Goal: Task Accomplishment & Management: Complete application form

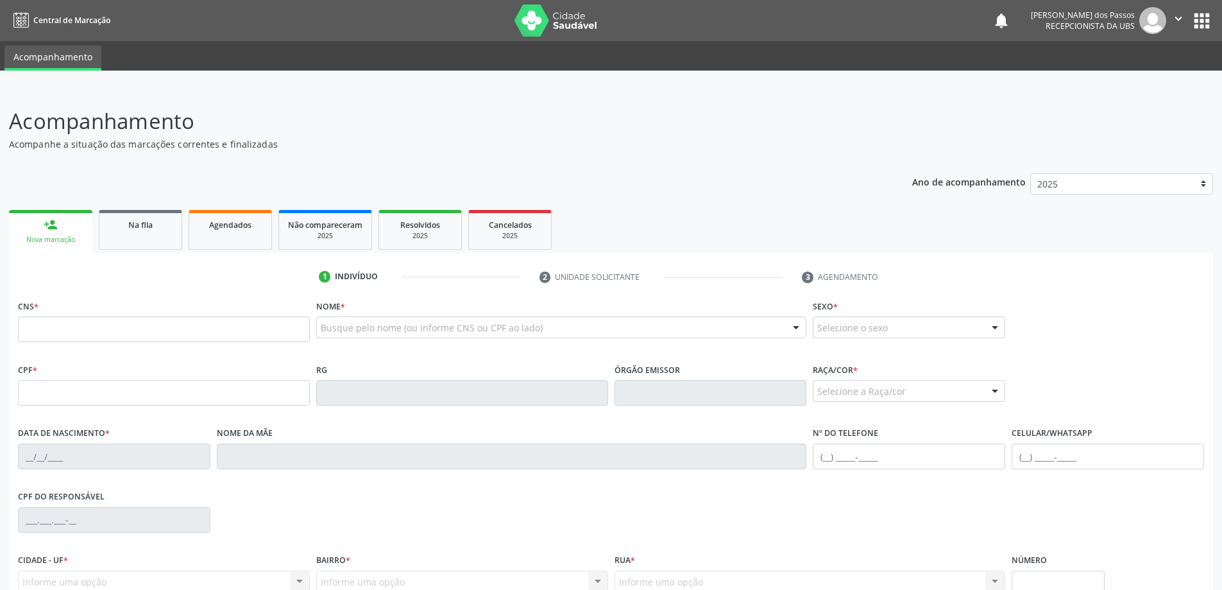
drag, startPoint x: 0, startPoint y: 0, endPoint x: 89, endPoint y: 331, distance: 342.8
click at [89, 331] on input "text" at bounding box center [164, 329] width 292 height 26
type input "700 5061 8576 8550"
type input "174.569.054-95"
type input "06/12/2020"
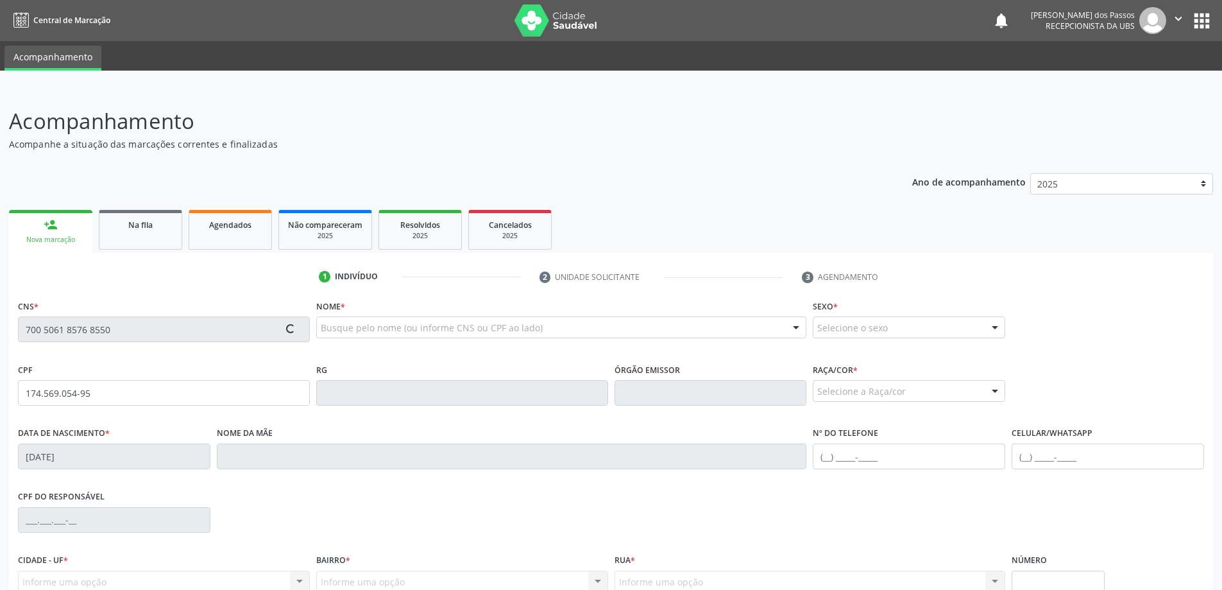
type input "Leide Eduardo da Silva"
type input "(82) 99412-8292"
type input "S/N"
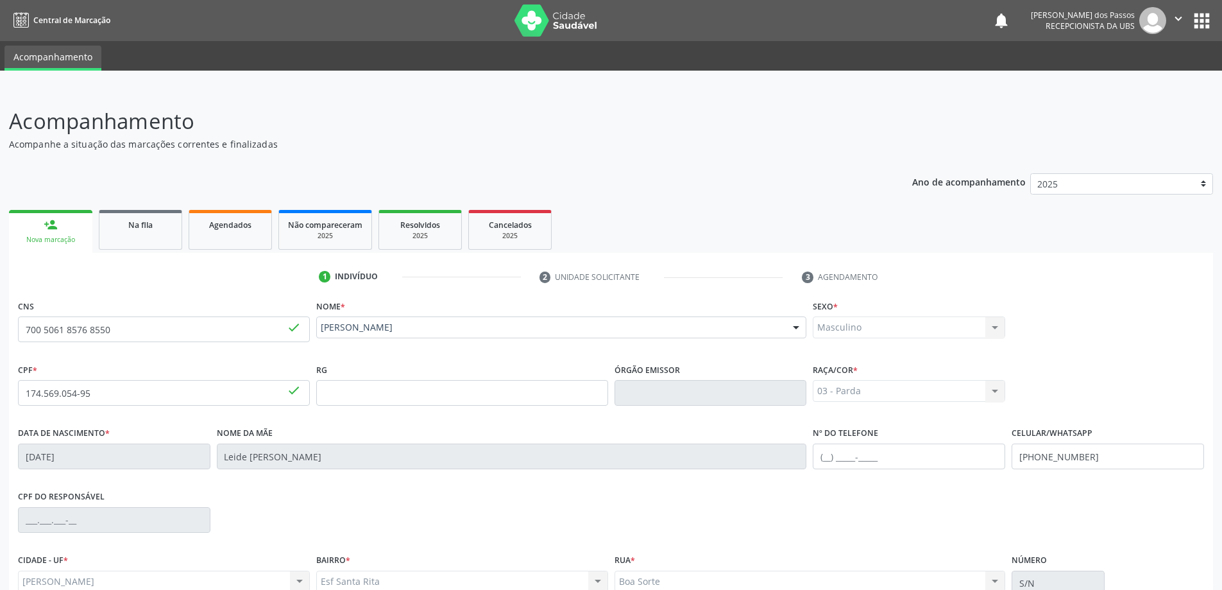
scroll to position [124, 0]
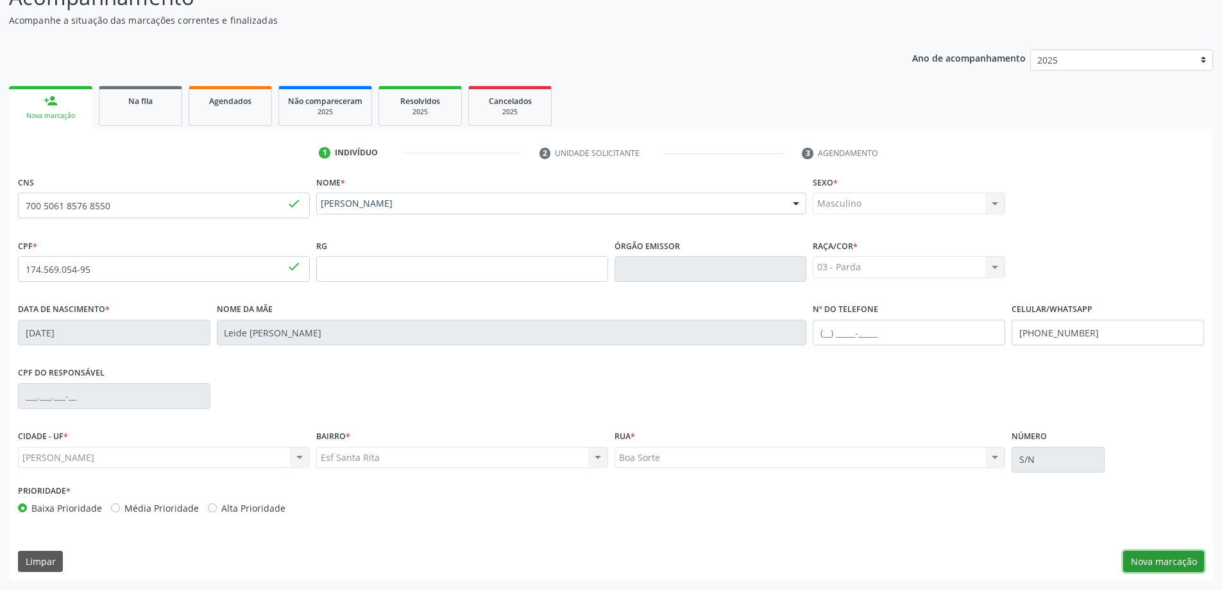
click at [1170, 562] on button "Nova marcação" at bounding box center [1164, 562] width 81 height 22
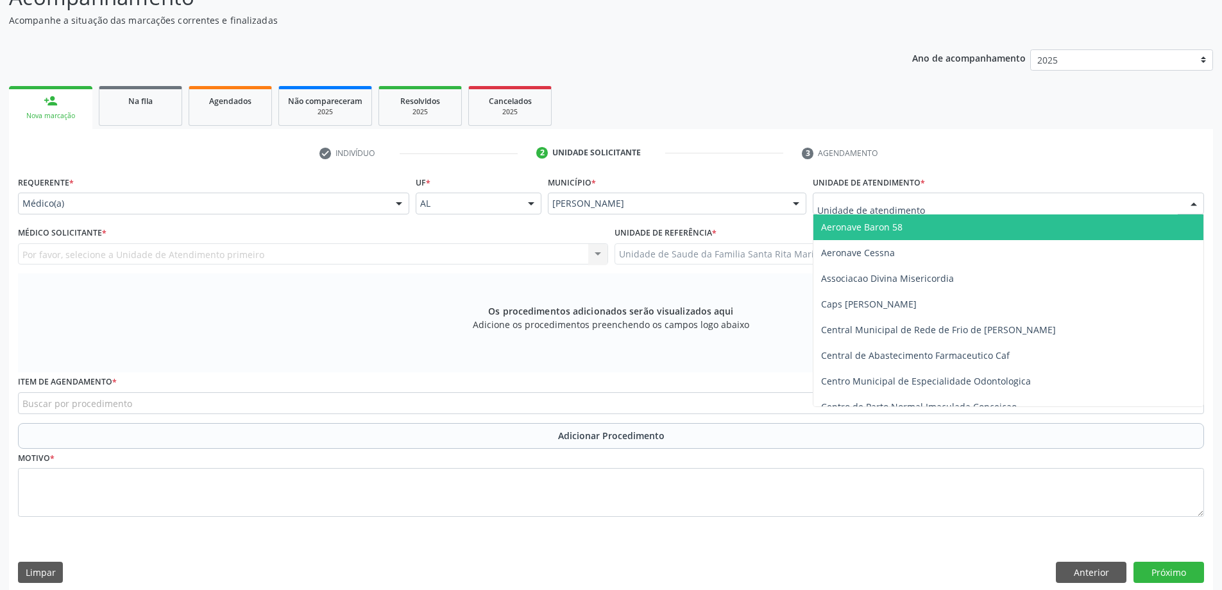
click at [1015, 203] on div at bounding box center [1008, 204] width 391 height 22
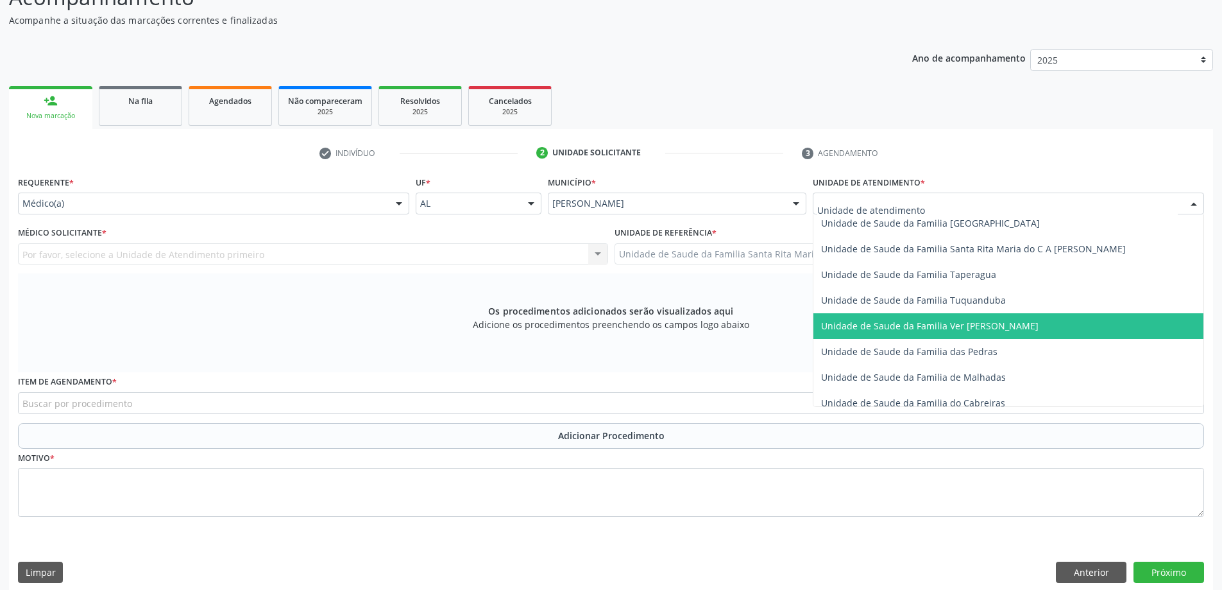
scroll to position [898, 0]
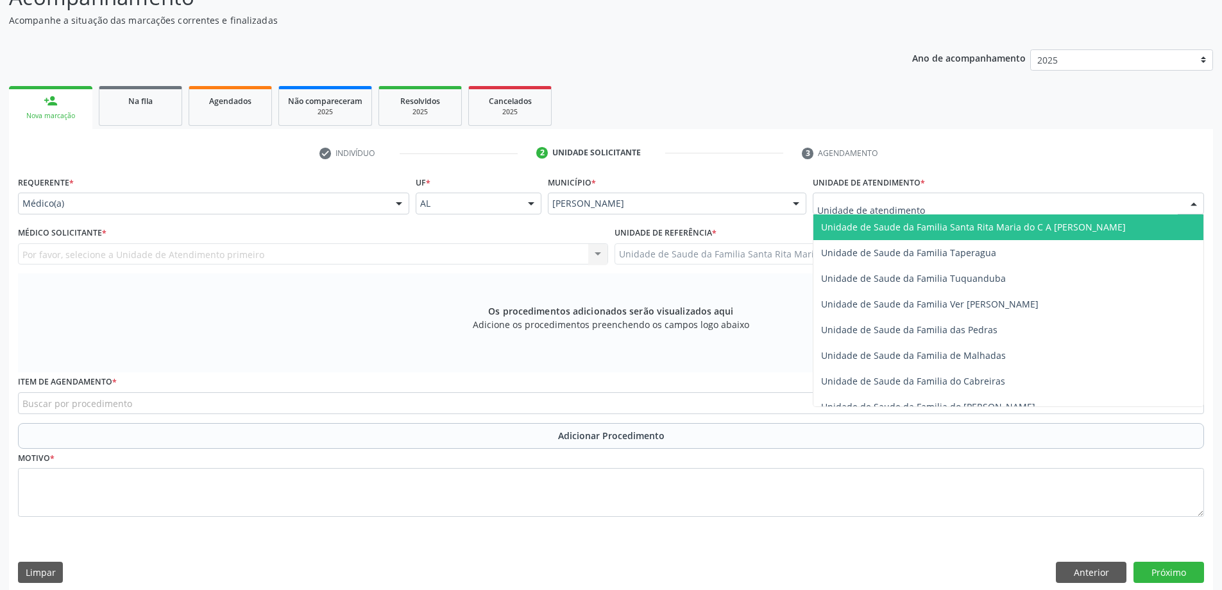
click at [999, 227] on span "Unidade de Saude da Familia Santa Rita Maria do C A [PERSON_NAME]" at bounding box center [973, 227] width 305 height 12
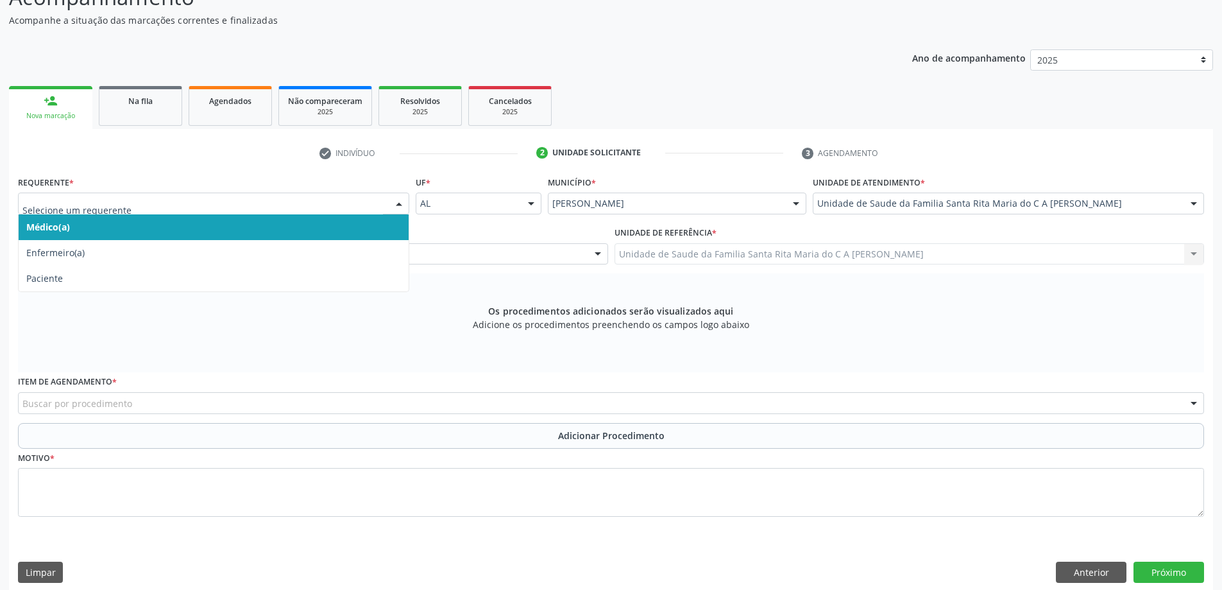
click at [258, 227] on span "Médico(a)" at bounding box center [214, 227] width 390 height 26
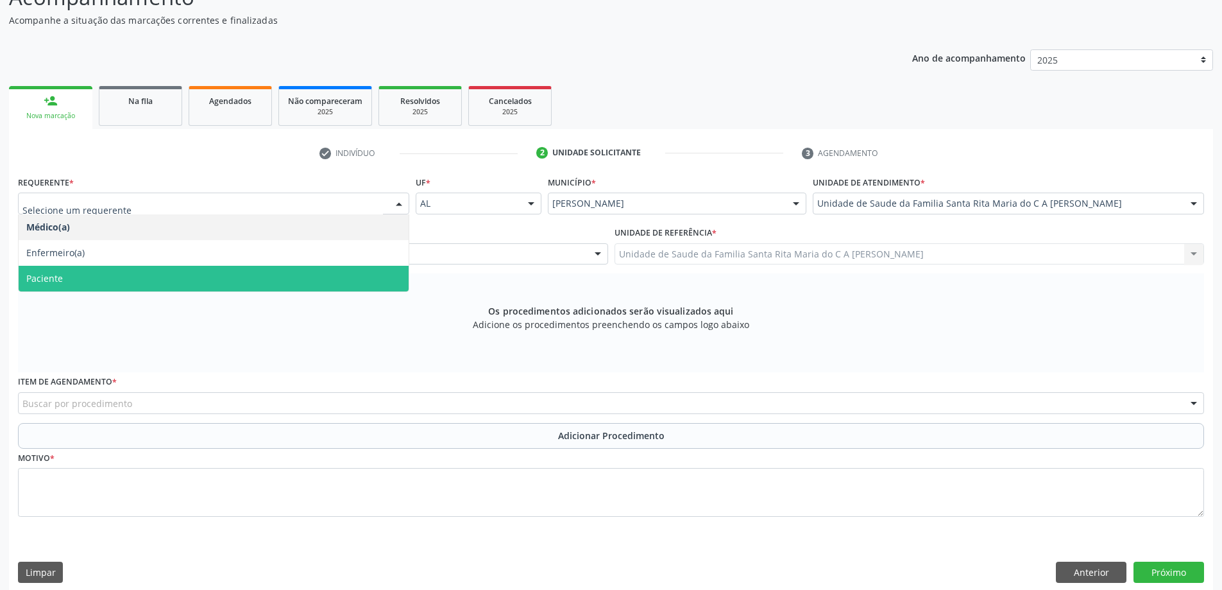
click at [159, 282] on span "Paciente" at bounding box center [214, 279] width 390 height 26
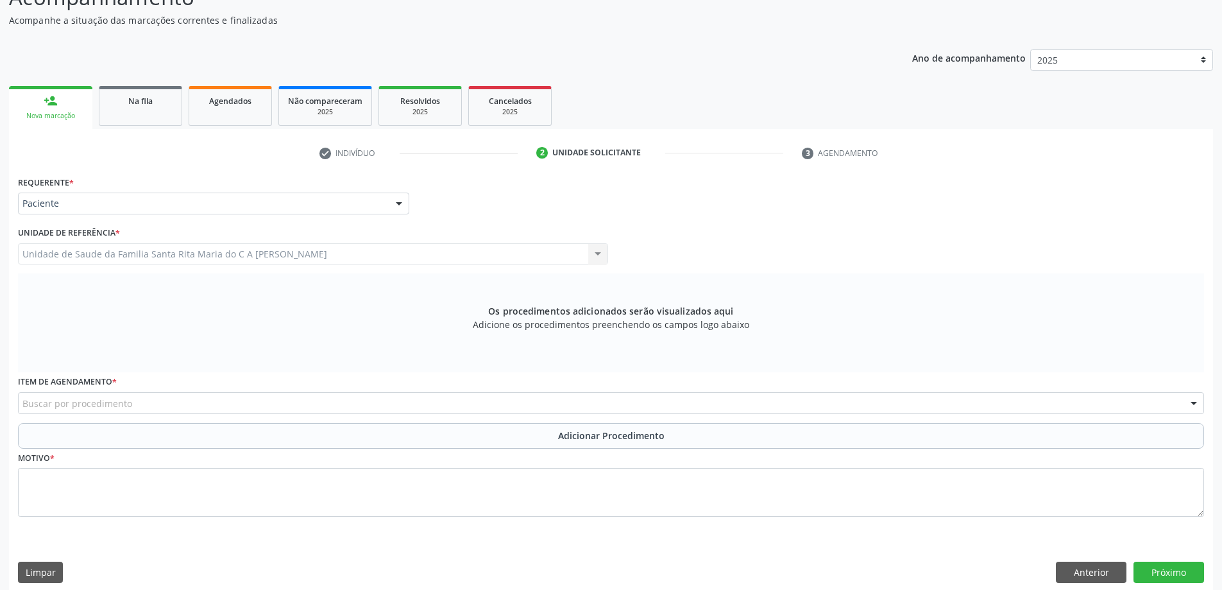
click at [219, 250] on div "Unidade de Saude da Familia Santa Rita Maria do C A Soares Unidade de Saude da …" at bounding box center [313, 254] width 590 height 22
click at [150, 409] on div "Buscar por procedimento" at bounding box center [611, 403] width 1187 height 22
type input "dermatologista"
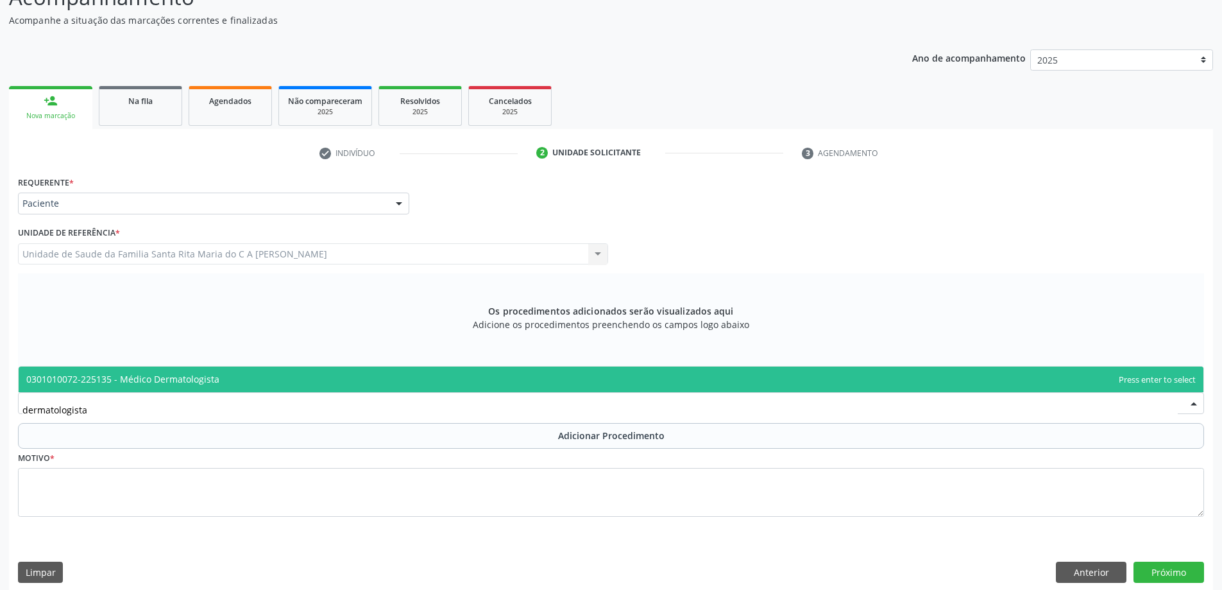
click at [187, 379] on span "0301010072-225135 - Médico Dermatologista" at bounding box center [122, 379] width 193 height 12
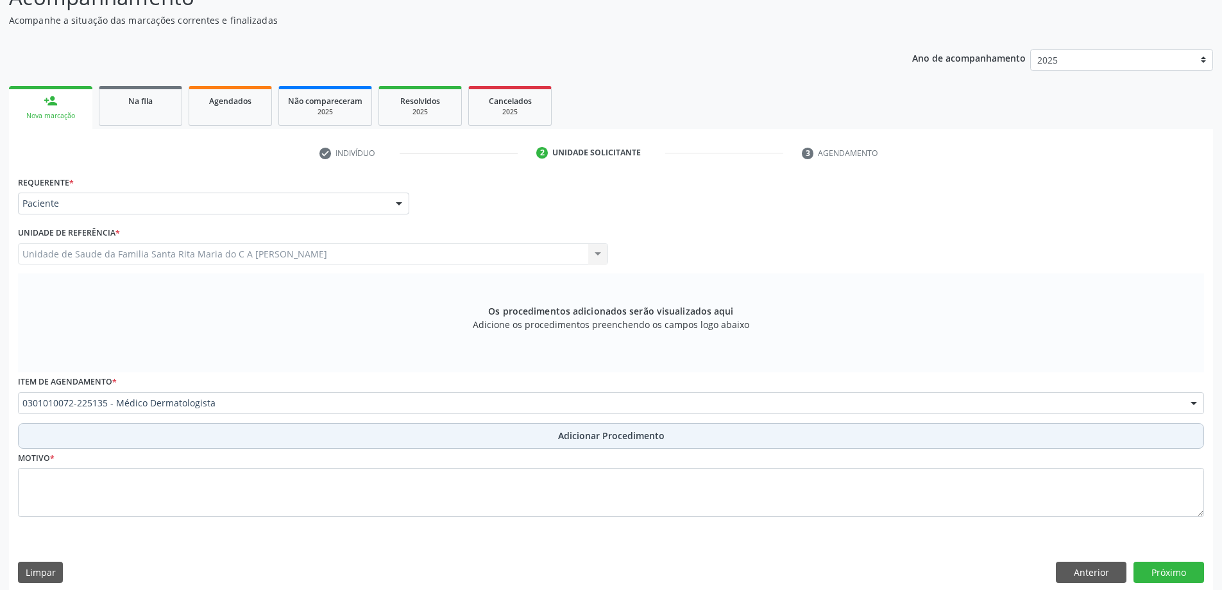
click at [131, 439] on button "Adicionar Procedimento" at bounding box center [611, 436] width 1187 height 26
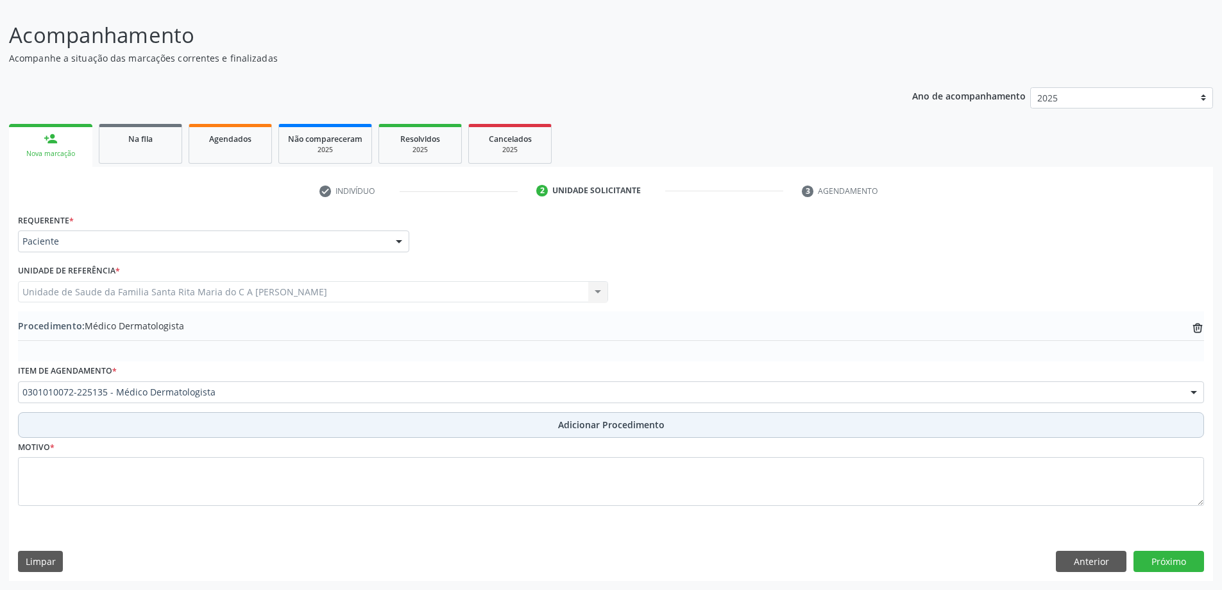
scroll to position [86, 0]
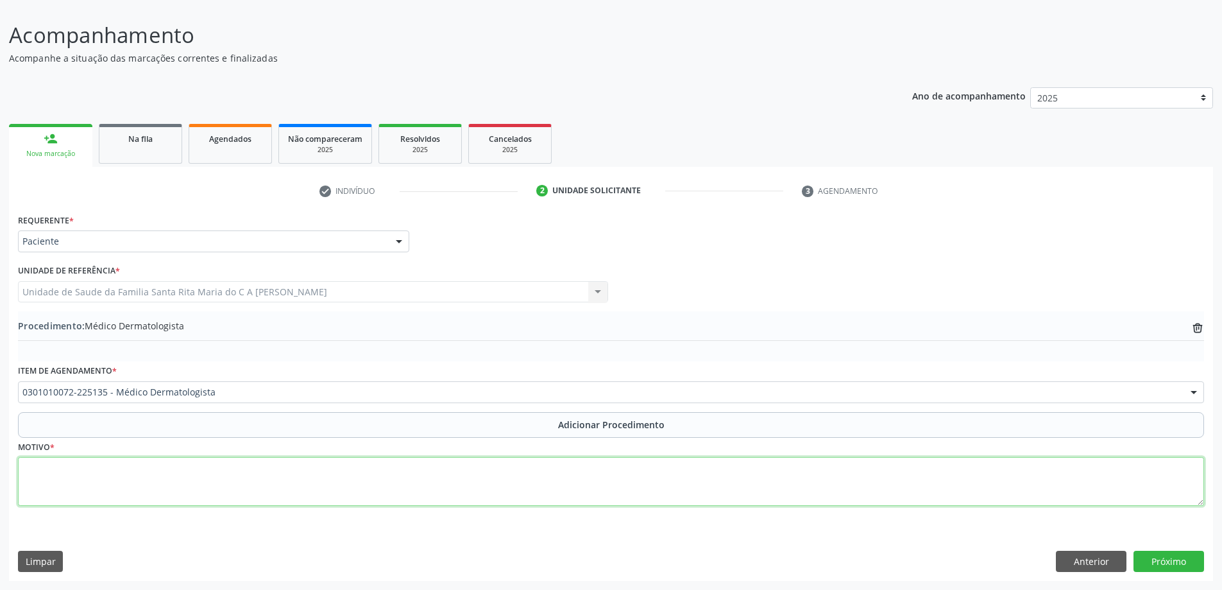
click at [117, 468] on textarea at bounding box center [611, 481] width 1187 height 49
drag, startPoint x: 151, startPoint y: 470, endPoint x: 187, endPoint y: 477, distance: 36.6
click at [187, 476] on textarea "marcar para o dermatologista pediatra a pedido da dra PAULA ZANFOLIN" at bounding box center [611, 481] width 1187 height 49
type textarea "marcar para o dermatologista pediatra a pedido da dra PAULA ZANFOLIN"
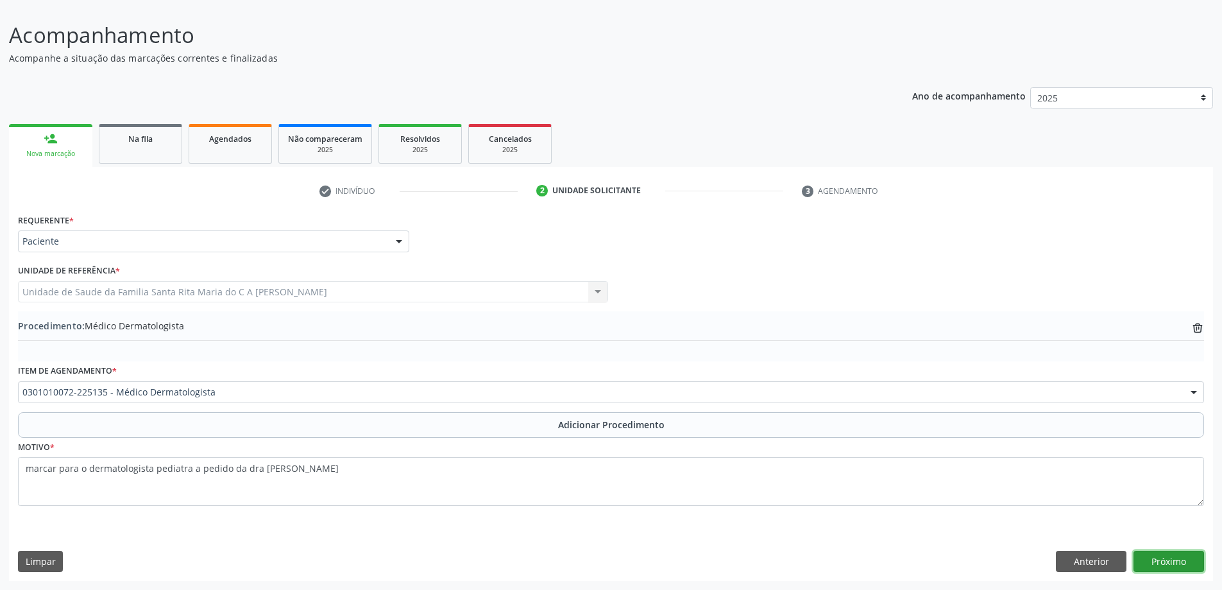
click at [1190, 564] on button "Próximo" at bounding box center [1169, 562] width 71 height 22
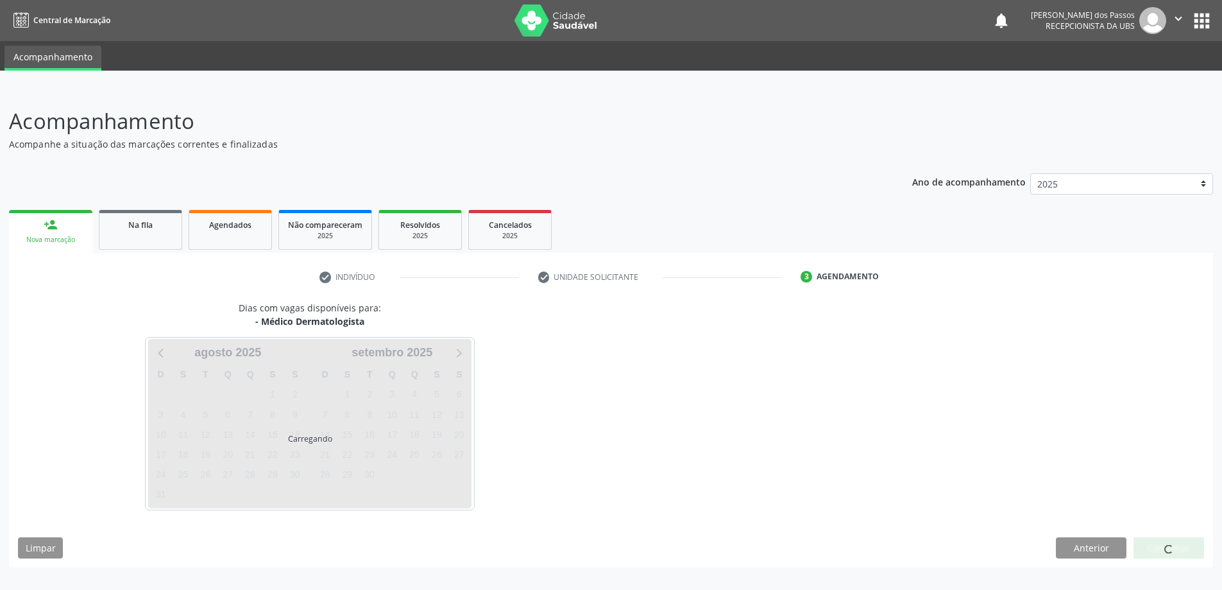
scroll to position [0, 0]
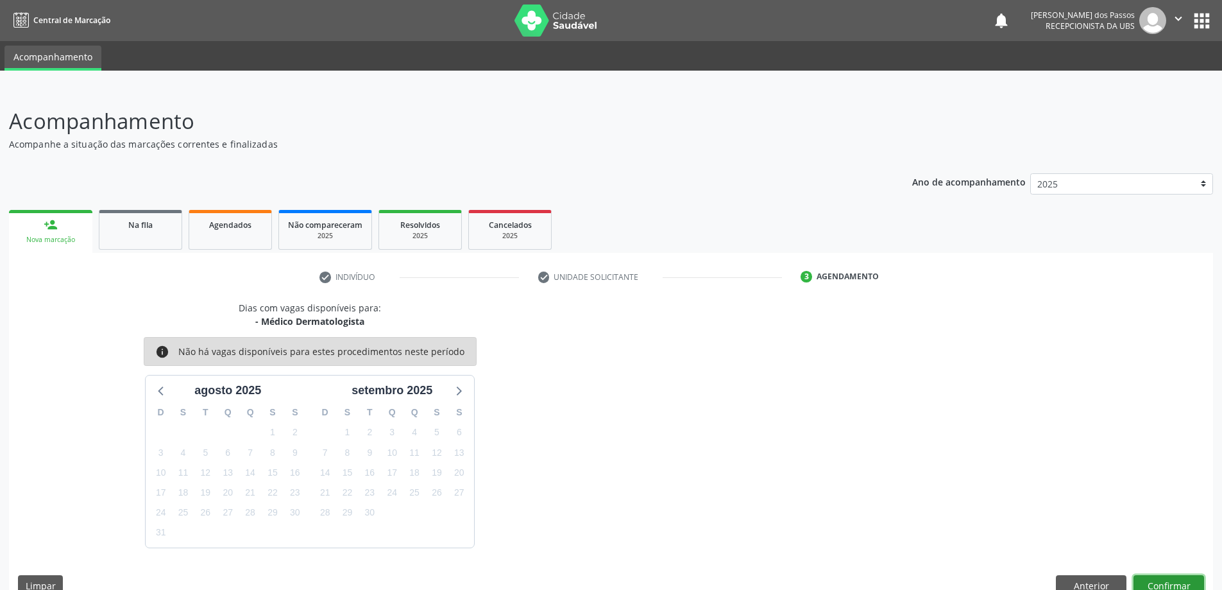
click at [1183, 583] on button "Confirmar" at bounding box center [1169, 586] width 71 height 22
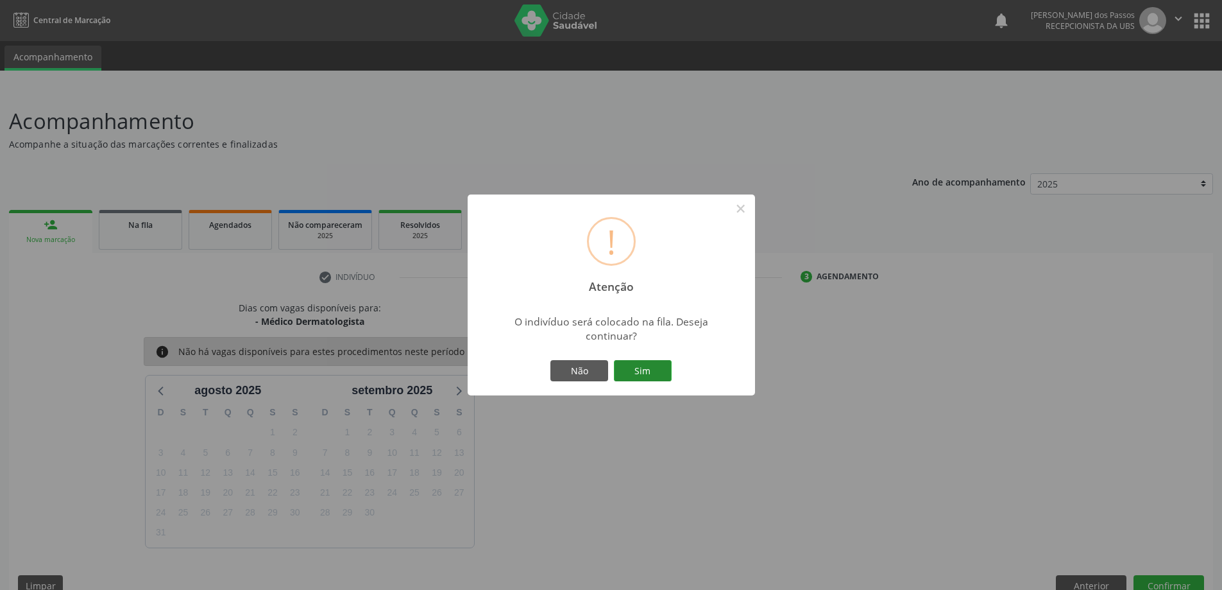
click at [644, 369] on button "Sim" at bounding box center [643, 371] width 58 height 22
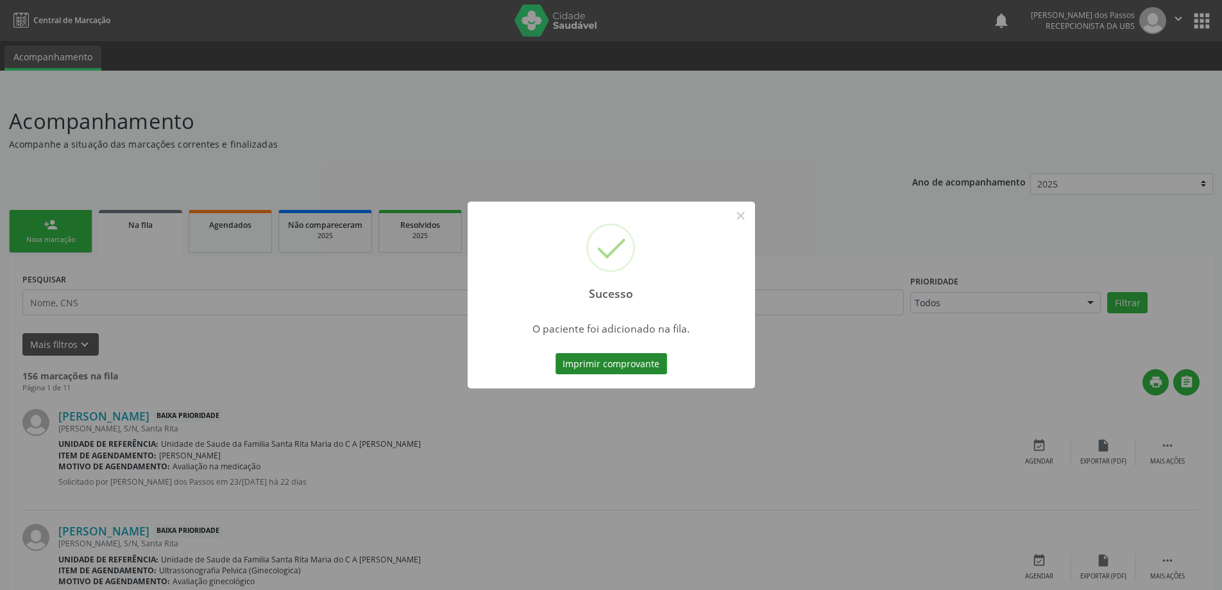
click at [619, 362] on button "Imprimir comprovante" at bounding box center [612, 364] width 112 height 22
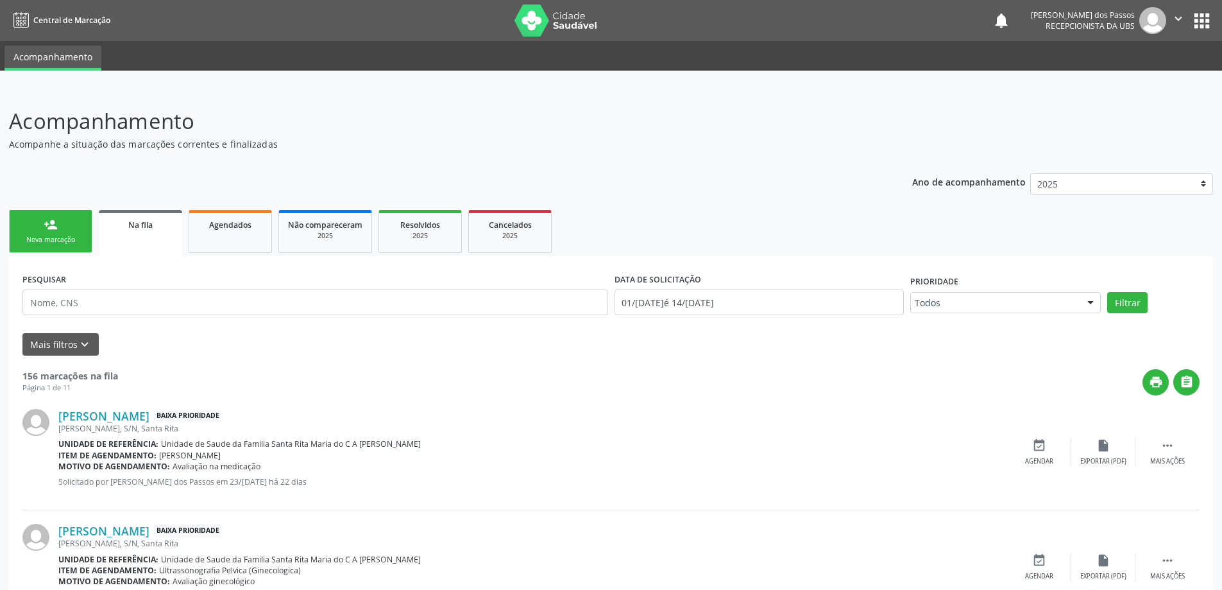
click at [67, 242] on div "Nova marcação" at bounding box center [51, 240] width 64 height 10
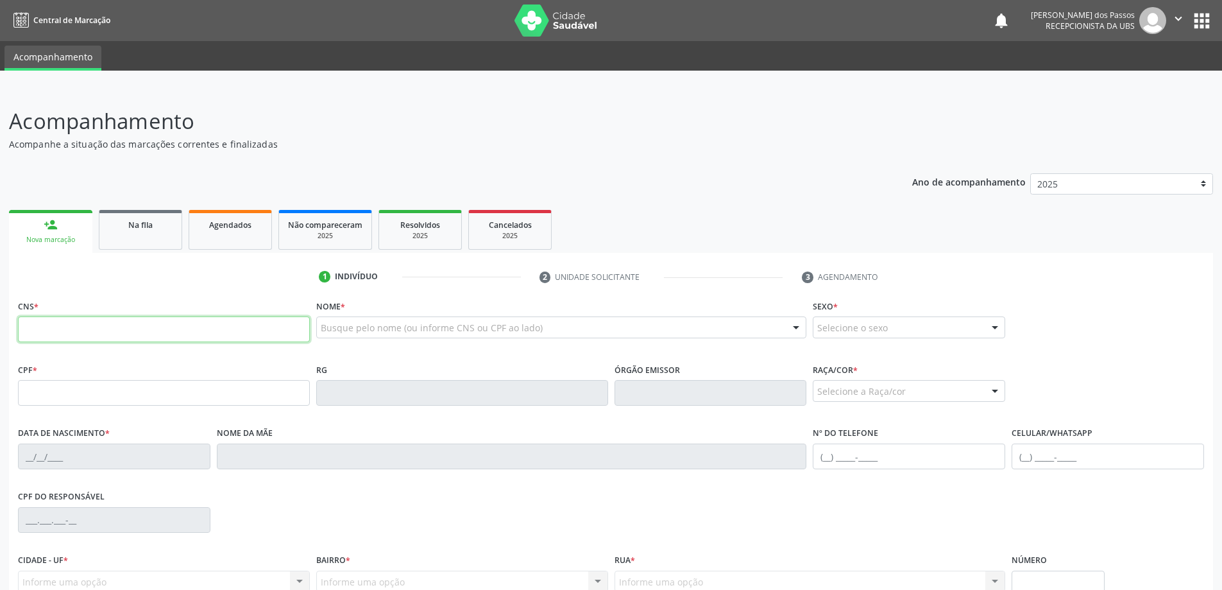
click at [99, 330] on input "text" at bounding box center [164, 329] width 292 height 26
type input "700 5057 0369 9657"
type input "079.605.074-06"
type input "23/09/1973"
type input "Maria Luiza Guilherme dos Santos"
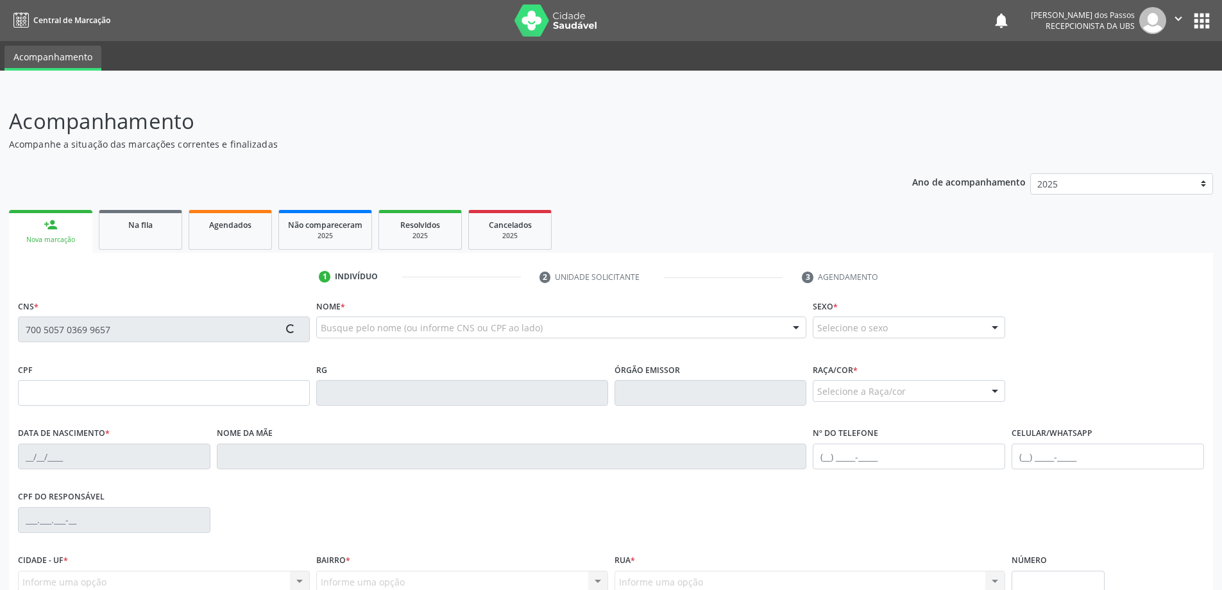
type input "(82) 98847-4359"
type input "26"
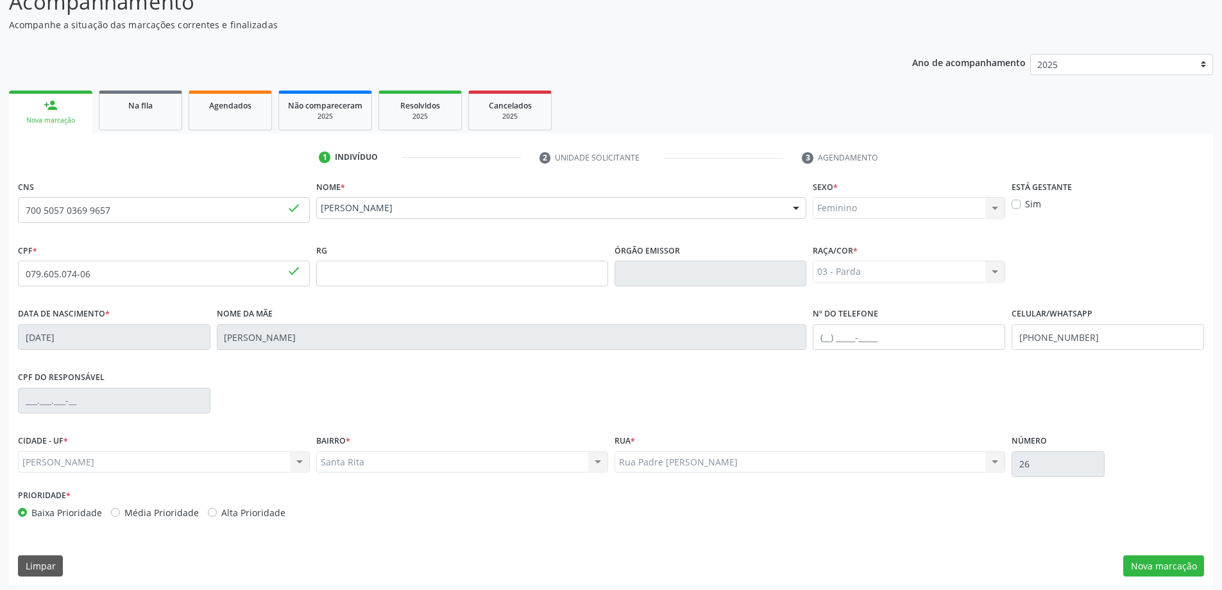
scroll to position [124, 0]
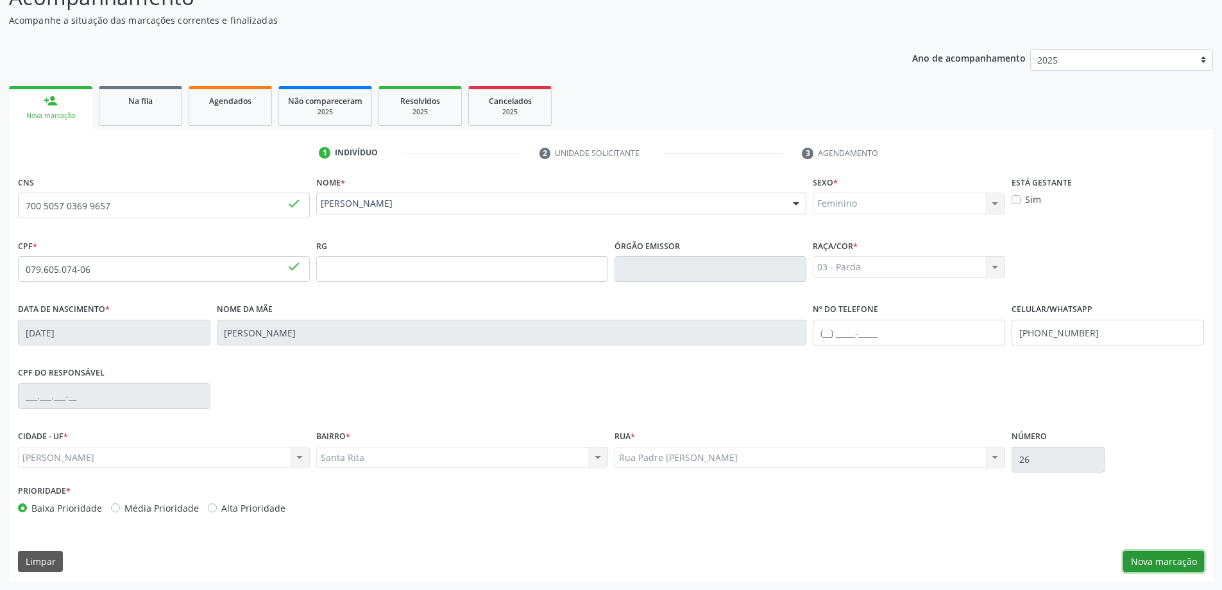
click at [1138, 562] on button "Nova marcação" at bounding box center [1164, 562] width 81 height 22
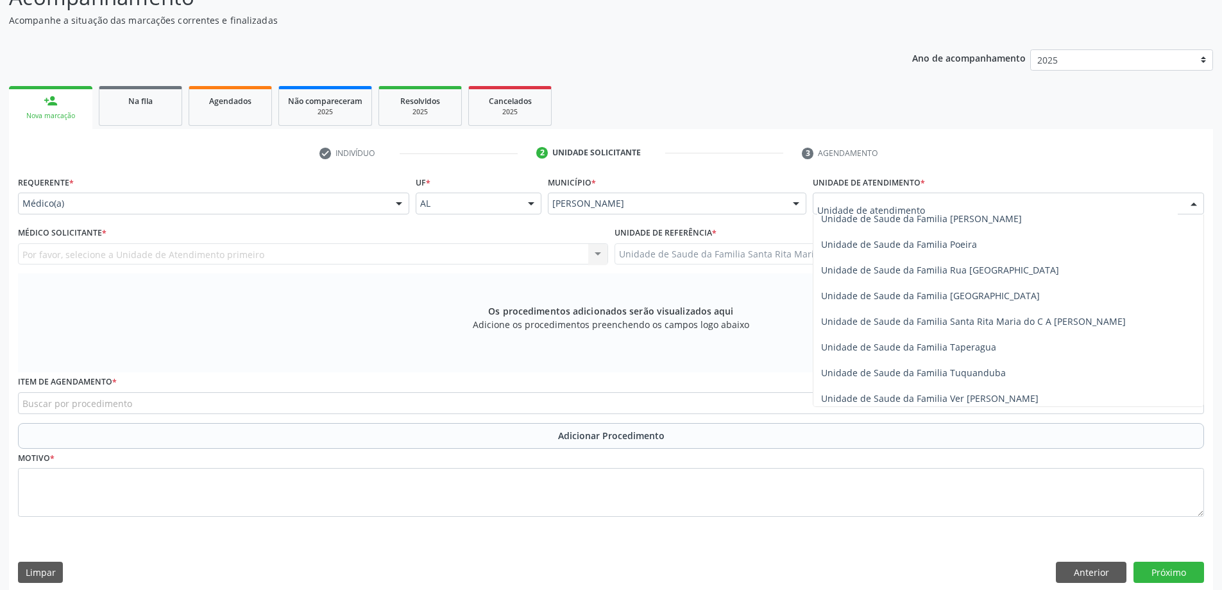
scroll to position [834, 0]
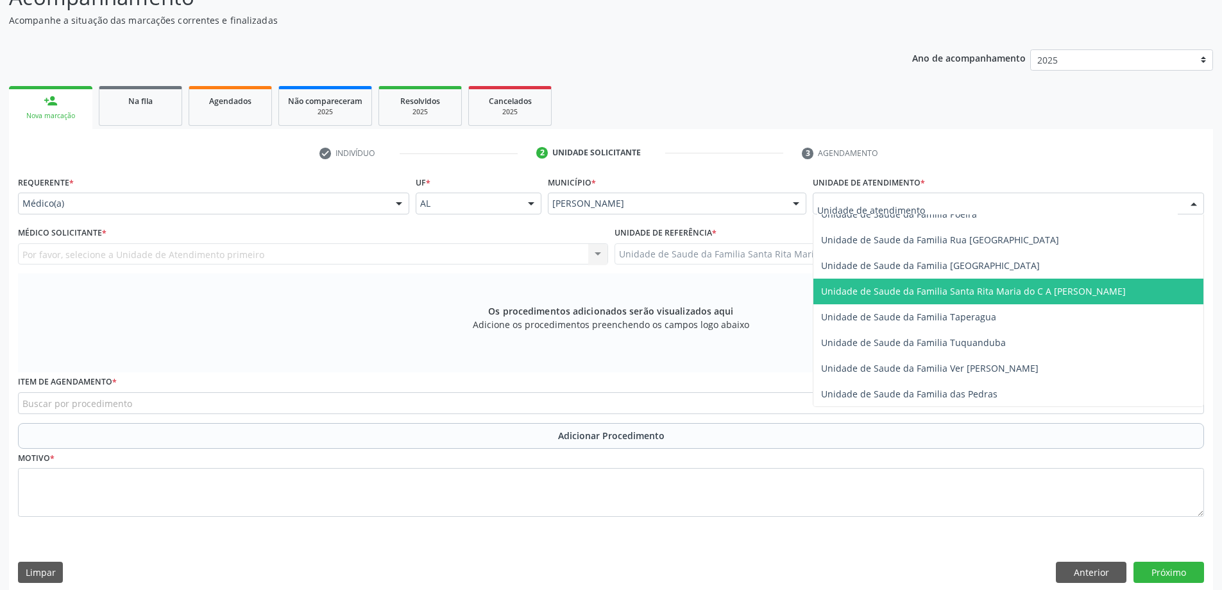
click at [905, 299] on span "Unidade de Saude da Familia Santa Rita Maria do C A [PERSON_NAME]" at bounding box center [1009, 292] width 390 height 26
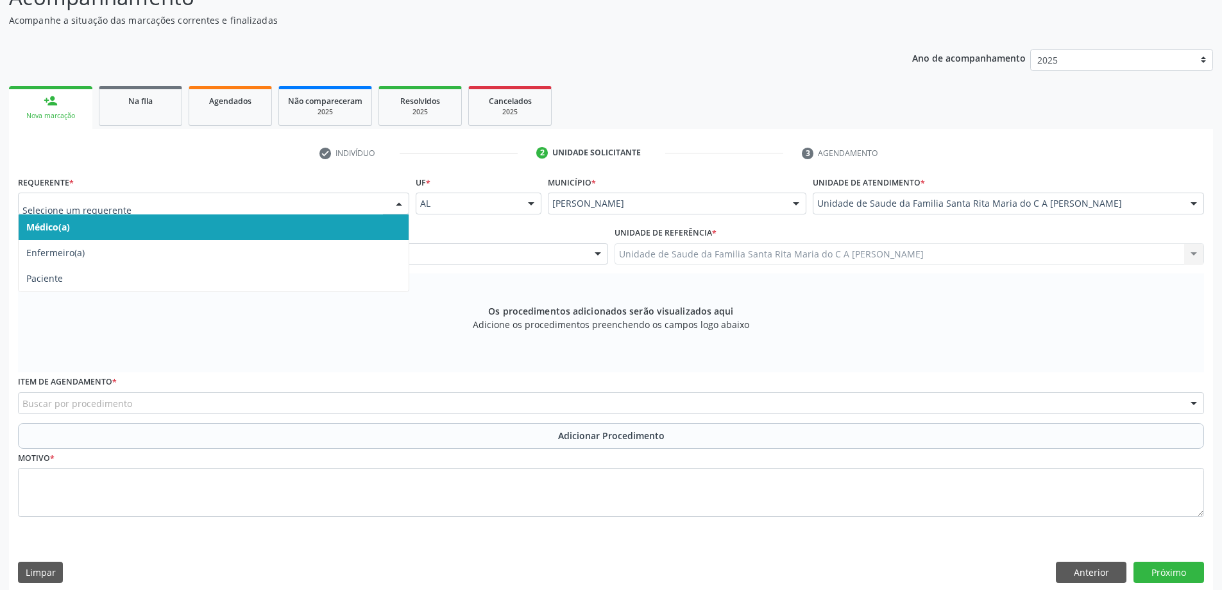
click at [244, 210] on div at bounding box center [213, 204] width 391 height 22
click at [236, 229] on span "Médico(a)" at bounding box center [214, 227] width 390 height 26
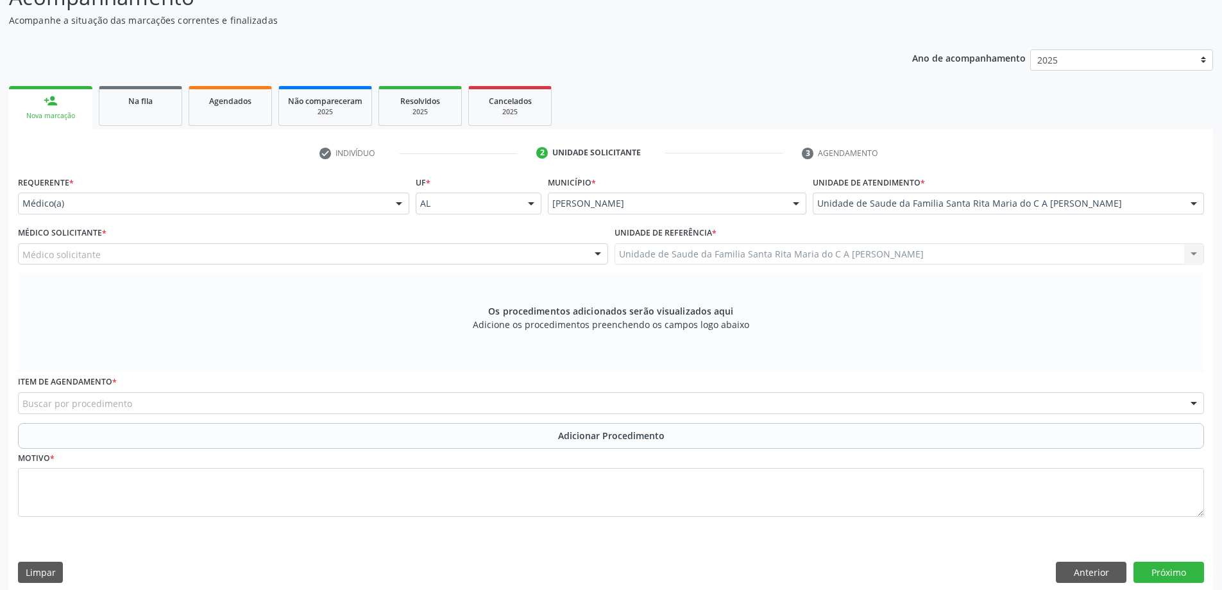
click at [220, 256] on div "Médico solicitante" at bounding box center [313, 254] width 590 height 22
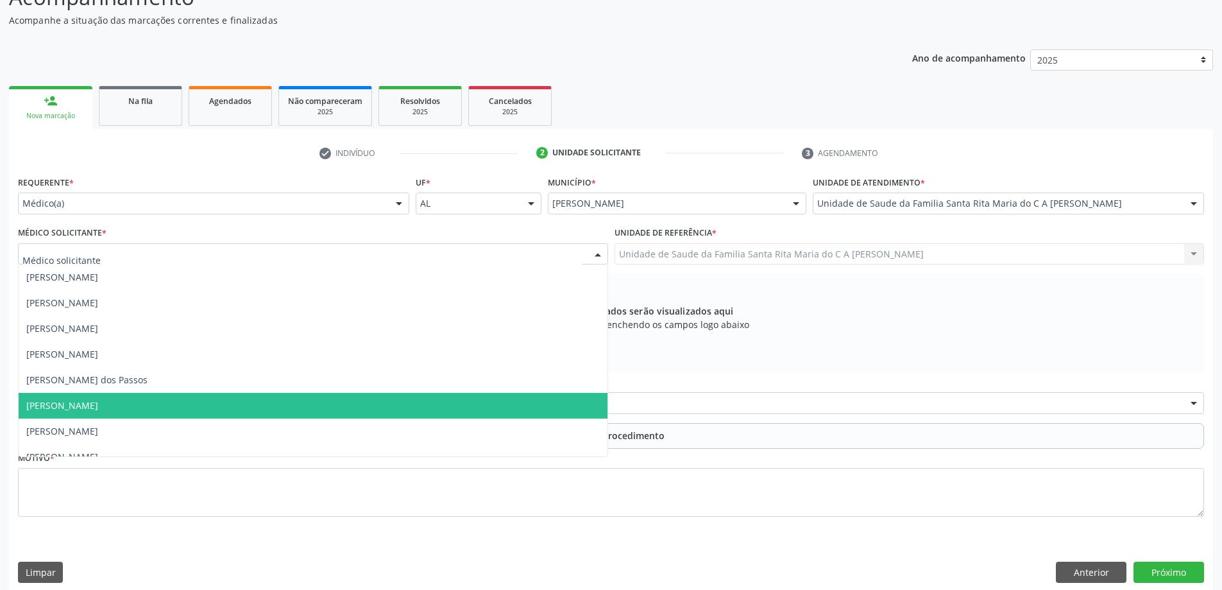
click at [200, 393] on span "[PERSON_NAME]" at bounding box center [313, 406] width 589 height 26
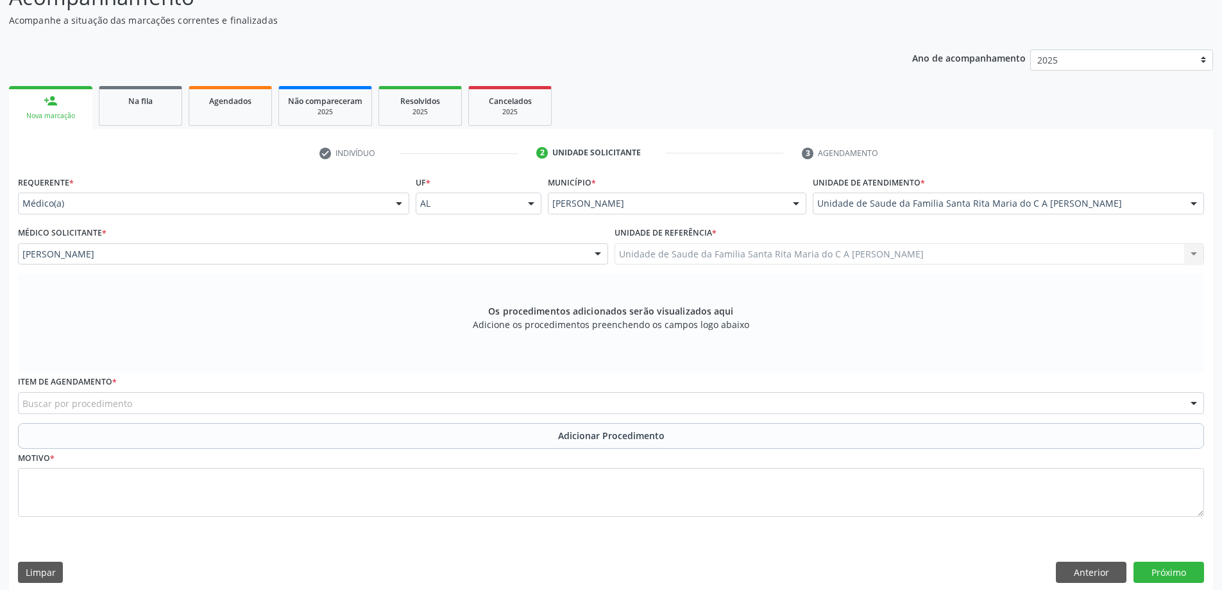
click at [137, 406] on div "Buscar por procedimento" at bounding box center [611, 403] width 1187 height 22
type input "RADIOGRAFIA D"
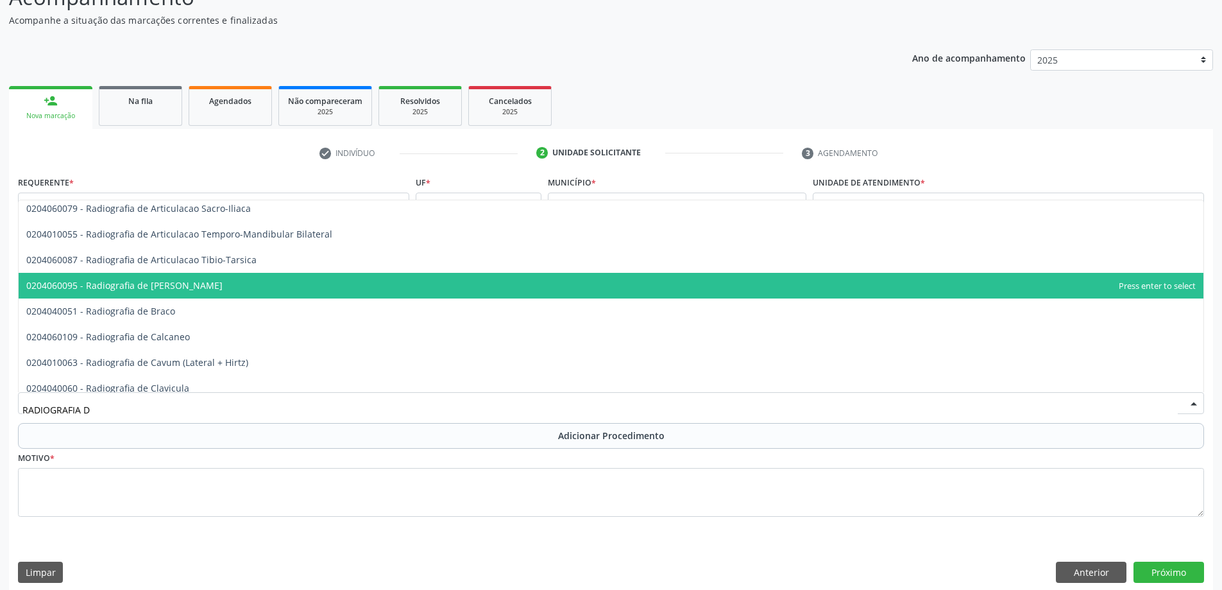
scroll to position [257, 0]
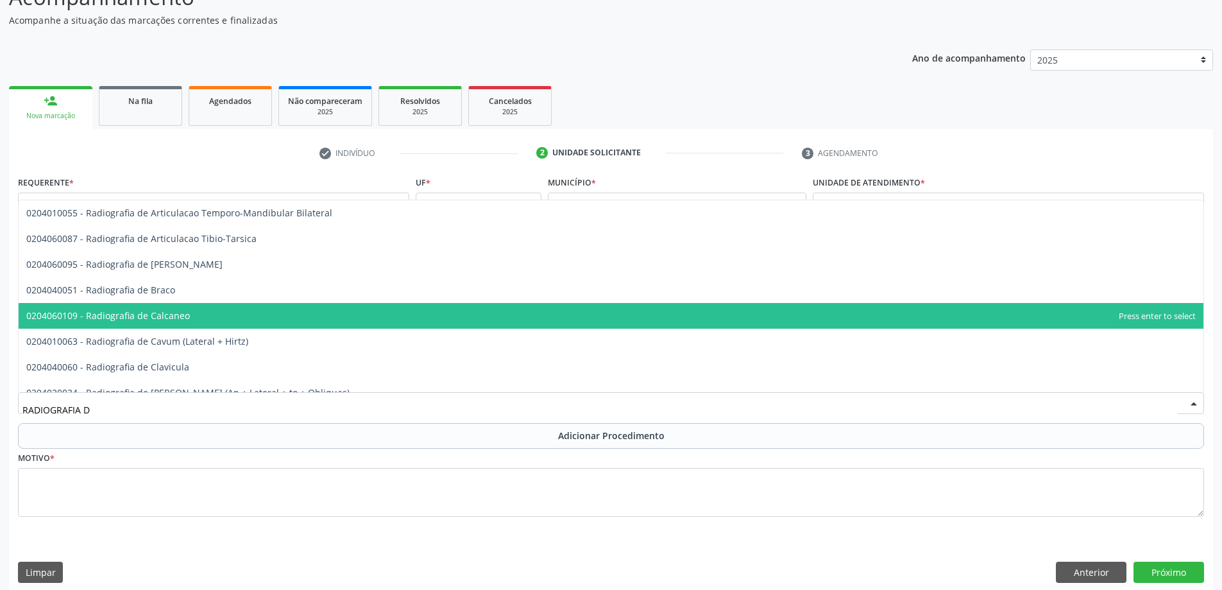
click at [201, 322] on span "0204060109 - Radiografia de Calcaneo" at bounding box center [611, 316] width 1185 height 26
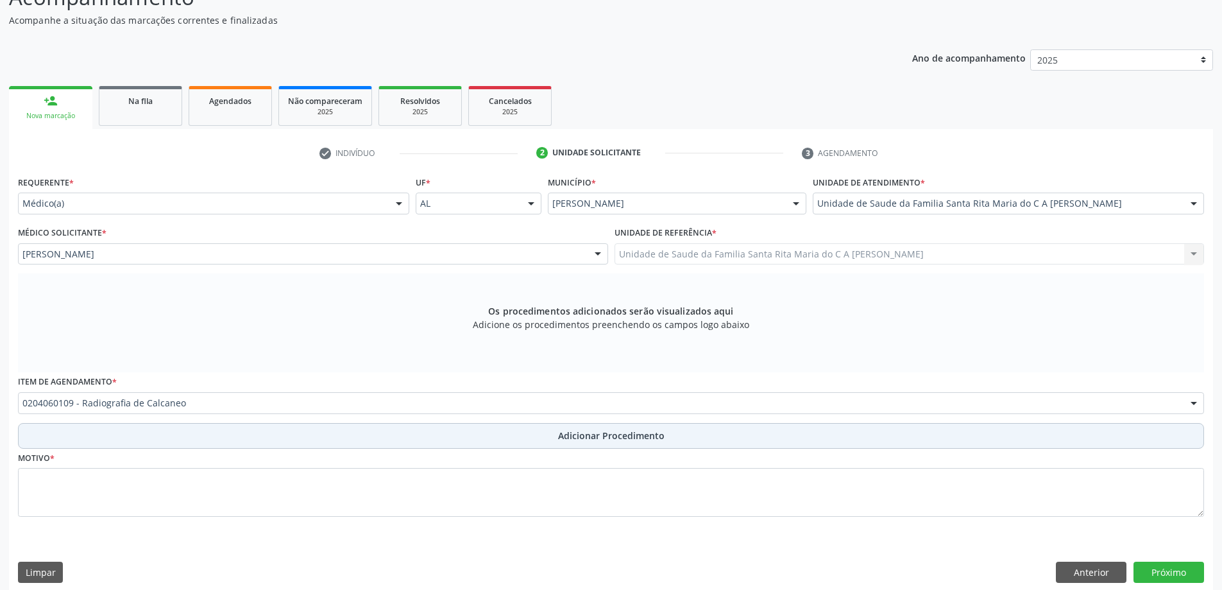
click at [169, 440] on button "Adicionar Procedimento" at bounding box center [611, 436] width 1187 height 26
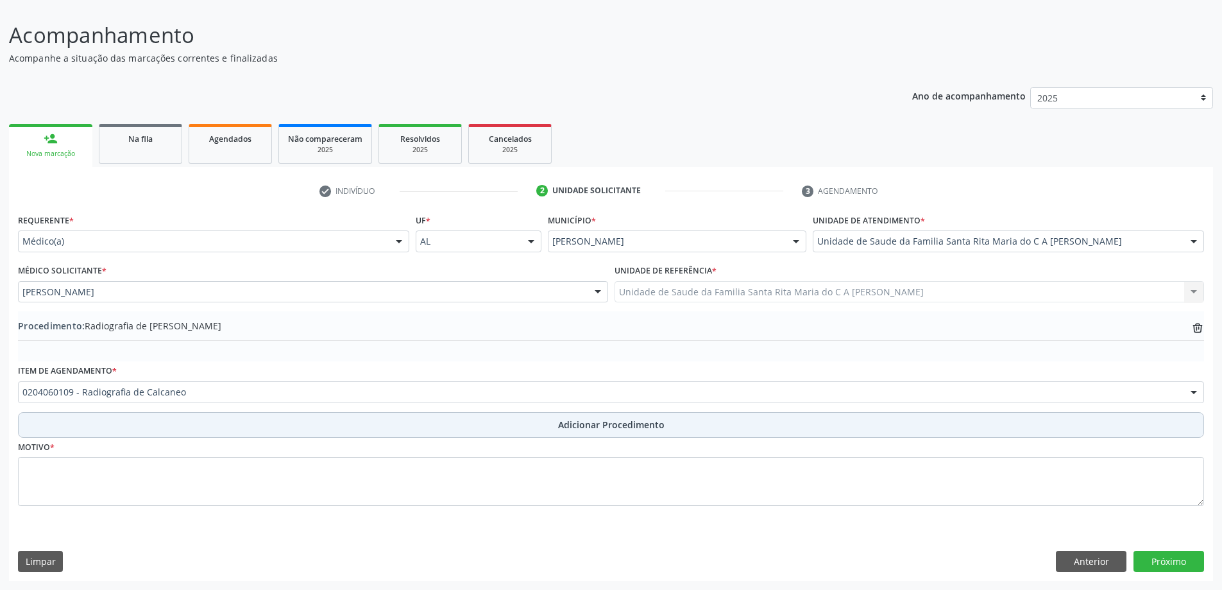
scroll to position [86, 0]
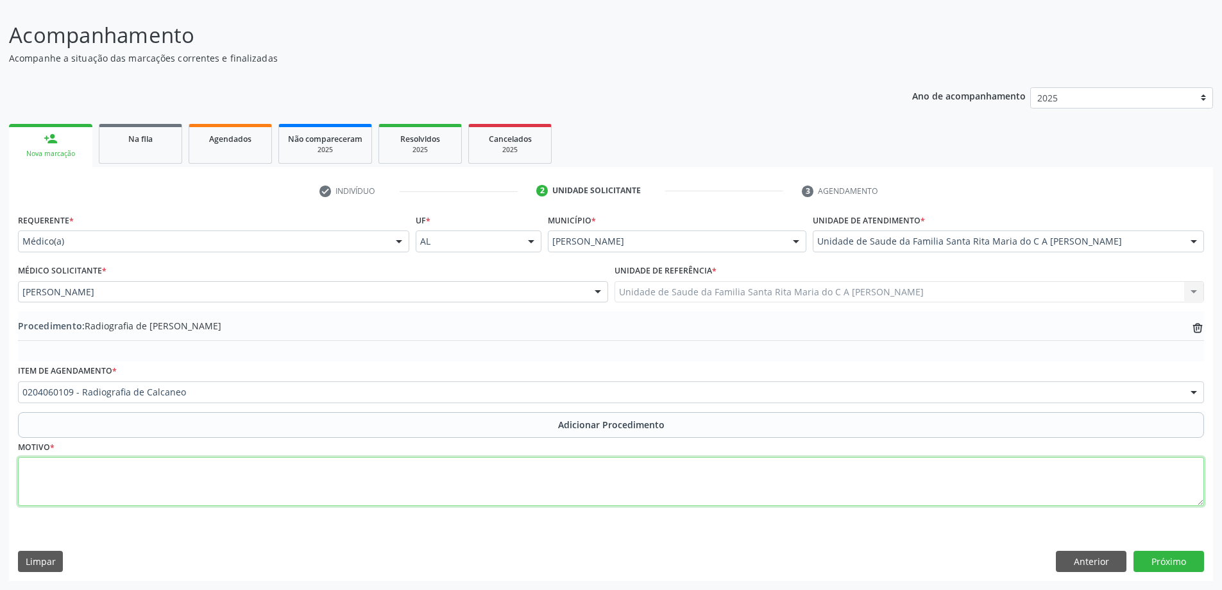
click at [158, 476] on textarea at bounding box center [611, 481] width 1187 height 49
type textarea "ESPORÃO"
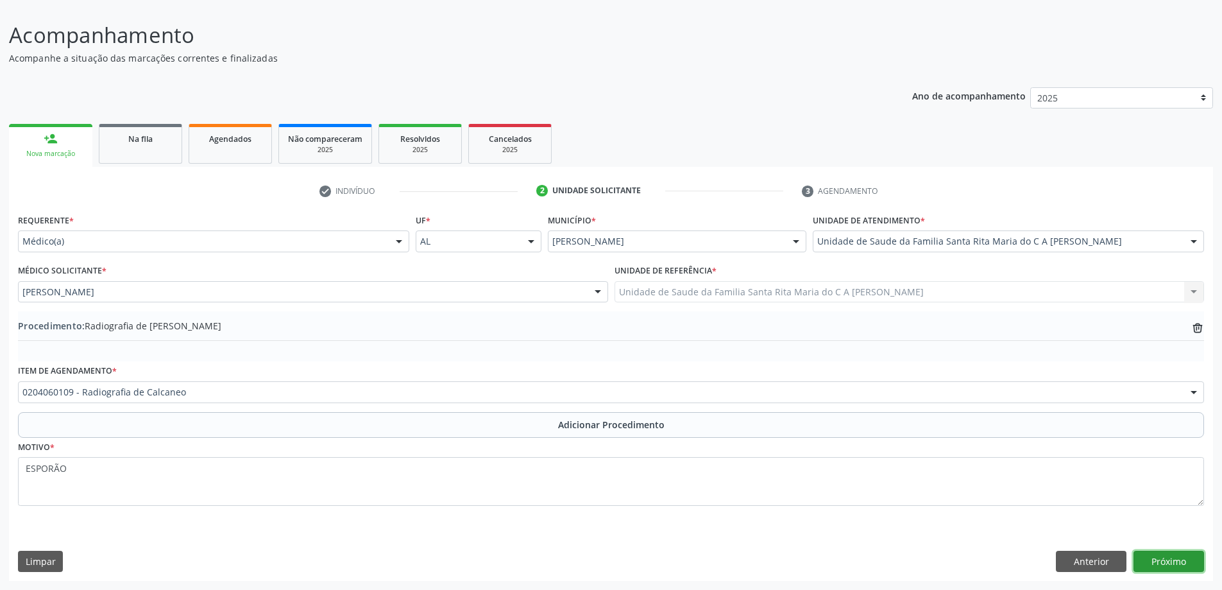
click at [1186, 560] on button "Próximo" at bounding box center [1169, 562] width 71 height 22
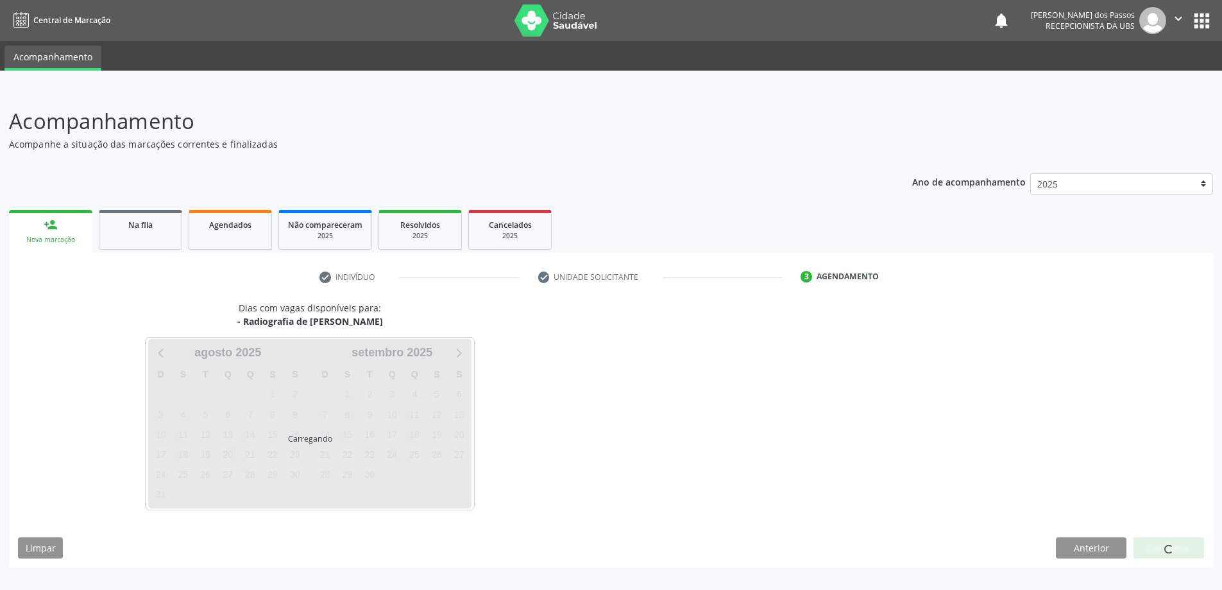
scroll to position [0, 0]
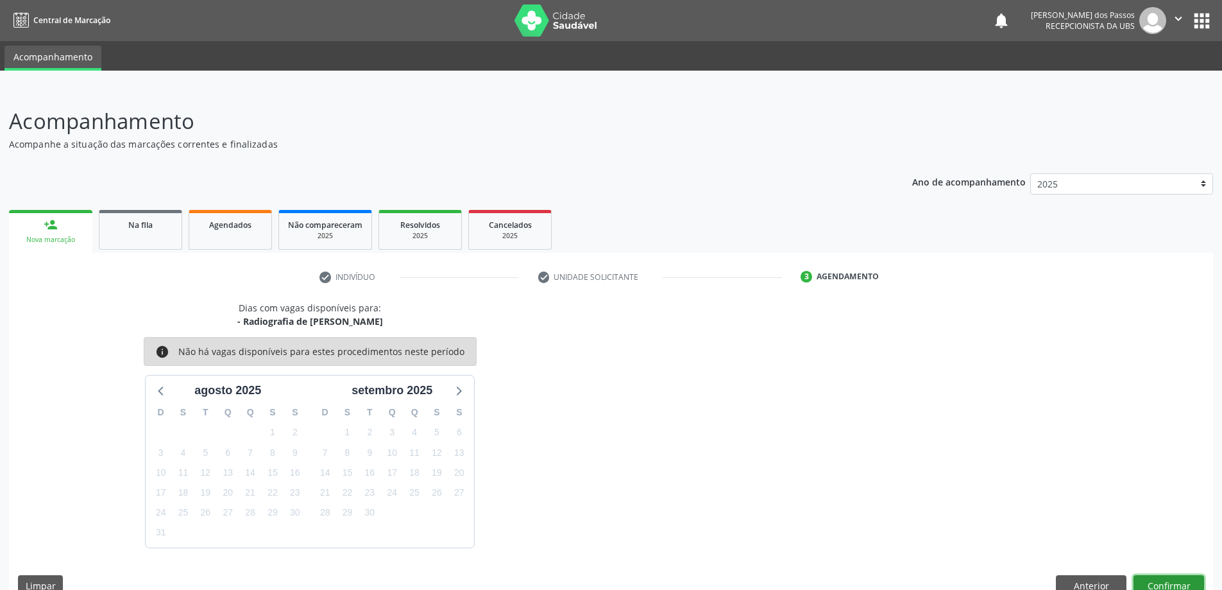
click at [1158, 582] on button "Confirmar" at bounding box center [1169, 586] width 71 height 22
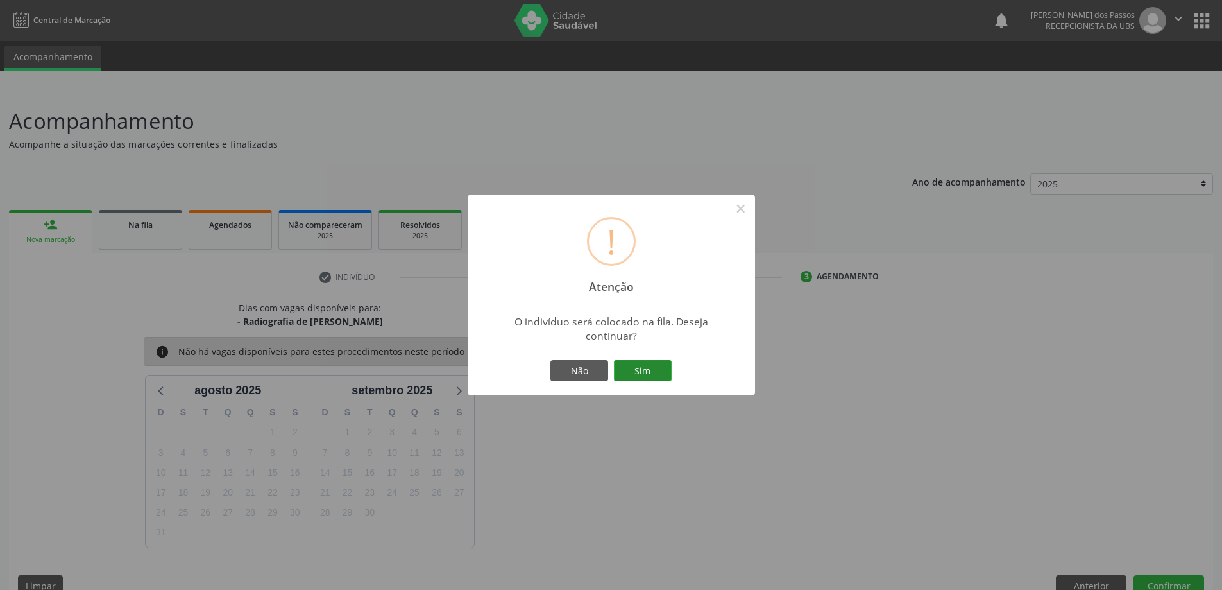
click at [647, 365] on button "Sim" at bounding box center [643, 371] width 58 height 22
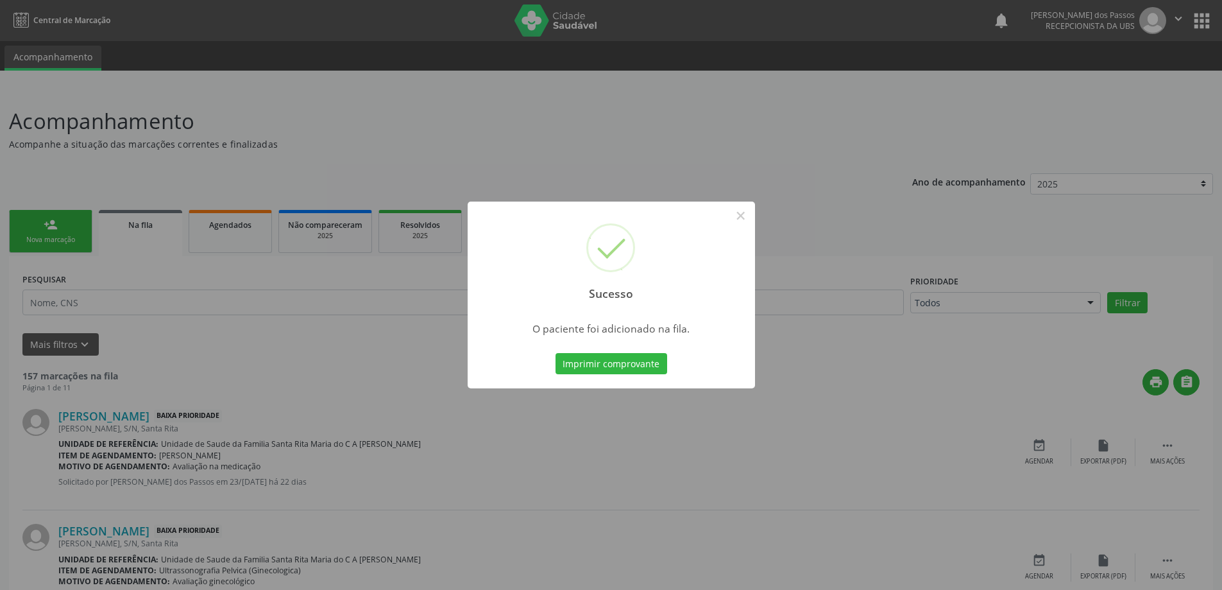
click at [647, 365] on button "Imprimir comprovante" at bounding box center [612, 364] width 112 height 22
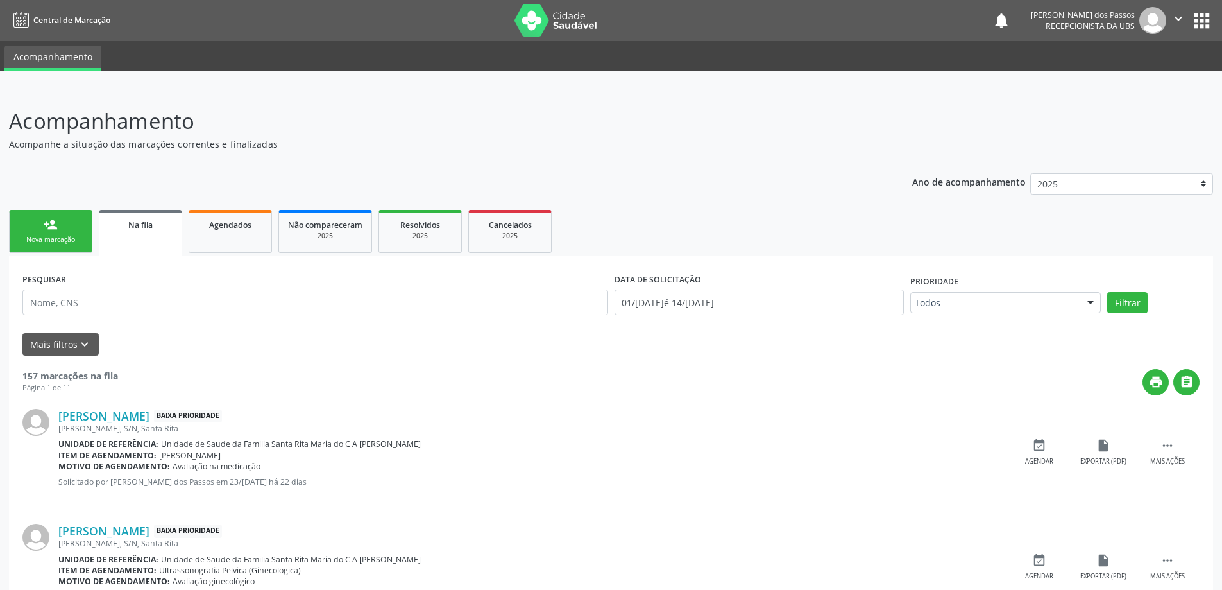
click at [53, 231] on div "person_add" at bounding box center [51, 225] width 14 height 14
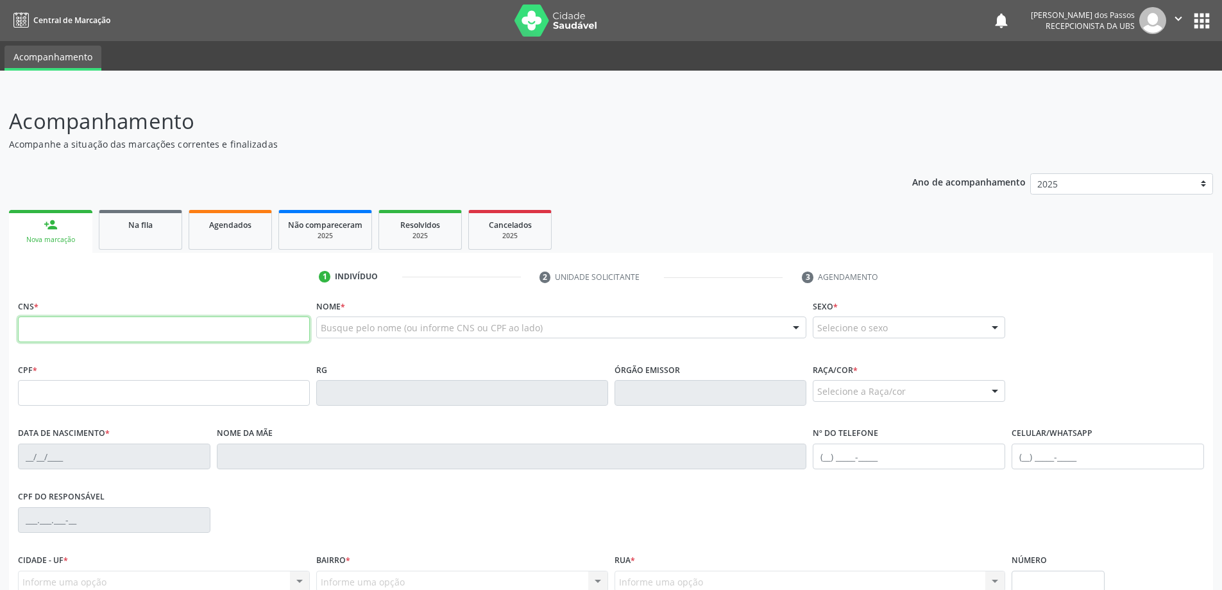
click at [201, 336] on input "text" at bounding box center [164, 329] width 292 height 26
type input "704 5053 5937 1415"
type input "075.919.084-48"
type input "05/10/1983"
type input "Amara Ferreira de Paula"
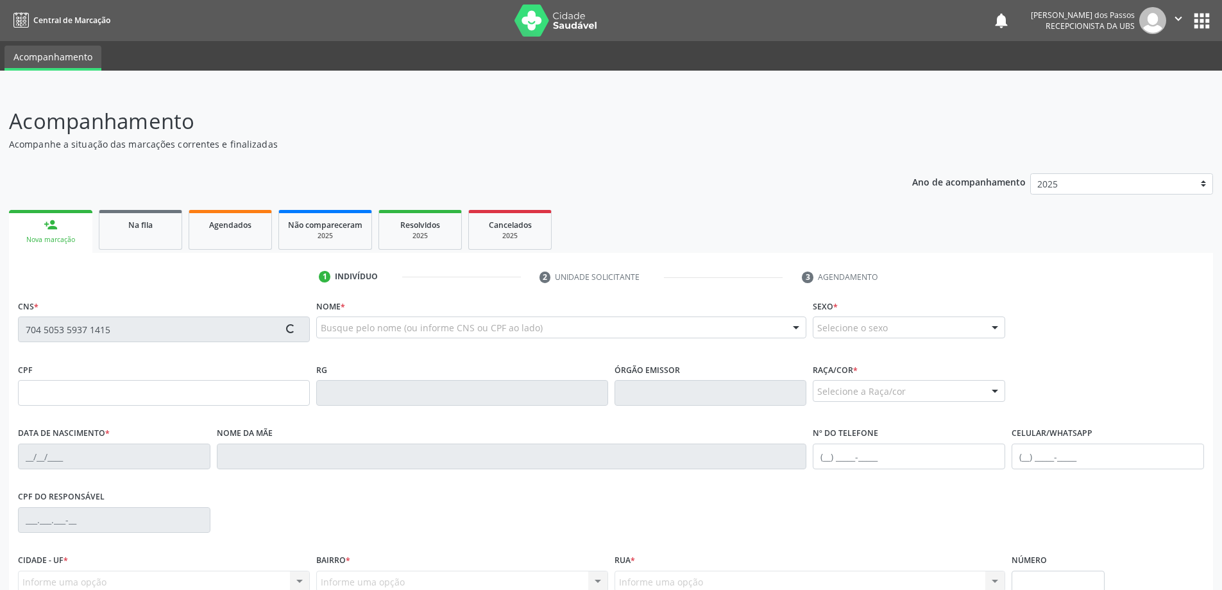
type input "(82) 98761-2017"
type input "S/N"
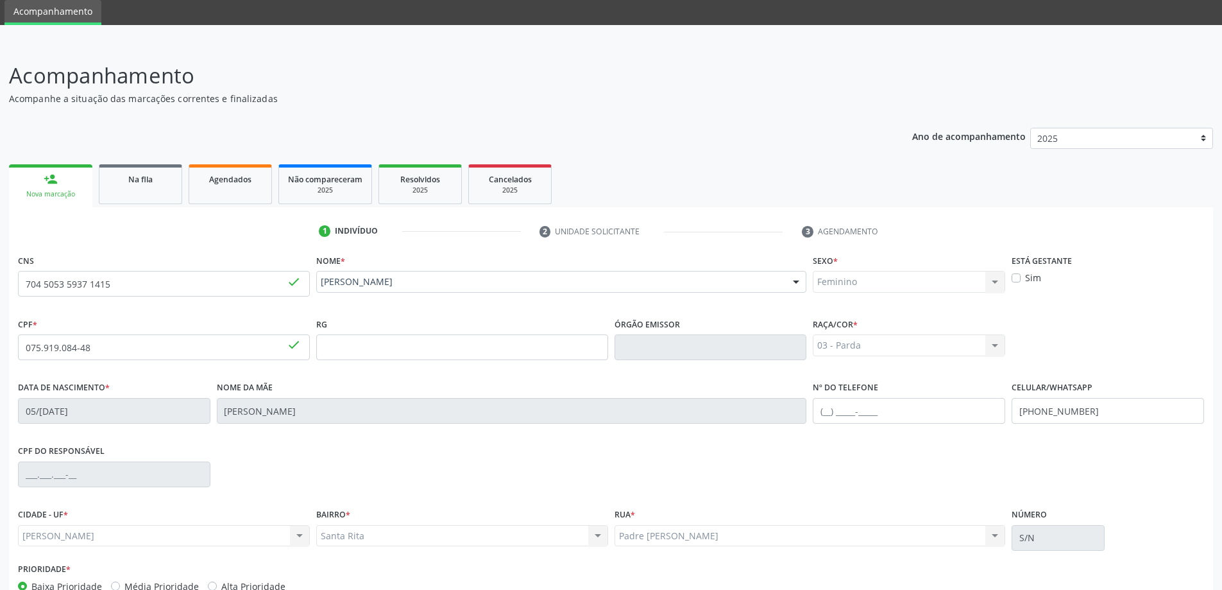
scroll to position [124, 0]
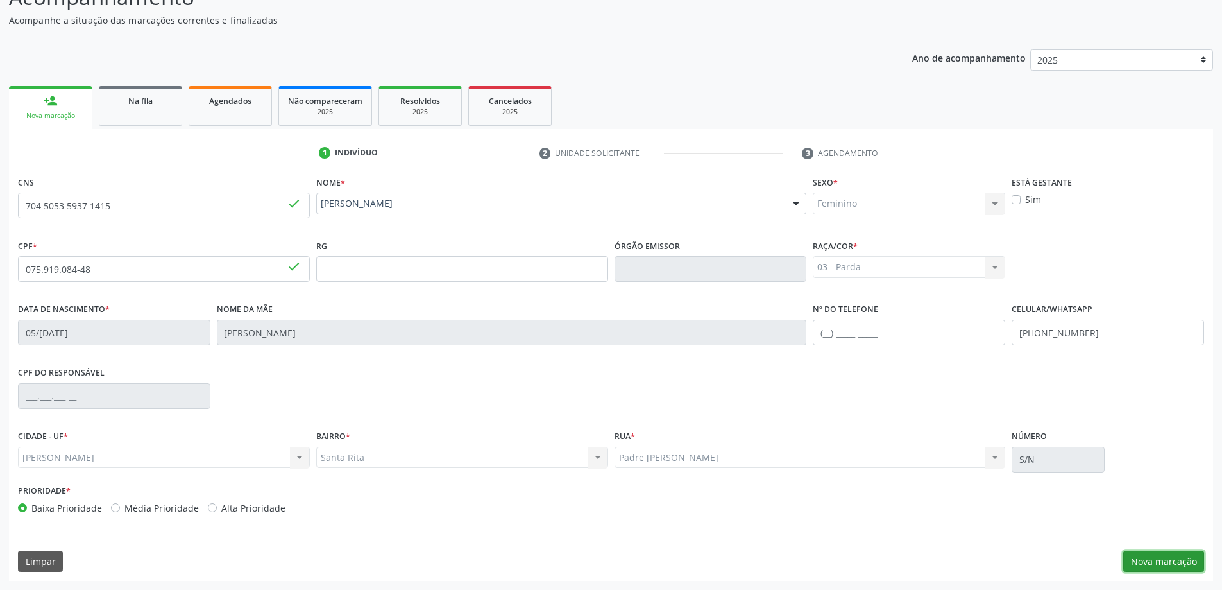
click at [1167, 565] on button "Nova marcação" at bounding box center [1164, 562] width 81 height 22
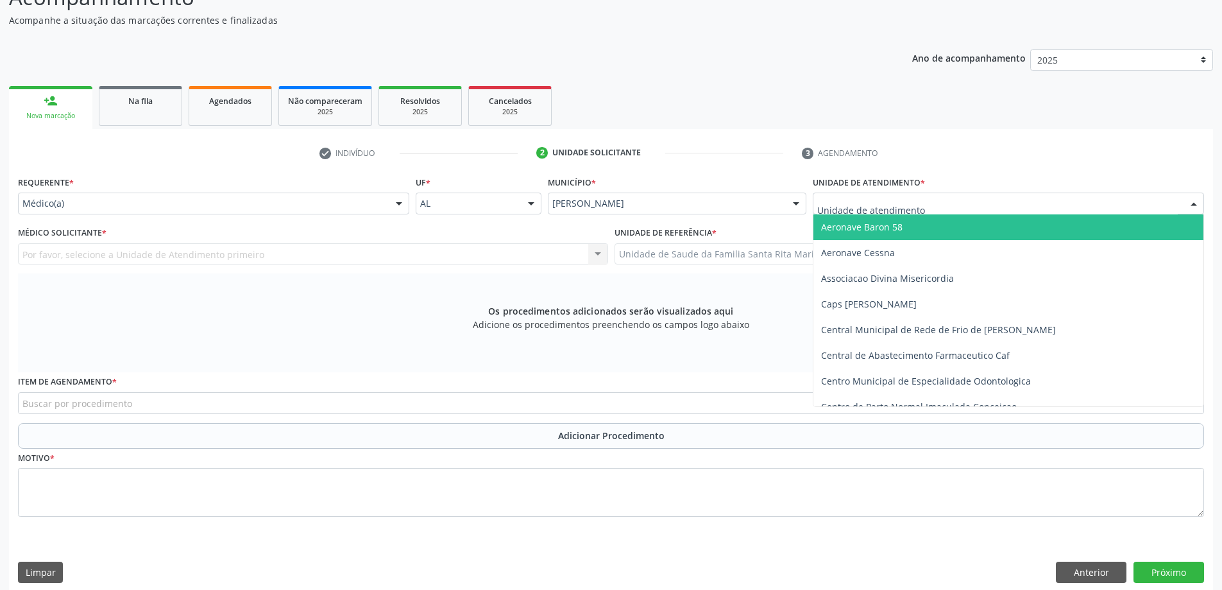
click at [974, 202] on div at bounding box center [1008, 204] width 391 height 22
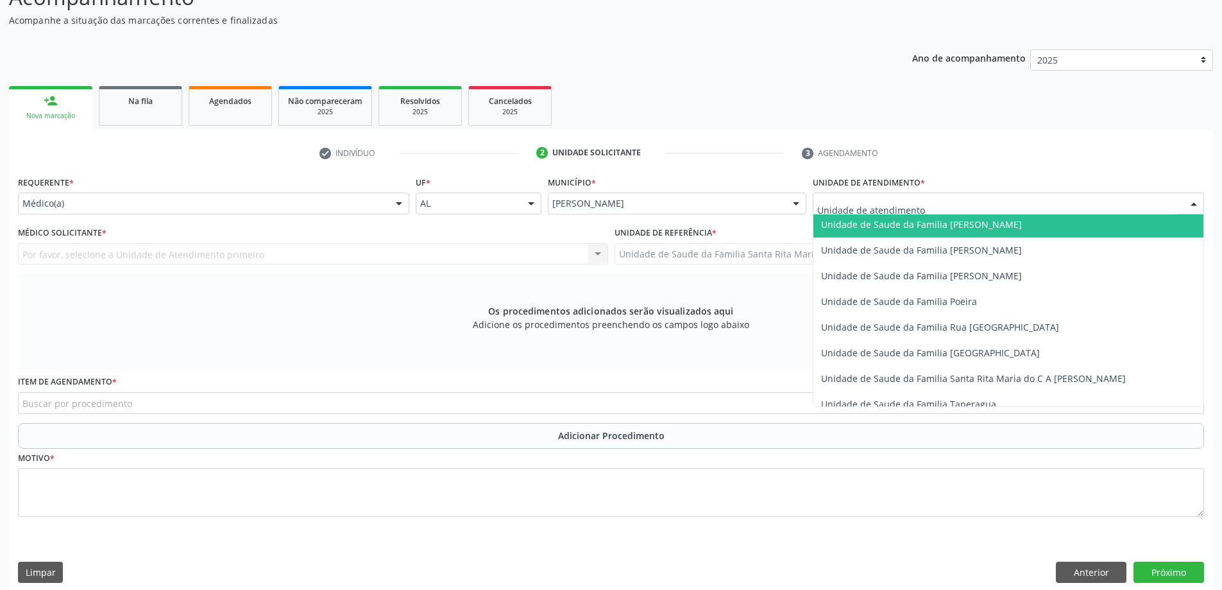
scroll to position [770, 0]
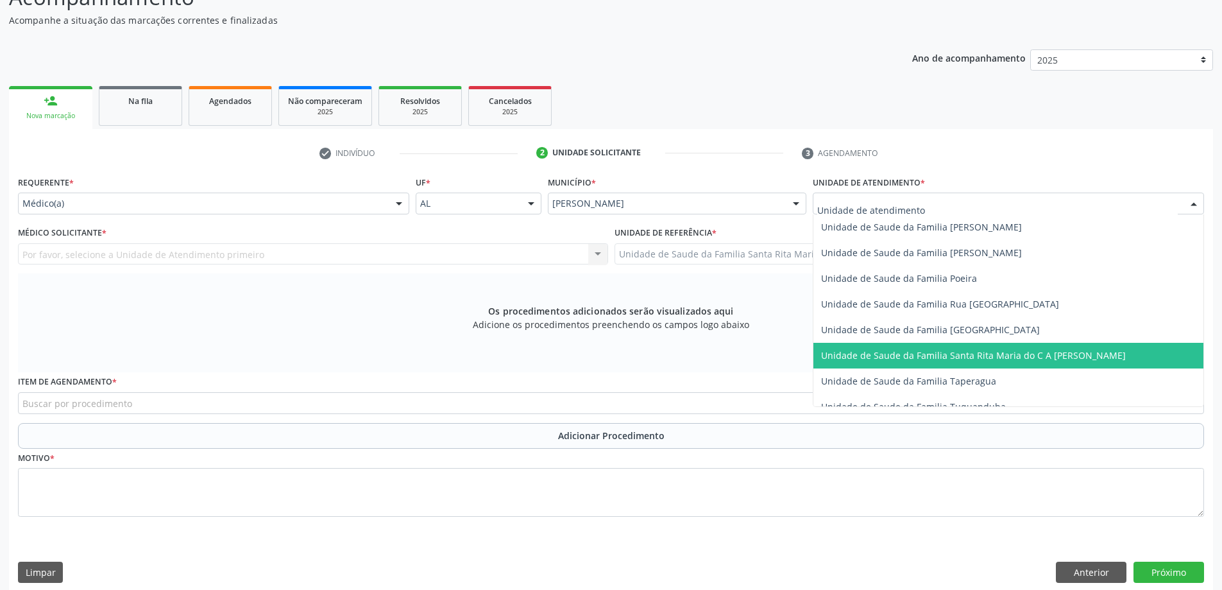
click at [953, 351] on span "Unidade de Saude da Familia Santa Rita Maria do C A [PERSON_NAME]" at bounding box center [973, 355] width 305 height 12
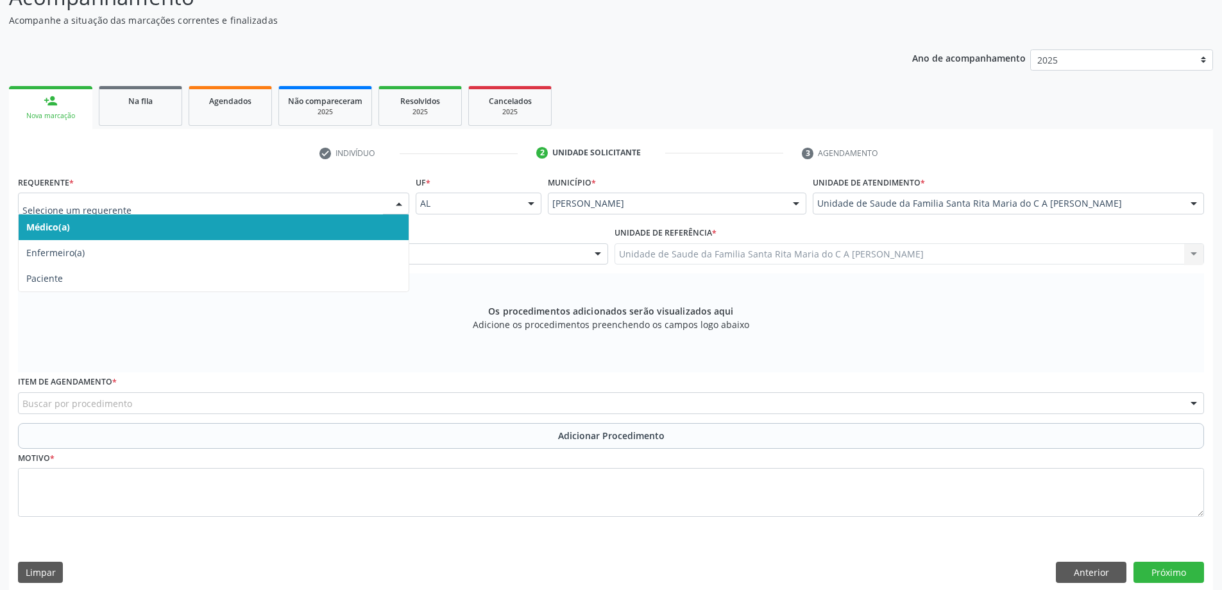
click at [243, 229] on span "Médico(a)" at bounding box center [214, 227] width 390 height 26
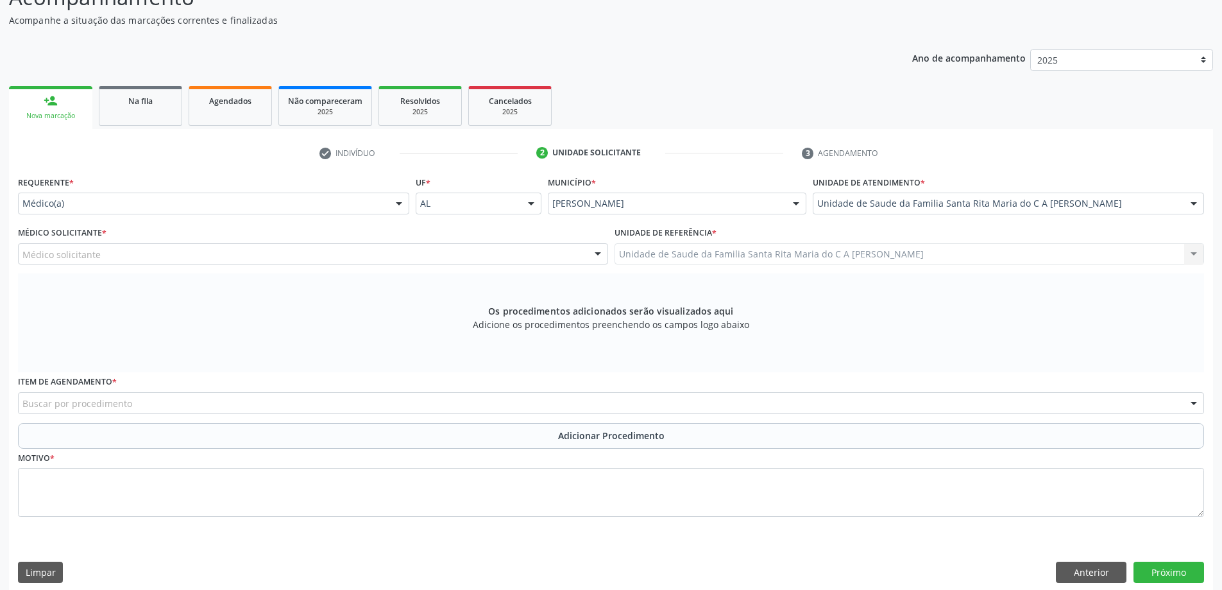
click at [260, 253] on div "Médico solicitante" at bounding box center [313, 254] width 590 height 22
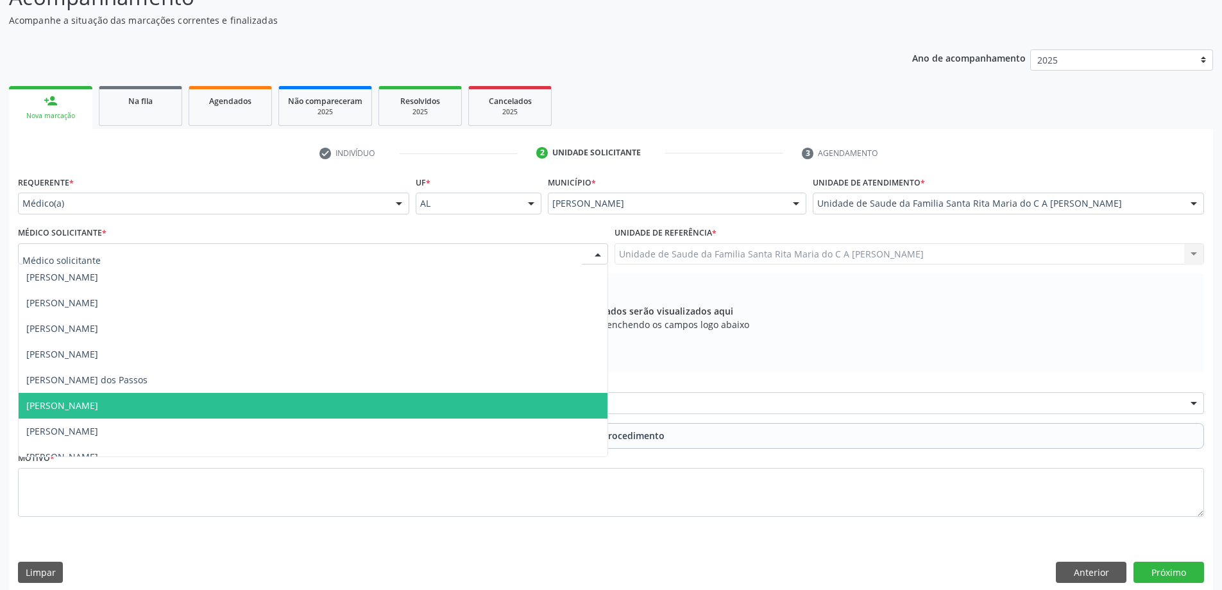
drag, startPoint x: 207, startPoint y: 402, endPoint x: 207, endPoint y: 384, distance: 18.0
click at [207, 402] on span "[PERSON_NAME]" at bounding box center [313, 406] width 589 height 26
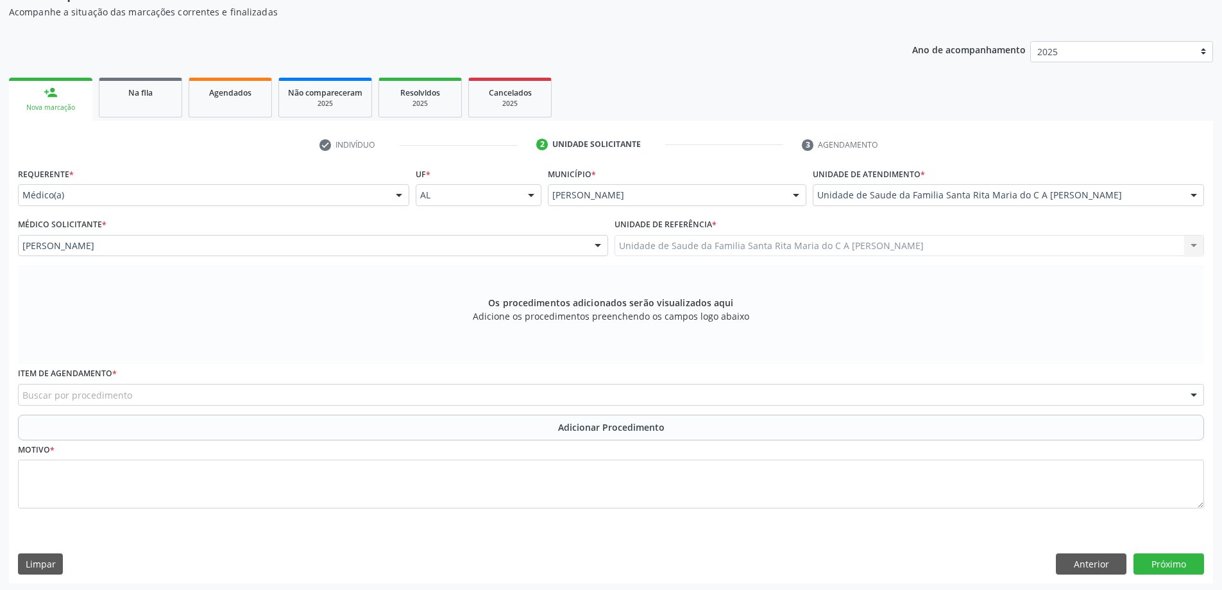
scroll to position [135, 0]
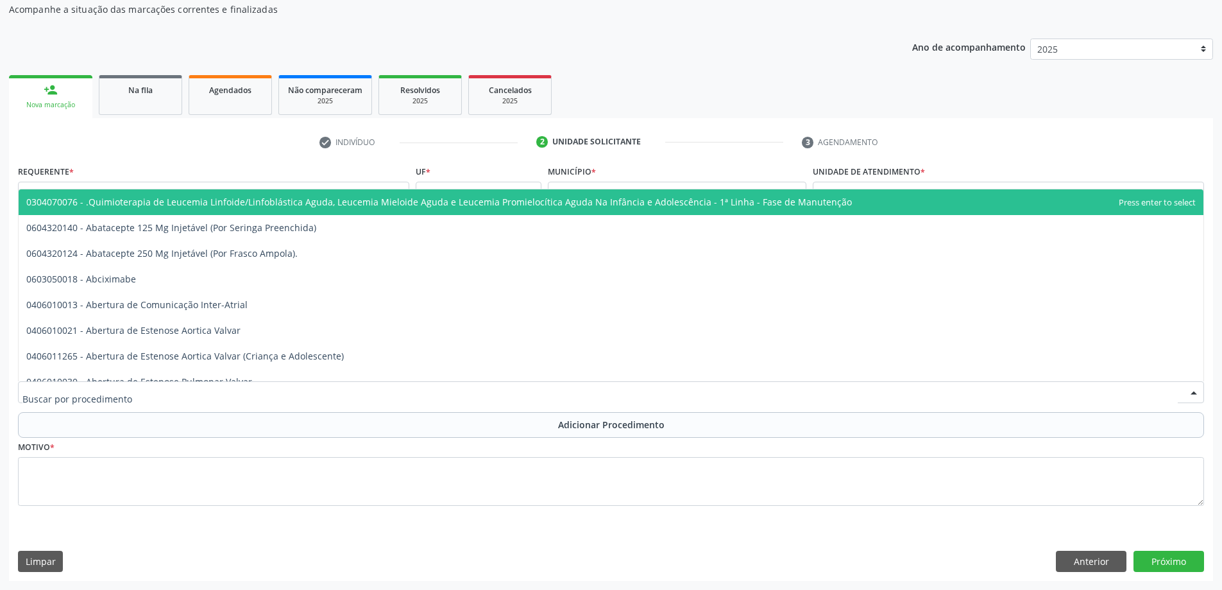
click at [198, 393] on div at bounding box center [611, 392] width 1187 height 22
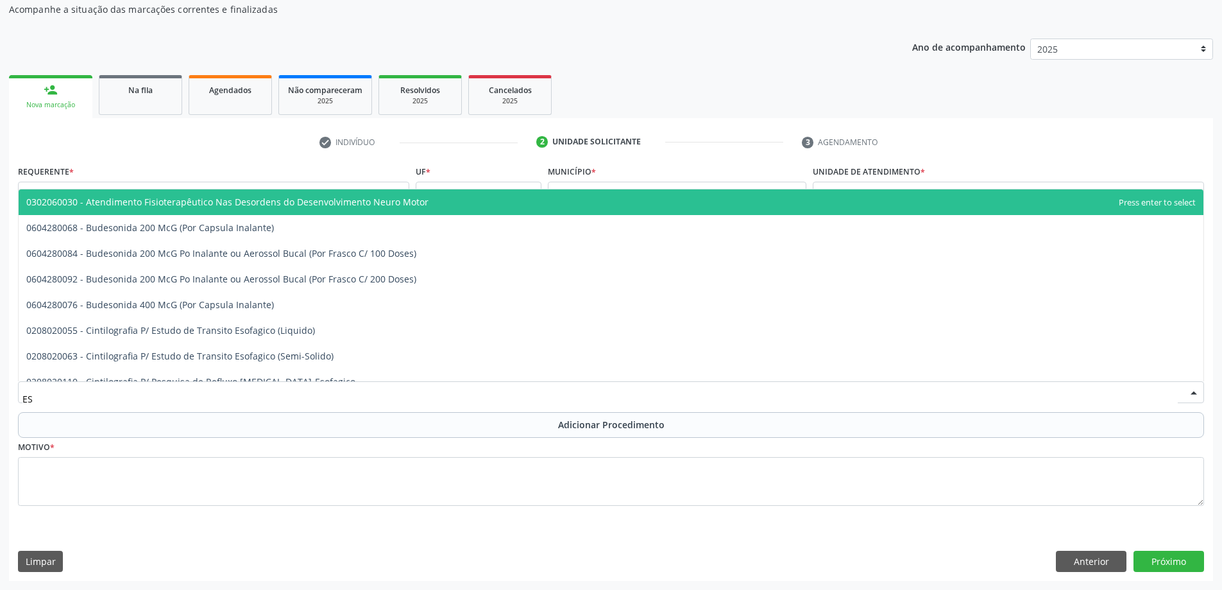
type input "E"
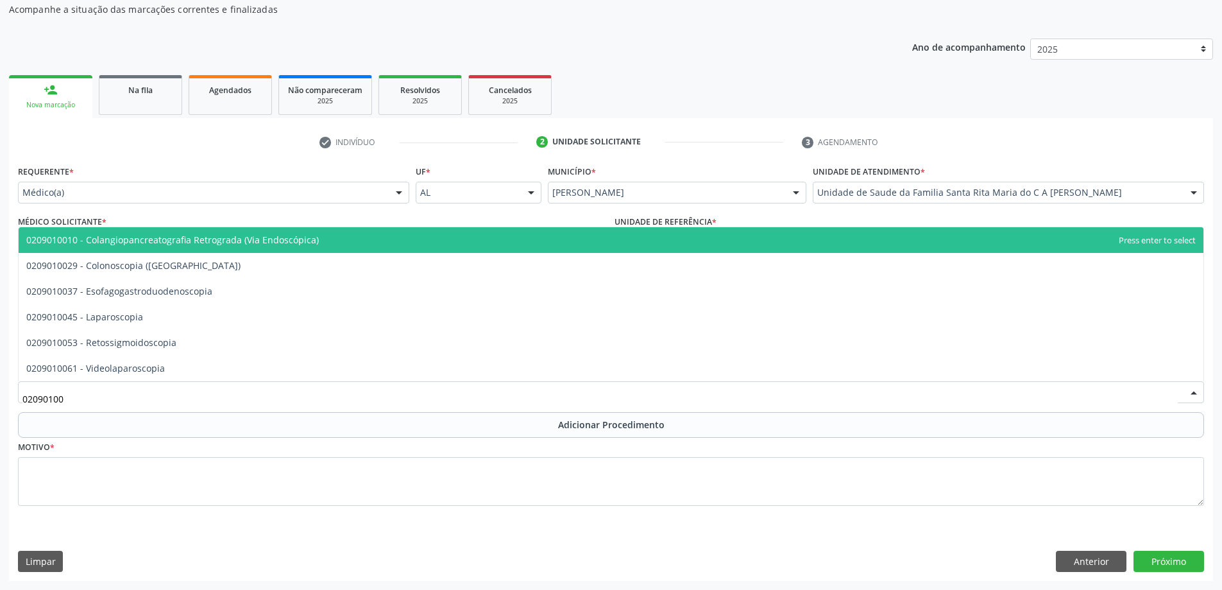
type input "020901003"
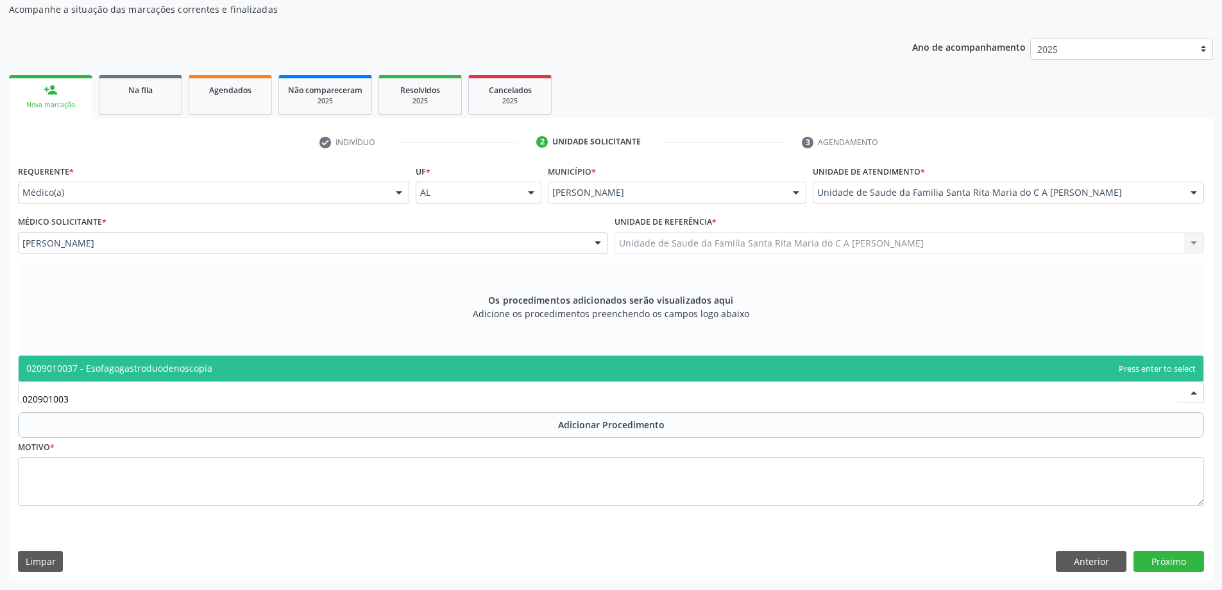
click at [212, 366] on span "0209010037 - Esofagogastroduodenoscopia" at bounding box center [611, 369] width 1185 height 26
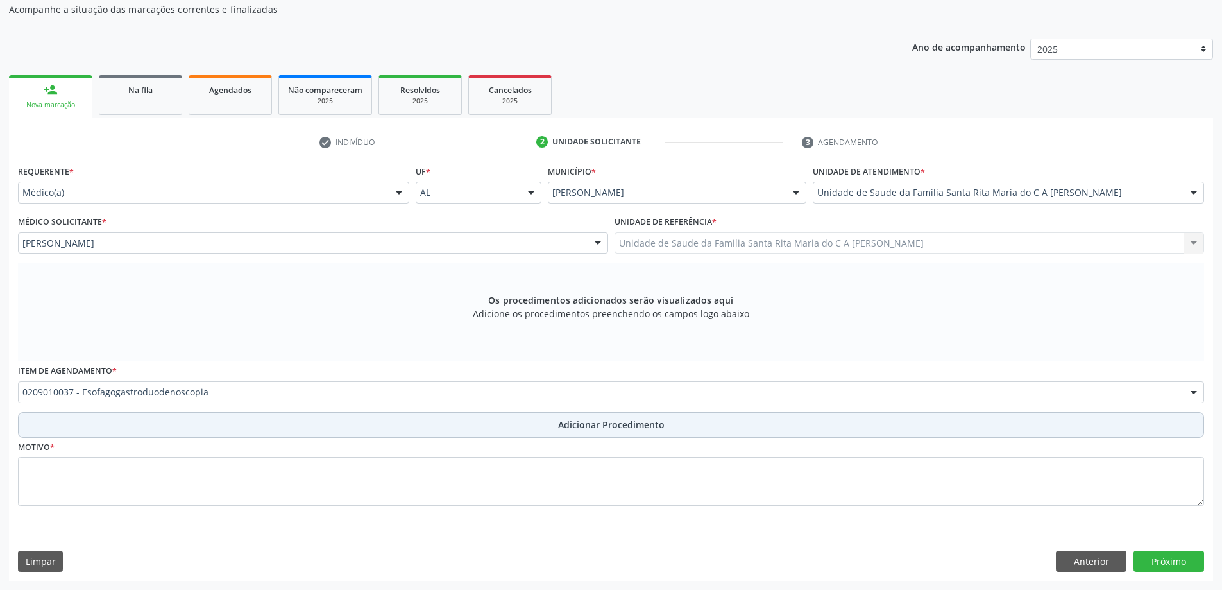
click at [166, 434] on button "Adicionar Procedimento" at bounding box center [611, 425] width 1187 height 26
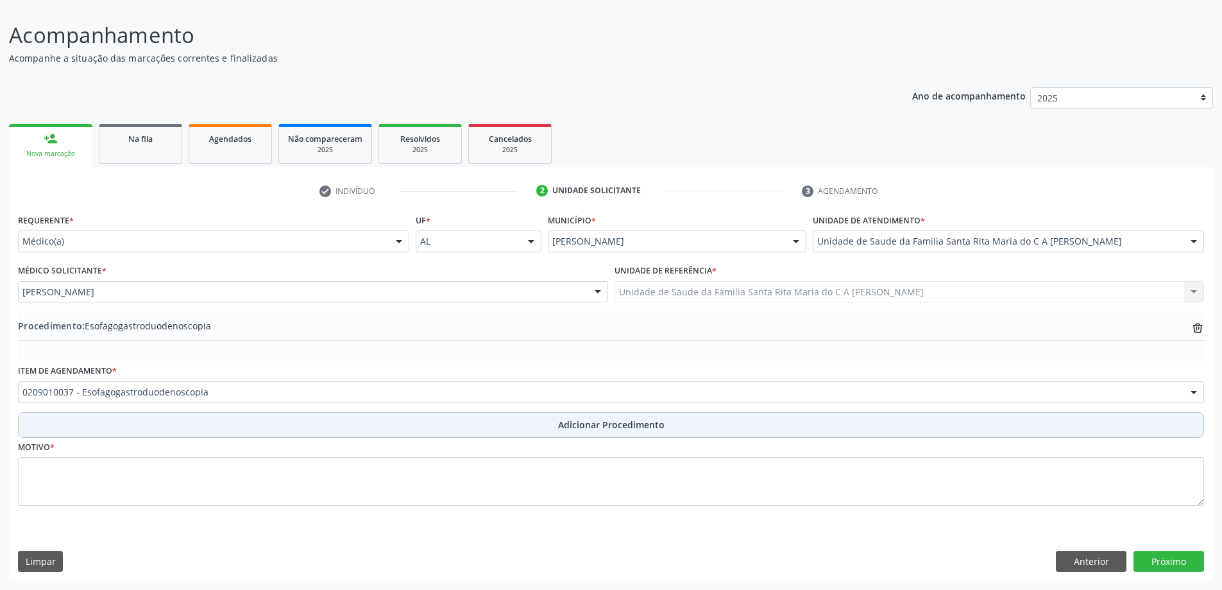
scroll to position [86, 0]
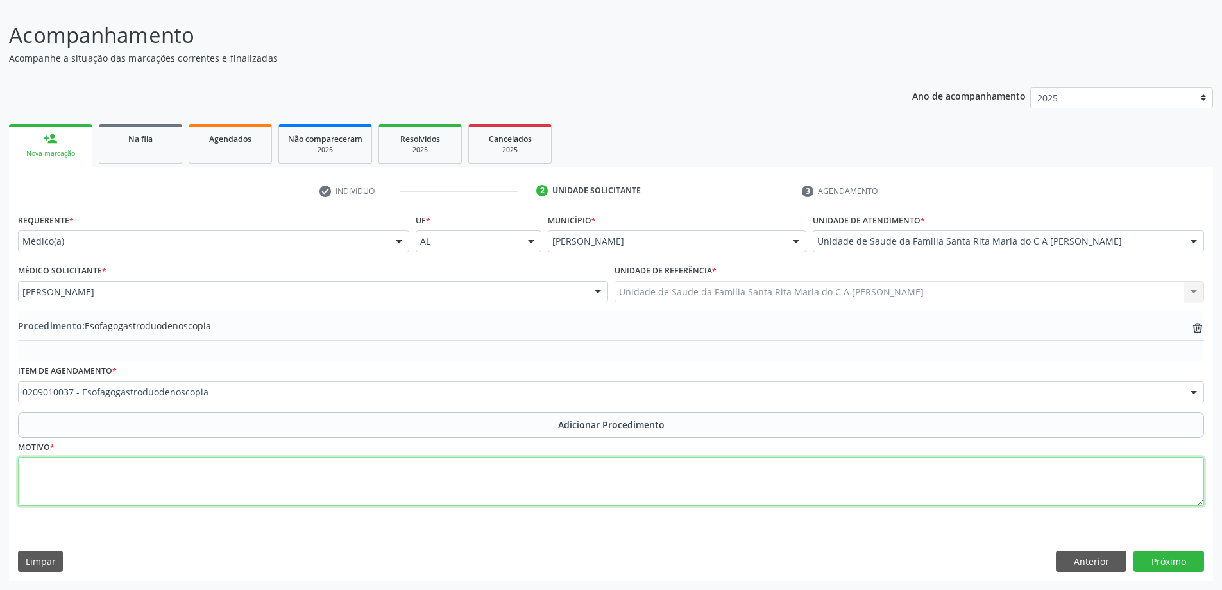
click at [146, 481] on textarea at bounding box center [611, 481] width 1187 height 49
click at [121, 490] on textarea at bounding box center [611, 481] width 1187 height 49
type textarea "PARA PESQUISA"
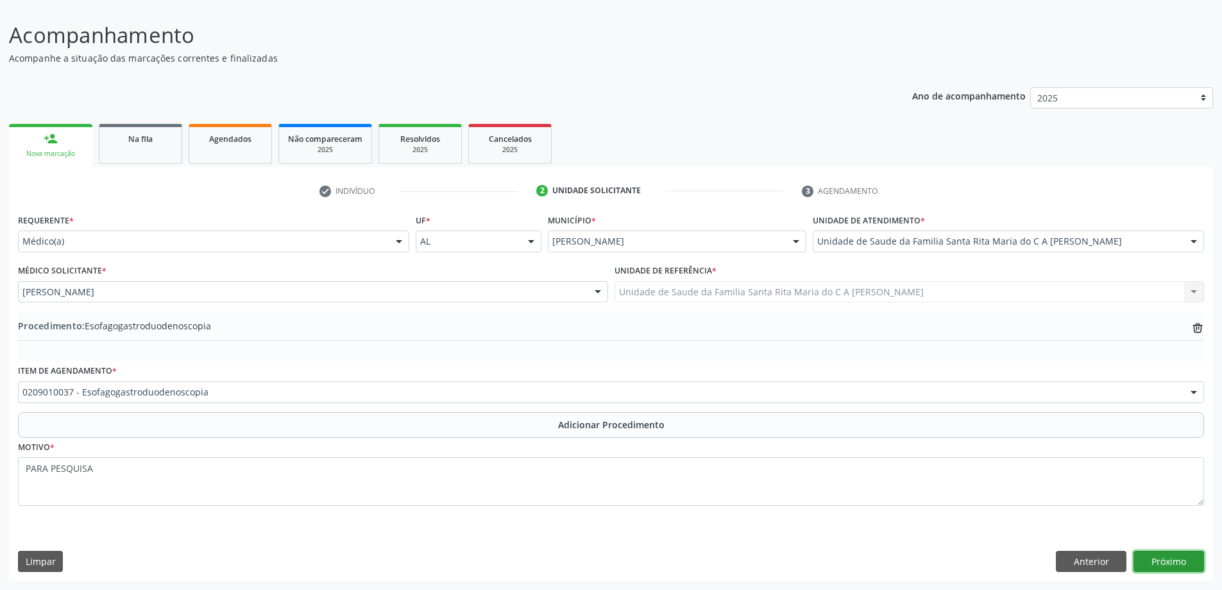
click at [1164, 562] on button "Próximo" at bounding box center [1169, 562] width 71 height 22
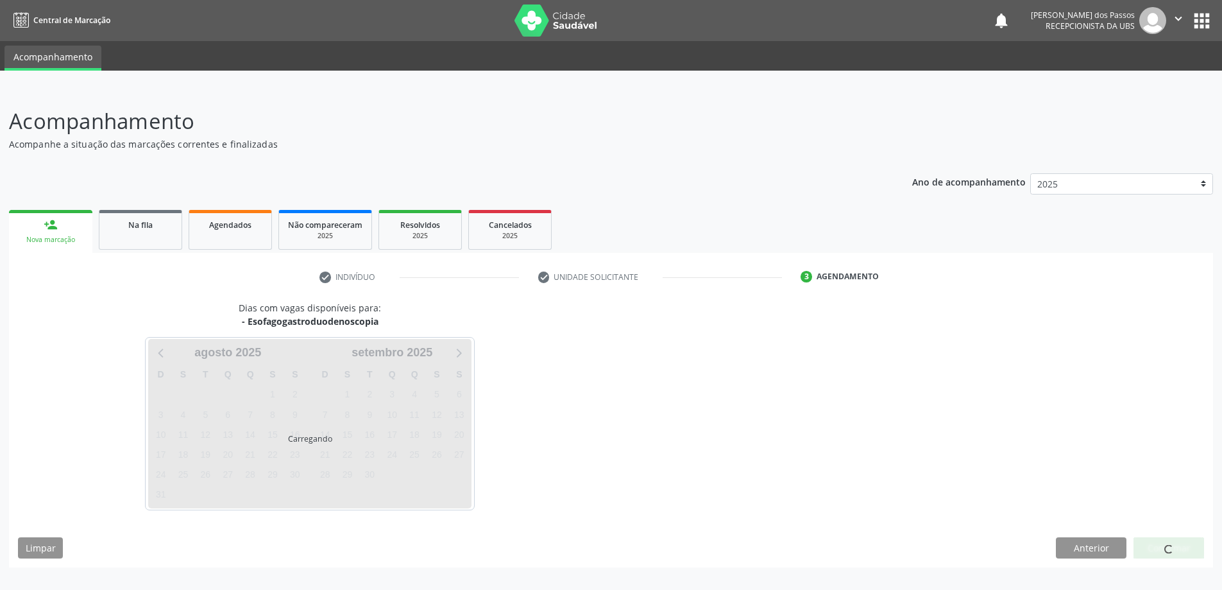
scroll to position [0, 0]
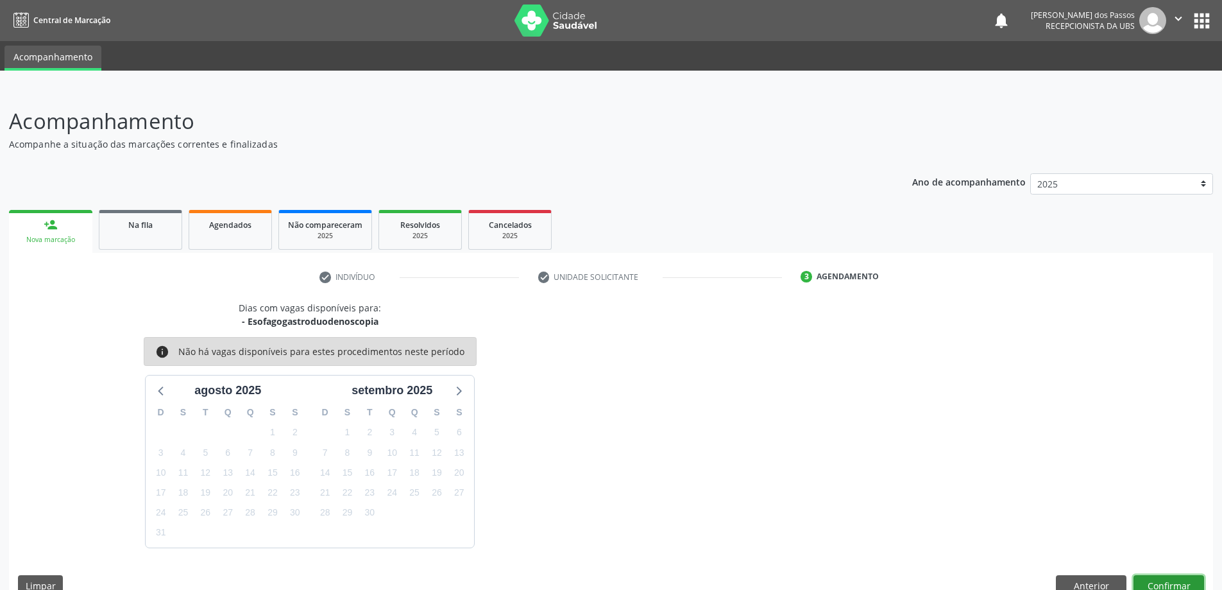
click at [1190, 585] on button "Confirmar" at bounding box center [1169, 586] width 71 height 22
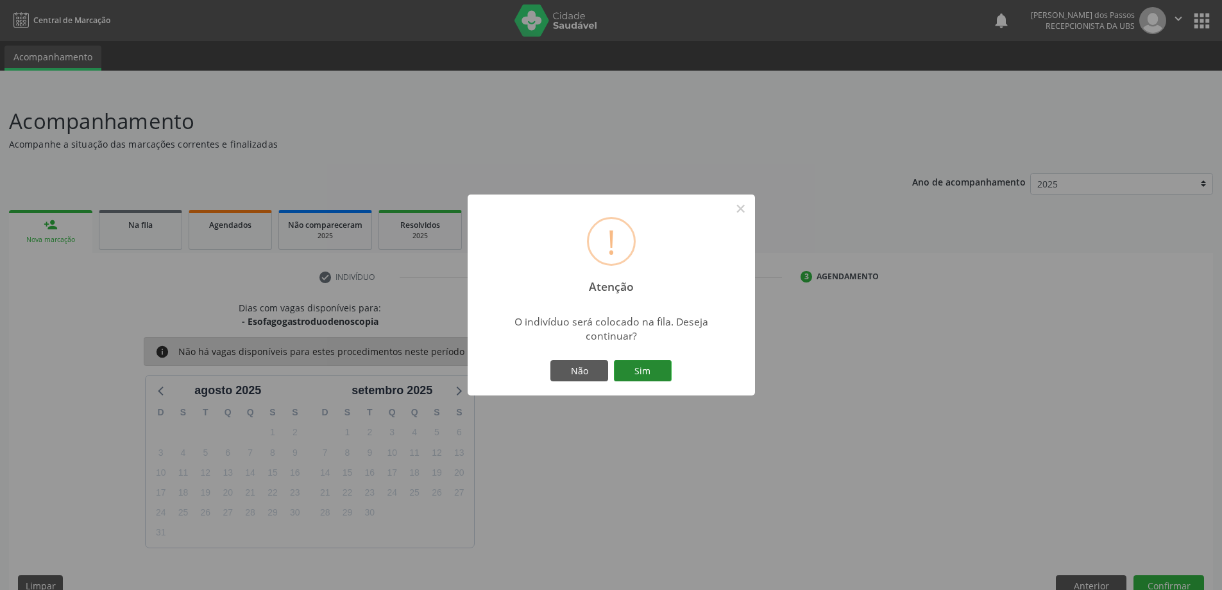
click at [666, 373] on button "Sim" at bounding box center [643, 371] width 58 height 22
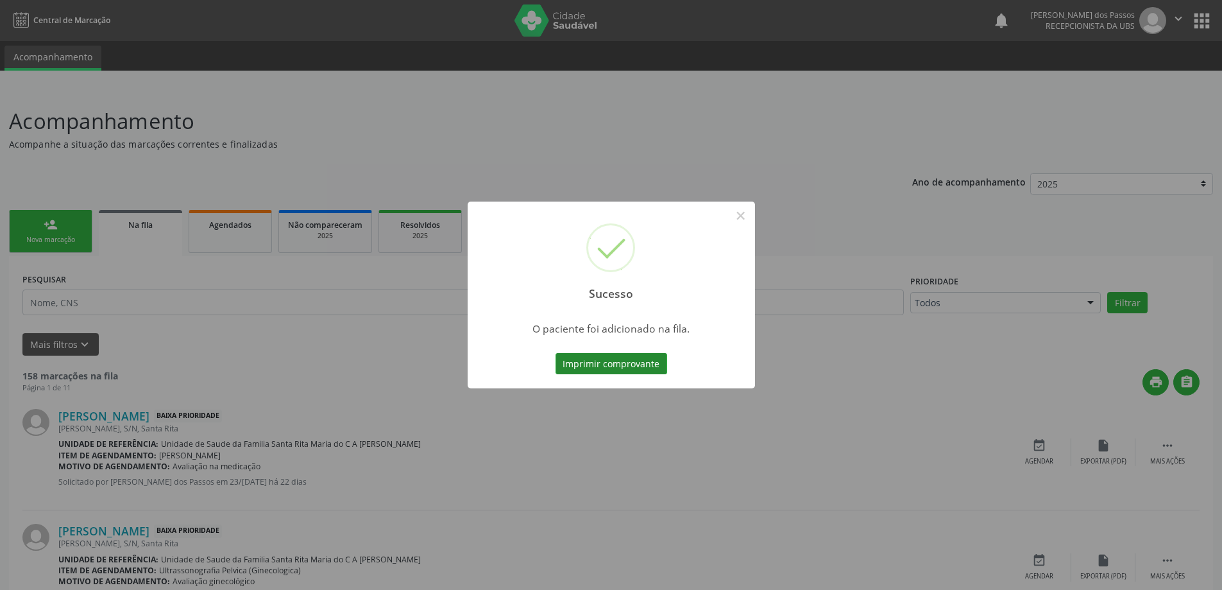
click at [635, 362] on button "Imprimir comprovante" at bounding box center [612, 364] width 112 height 22
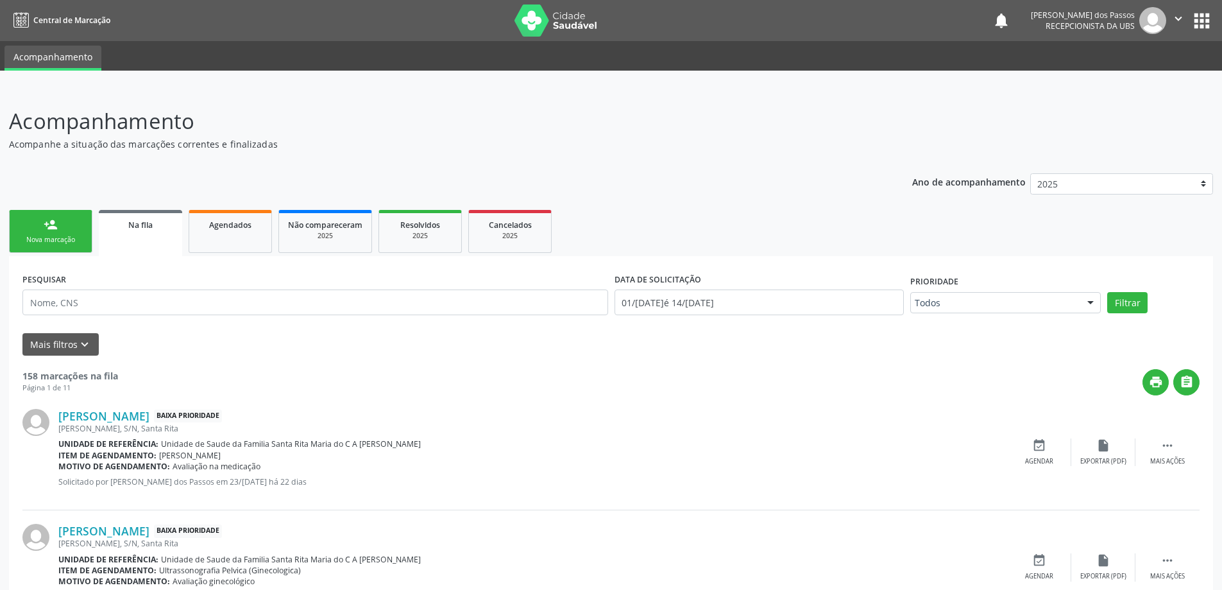
click at [58, 240] on div "Nova marcação" at bounding box center [51, 240] width 64 height 10
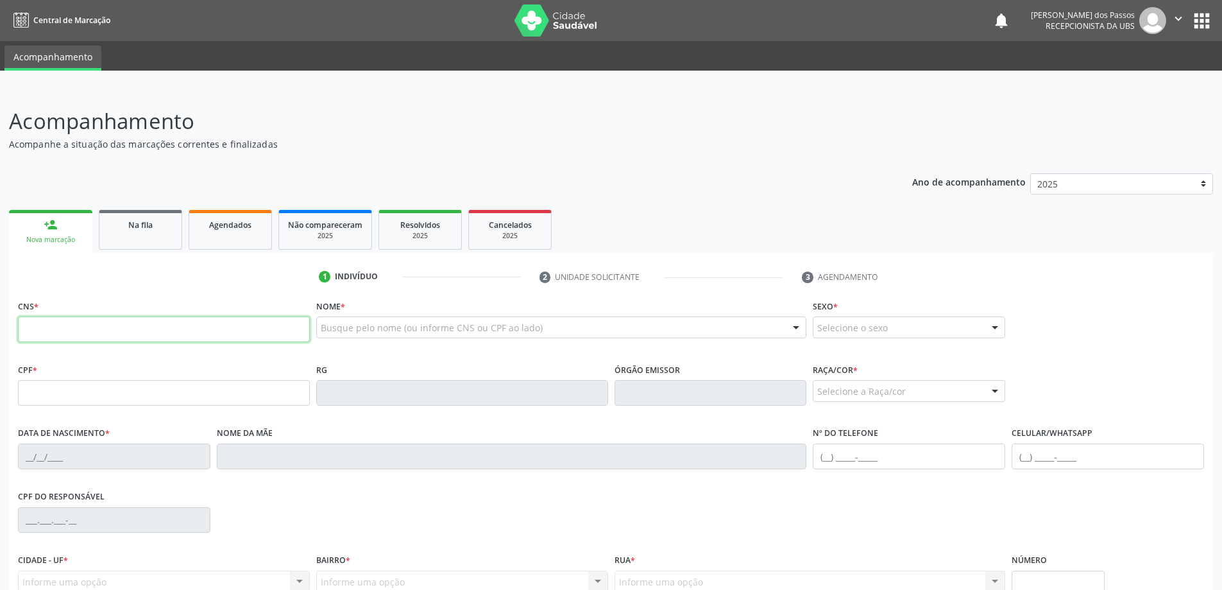
click at [153, 333] on input "text" at bounding box center [164, 329] width 292 height 26
type input "7"
click at [215, 394] on input "text" at bounding box center [164, 393] width 292 height 26
type input "052.667.811-90"
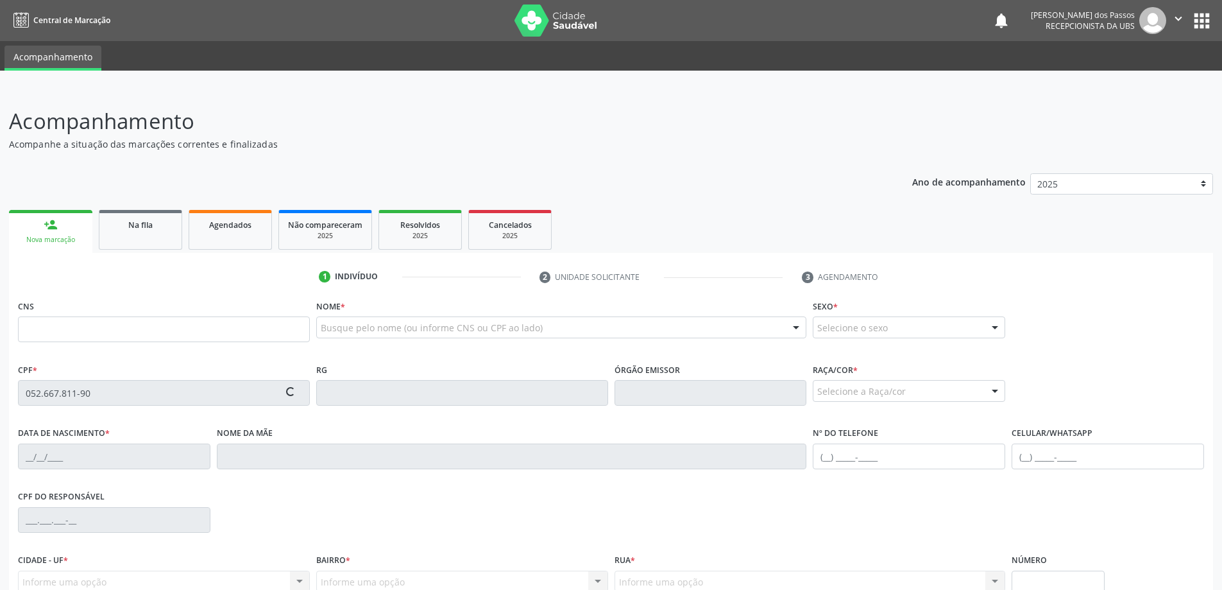
type input "700 9049 1115 4698"
type input "20/12/1994"
type input "Marileide dos Santos Silva"
type input "(82) 98817-6024"
type input "10"
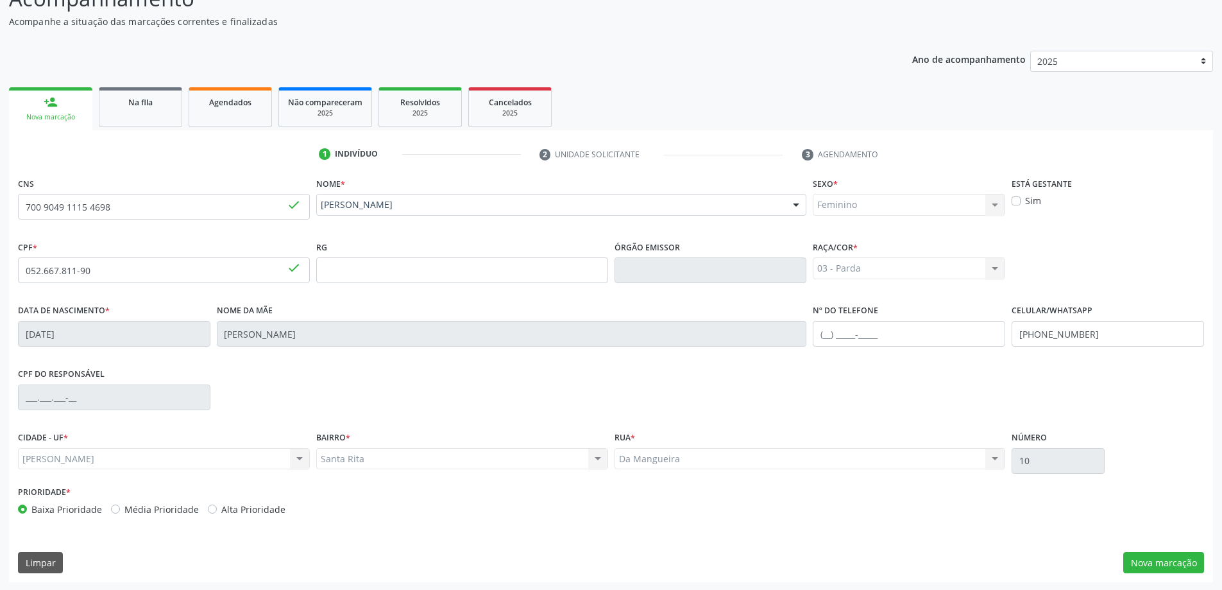
scroll to position [124, 0]
click at [1172, 554] on button "Nova marcação" at bounding box center [1164, 562] width 81 height 22
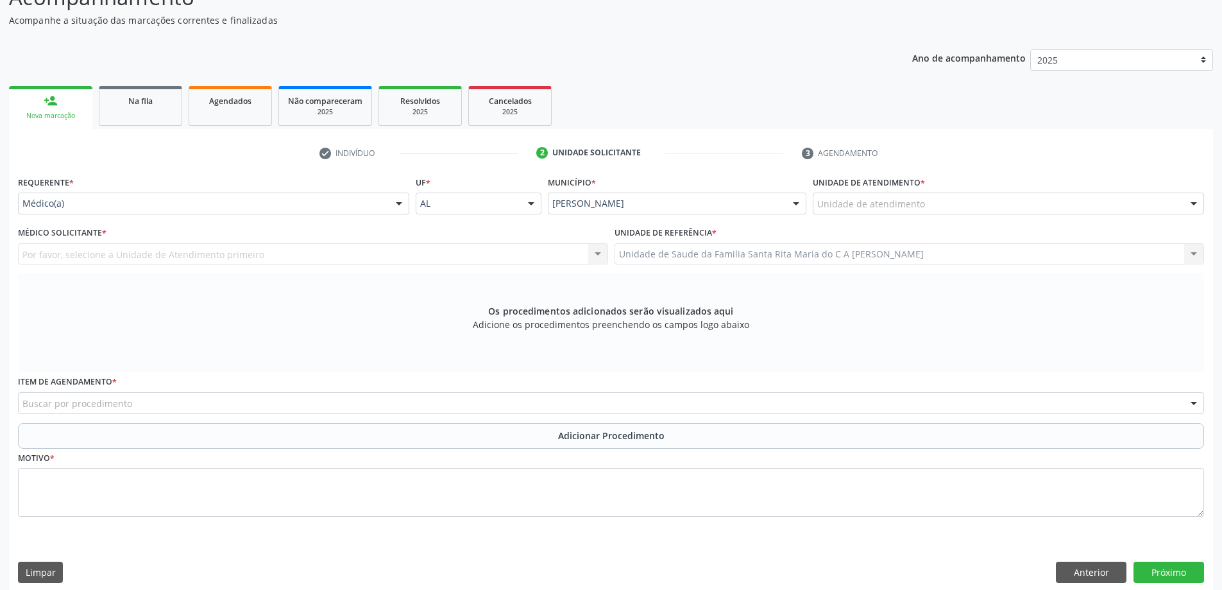
click at [968, 198] on div "Unidade de atendimento" at bounding box center [1008, 204] width 391 height 22
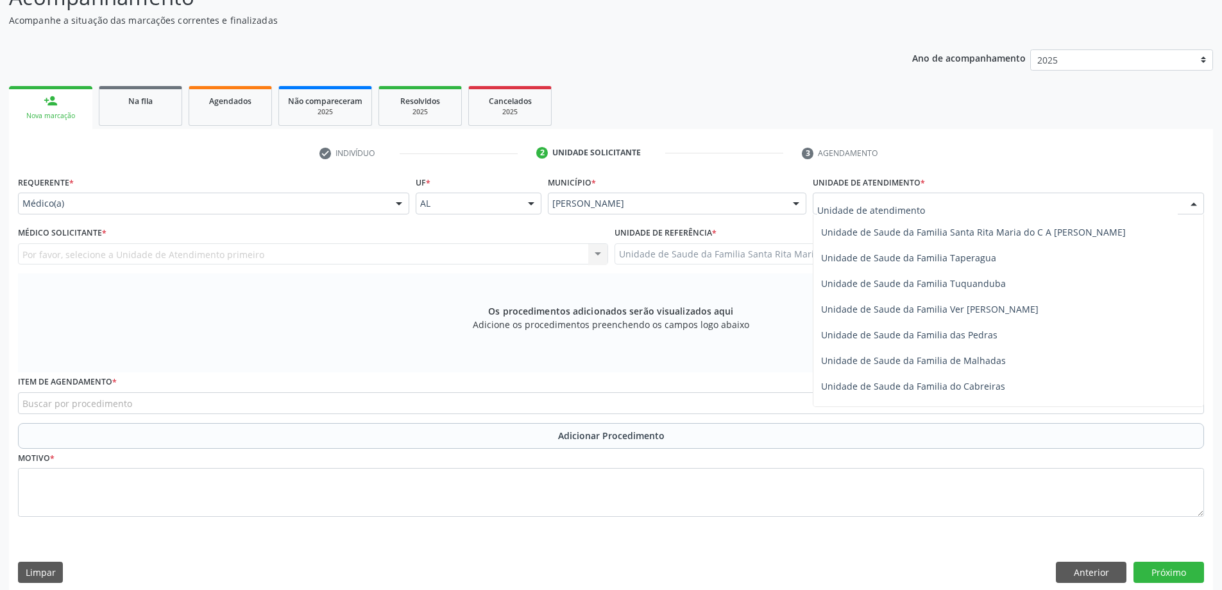
scroll to position [898, 0]
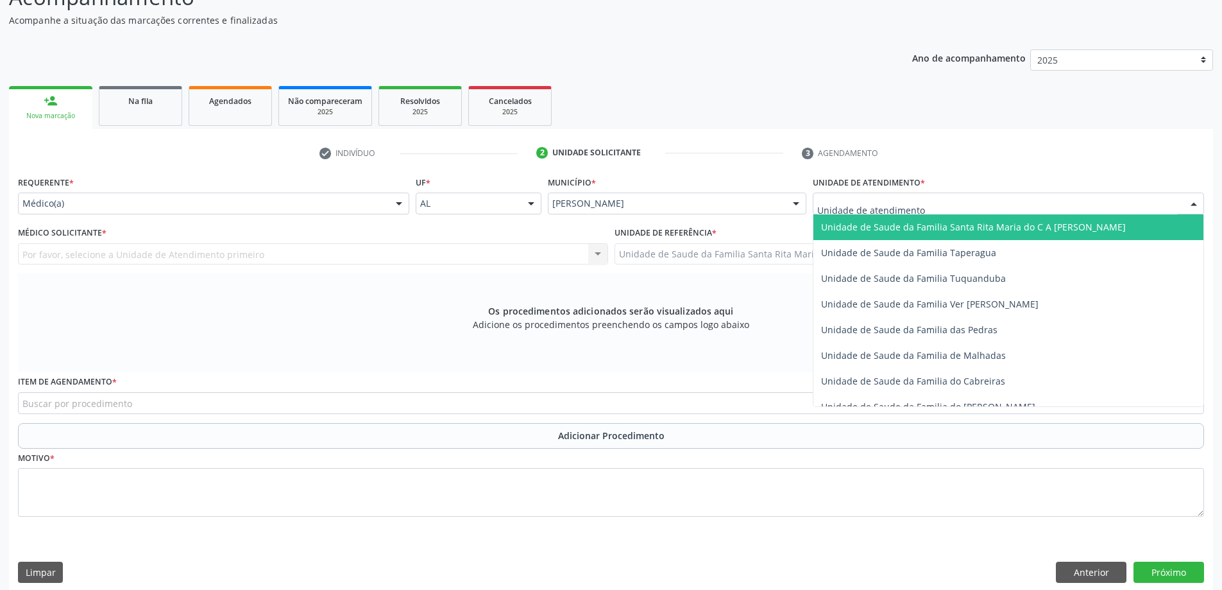
click at [961, 230] on span "Unidade de Saude da Familia Santa Rita Maria do C A [PERSON_NAME]" at bounding box center [973, 227] width 305 height 12
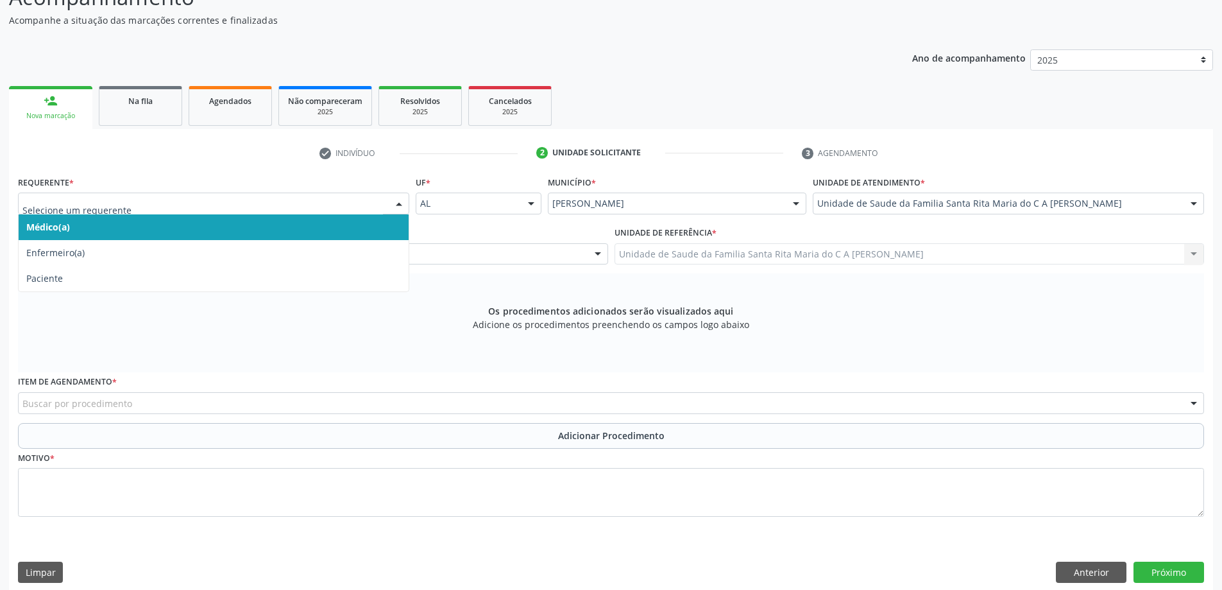
click at [279, 231] on span "Médico(a)" at bounding box center [214, 227] width 390 height 26
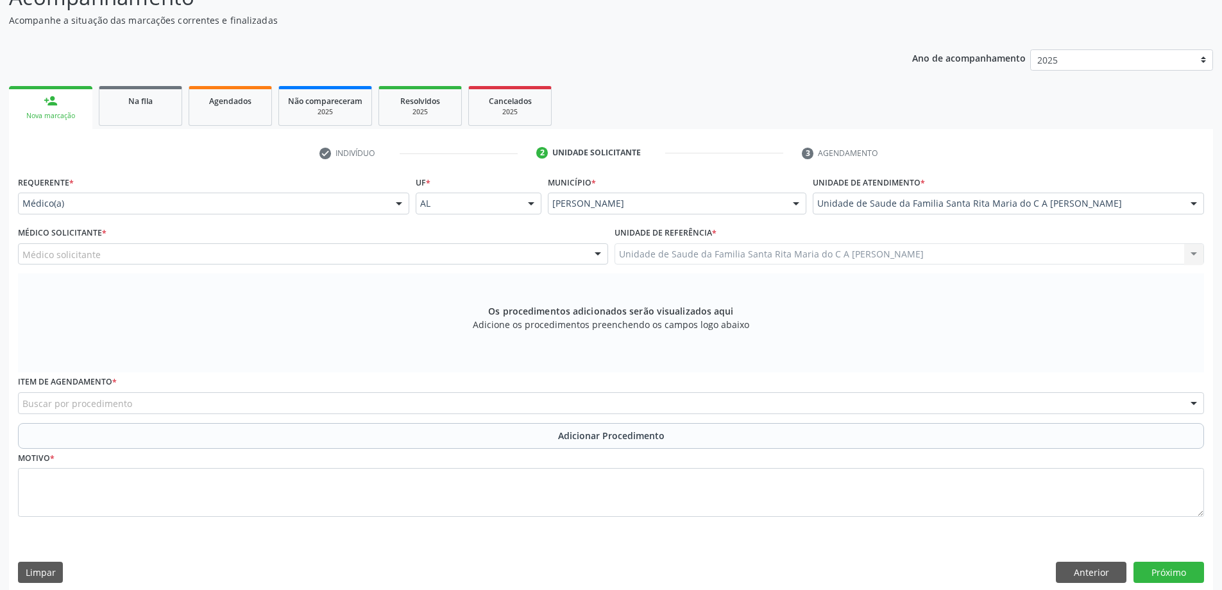
click at [246, 256] on div "Médico solicitante" at bounding box center [313, 254] width 590 height 22
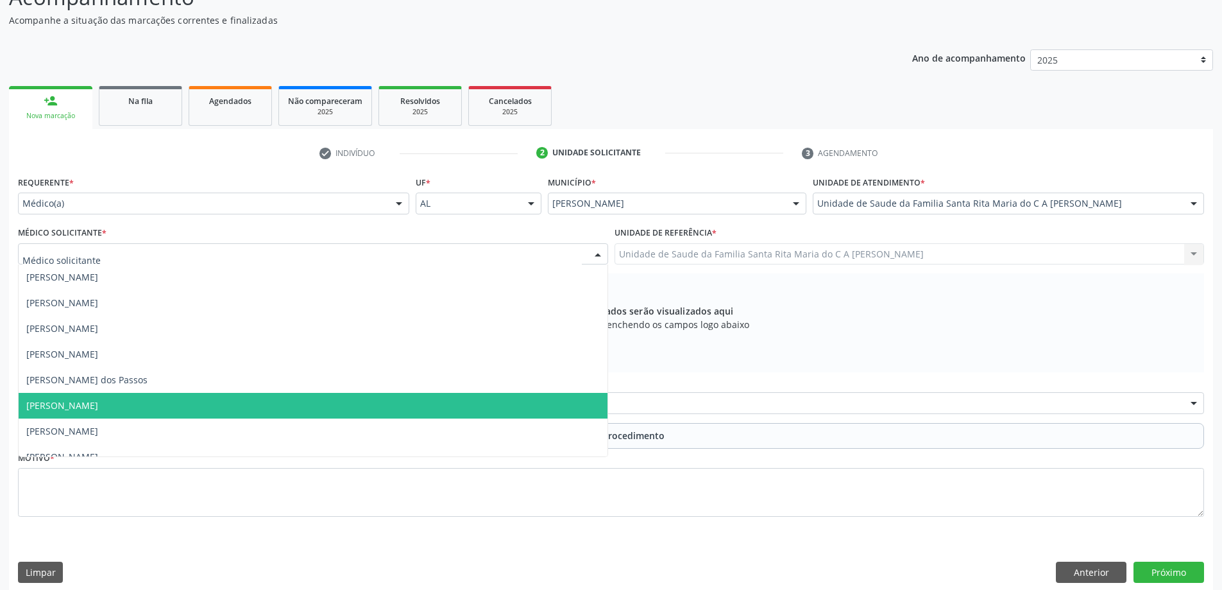
click at [186, 404] on span "[PERSON_NAME]" at bounding box center [313, 406] width 589 height 26
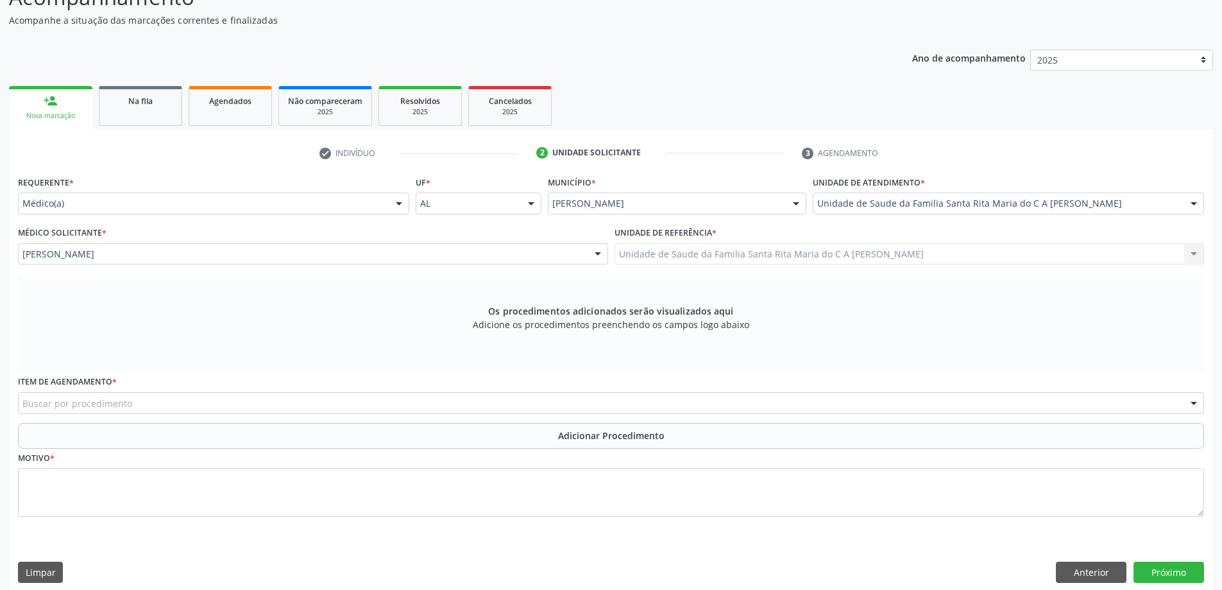
click at [185, 407] on div "Buscar por procedimento" at bounding box center [611, 403] width 1187 height 22
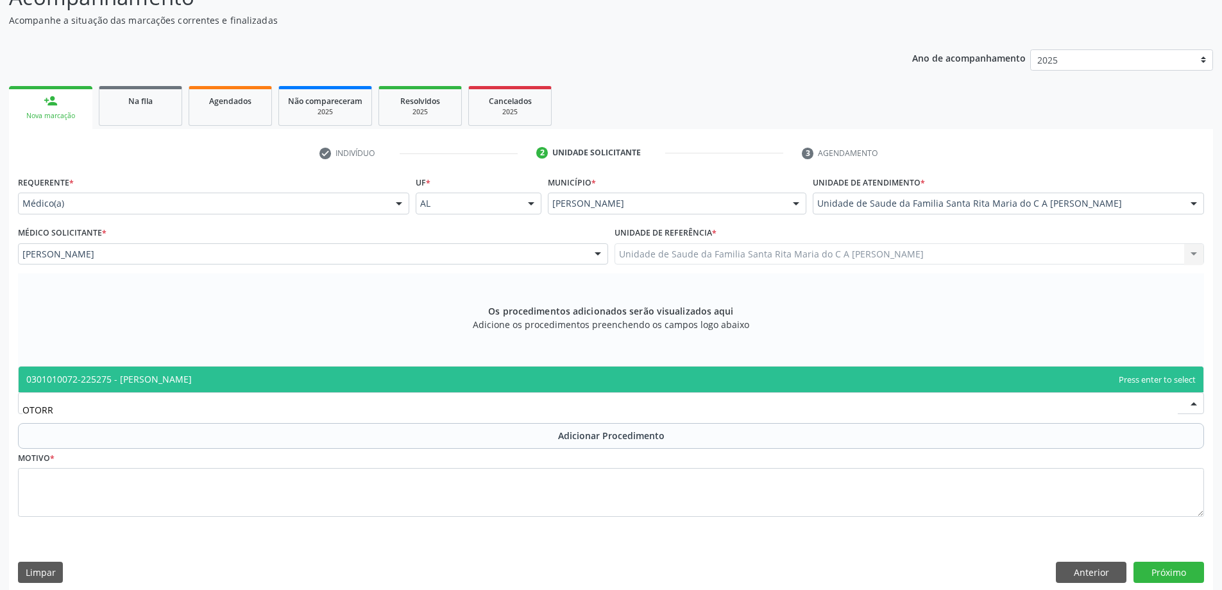
type input "OTORRI"
click at [192, 379] on span "0301010072-225275 - Médico Otorrinolaringologista" at bounding box center [109, 379] width 166 height 12
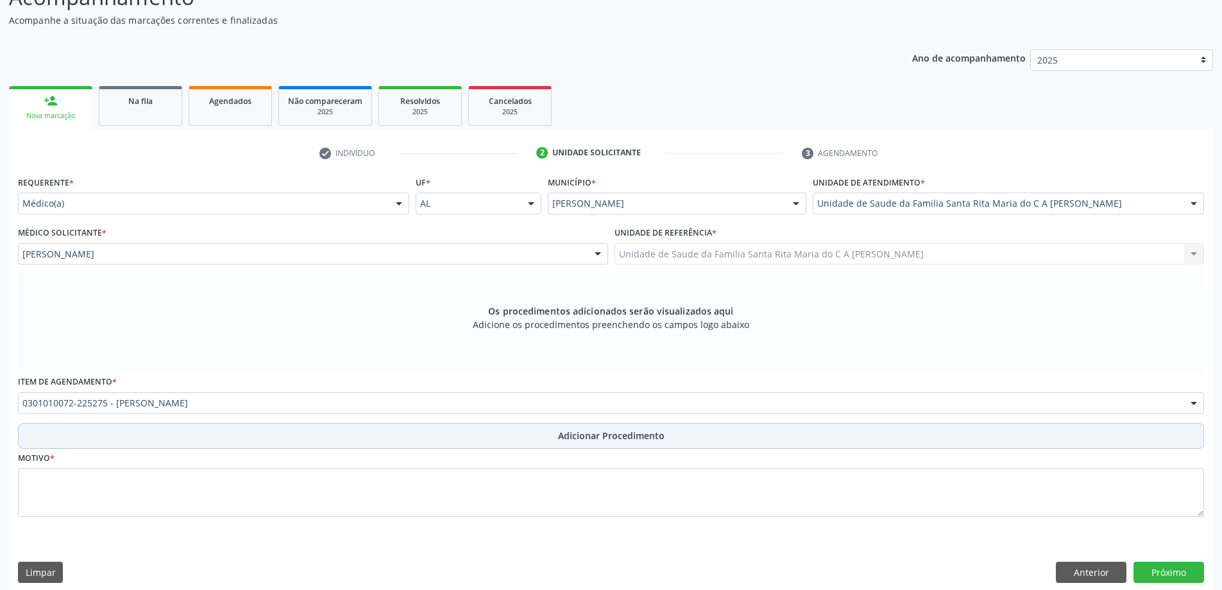
drag, startPoint x: 191, startPoint y: 433, endPoint x: 194, endPoint y: 425, distance: 9.2
click at [190, 434] on button "Adicionar Procedimento" at bounding box center [611, 436] width 1187 height 26
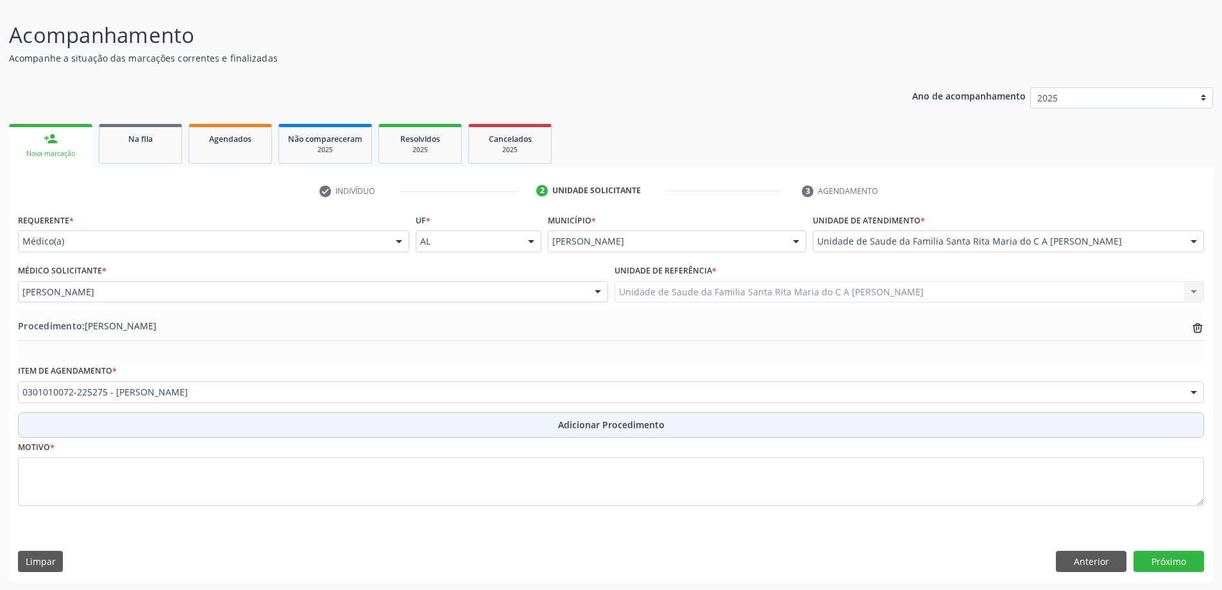
scroll to position [86, 0]
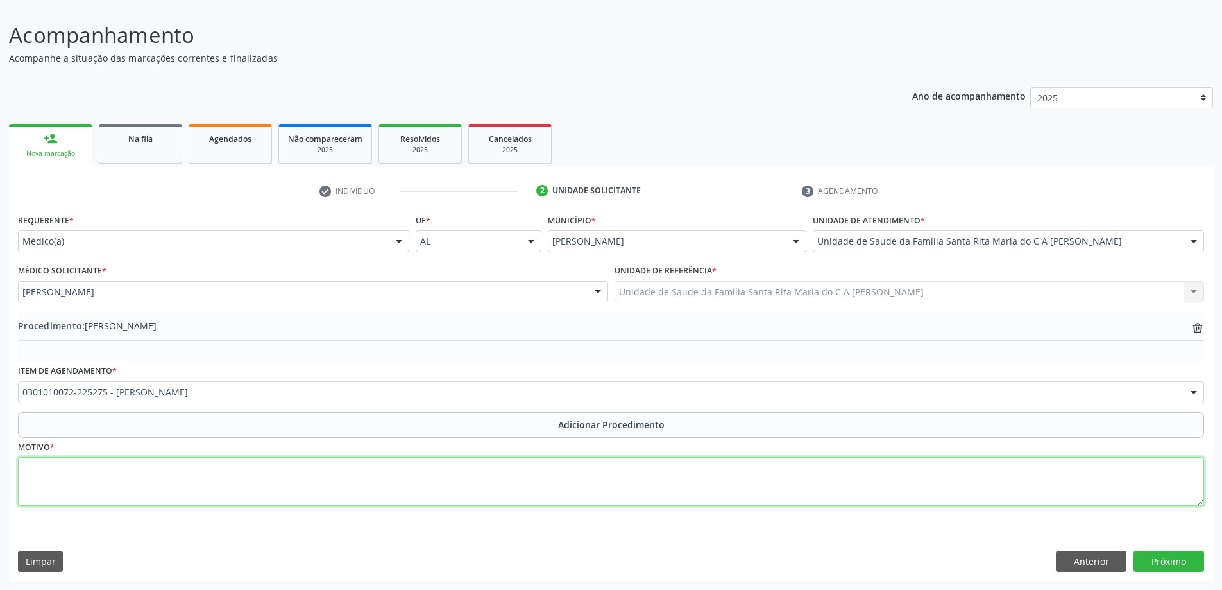
click at [187, 489] on textarea at bounding box center [611, 481] width 1187 height 49
type textarea "OTALIJE"
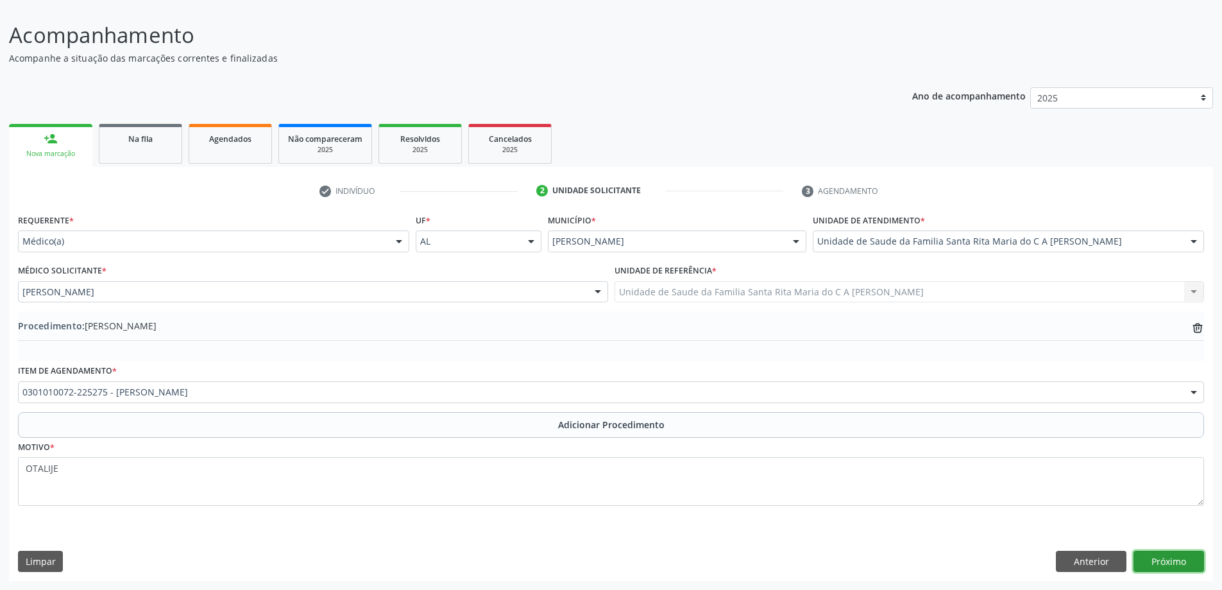
click at [1144, 559] on button "Próximo" at bounding box center [1169, 562] width 71 height 22
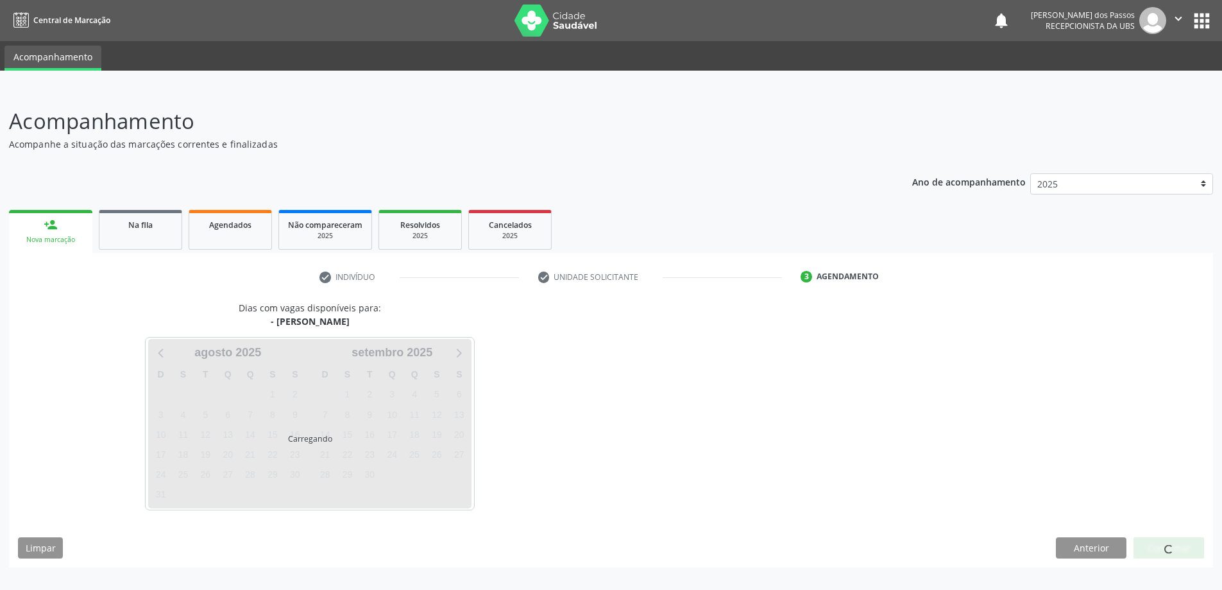
scroll to position [0, 0]
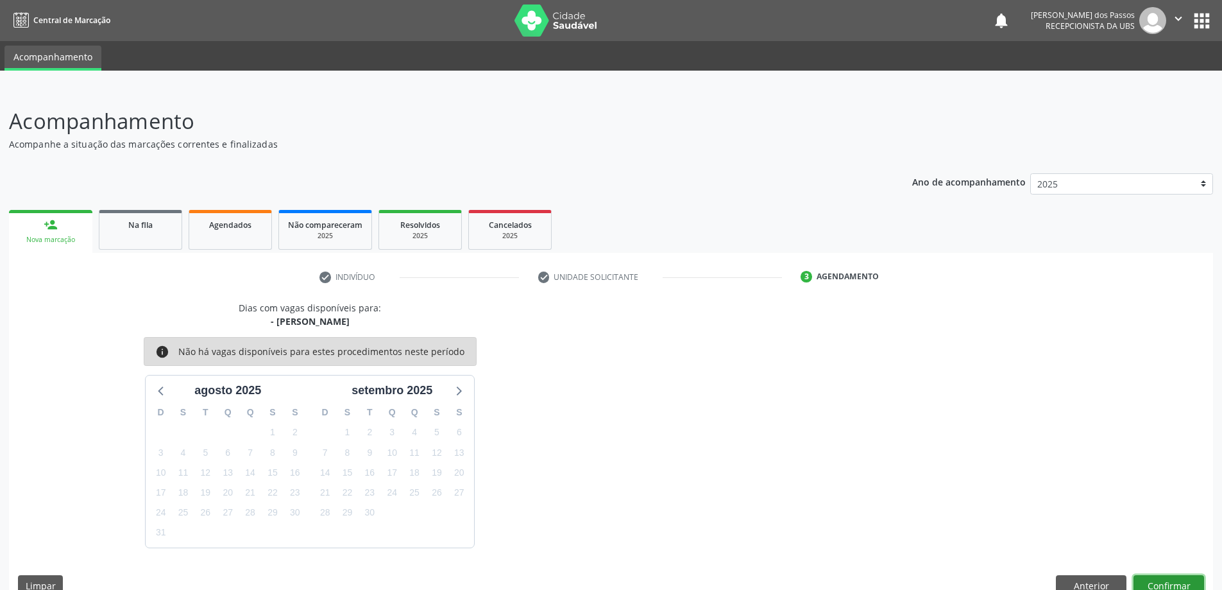
click at [1159, 579] on button "Confirmar" at bounding box center [1169, 586] width 71 height 22
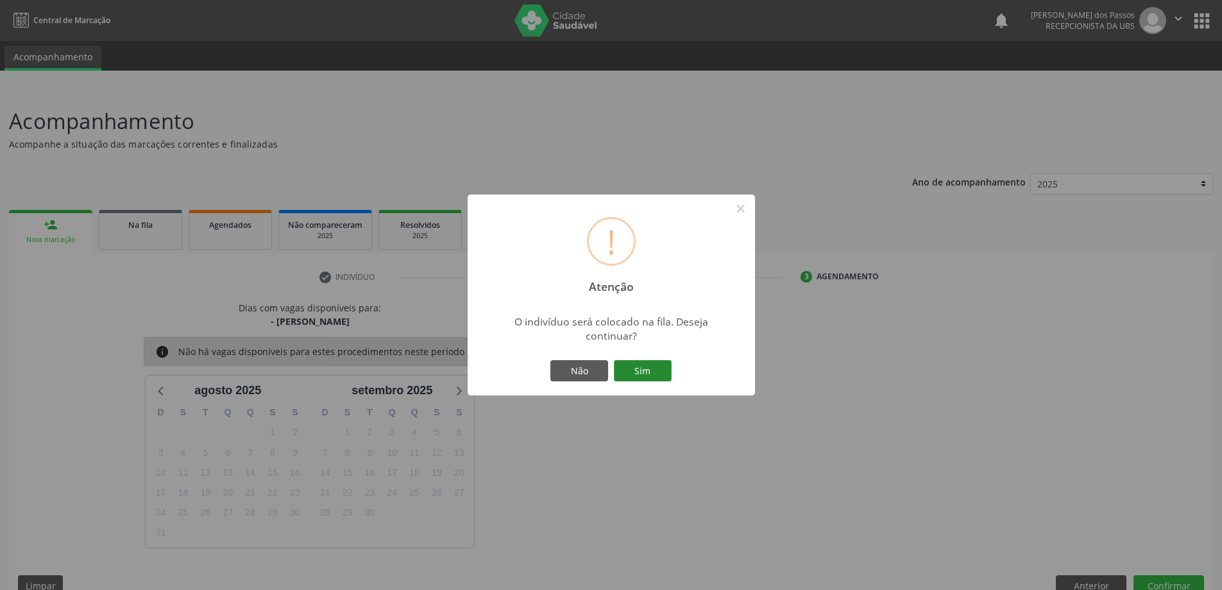
click at [639, 370] on button "Sim" at bounding box center [643, 371] width 58 height 22
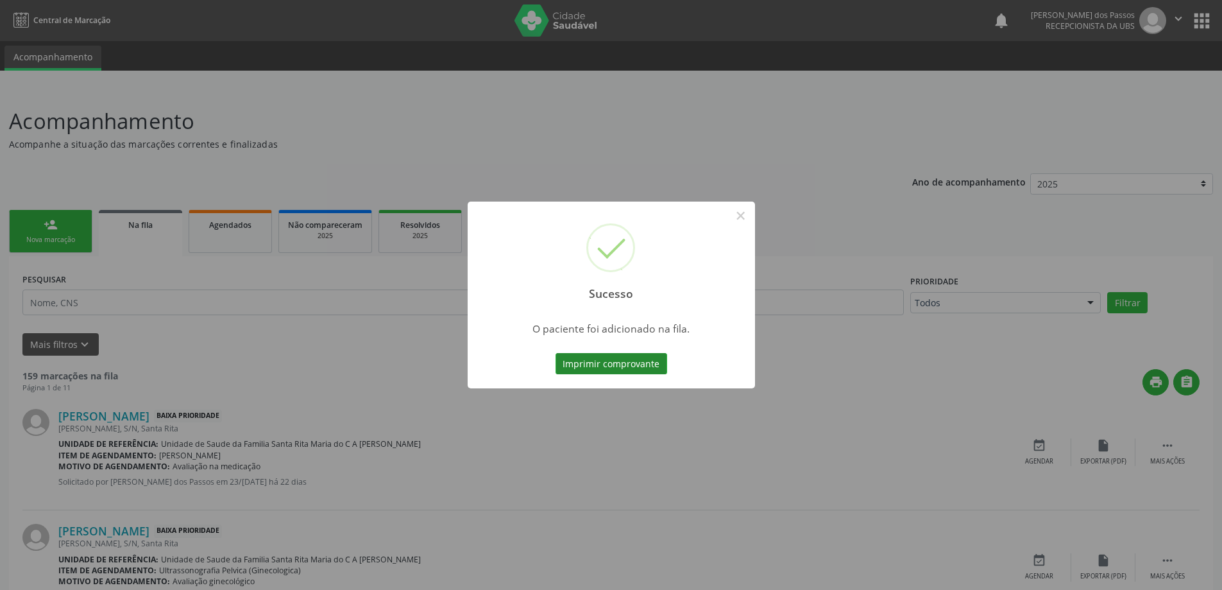
click at [638, 369] on button "Imprimir comprovante" at bounding box center [612, 364] width 112 height 22
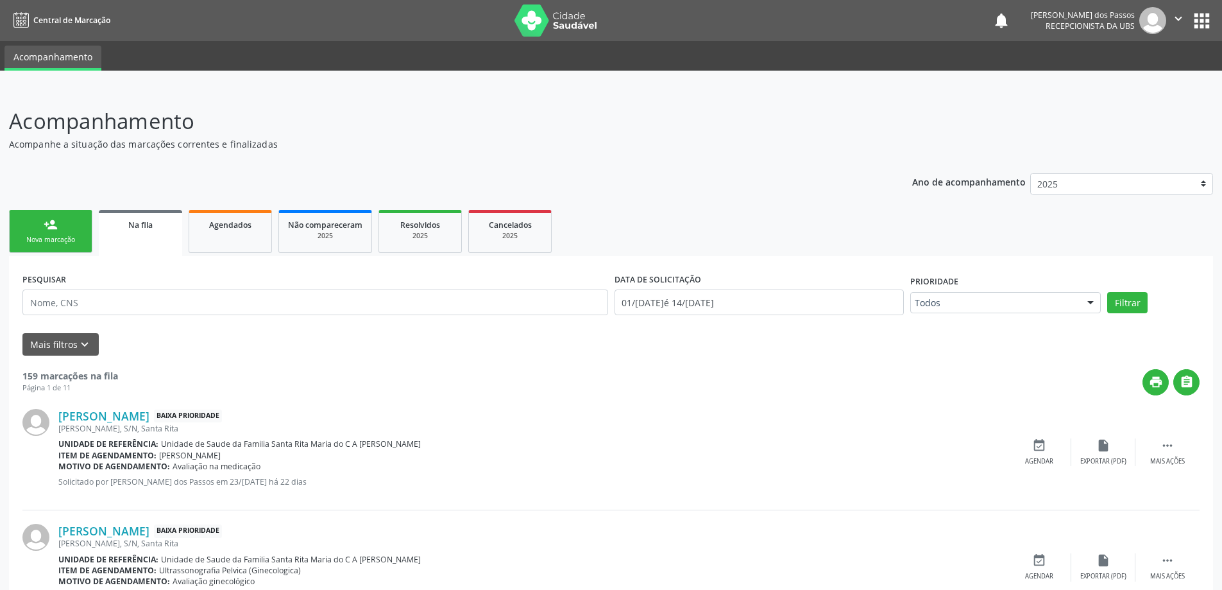
click at [42, 224] on link "person_add Nova marcação" at bounding box center [50, 231] width 83 height 43
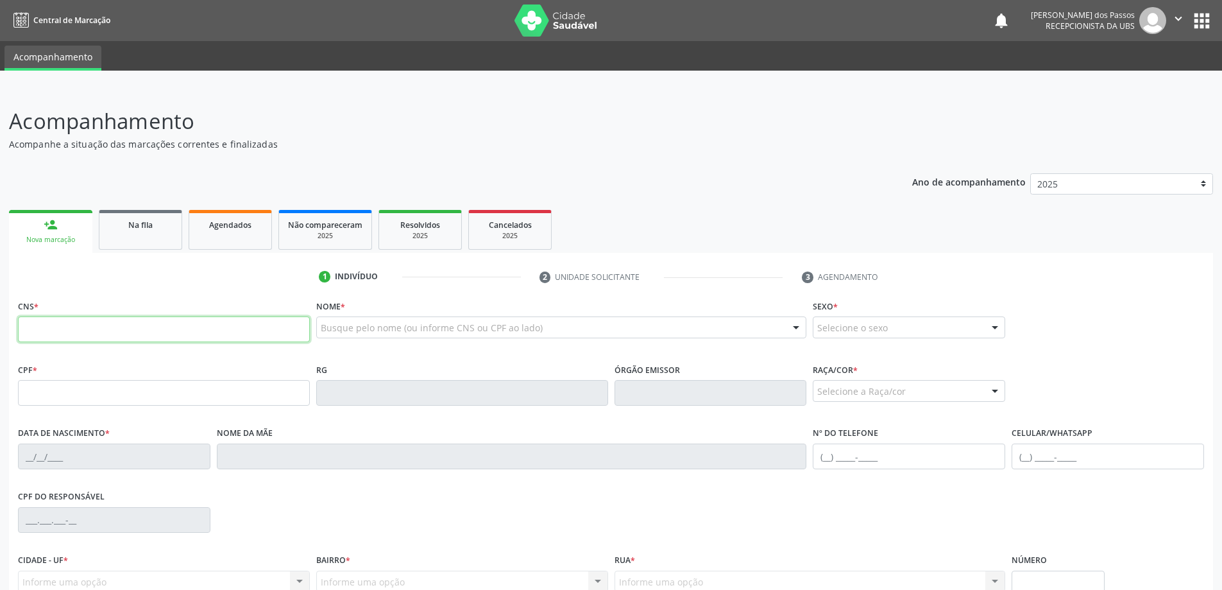
click at [192, 327] on input "text" at bounding box center [164, 329] width 292 height 26
type input "7"
type input "8"
click at [34, 379] on label "CPF *" at bounding box center [27, 370] width 19 height 20
click at [68, 394] on input "text" at bounding box center [164, 393] width 292 height 26
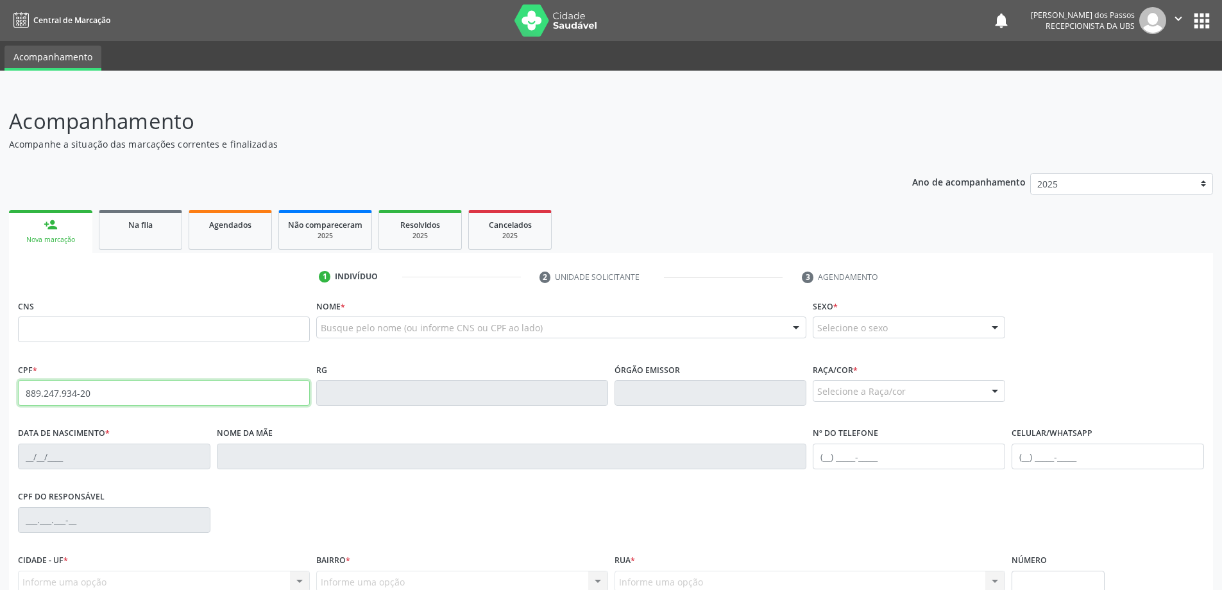
type input "889.247.934-20"
type input "704 0078 0101 8068"
type input "1[DATE]"
type input "[PERSON_NAME]"
type input "[PHONE_NUMBER]"
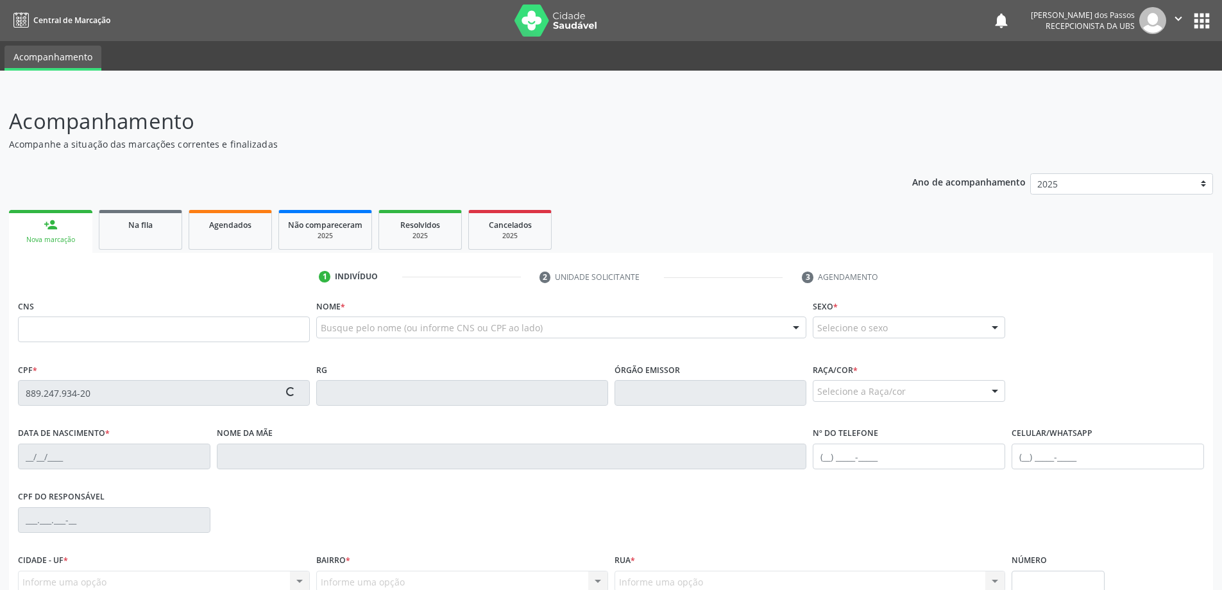
type input "03"
click at [105, 336] on input "text" at bounding box center [164, 329] width 292 height 26
type input "8"
click at [167, 395] on input "text" at bounding box center [164, 393] width 292 height 26
type input "889.247.934-20"
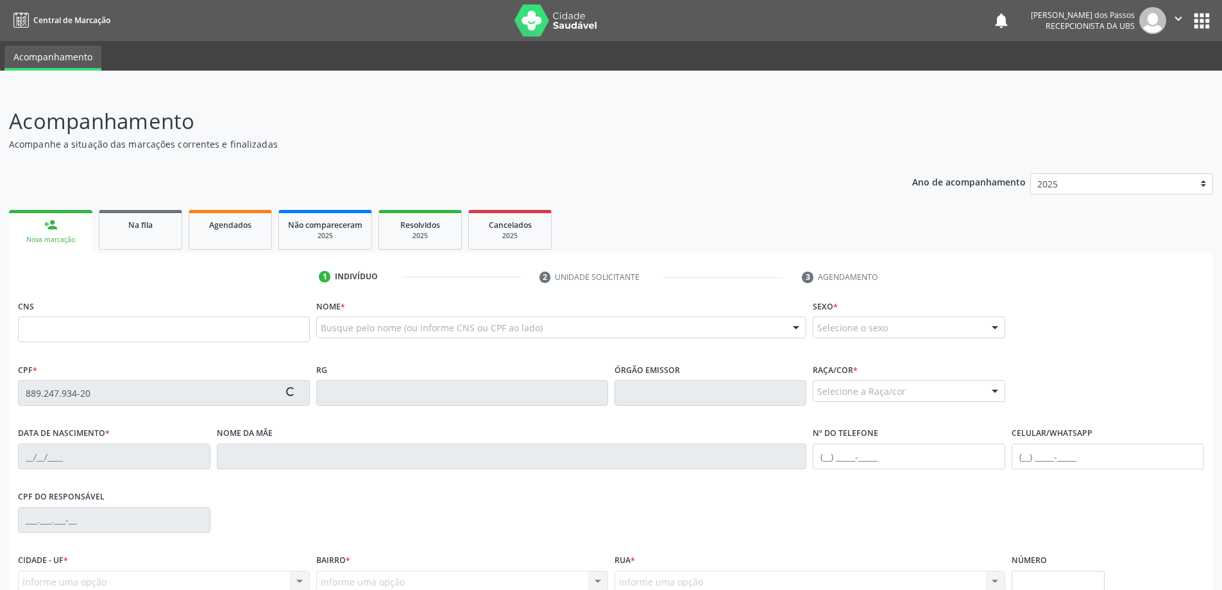
type input "704 0078 0101 8068"
type input "1[DATE]"
type input "[PERSON_NAME]"
type input "[PHONE_NUMBER]"
type input "03"
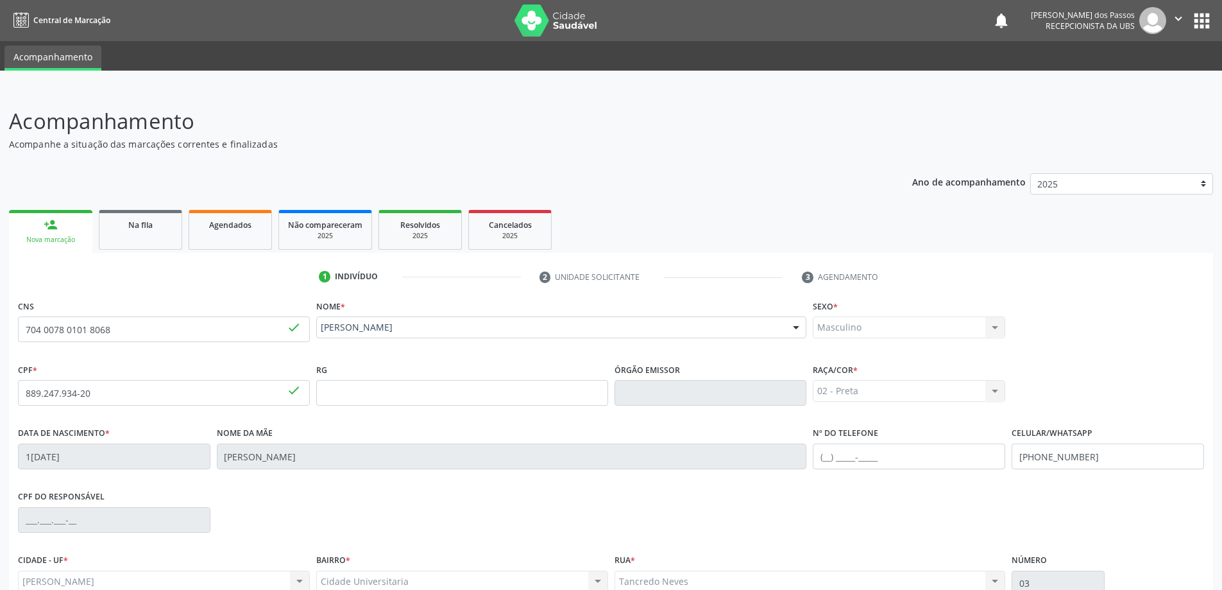
scroll to position [124, 0]
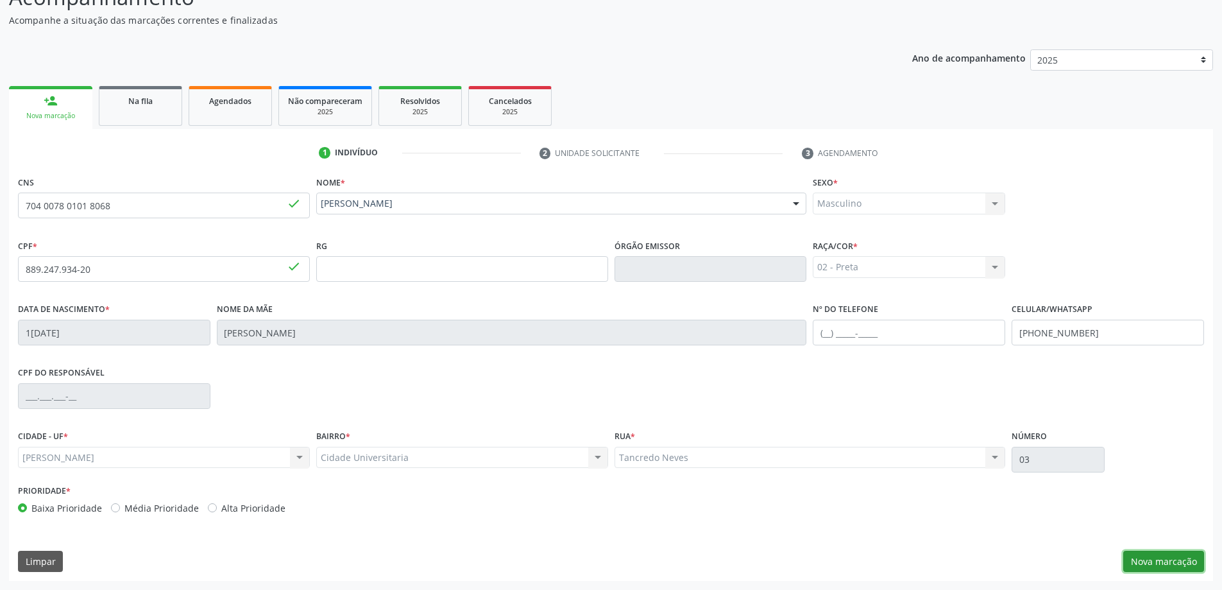
click at [1159, 562] on button "Nova marcação" at bounding box center [1164, 562] width 81 height 22
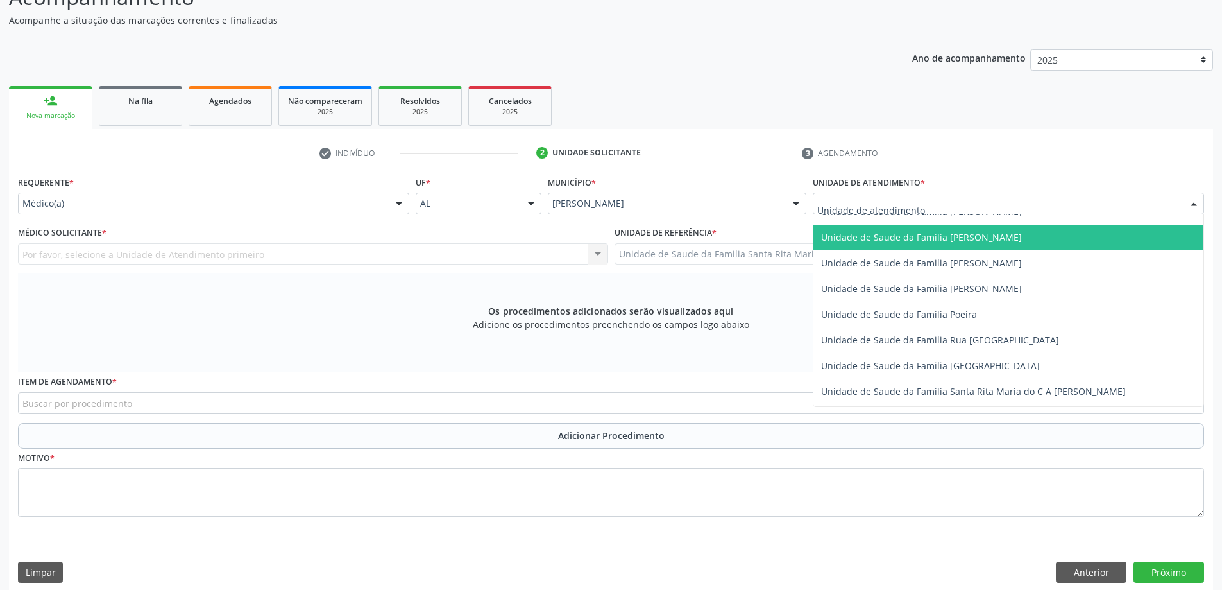
scroll to position [770, 0]
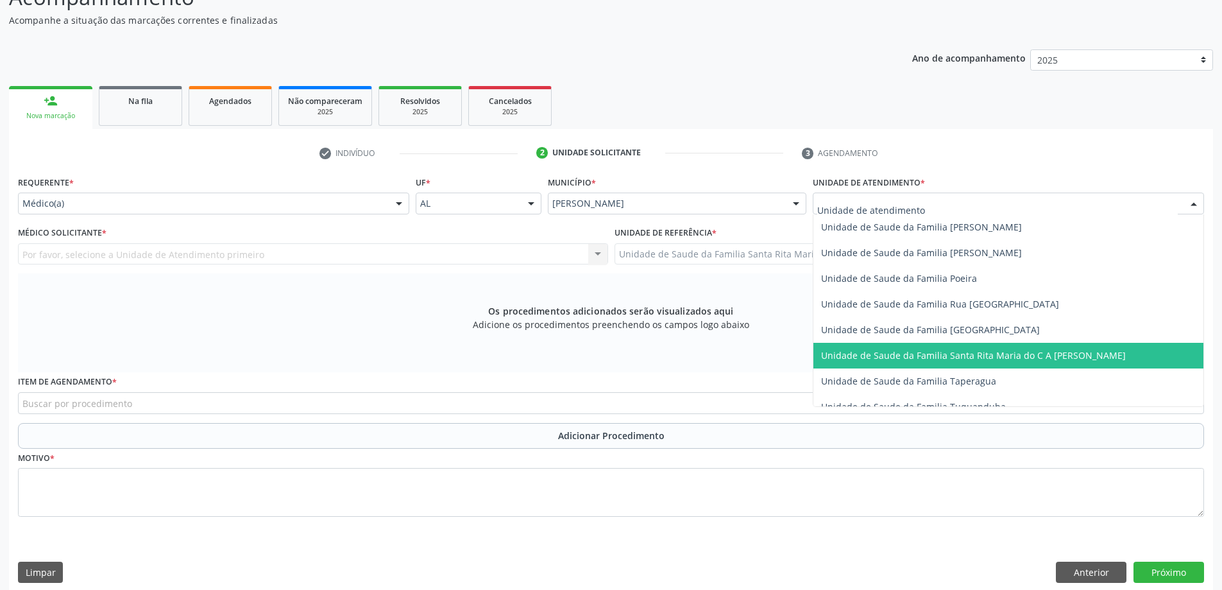
click at [907, 350] on span "Unidade de Saude da Familia Santa Rita Maria do C A [PERSON_NAME]" at bounding box center [973, 355] width 305 height 12
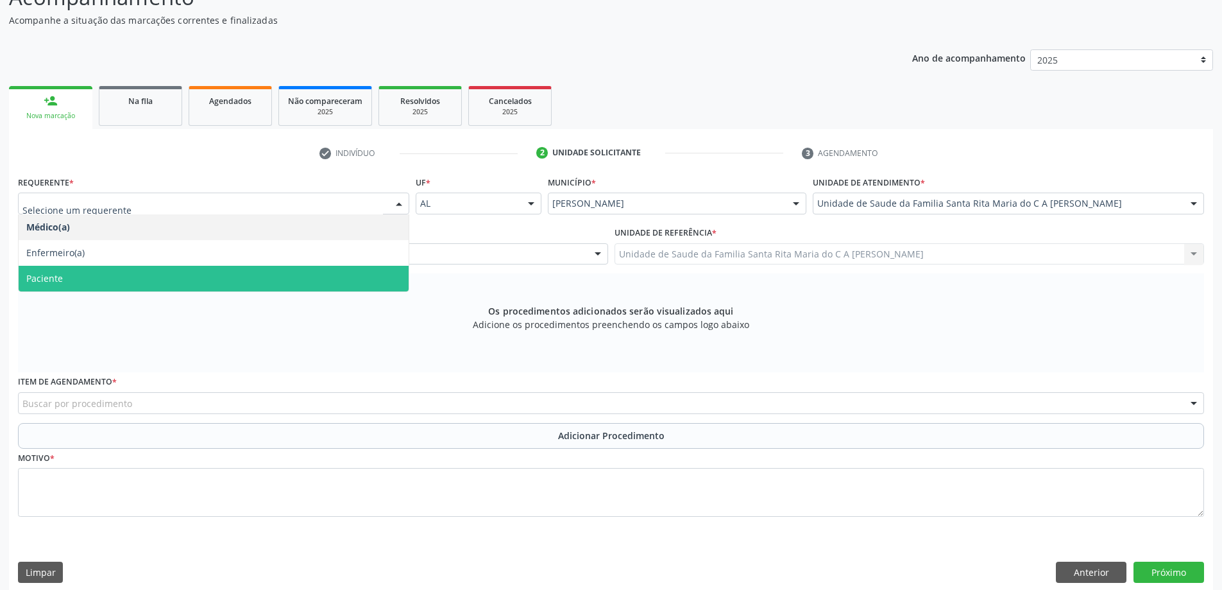
click at [194, 271] on span "Paciente" at bounding box center [214, 279] width 390 height 26
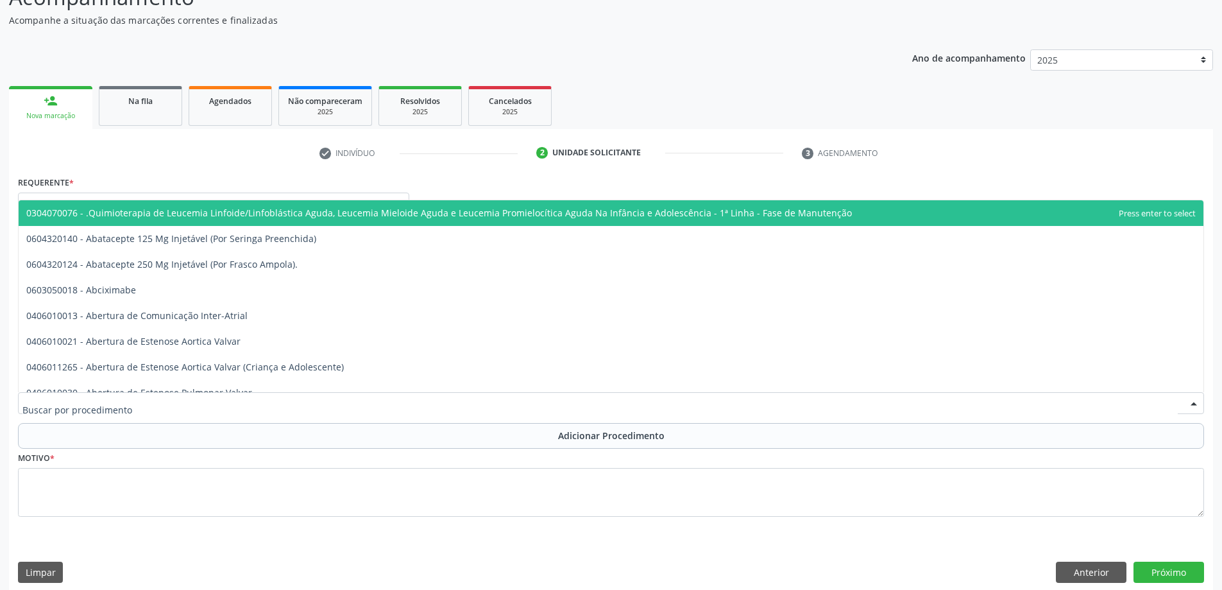
click at [174, 405] on div at bounding box center [611, 403] width 1187 height 22
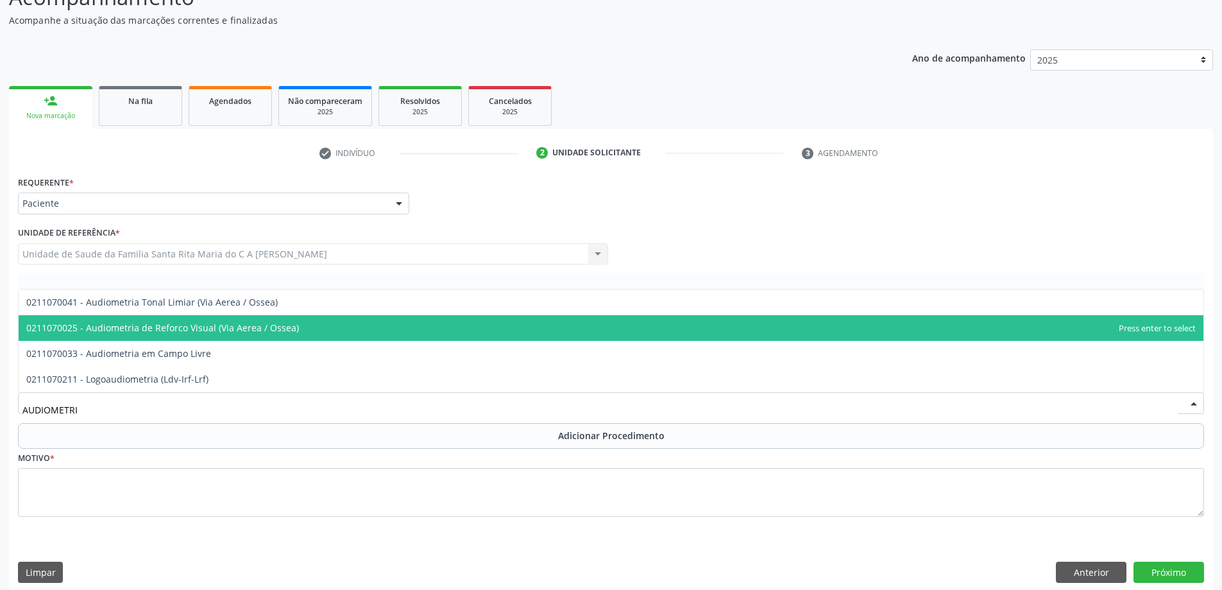
type input "AUDIOMETRIA"
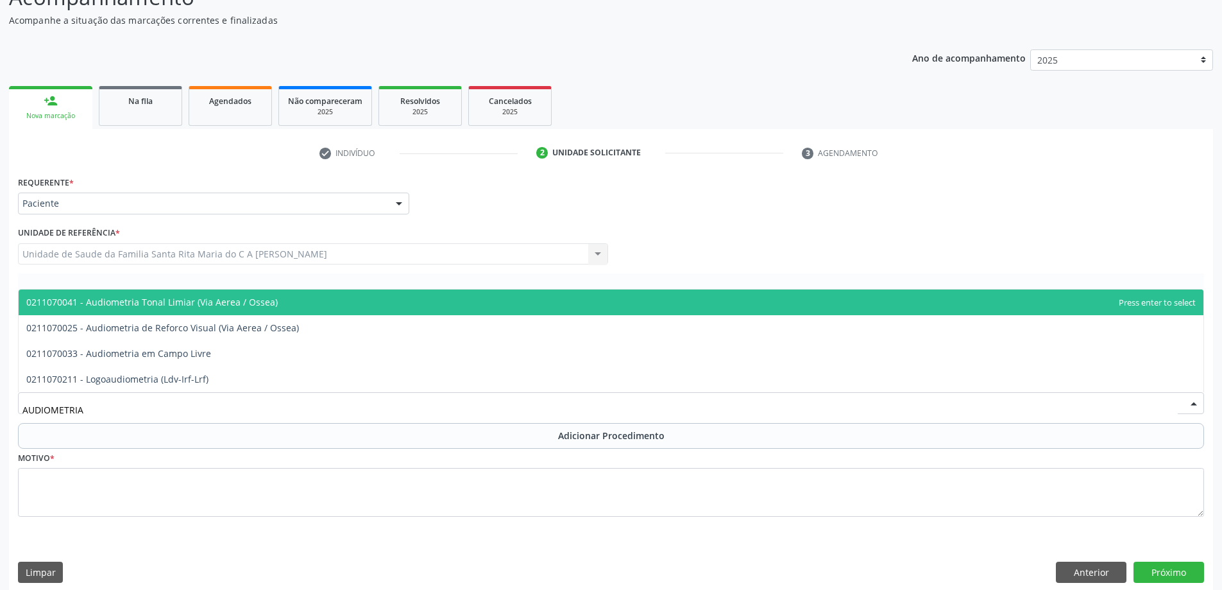
click at [182, 305] on span "0211070041 - Audiometria Tonal Limiar (Via Aerea / Ossea)" at bounding box center [152, 302] width 252 height 12
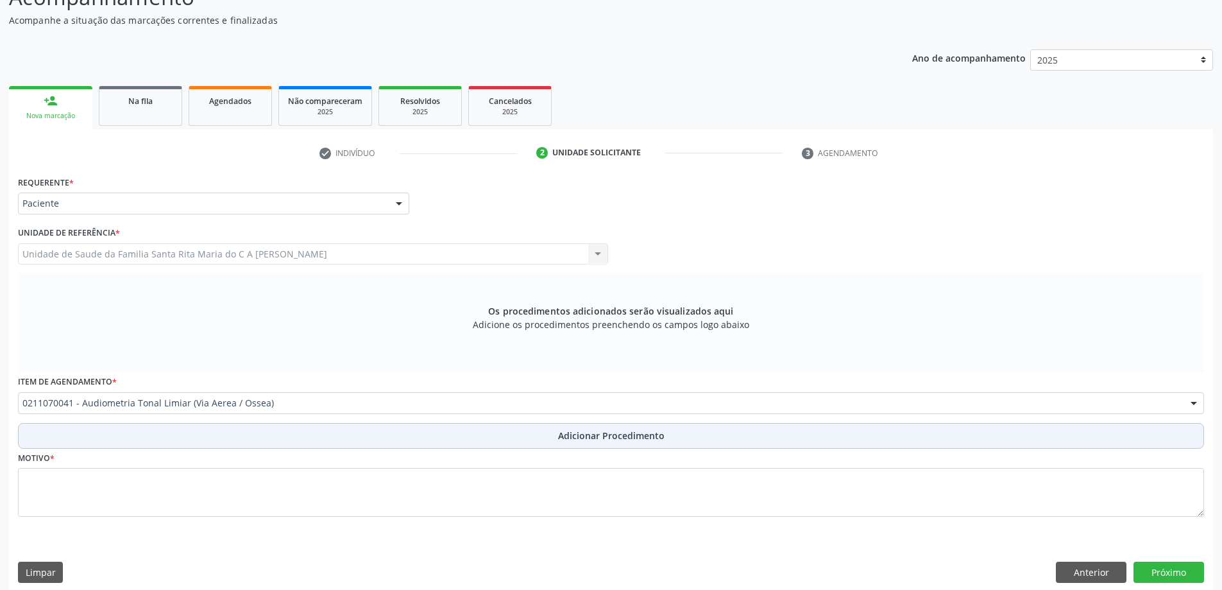
click at [123, 433] on button "Adicionar Procedimento" at bounding box center [611, 436] width 1187 height 26
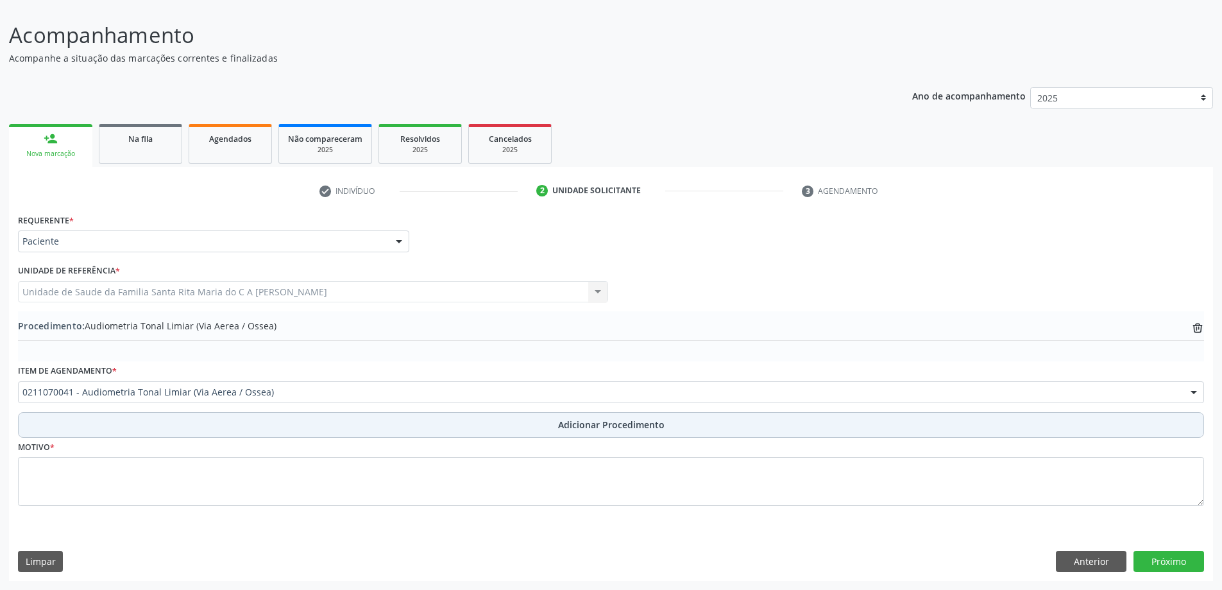
scroll to position [86, 0]
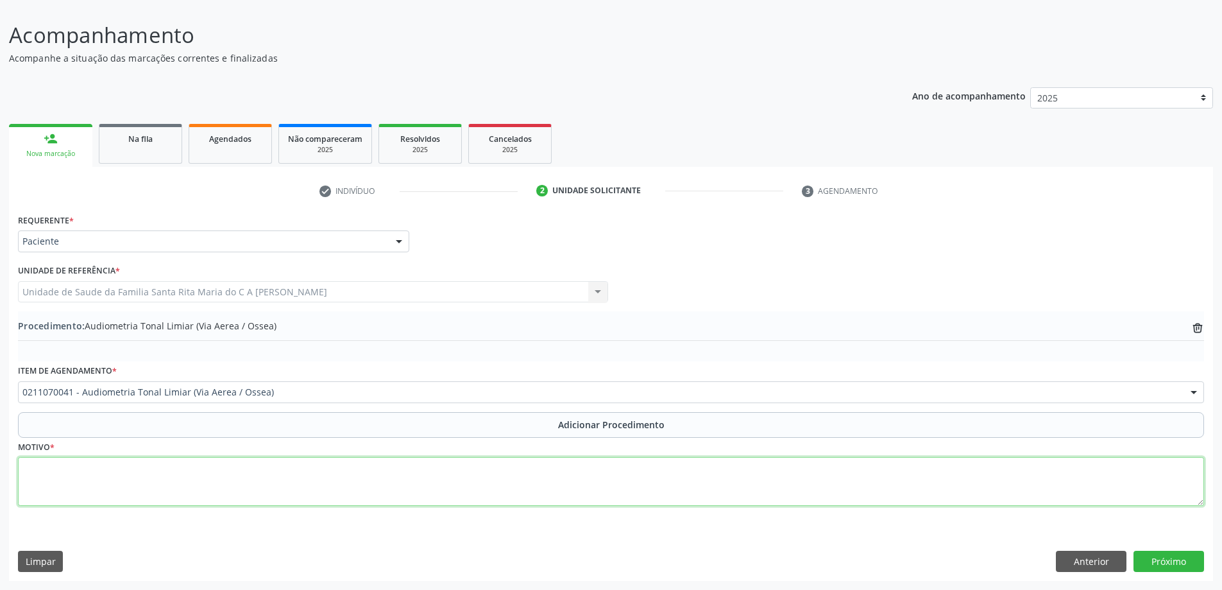
click at [102, 465] on textarea at bounding box center [611, 481] width 1187 height 49
type textarea "OBS PACIENTE COM [MEDICAL_DATA] DESCOMPENSADO"
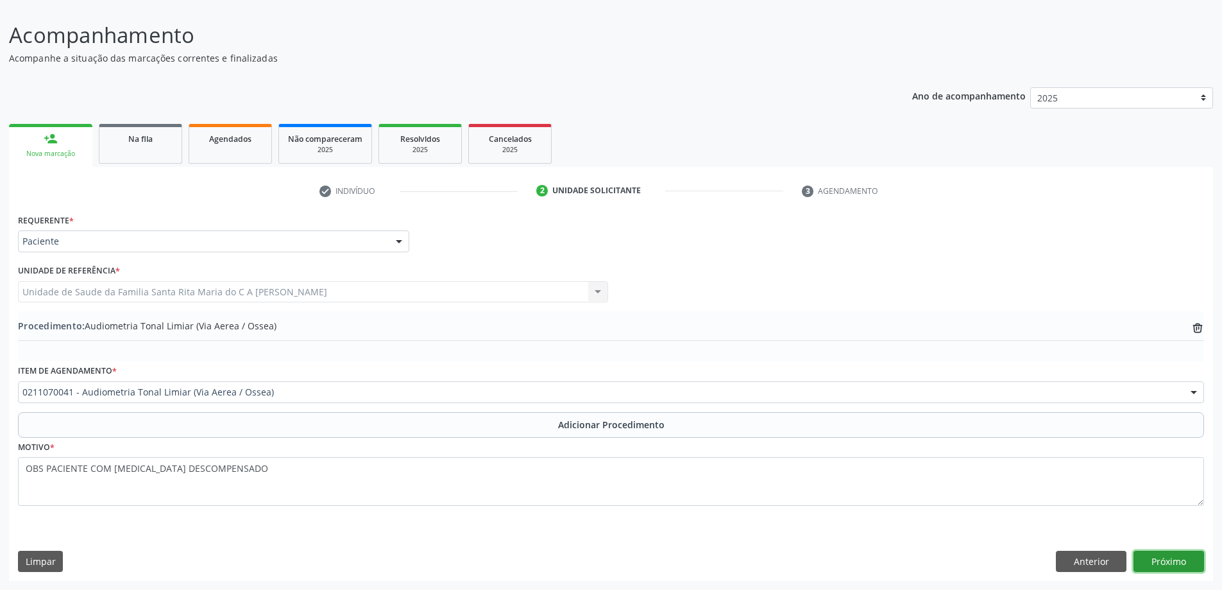
click at [1145, 563] on button "Próximo" at bounding box center [1169, 562] width 71 height 22
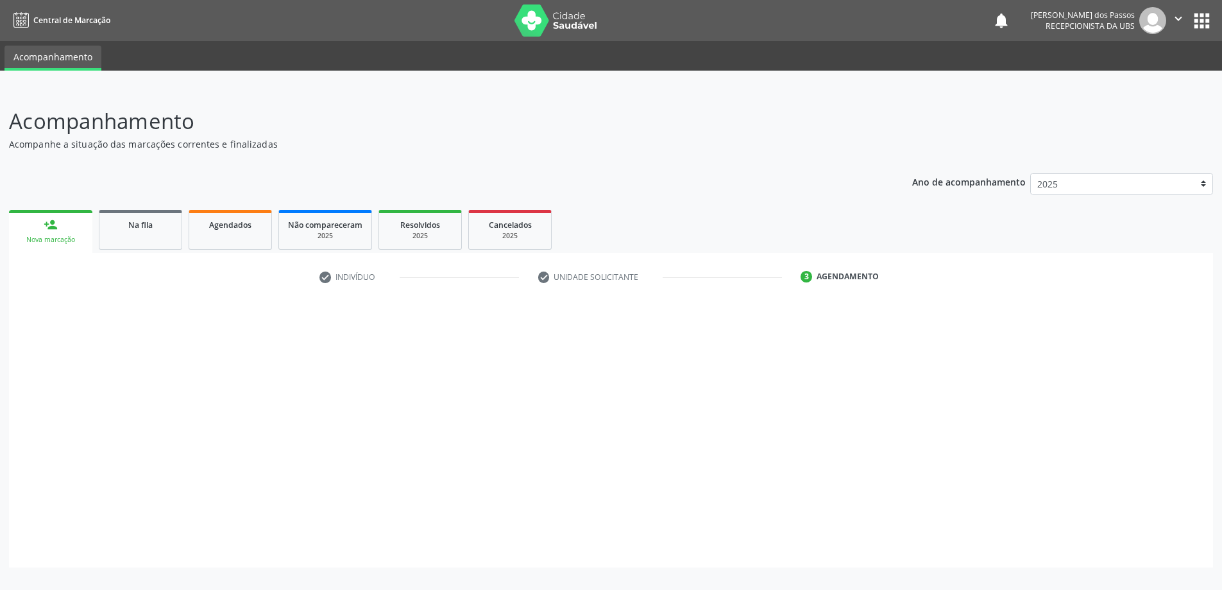
scroll to position [0, 0]
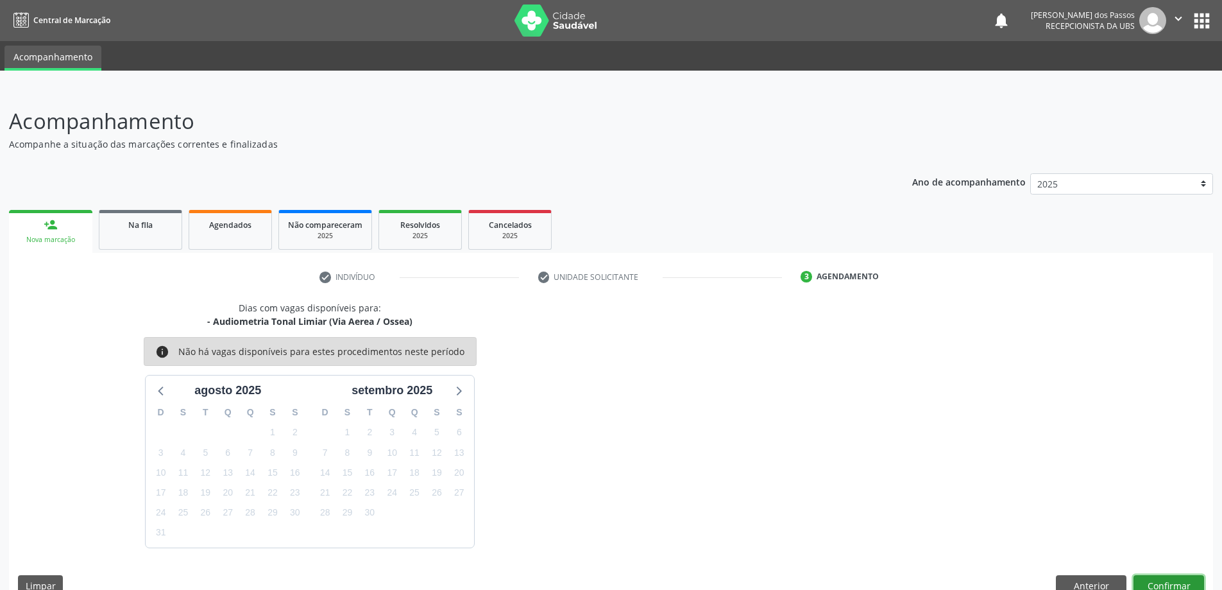
click at [1172, 585] on button "Confirmar" at bounding box center [1169, 586] width 71 height 22
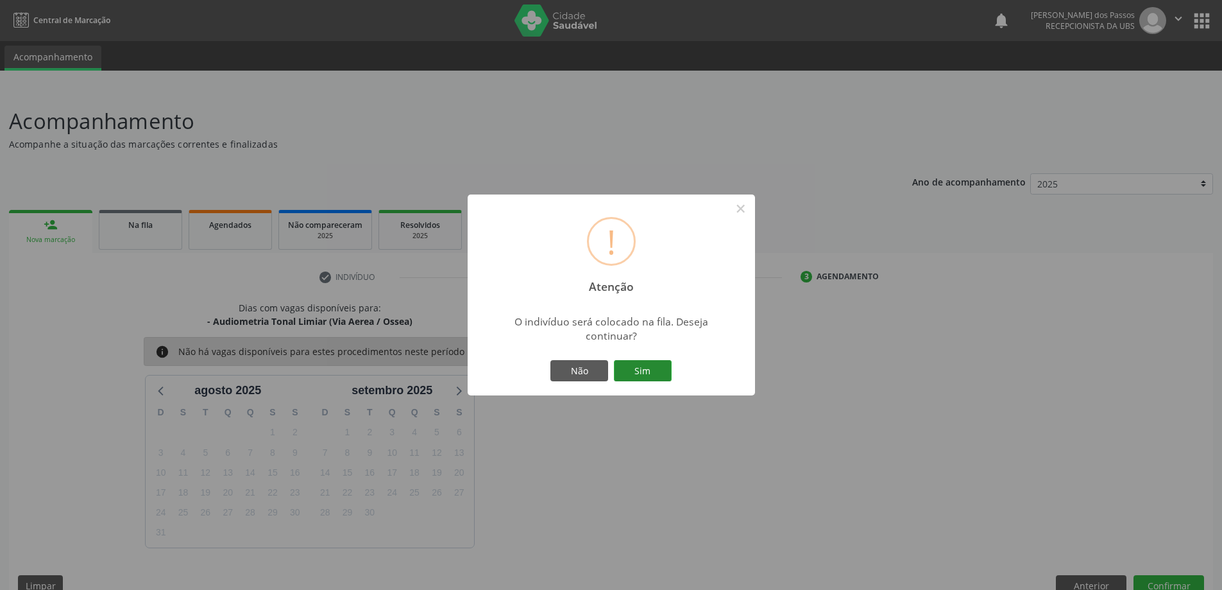
click at [643, 365] on button "Sim" at bounding box center [643, 371] width 58 height 22
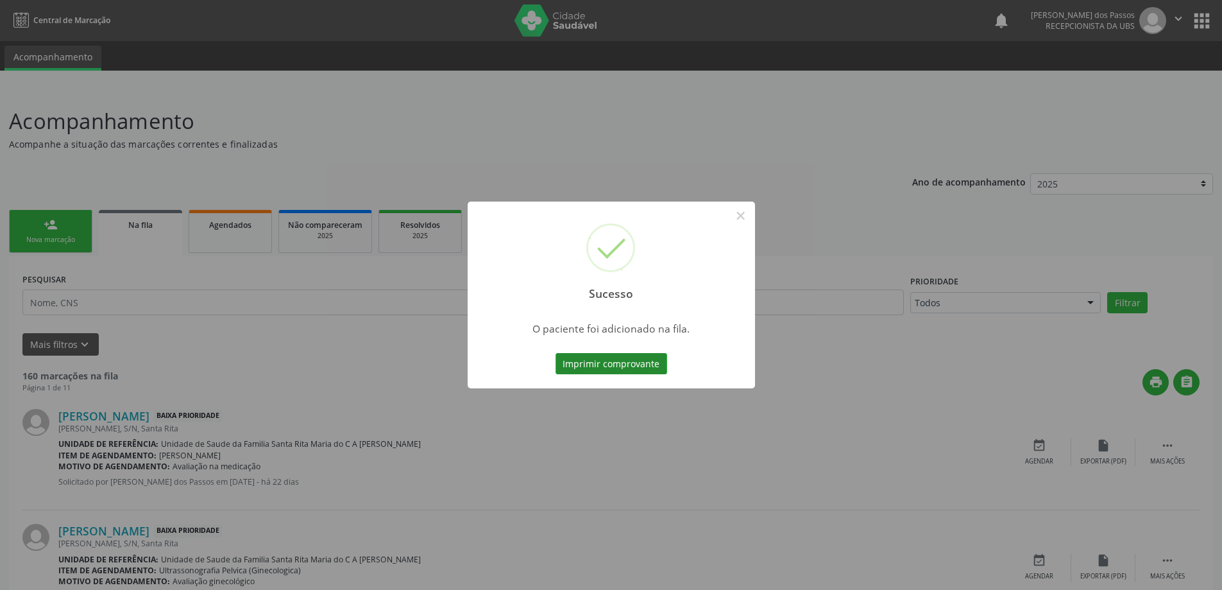
click at [624, 368] on button "Imprimir comprovante" at bounding box center [612, 364] width 112 height 22
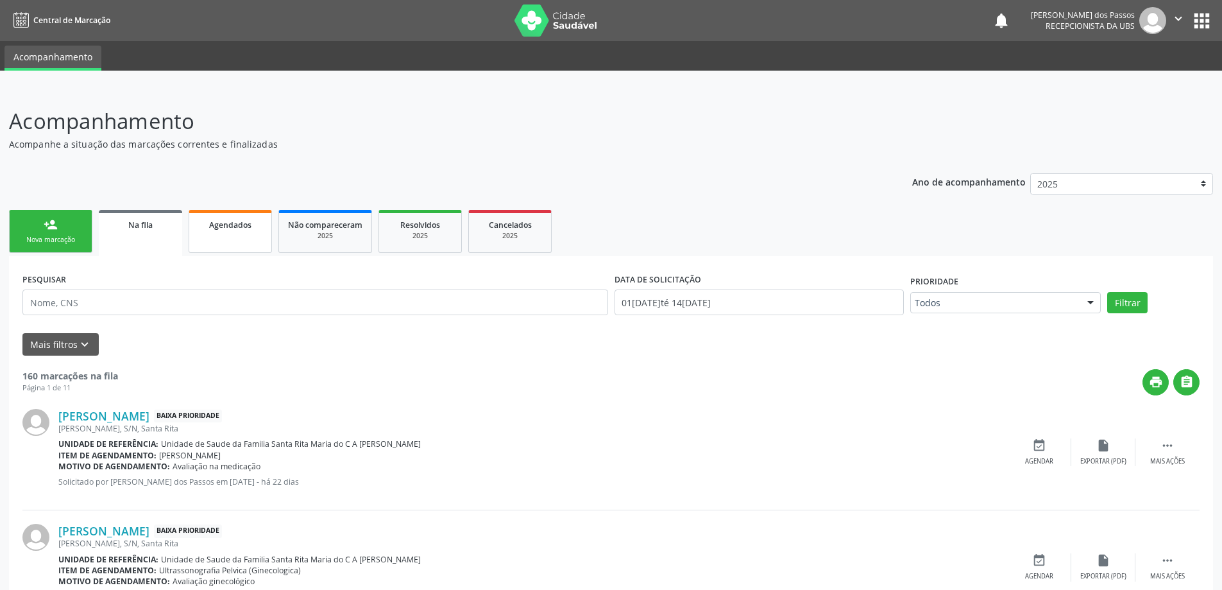
click at [238, 225] on span "Agendados" at bounding box center [230, 224] width 42 height 11
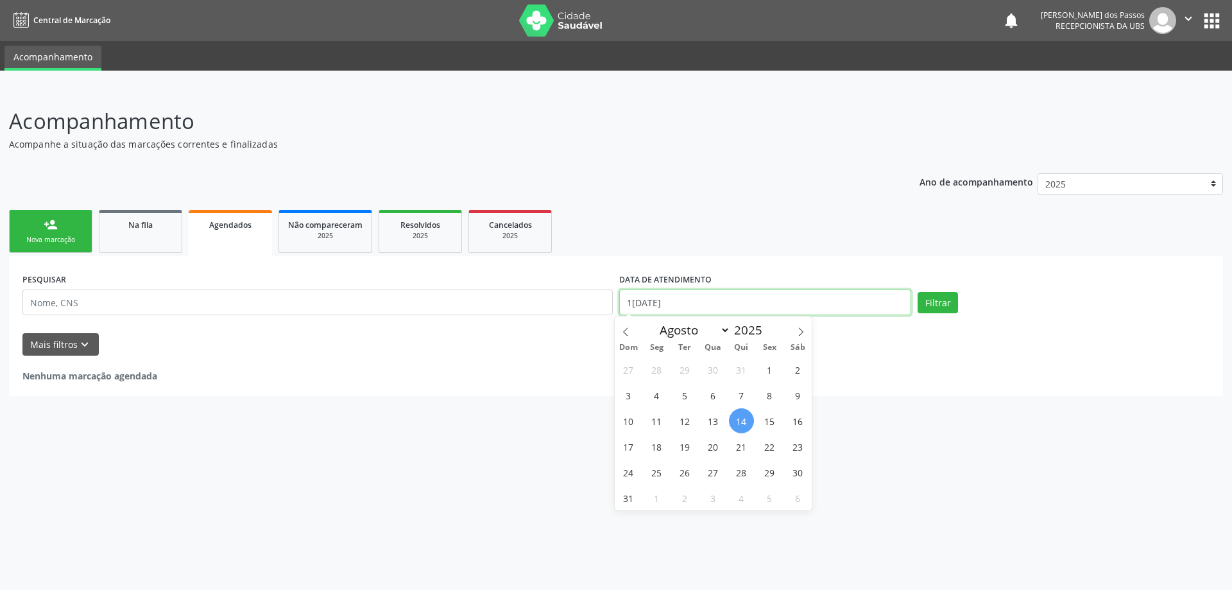
click at [643, 303] on input "1[DATE]" at bounding box center [765, 302] width 292 height 26
click at [744, 416] on span "14" at bounding box center [741, 420] width 25 height 25
type input "1[DATE]"
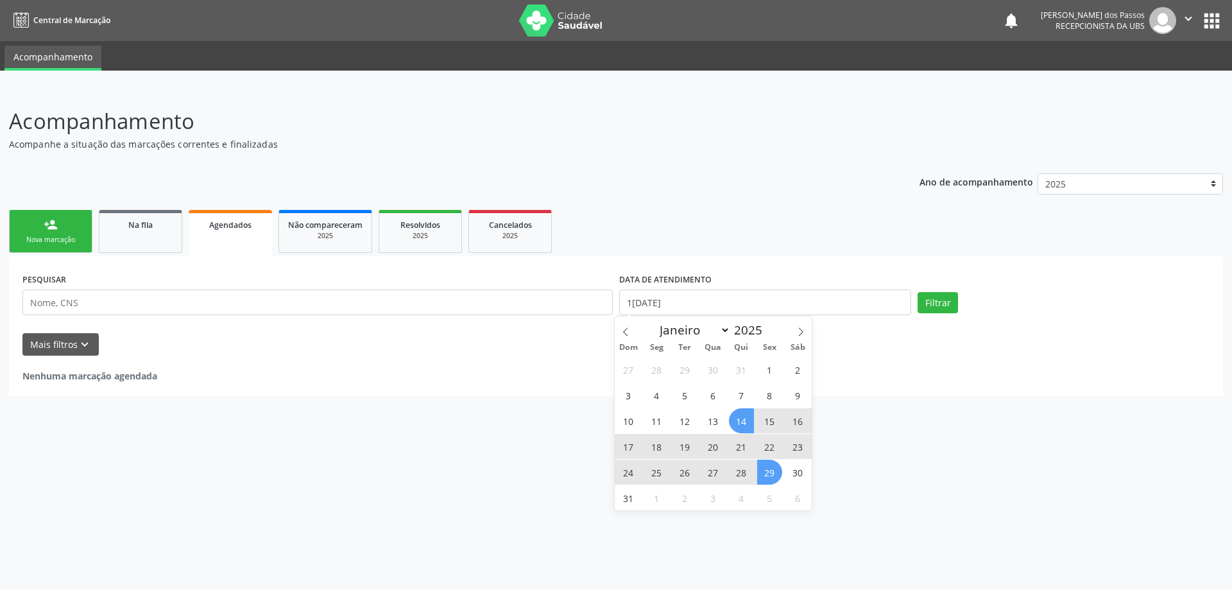
drag, startPoint x: 772, startPoint y: 476, endPoint x: 880, endPoint y: 385, distance: 141.7
click at [773, 476] on span "29" at bounding box center [769, 471] width 25 height 25
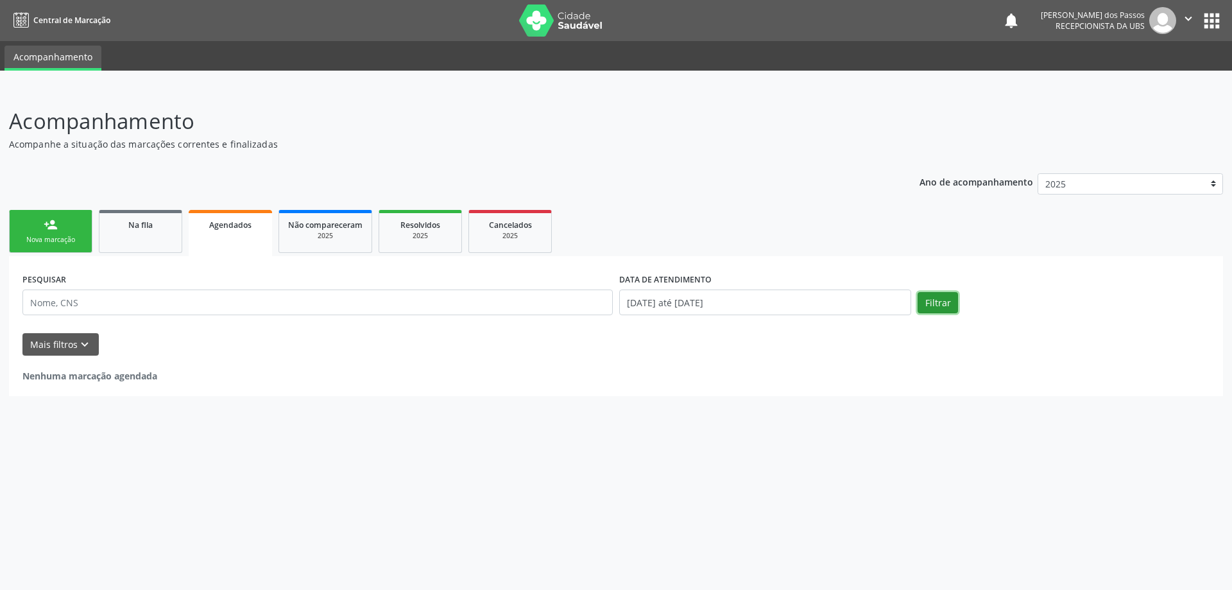
click at [941, 301] on button "Filtrar" at bounding box center [938, 303] width 40 height 22
click at [69, 243] on div "Nova marcação" at bounding box center [51, 240] width 64 height 10
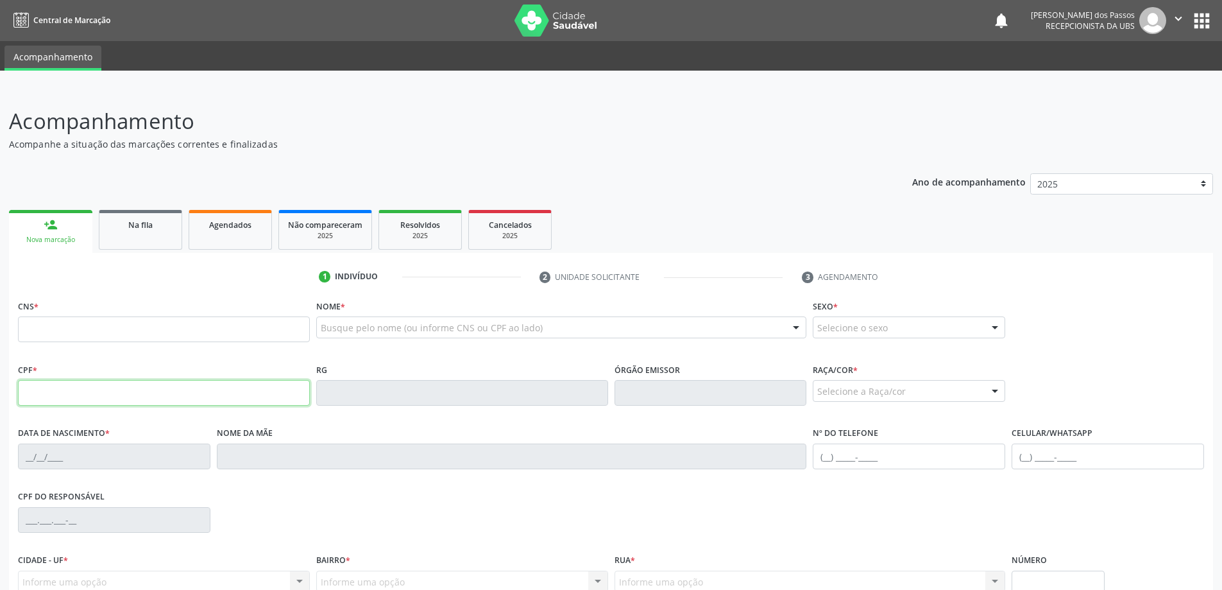
click at [53, 394] on input "text" at bounding box center [164, 393] width 292 height 26
type input "048.554.994-80"
type input "700 0091 2802 1406"
type input "[DATE]"
type input "[PERSON_NAME]"
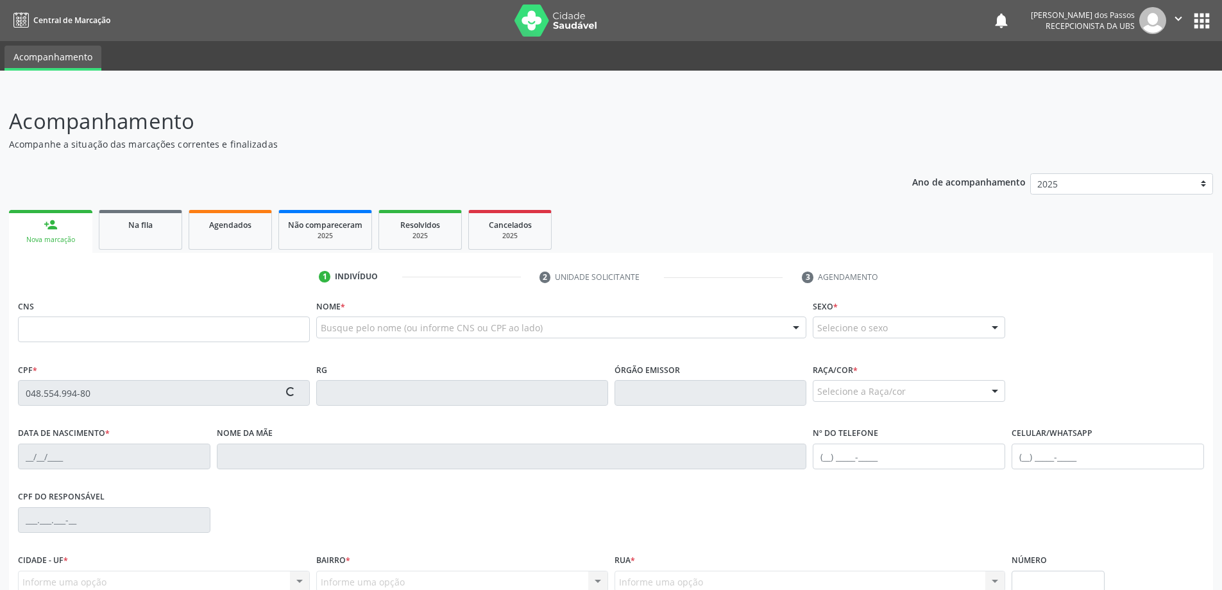
type input "[PHONE_NUMBER]"
type input "S/N"
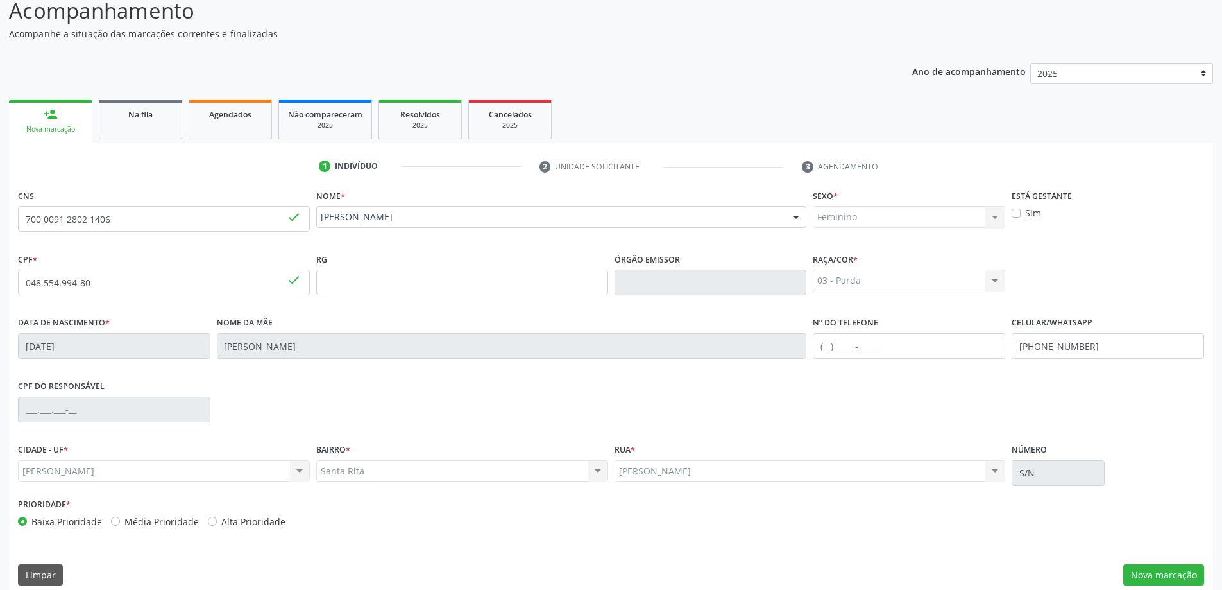
scroll to position [124, 0]
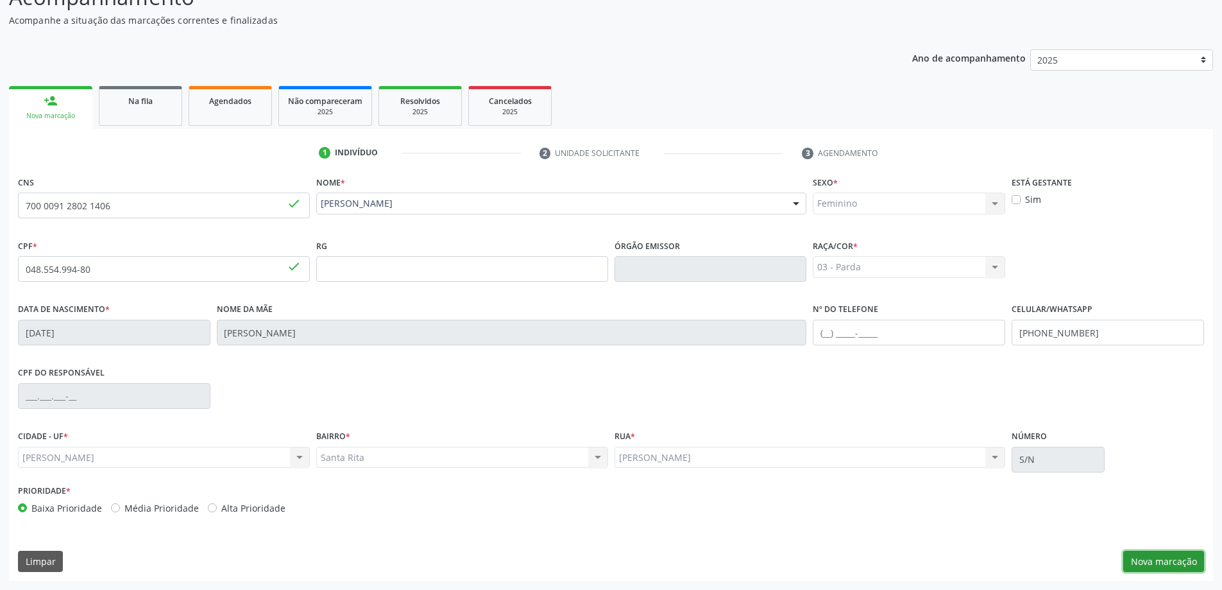
click at [1188, 562] on button "Nova marcação" at bounding box center [1164, 562] width 81 height 22
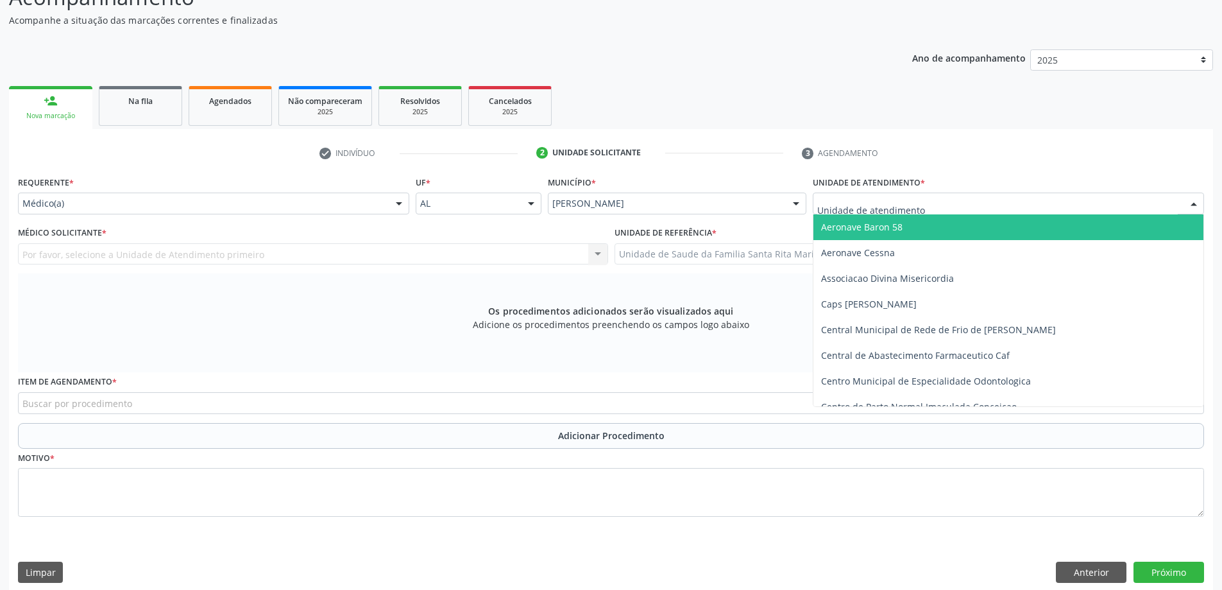
click at [968, 203] on div at bounding box center [1008, 204] width 391 height 22
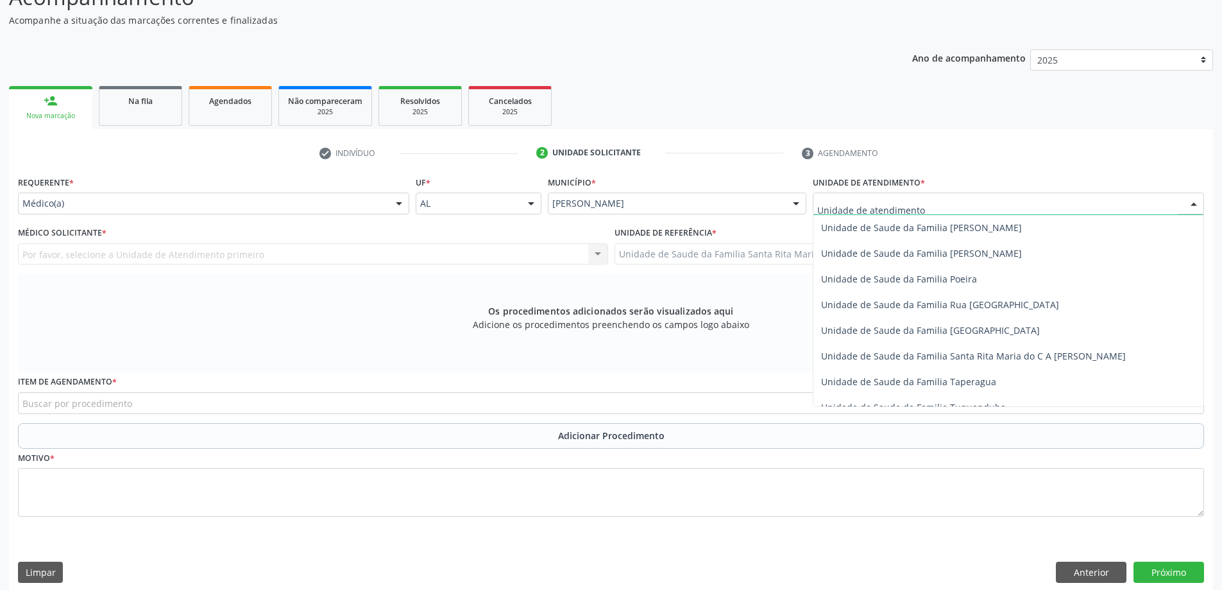
scroll to position [770, 0]
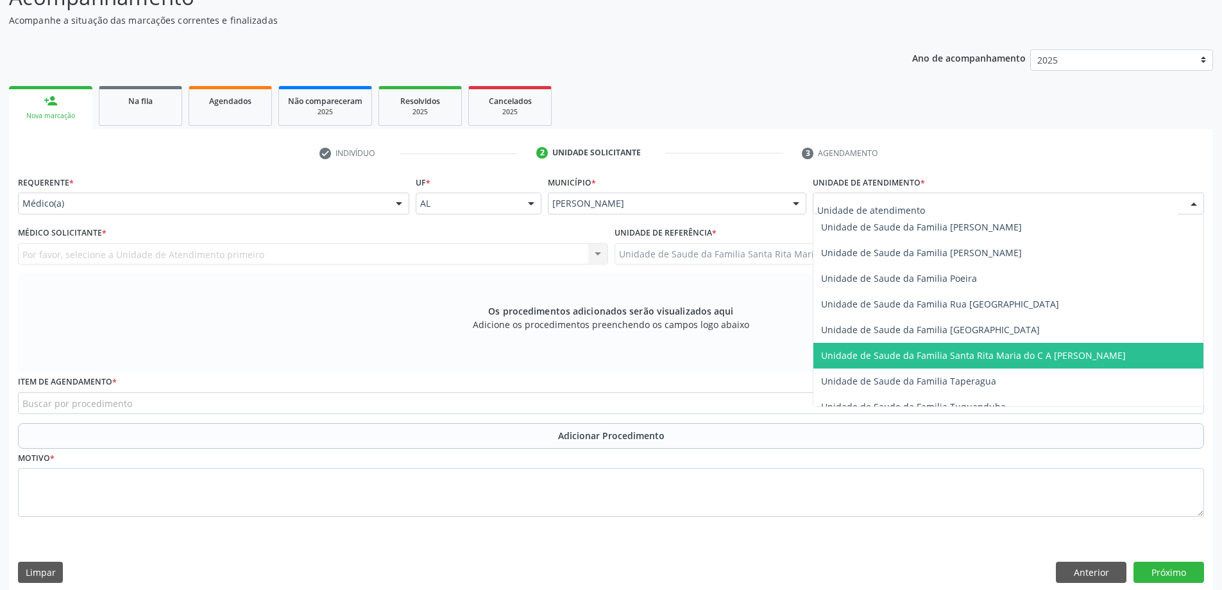
click at [1002, 357] on span "Unidade de Saude da Familia Santa Rita Maria do C A [PERSON_NAME]" at bounding box center [973, 355] width 305 height 12
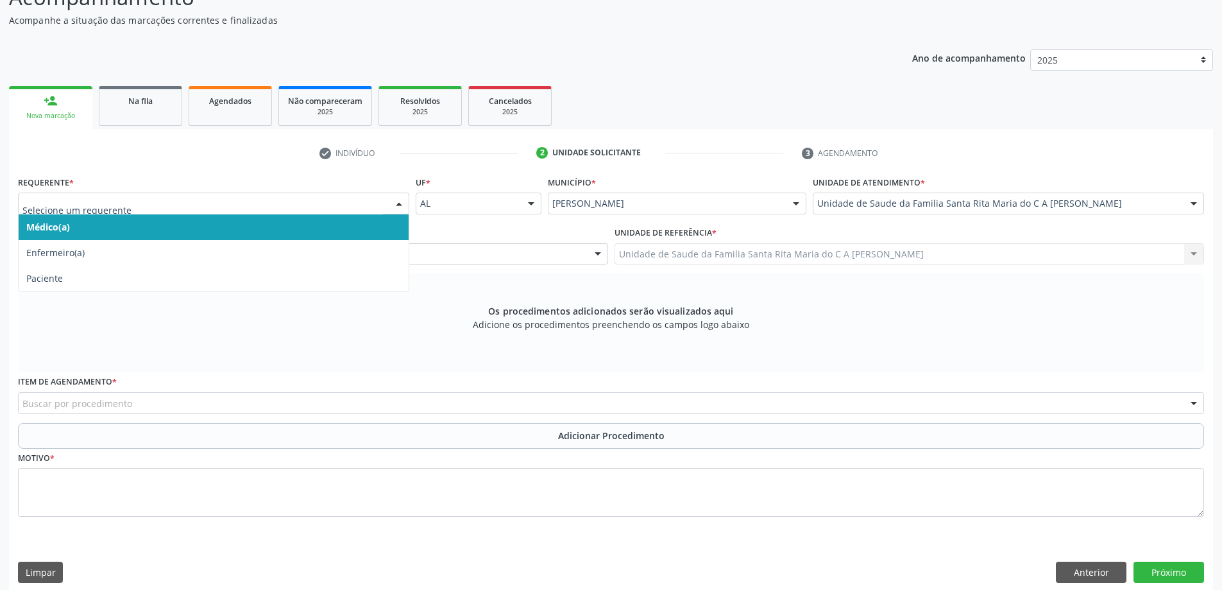
click at [260, 232] on span "Médico(a)" at bounding box center [214, 227] width 390 height 26
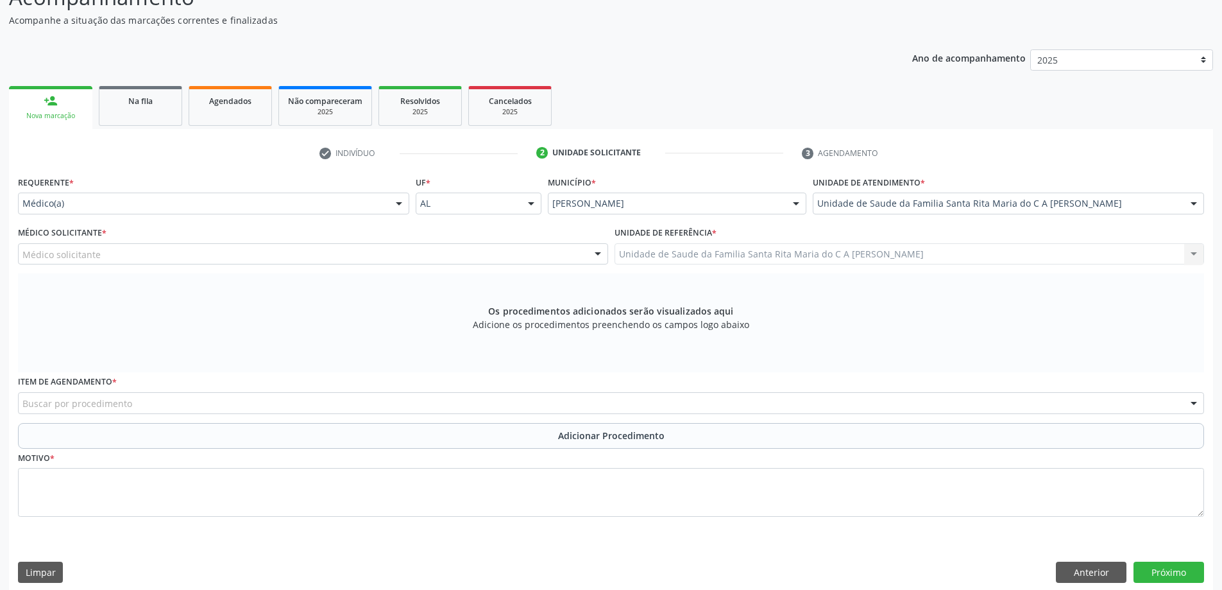
click at [224, 259] on div "Médico solicitante" at bounding box center [313, 254] width 590 height 22
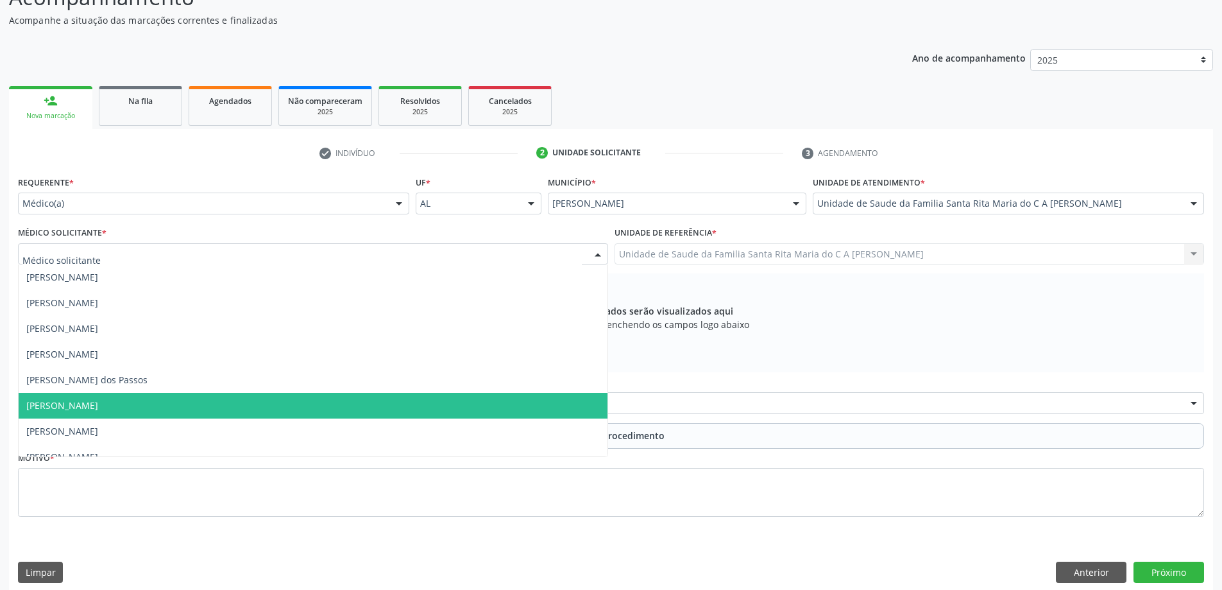
click at [192, 403] on span "[PERSON_NAME]" at bounding box center [313, 406] width 589 height 26
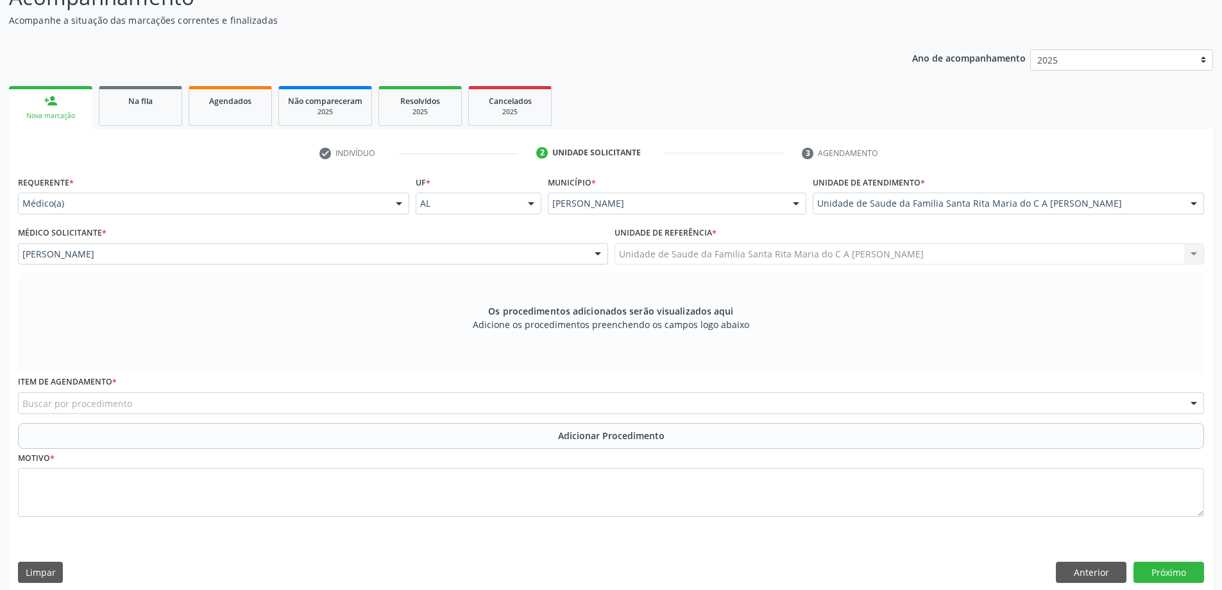
click at [198, 408] on div "Buscar por procedimento" at bounding box center [611, 403] width 1187 height 22
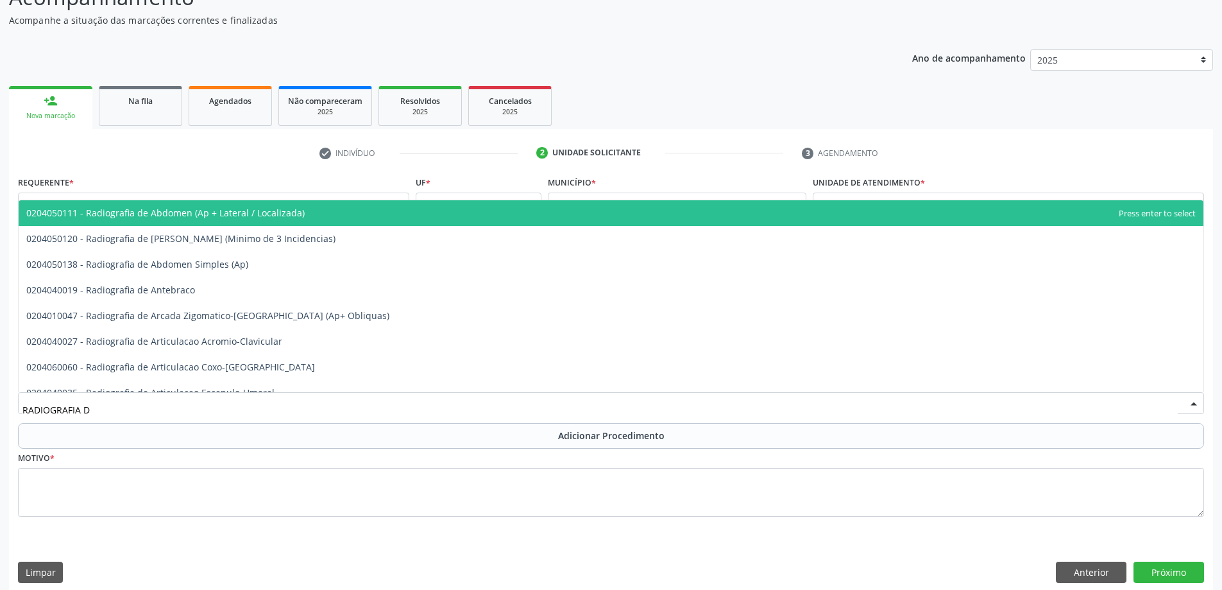
type input "RADIOGRAFIA"
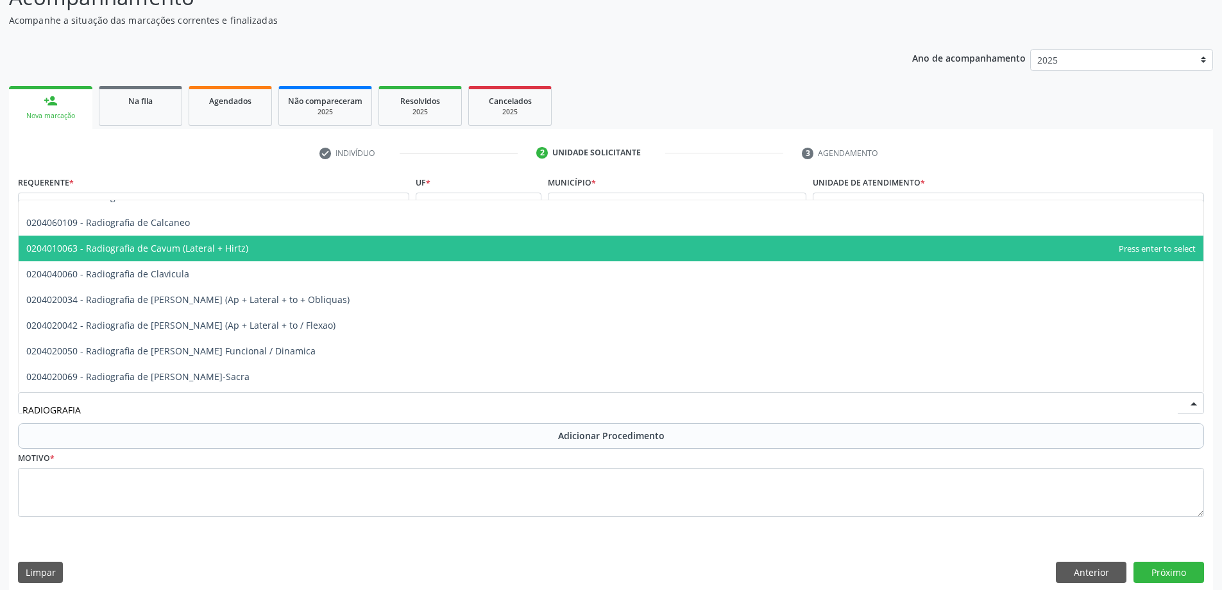
scroll to position [578, 0]
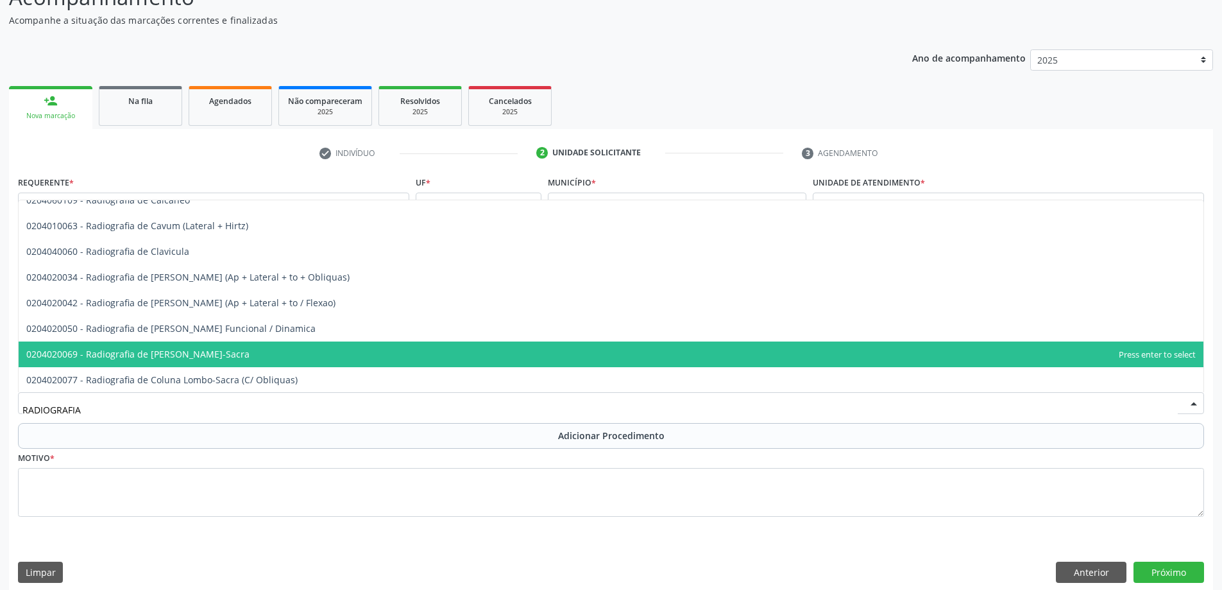
click at [256, 359] on span "0204020069 - Radiografia de [PERSON_NAME]-Sacra" at bounding box center [611, 354] width 1185 height 26
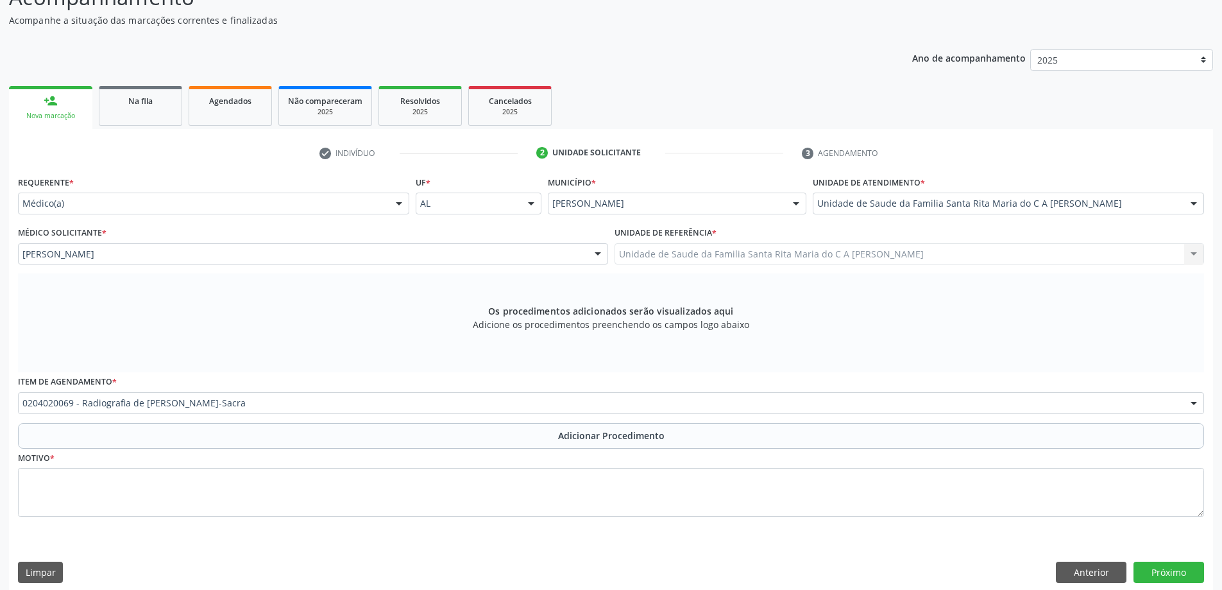
click at [219, 439] on button "Adicionar Procedimento" at bounding box center [611, 436] width 1187 height 26
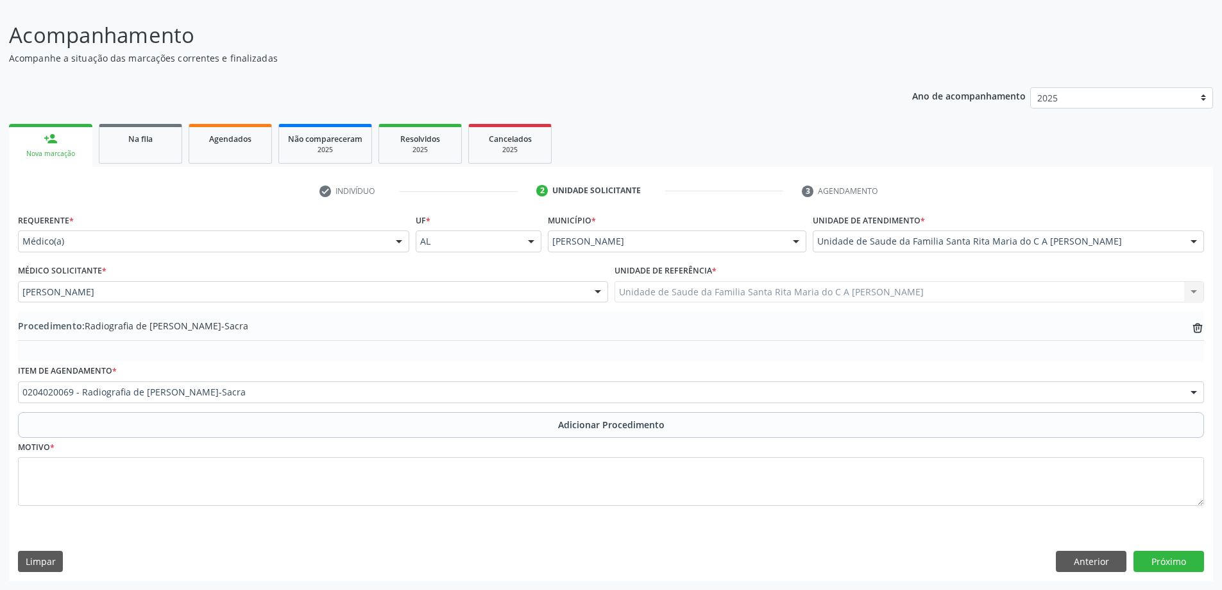
scroll to position [86, 0]
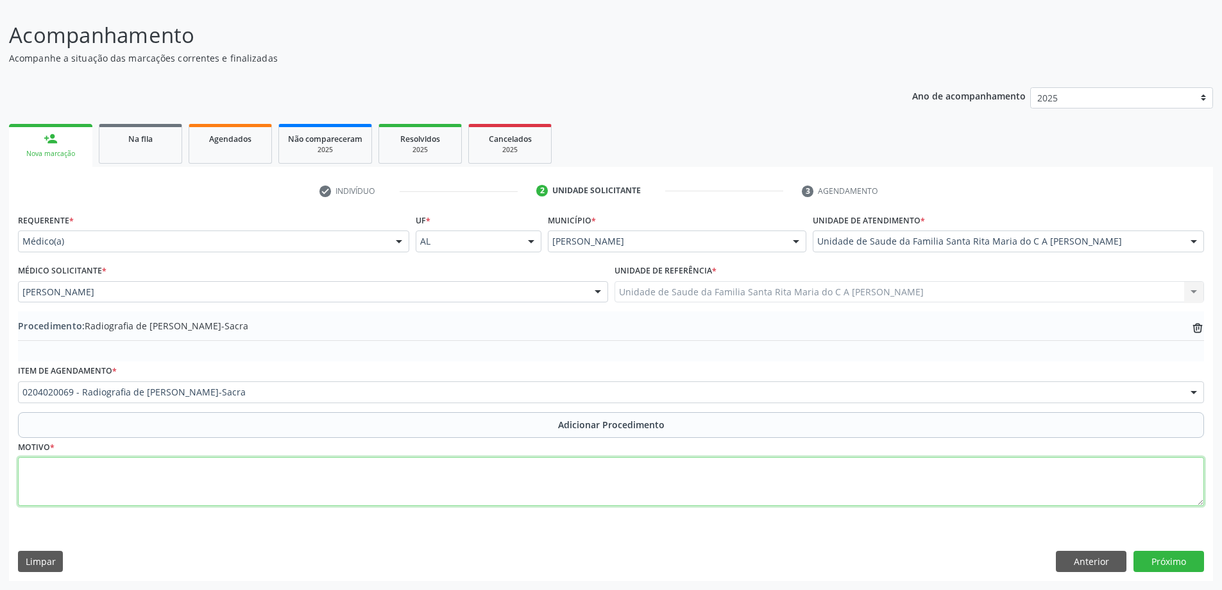
click at [194, 483] on textarea at bounding box center [611, 481] width 1187 height 49
type textarea "LOMBALGIA"
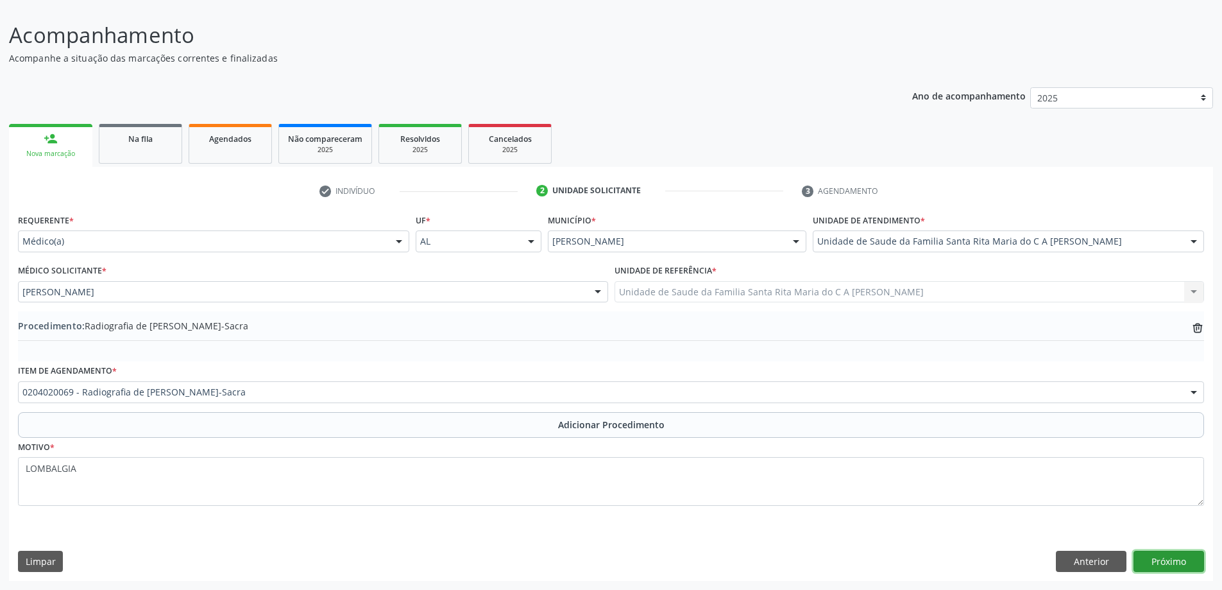
click at [1155, 566] on button "Próximo" at bounding box center [1169, 562] width 71 height 22
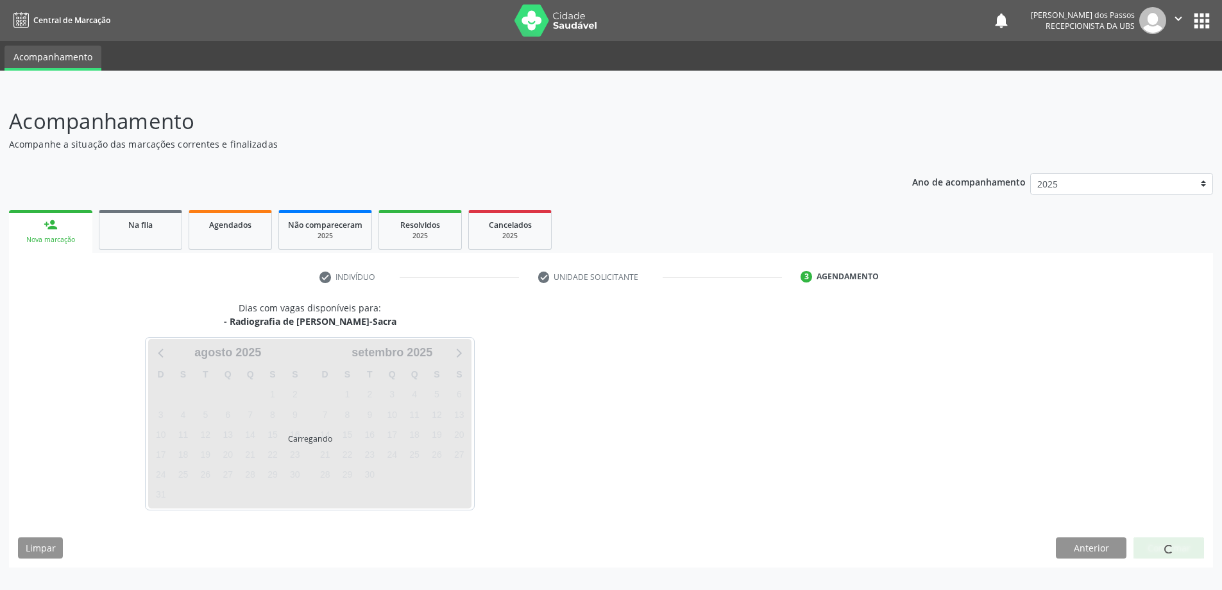
scroll to position [0, 0]
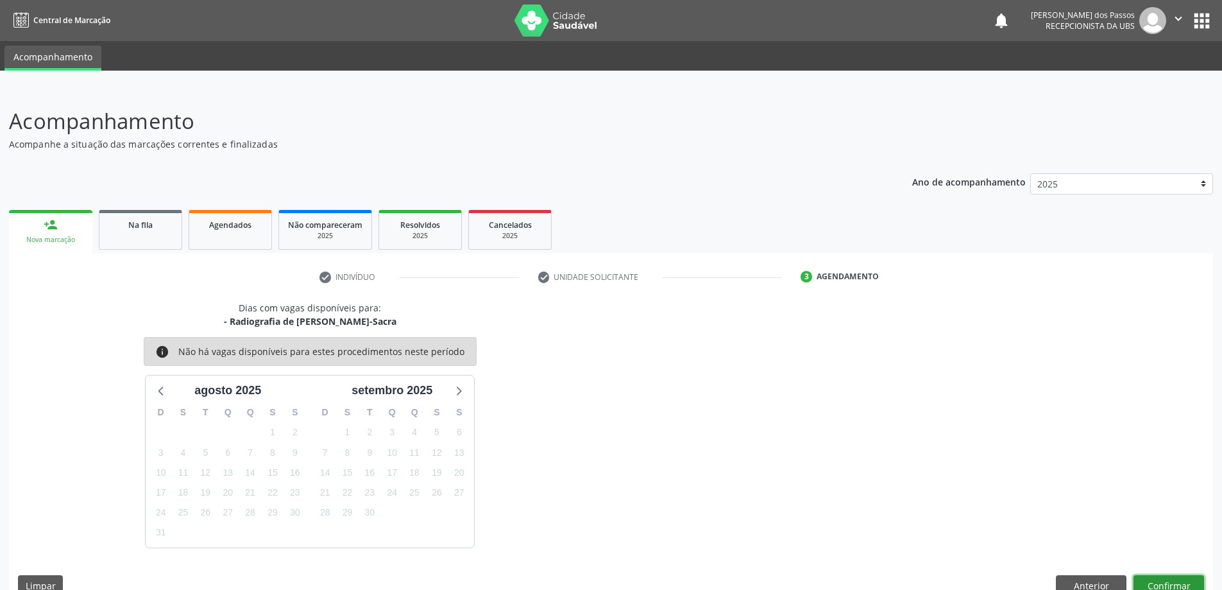
click at [1162, 582] on button "Confirmar" at bounding box center [1169, 586] width 71 height 22
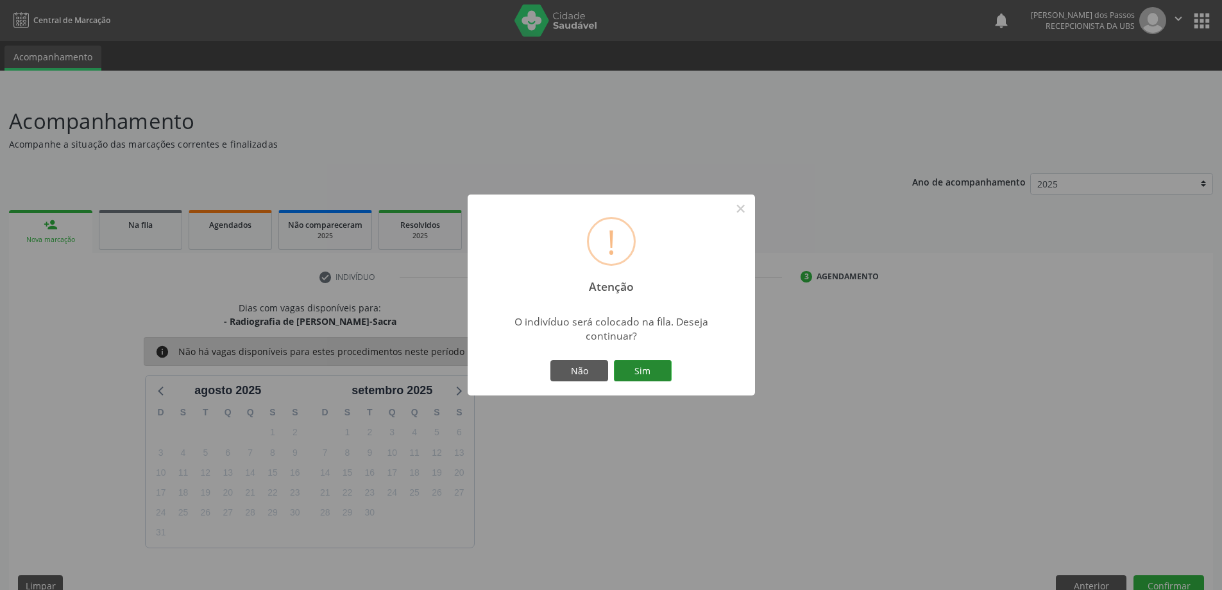
click at [641, 368] on button "Sim" at bounding box center [643, 371] width 58 height 22
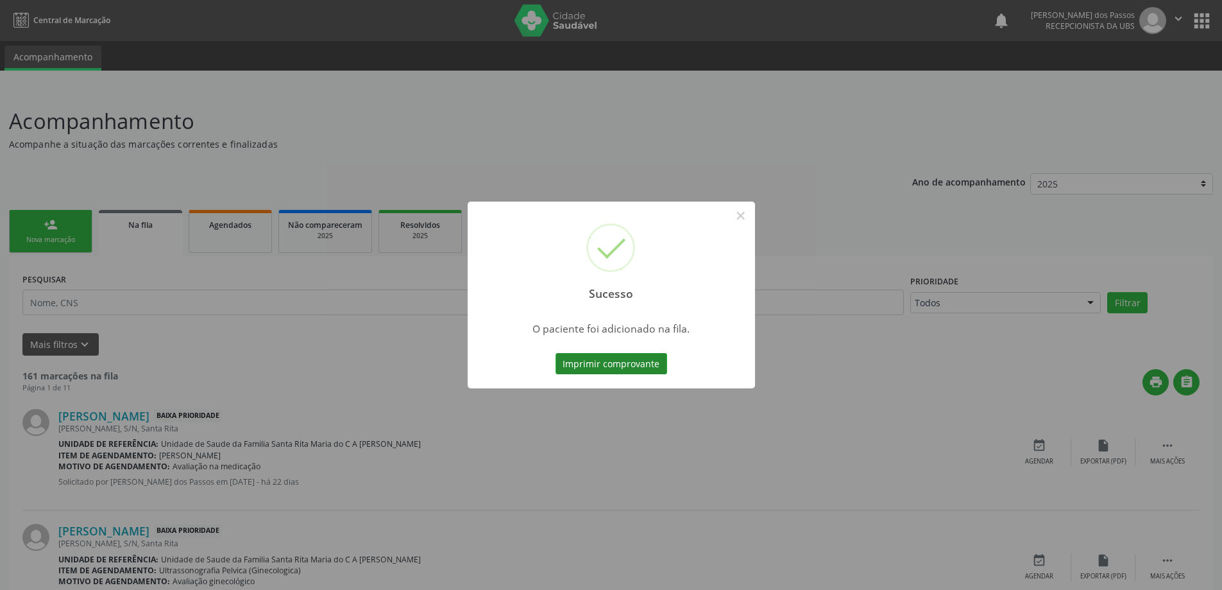
click at [612, 361] on button "Imprimir comprovante" at bounding box center [612, 364] width 112 height 22
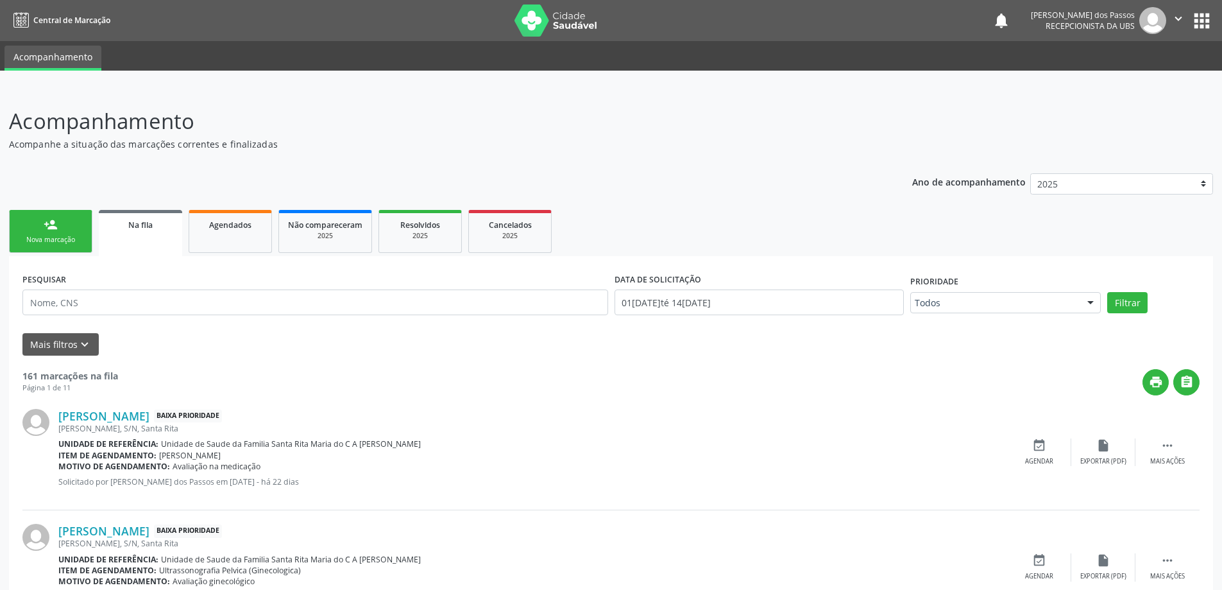
click at [56, 228] on div "person_add" at bounding box center [51, 225] width 14 height 14
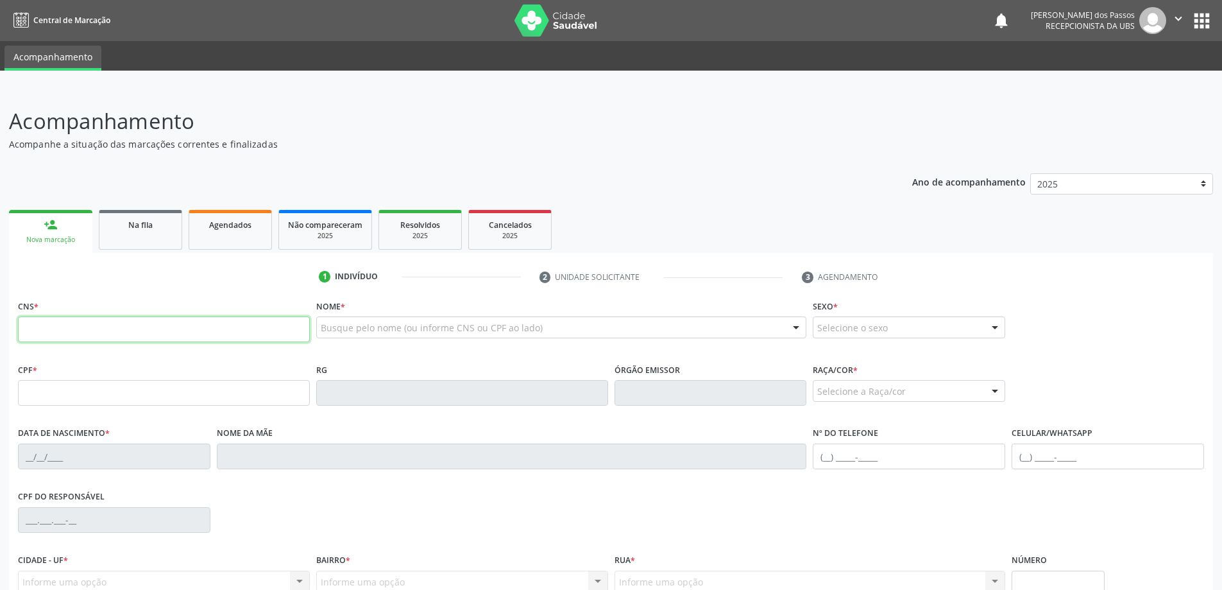
click at [56, 332] on input "text" at bounding box center [164, 329] width 292 height 26
type input "700 6099 3567 2866"
type input "044.497.254-41"
type input "1[DATE]"
type input "[PERSON_NAME]"
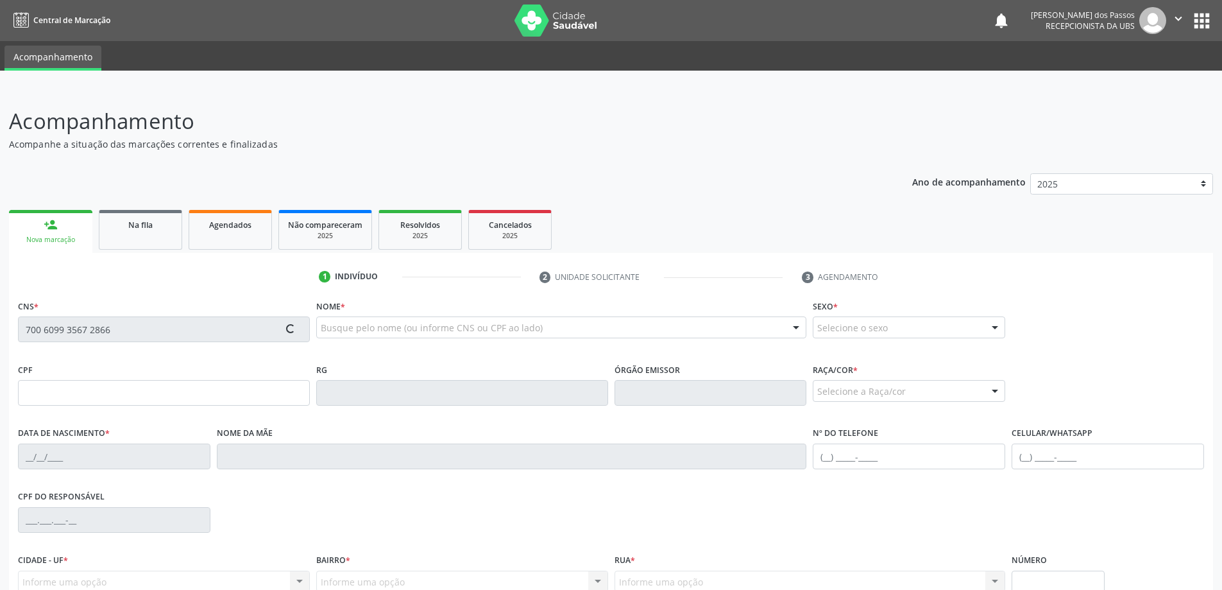
type input "[PHONE_NUMBER]"
type input "S/N"
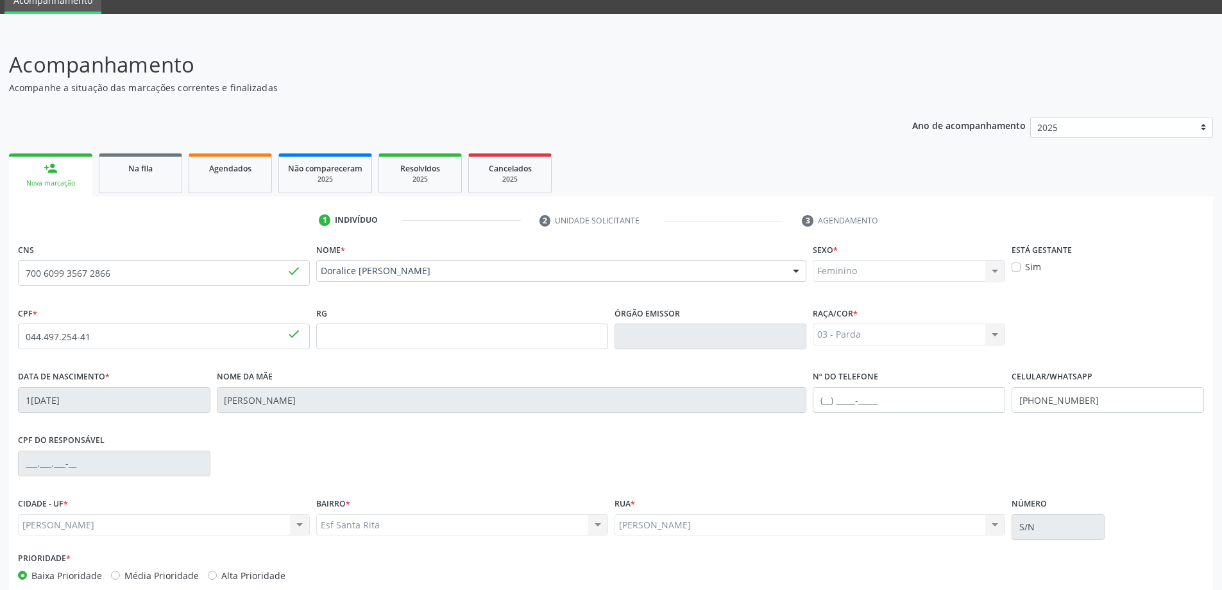
scroll to position [124, 0]
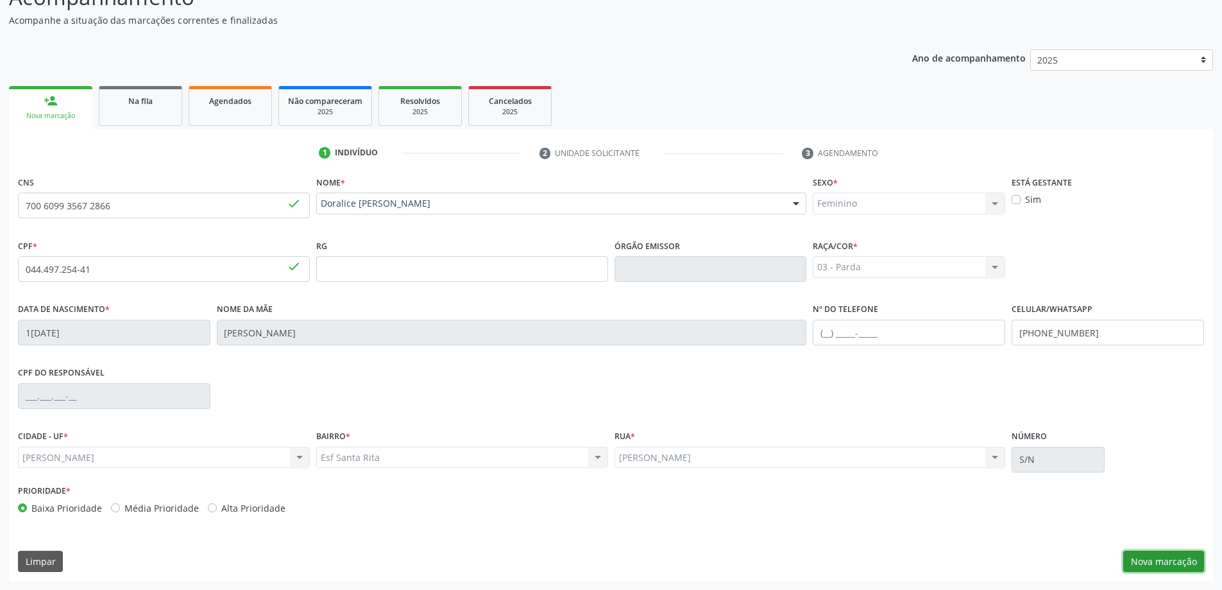
click at [1158, 565] on button "Nova marcação" at bounding box center [1164, 562] width 81 height 22
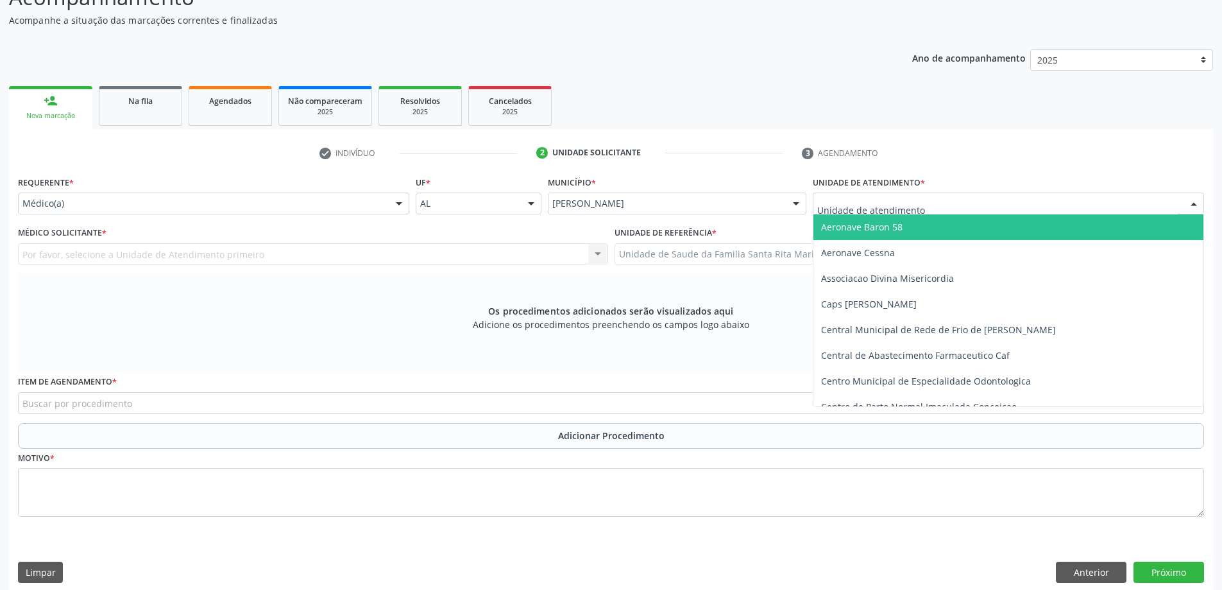
click at [951, 207] on div at bounding box center [1008, 204] width 391 height 22
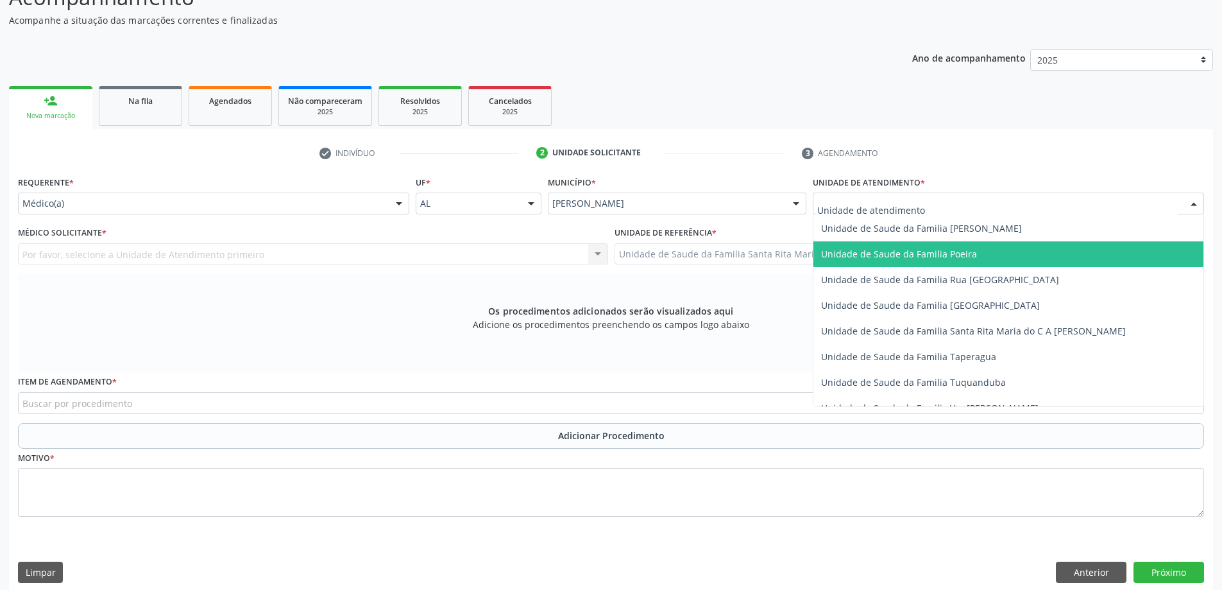
scroll to position [834, 0]
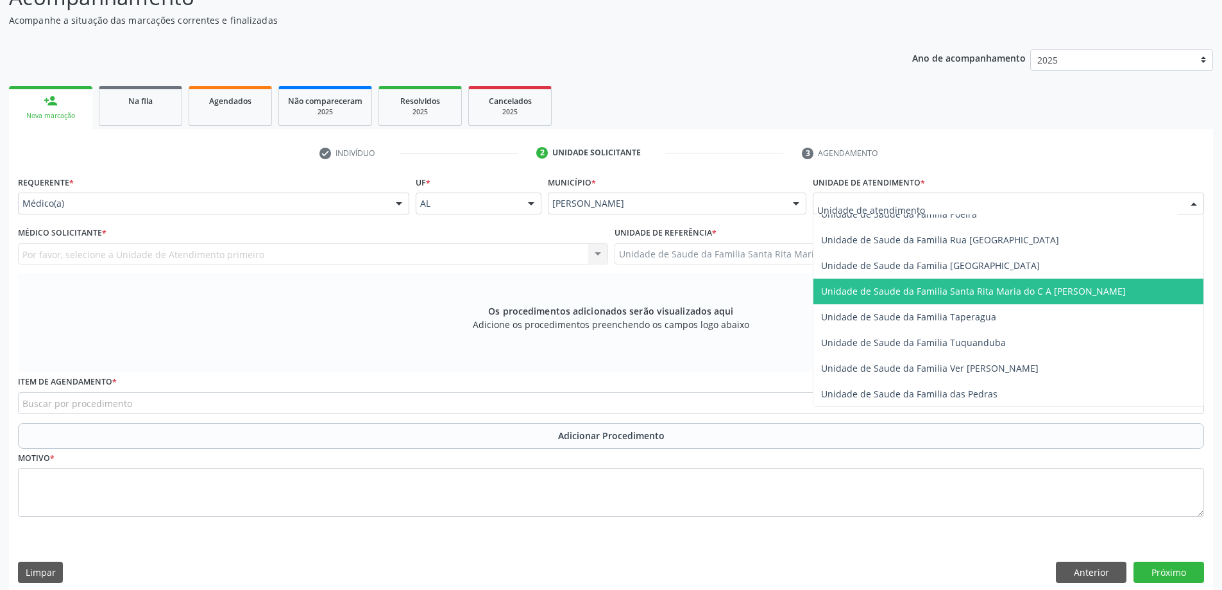
click at [917, 295] on span "Unidade de Saude da Familia Santa Rita Maria do C A [PERSON_NAME]" at bounding box center [973, 291] width 305 height 12
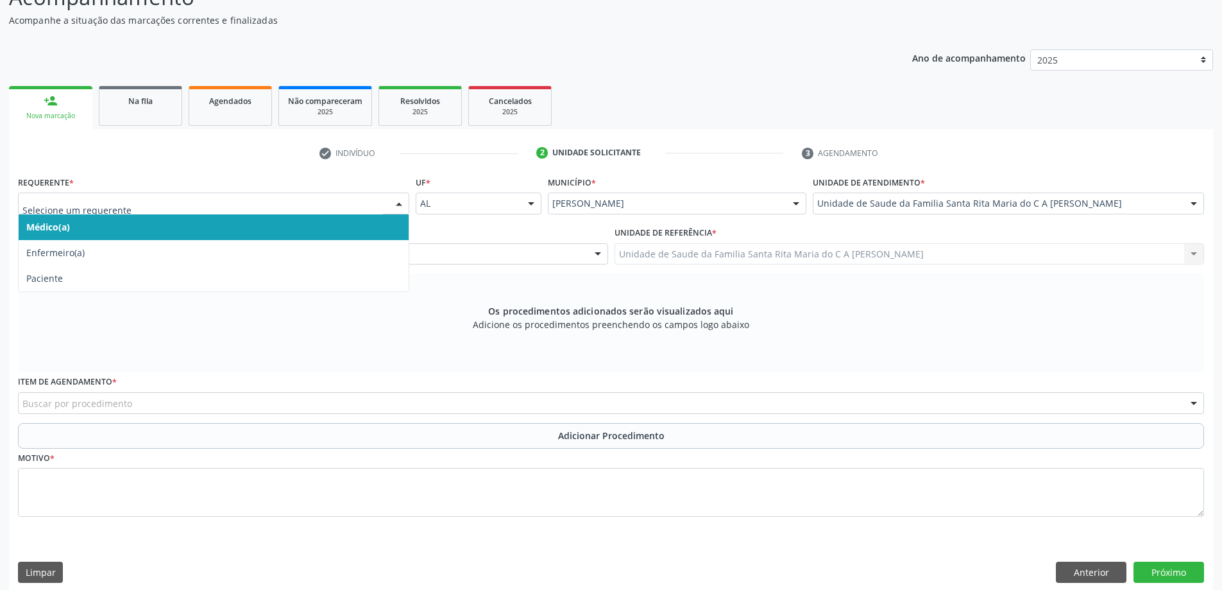
click at [277, 228] on span "Médico(a)" at bounding box center [214, 227] width 390 height 26
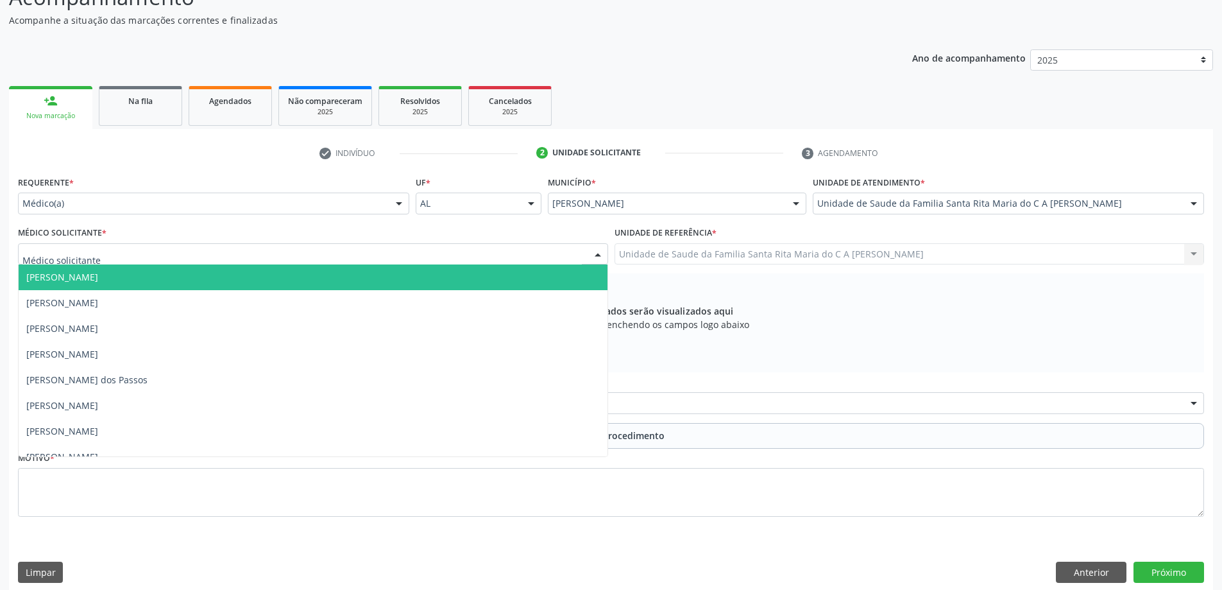
click at [269, 256] on div at bounding box center [313, 254] width 590 height 22
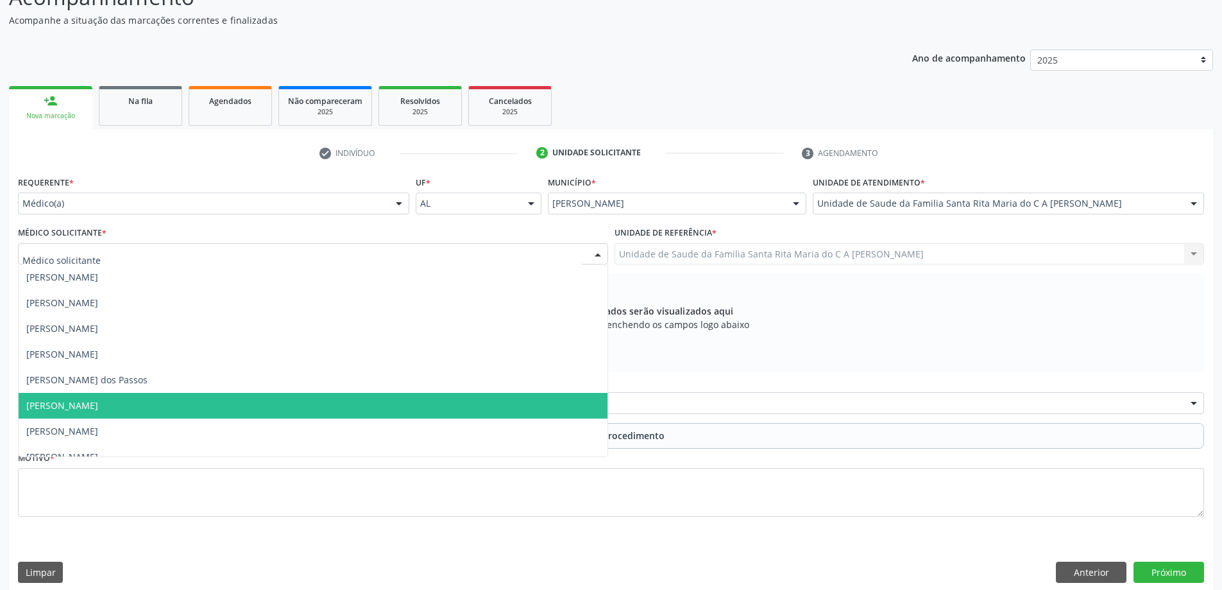
click at [254, 406] on span "[PERSON_NAME]" at bounding box center [313, 406] width 589 height 26
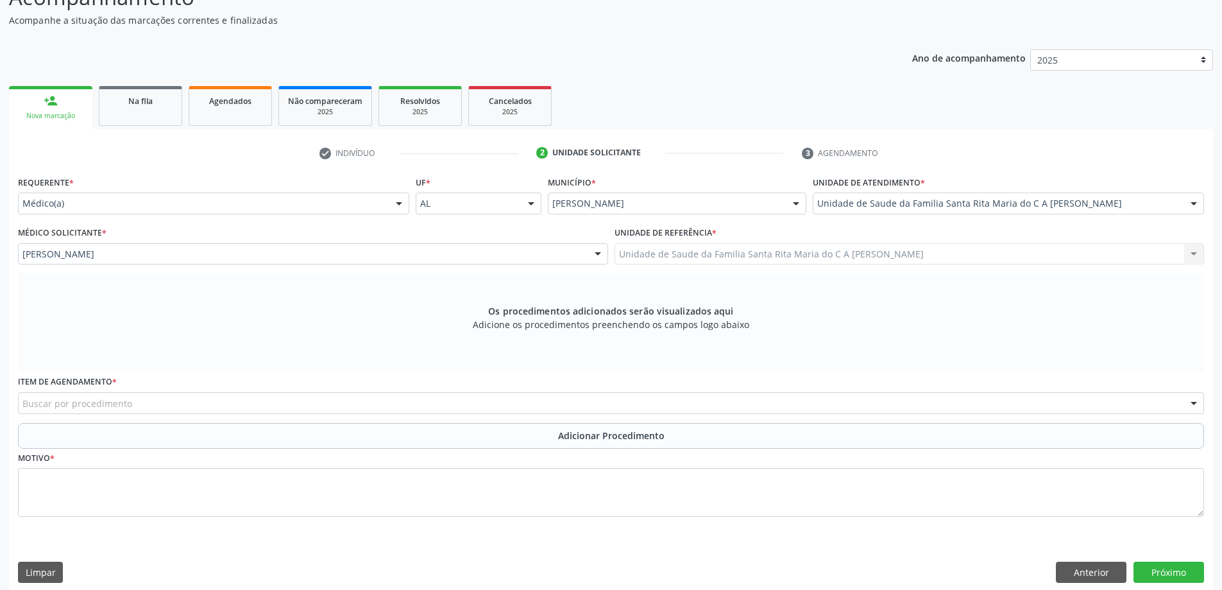
click at [235, 408] on div "Buscar por procedimento" at bounding box center [611, 403] width 1187 height 22
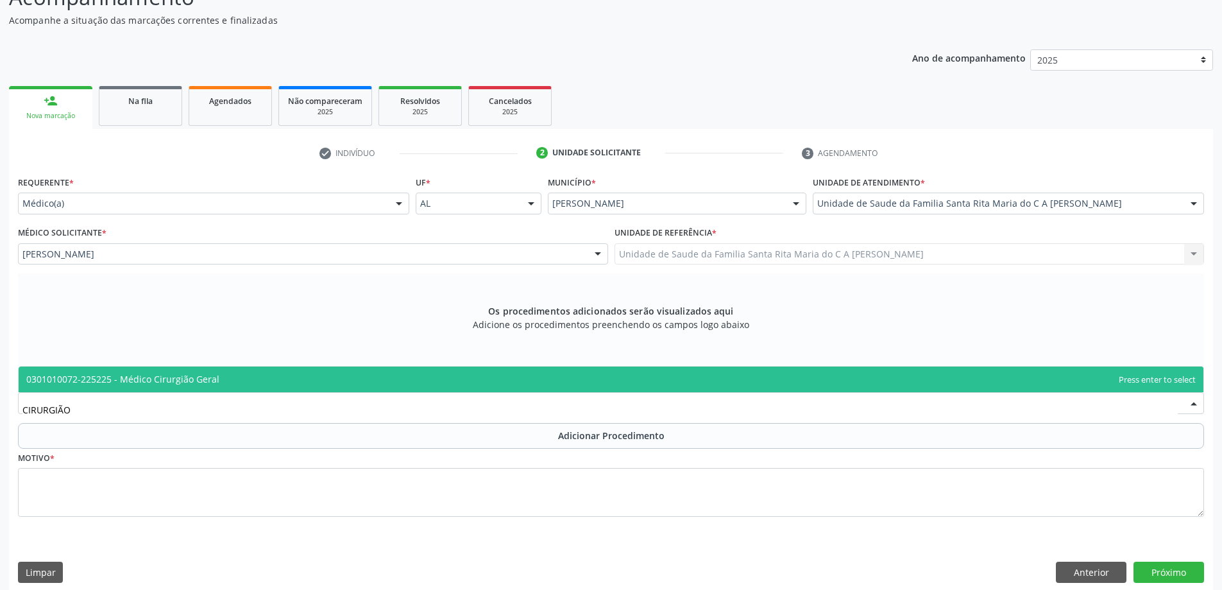
type input "CIRURGIÃO G"
click at [215, 377] on span "0301010072-225225 - Médico Cirurgião Geral" at bounding box center [122, 379] width 193 height 12
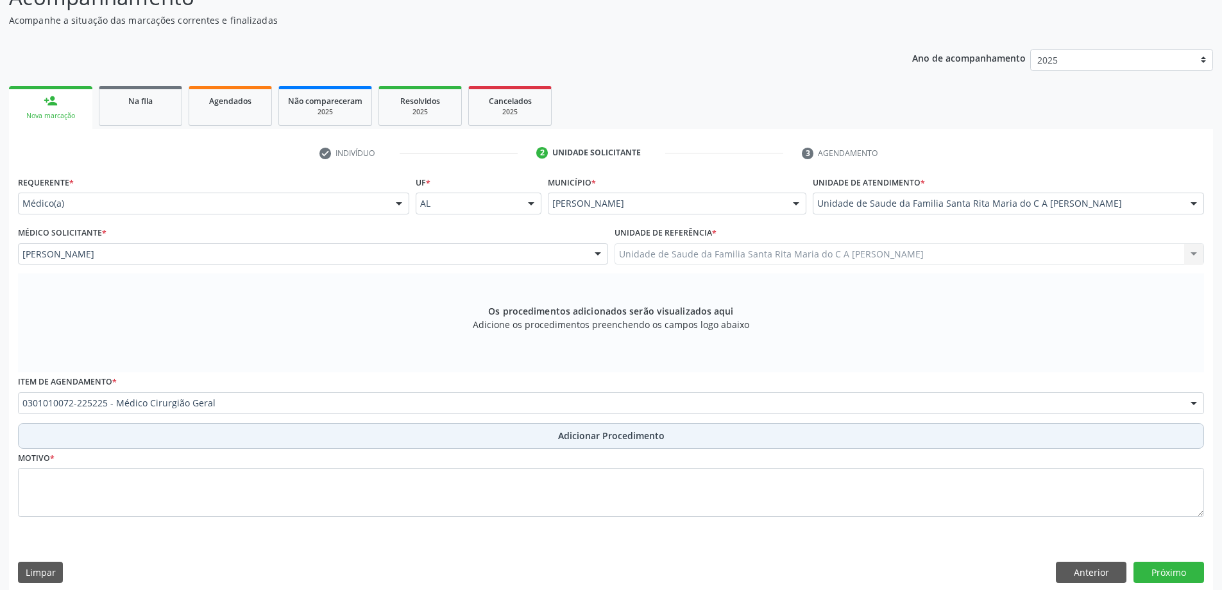
click at [179, 442] on button "Adicionar Procedimento" at bounding box center [611, 436] width 1187 height 26
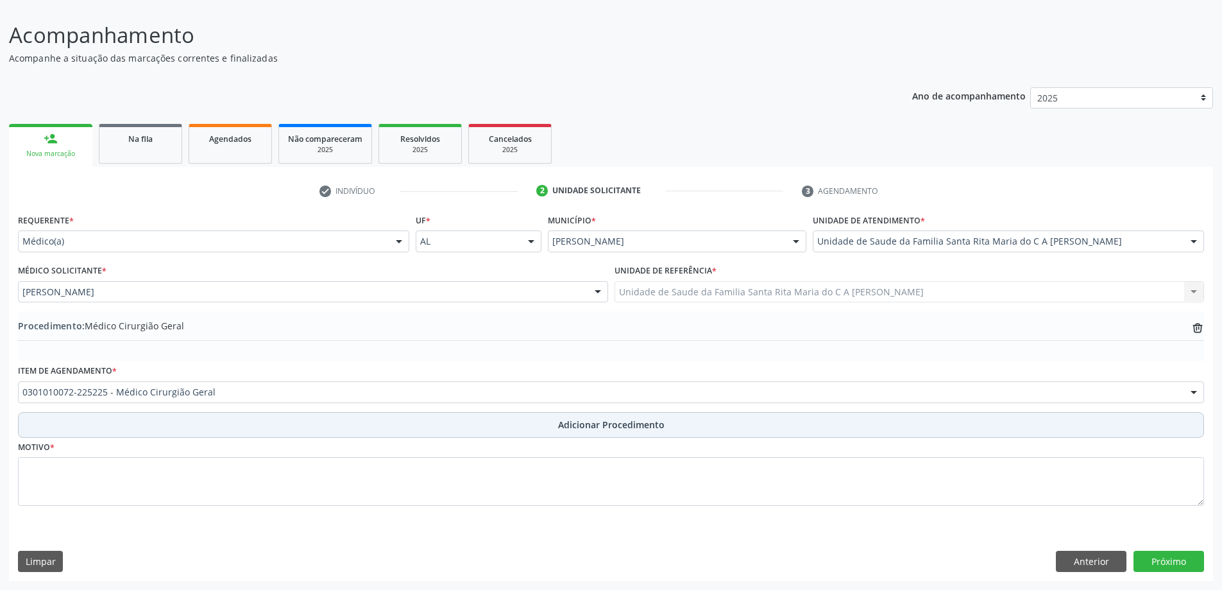
scroll to position [86, 0]
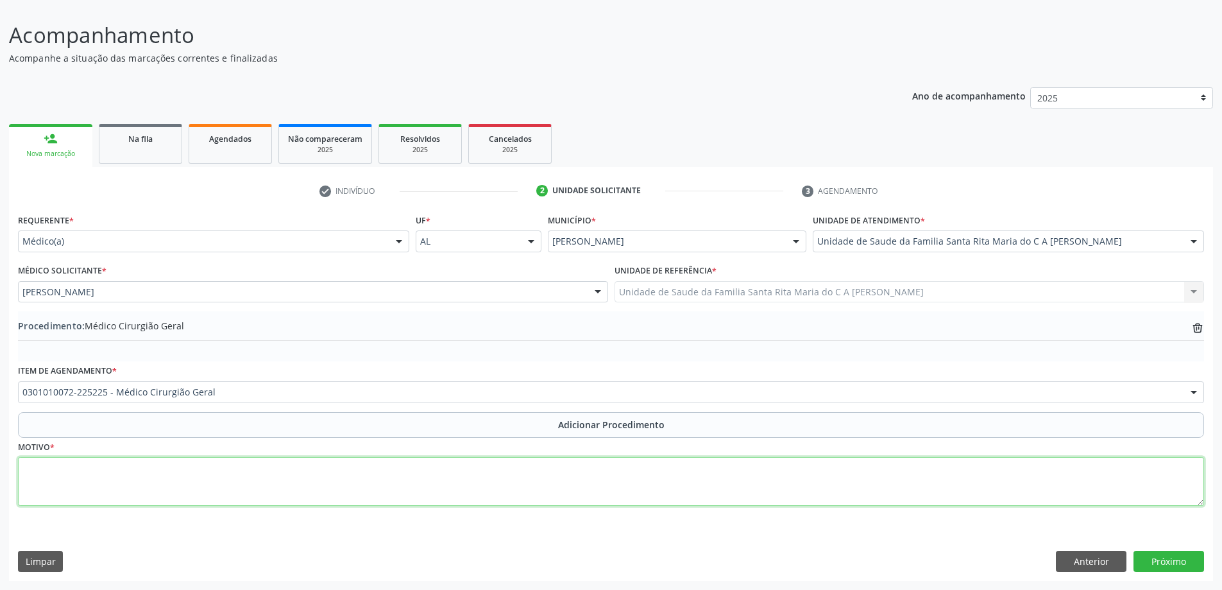
click at [167, 477] on textarea at bounding box center [611, 481] width 1187 height 49
type textarea "[MEDICAL_DATA] HUMBILICAL"
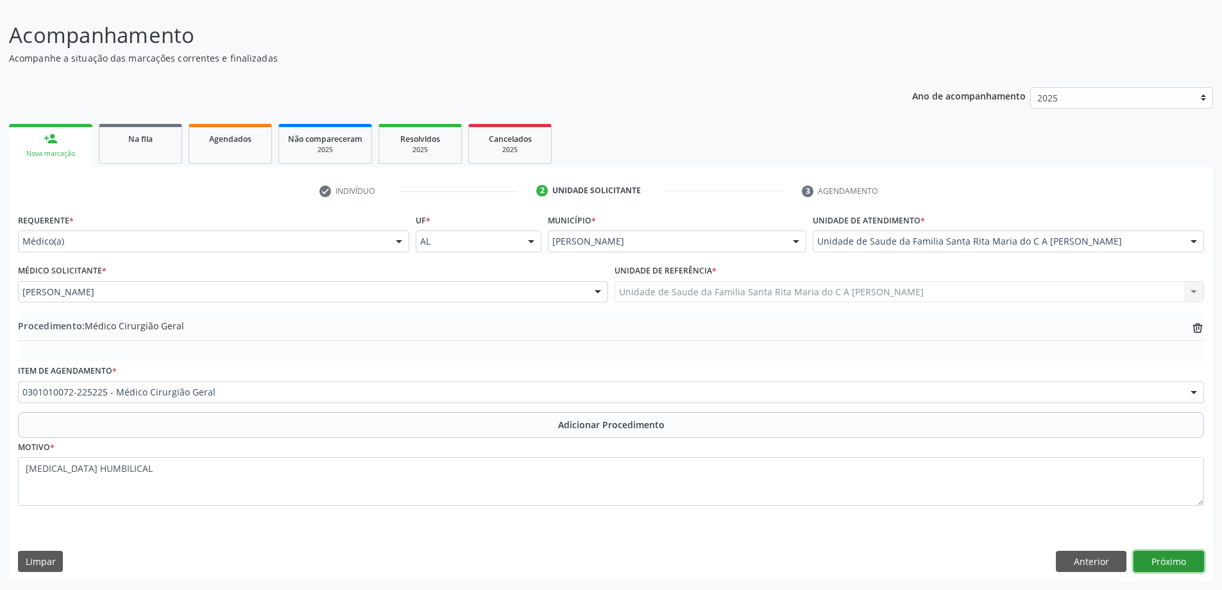
click at [1168, 565] on button "Próximo" at bounding box center [1169, 562] width 71 height 22
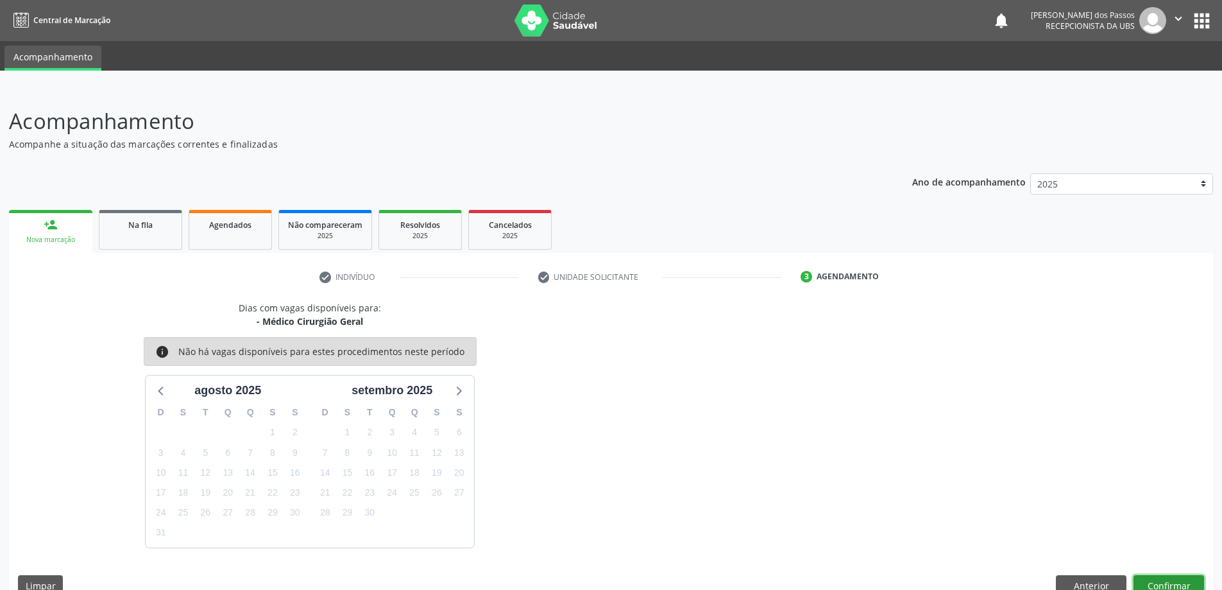
click at [1169, 581] on button "Confirmar" at bounding box center [1169, 586] width 71 height 22
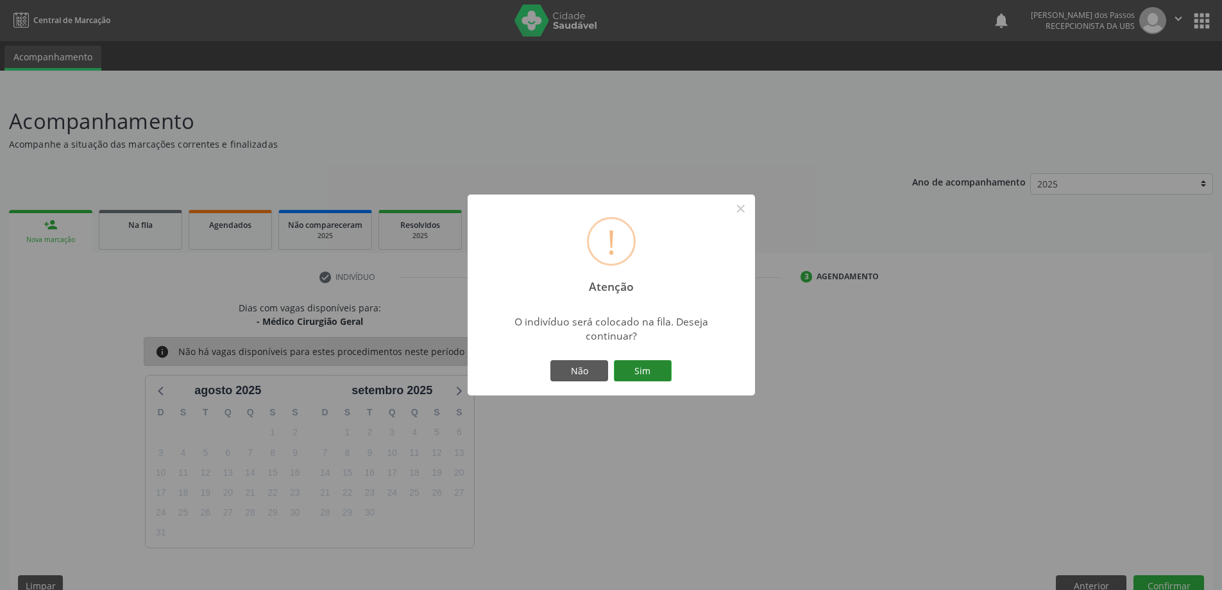
click at [647, 365] on button "Sim" at bounding box center [643, 371] width 58 height 22
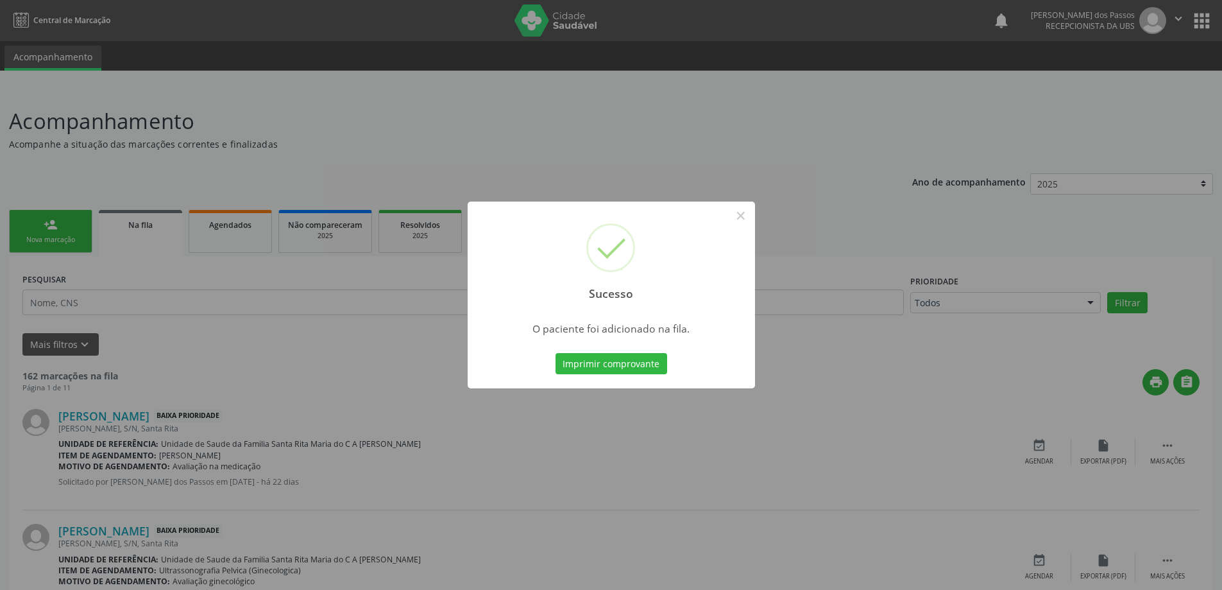
click at [647, 366] on button "Imprimir comprovante" at bounding box center [612, 364] width 112 height 22
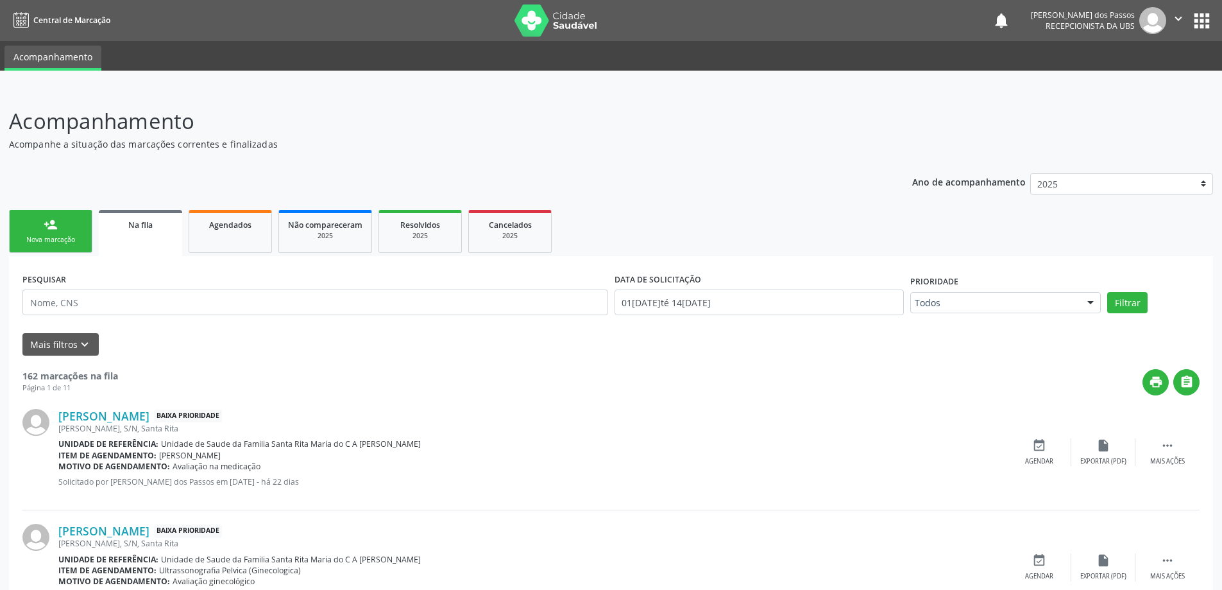
click at [51, 234] on link "person_add Nova marcação" at bounding box center [50, 231] width 83 height 43
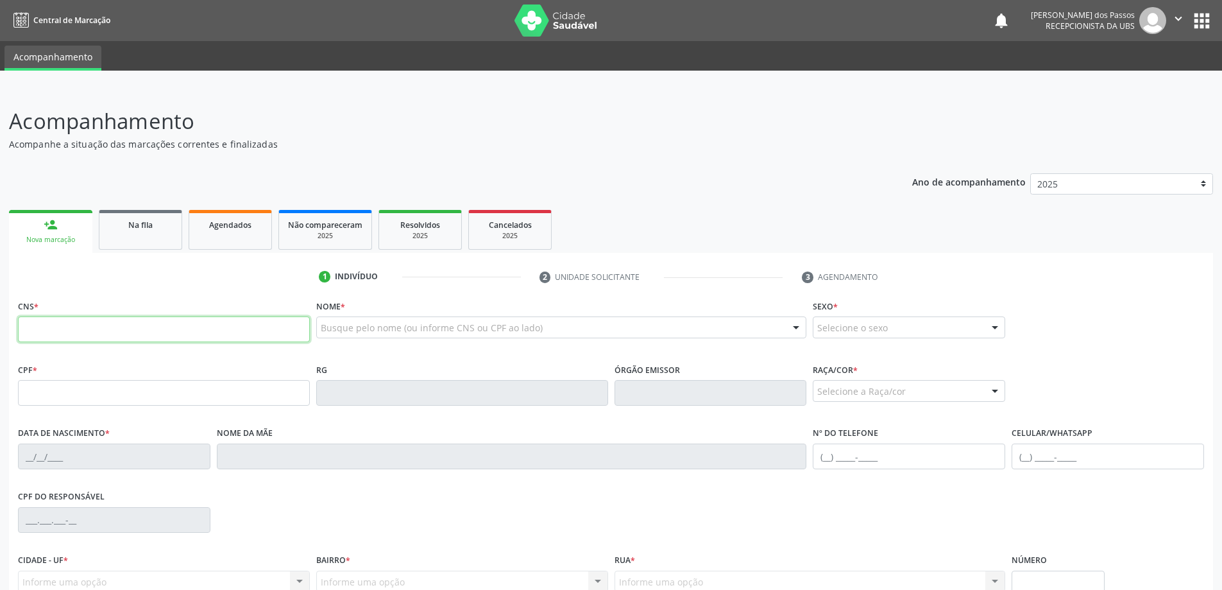
click at [107, 330] on input "text" at bounding box center [164, 329] width 292 height 26
type input "700 6099 3567 2866"
type input "044.497.254-41"
type input "1[DATE]"
type input "[PERSON_NAME]"
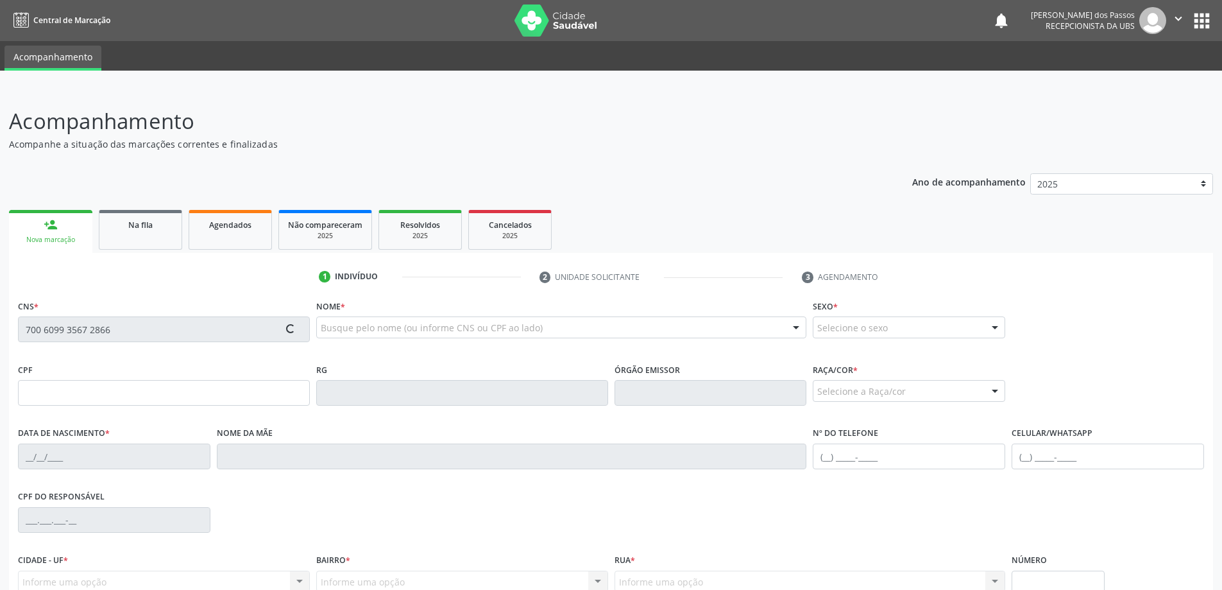
type input "[PHONE_NUMBER]"
type input "S/N"
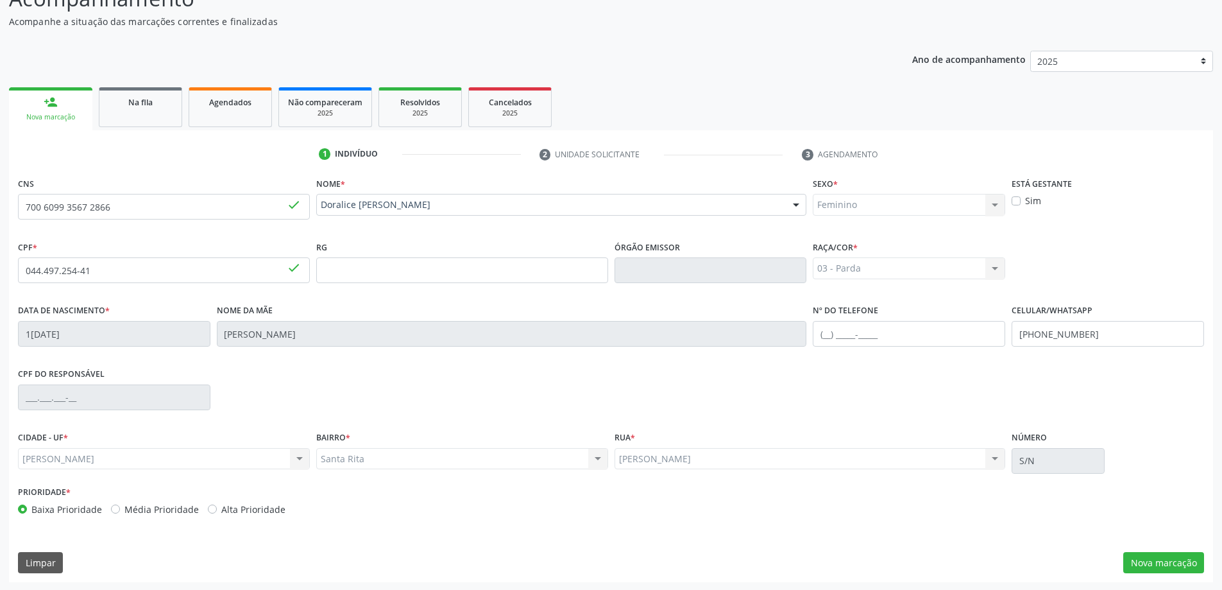
scroll to position [124, 0]
click at [1156, 556] on button "Nova marcação" at bounding box center [1164, 562] width 81 height 22
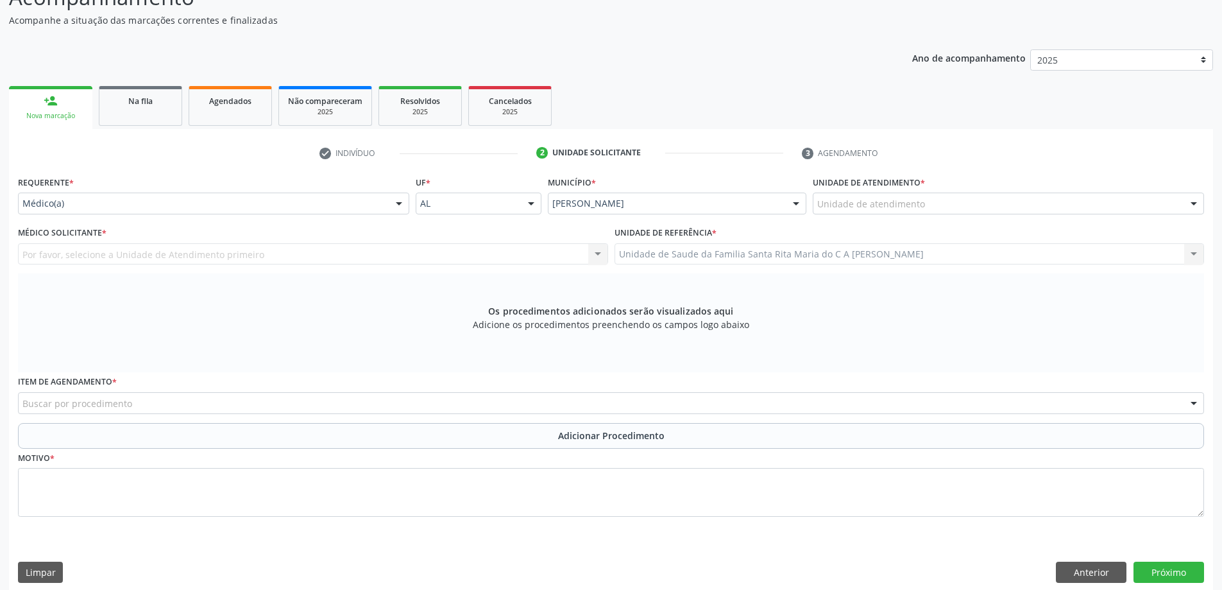
click at [977, 204] on div "Unidade de atendimento" at bounding box center [1008, 204] width 391 height 22
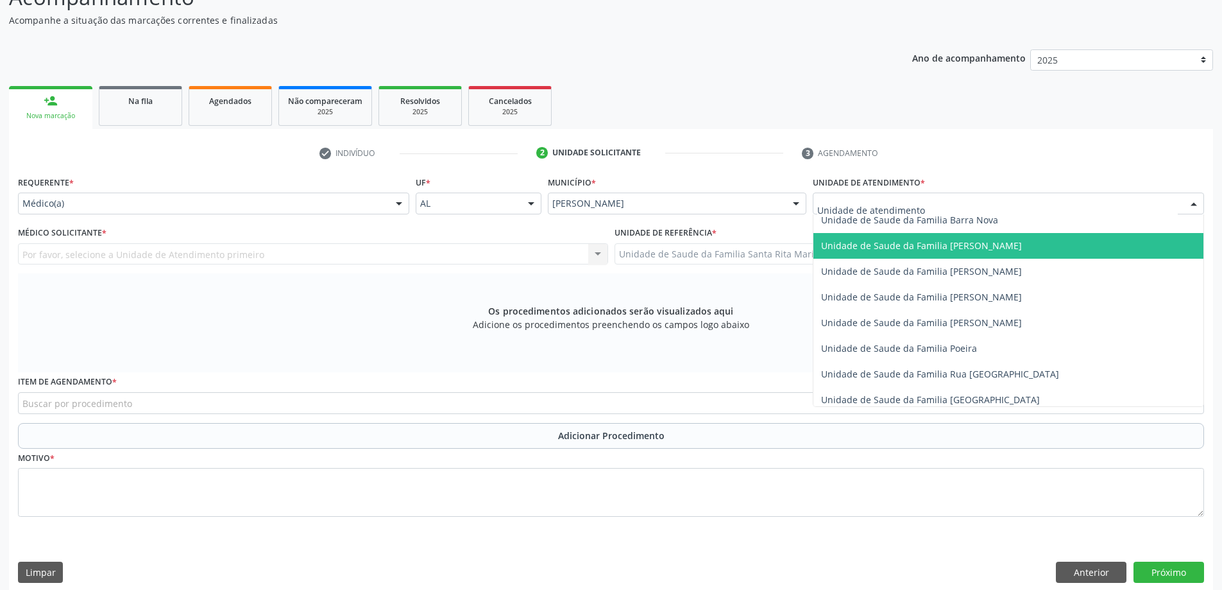
scroll to position [770, 0]
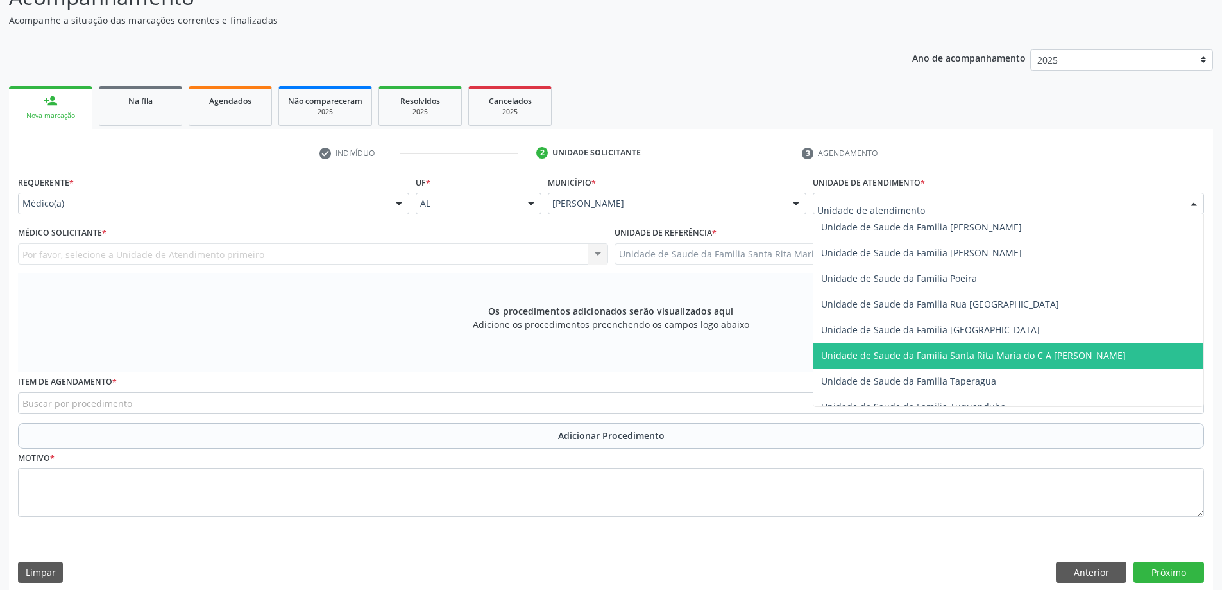
click at [952, 356] on span "Unidade de Saude da Familia Santa Rita Maria do C A [PERSON_NAME]" at bounding box center [973, 355] width 305 height 12
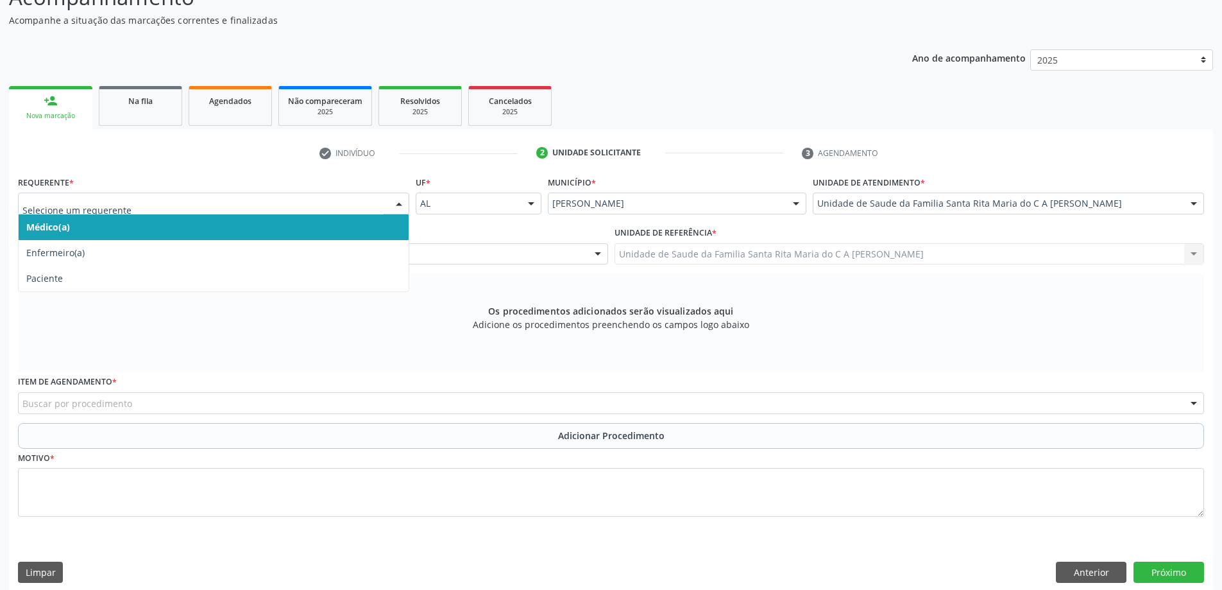
click at [287, 232] on span "Médico(a)" at bounding box center [214, 227] width 390 height 26
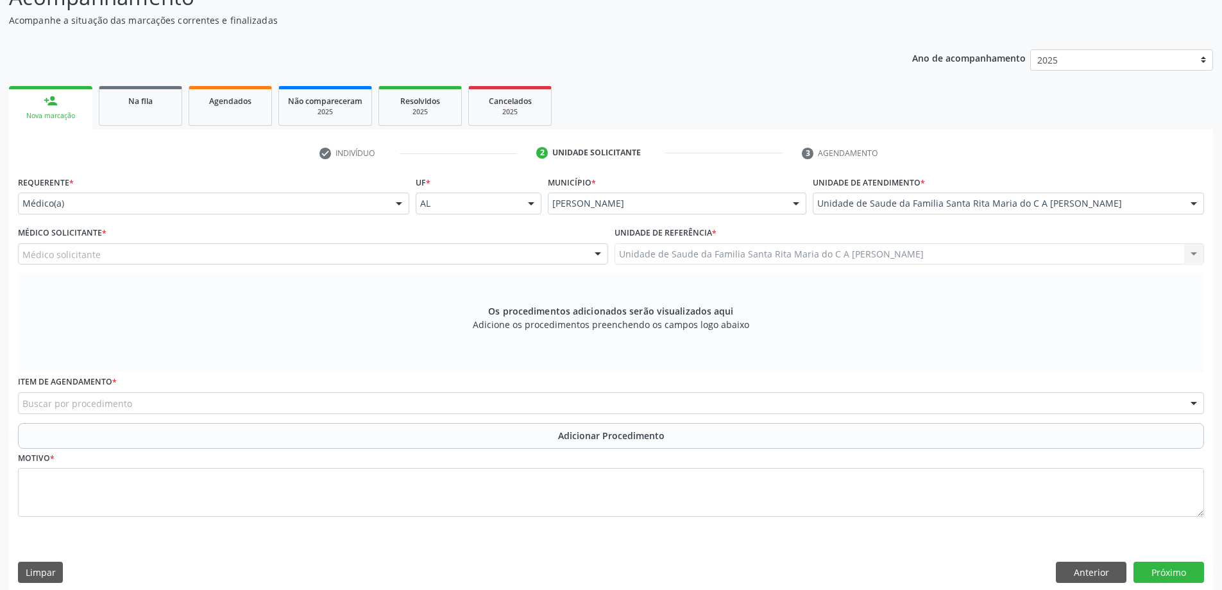
click at [279, 256] on div "Médico solicitante" at bounding box center [313, 254] width 590 height 22
type input "U"
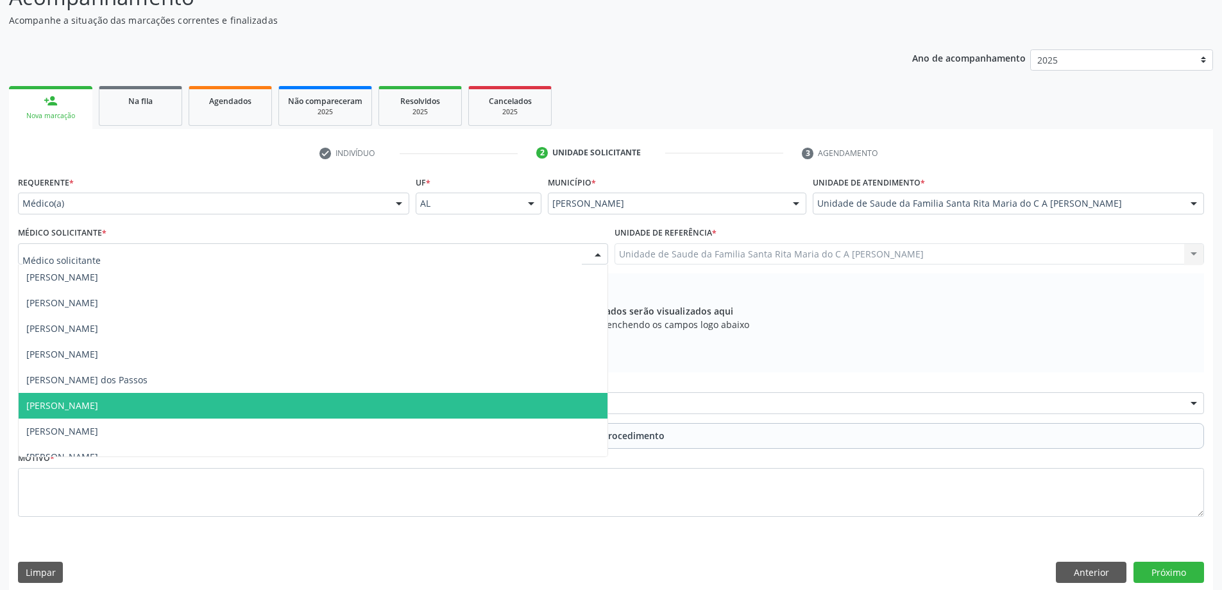
click at [248, 404] on span "[PERSON_NAME]" at bounding box center [313, 406] width 589 height 26
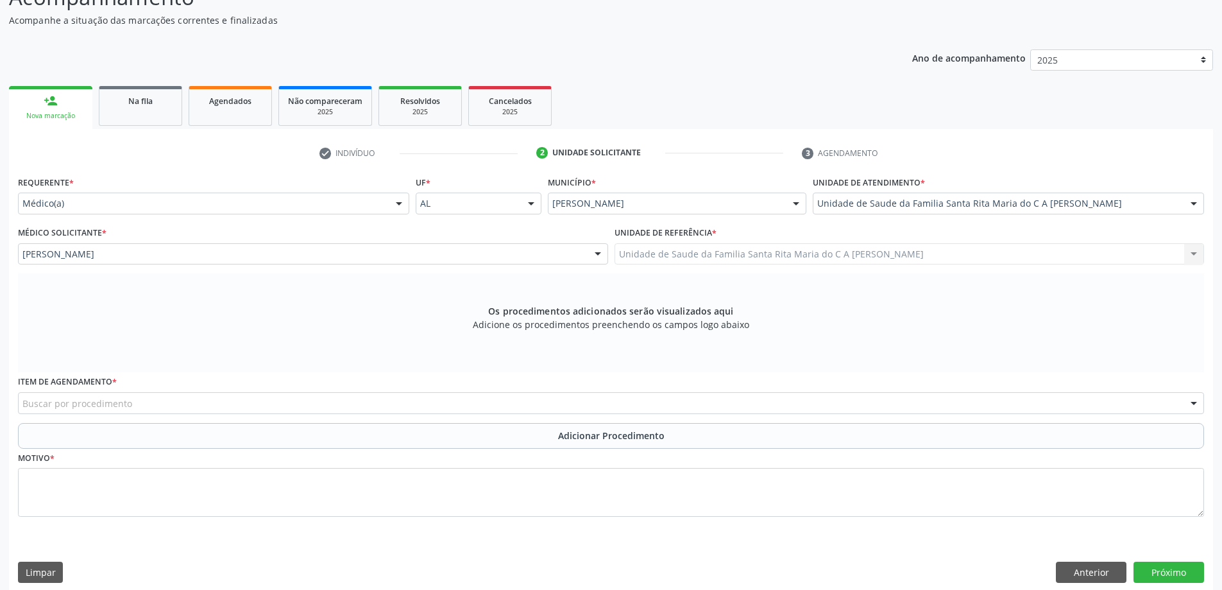
click at [178, 409] on div "Buscar por procedimento" at bounding box center [611, 403] width 1187 height 22
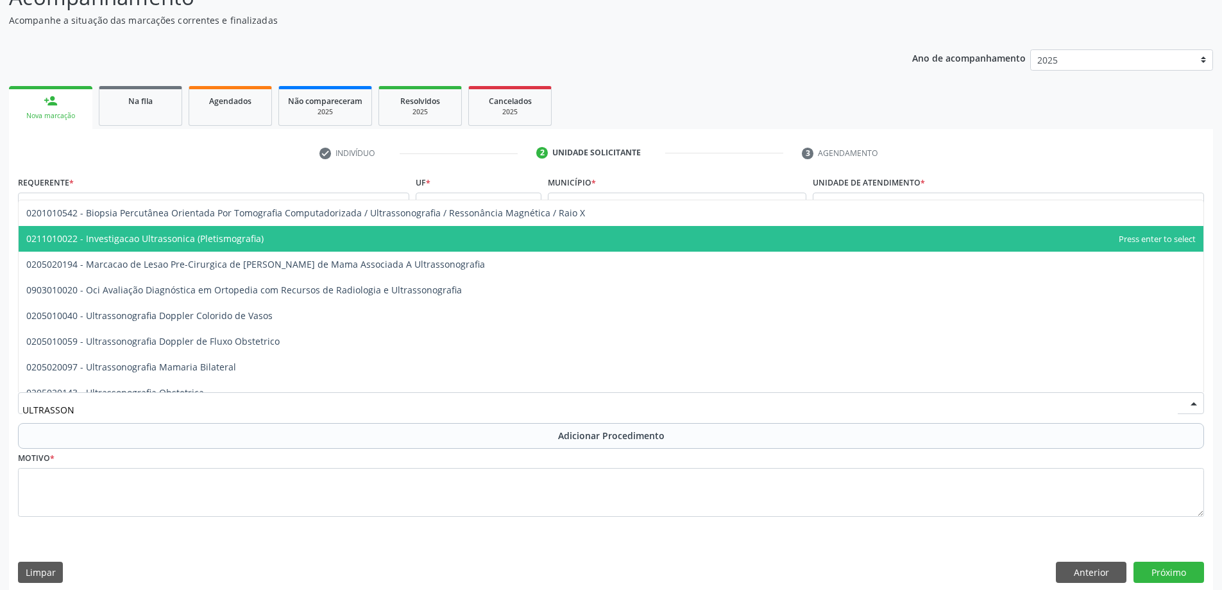
type input "ULTRASSONO"
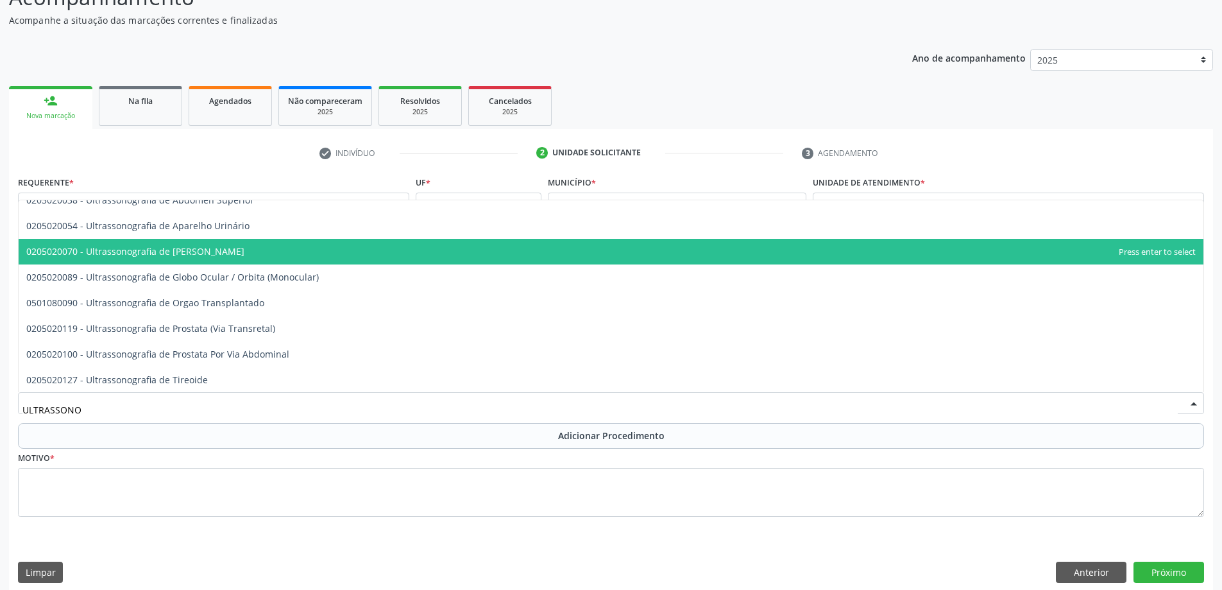
scroll to position [347, 0]
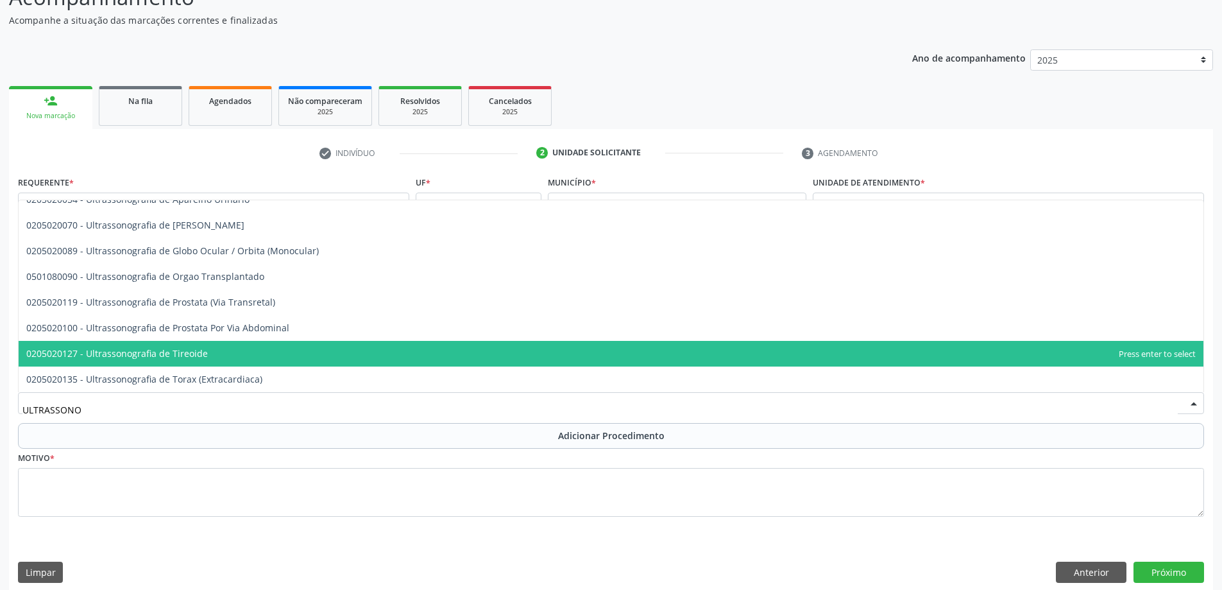
click at [178, 355] on span "0205020127 - Ultrassonografia de Tireoide" at bounding box center [117, 353] width 182 height 12
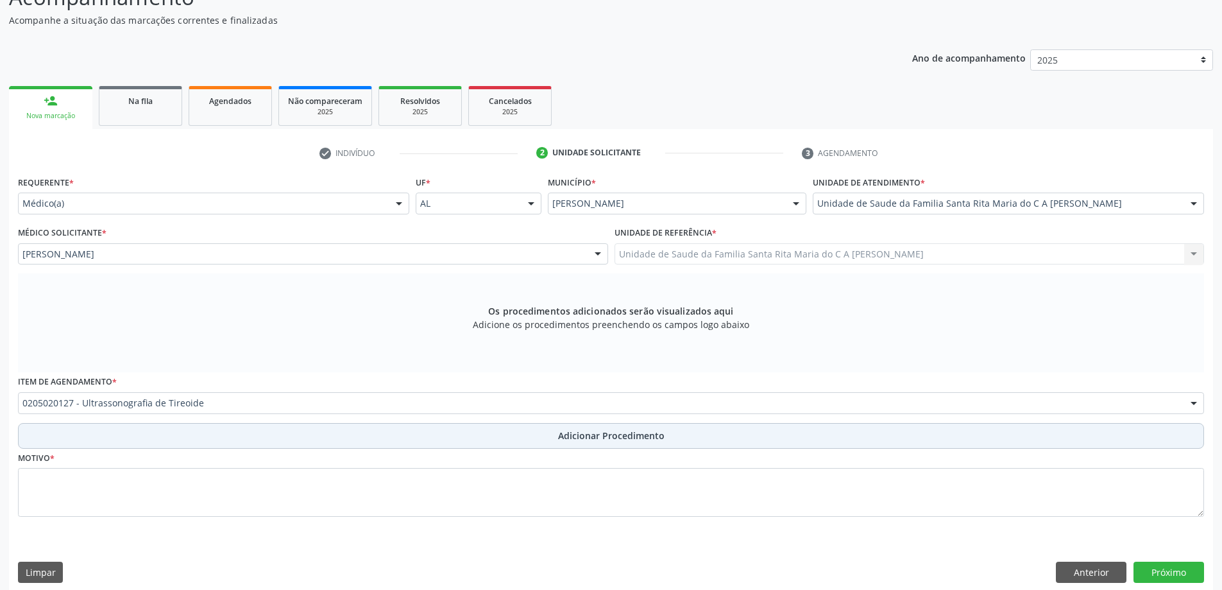
click at [179, 443] on button "Adicionar Procedimento" at bounding box center [611, 436] width 1187 height 26
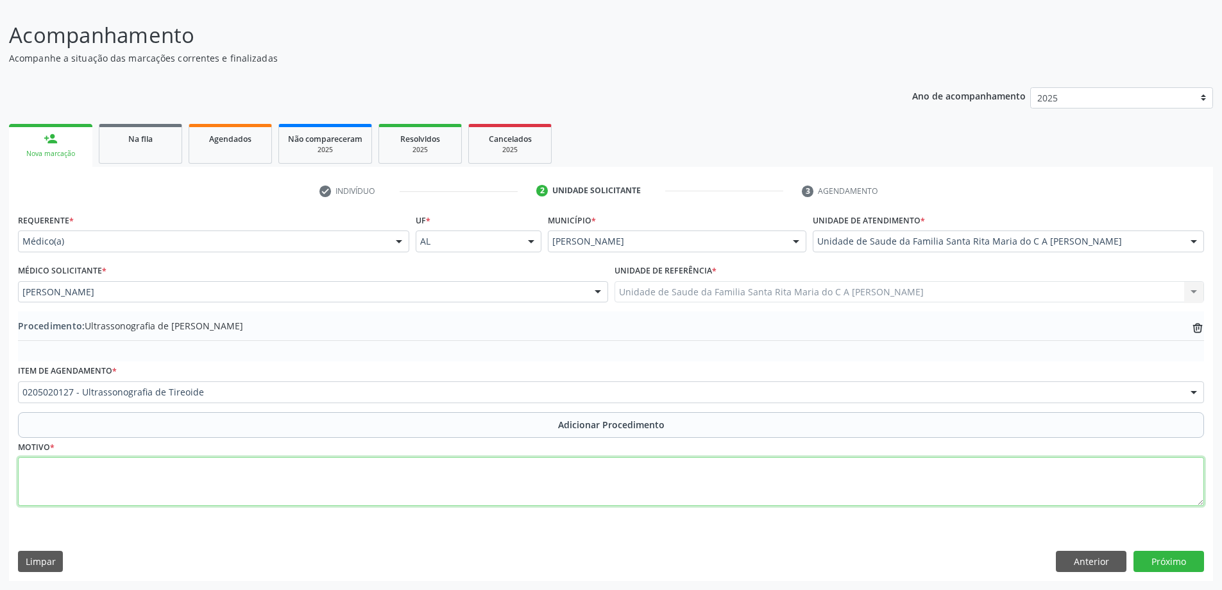
click at [166, 484] on textarea at bounding box center [611, 481] width 1187 height 49
type textarea "AVALIAÇÃO"
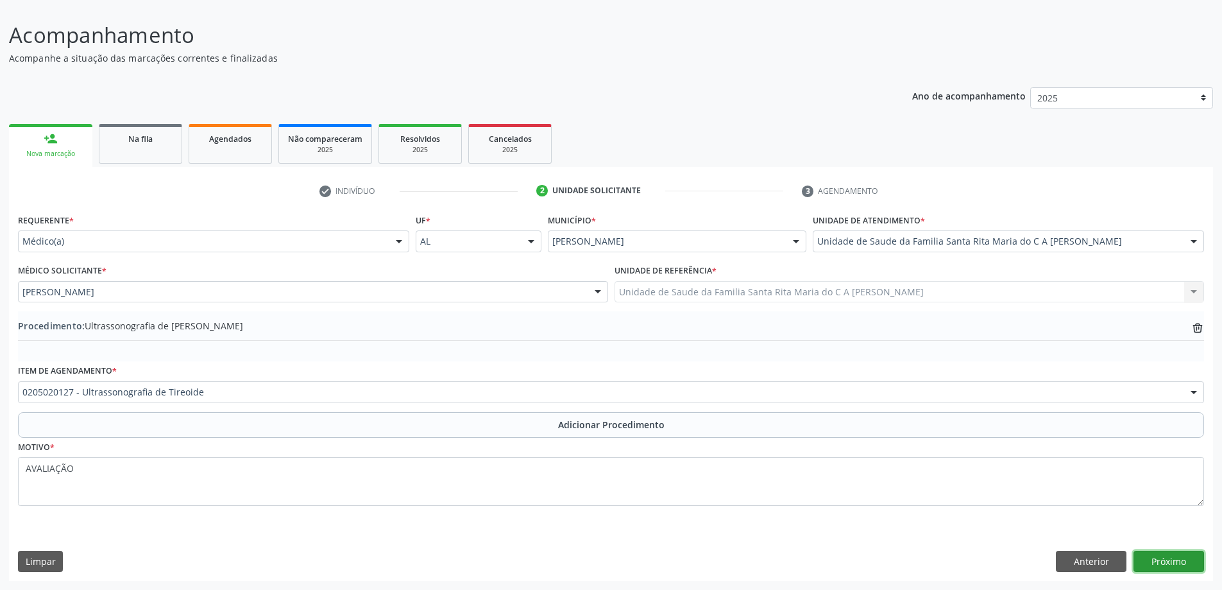
click at [1162, 570] on button "Próximo" at bounding box center [1169, 562] width 71 height 22
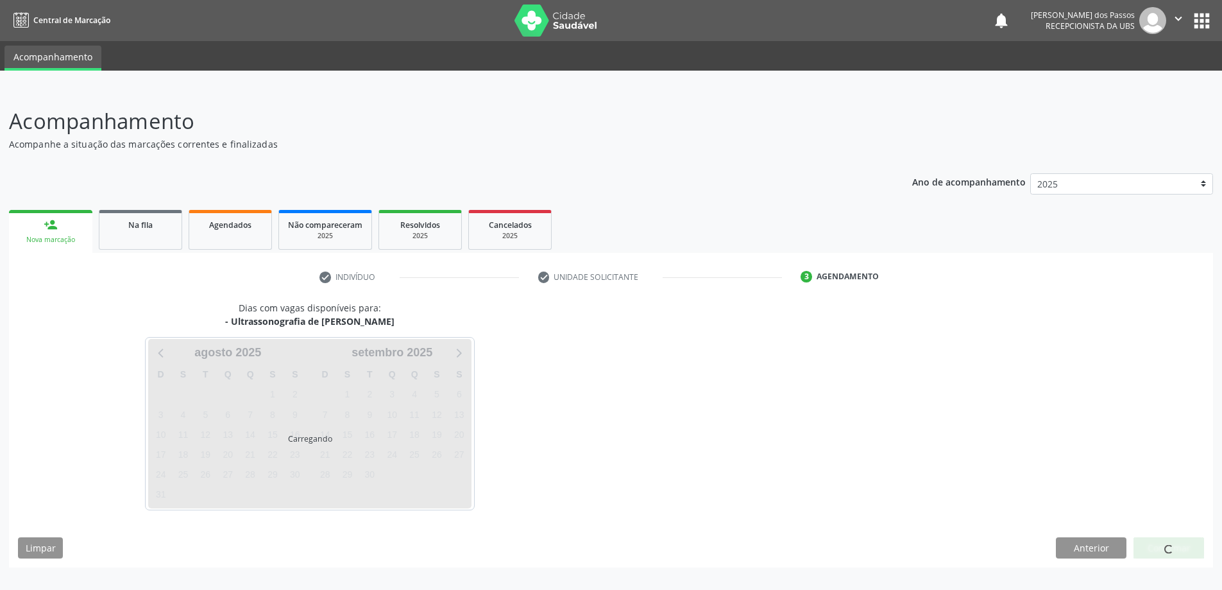
scroll to position [0, 0]
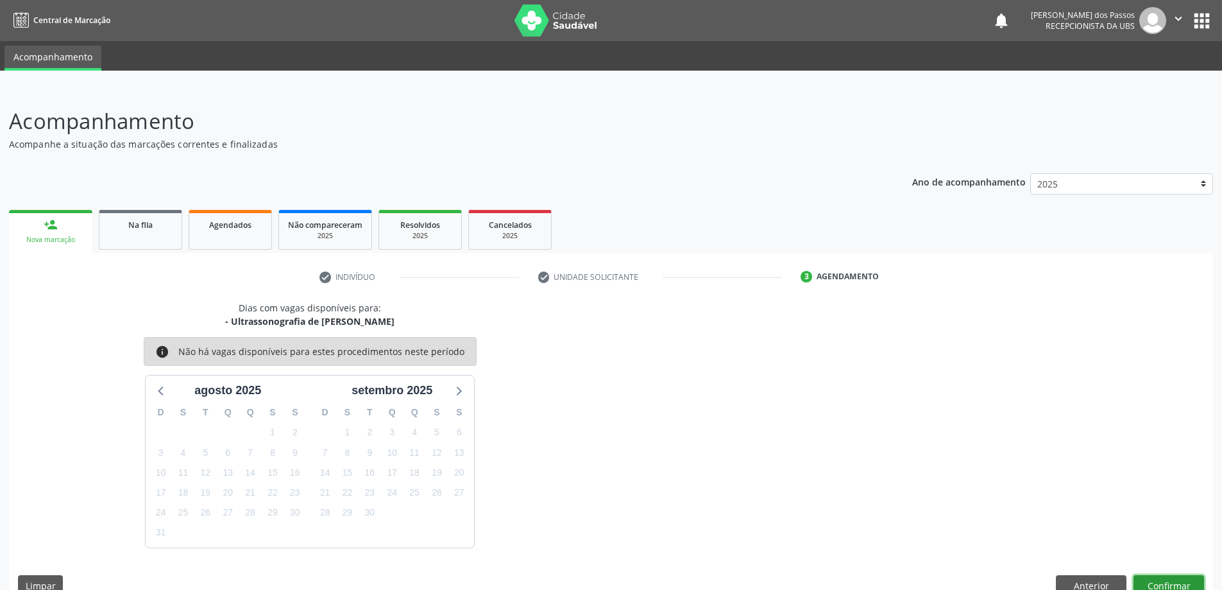
click at [1149, 581] on button "Confirmar" at bounding box center [1169, 586] width 71 height 22
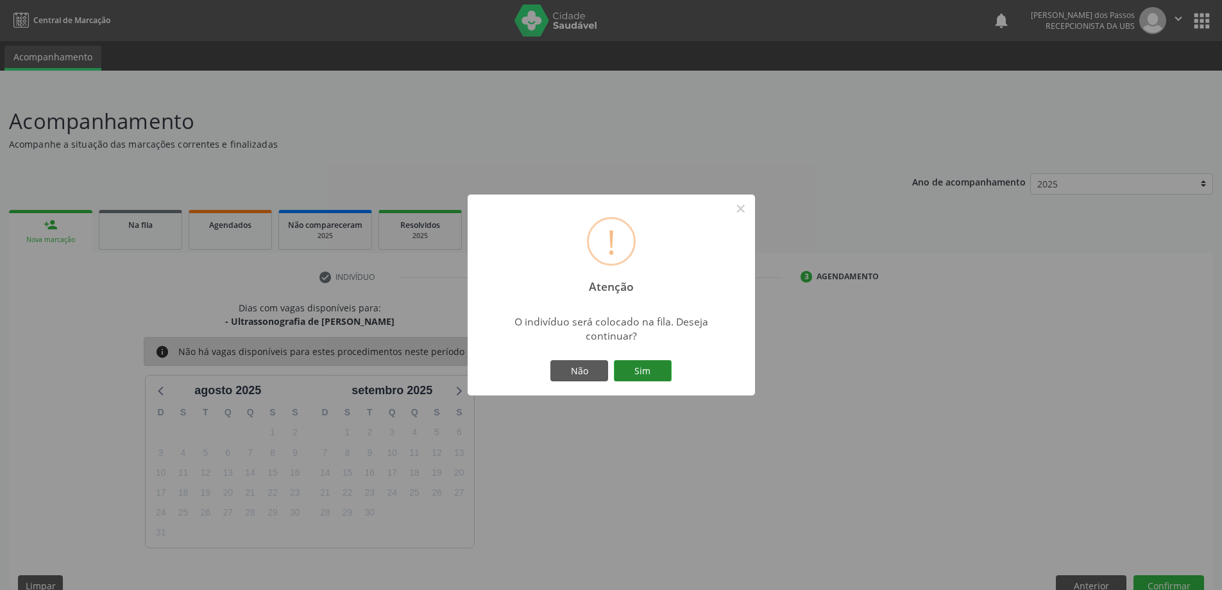
click at [637, 373] on button "Sim" at bounding box center [643, 371] width 58 height 22
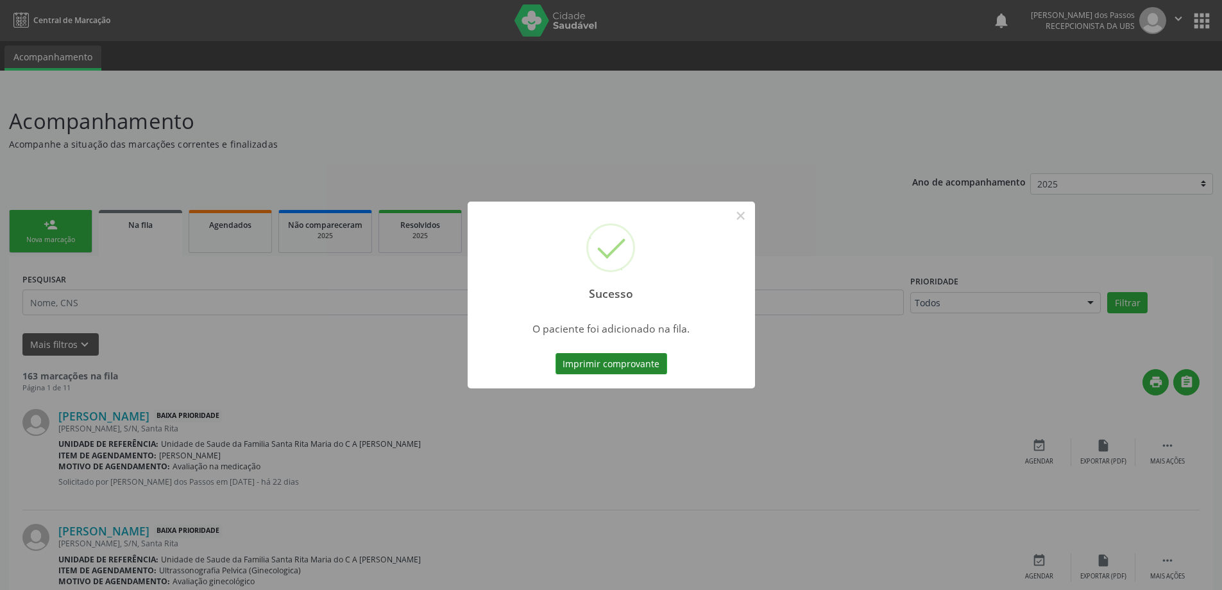
click at [638, 373] on button "Imprimir comprovante" at bounding box center [612, 364] width 112 height 22
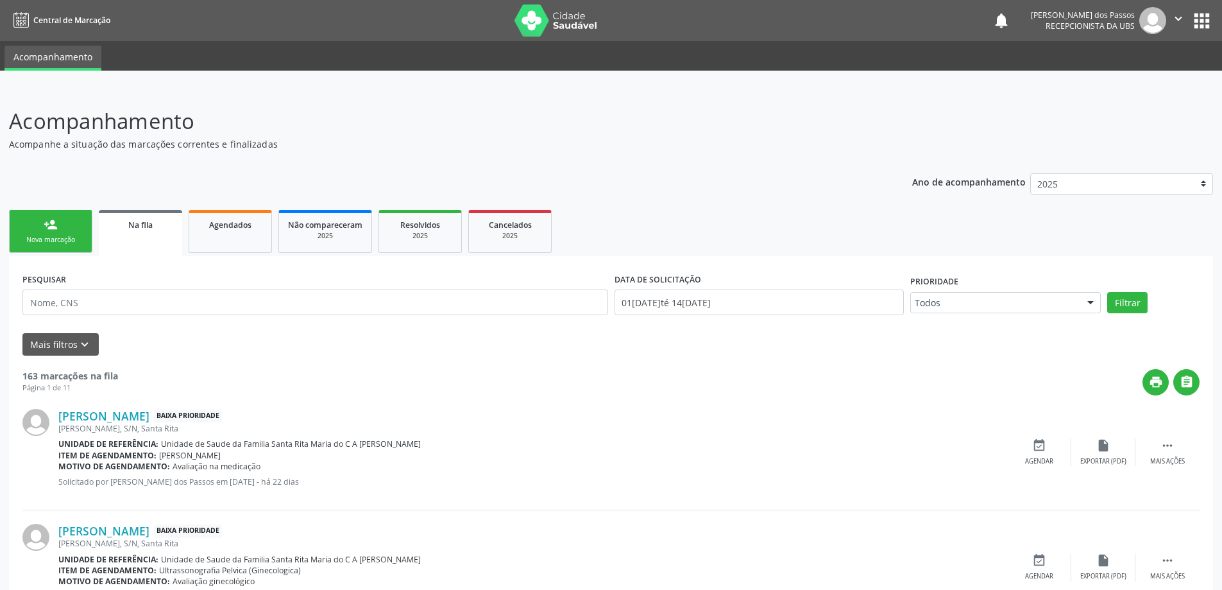
click at [55, 236] on div "Nova marcação" at bounding box center [51, 240] width 64 height 10
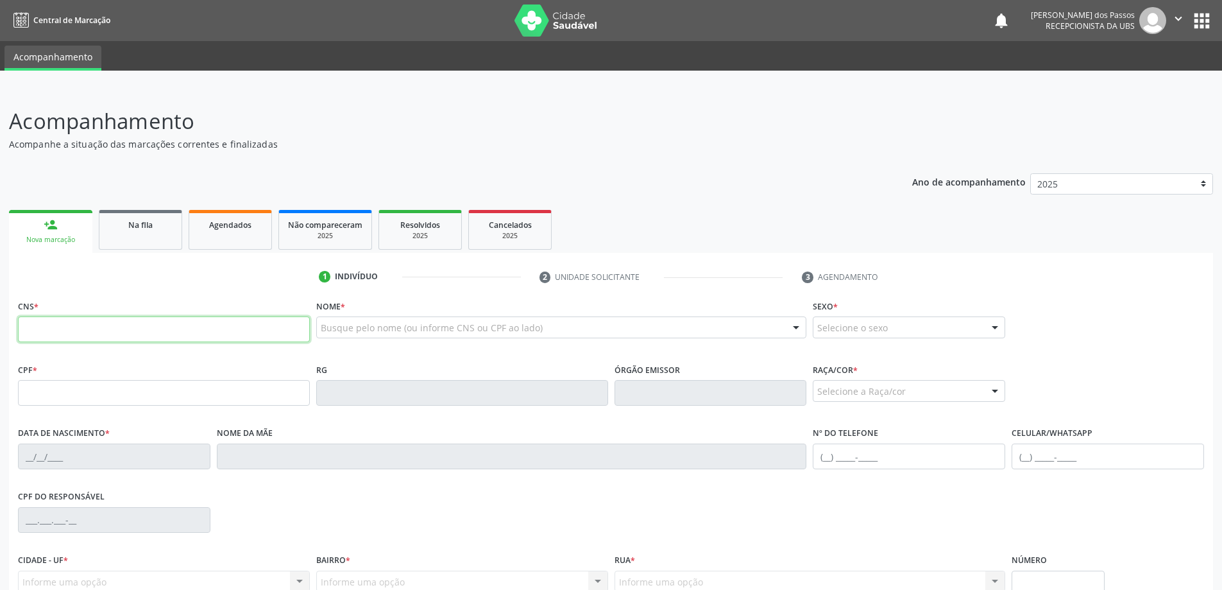
click at [105, 329] on input "text" at bounding box center [164, 329] width 292 height 26
click at [111, 330] on input "text" at bounding box center [164, 329] width 292 height 26
type input "700 6099 3567 2866"
type input "044.497.254-41"
type input "1[DATE]"
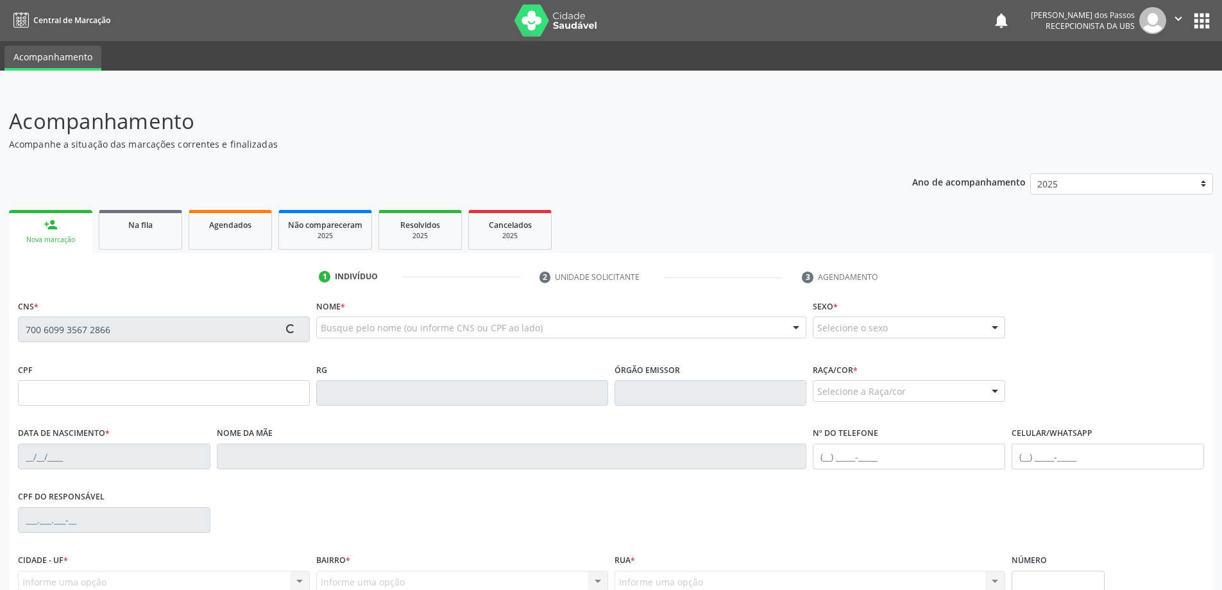
type input "[PERSON_NAME]"
type input "[PHONE_NUMBER]"
type input "S/N"
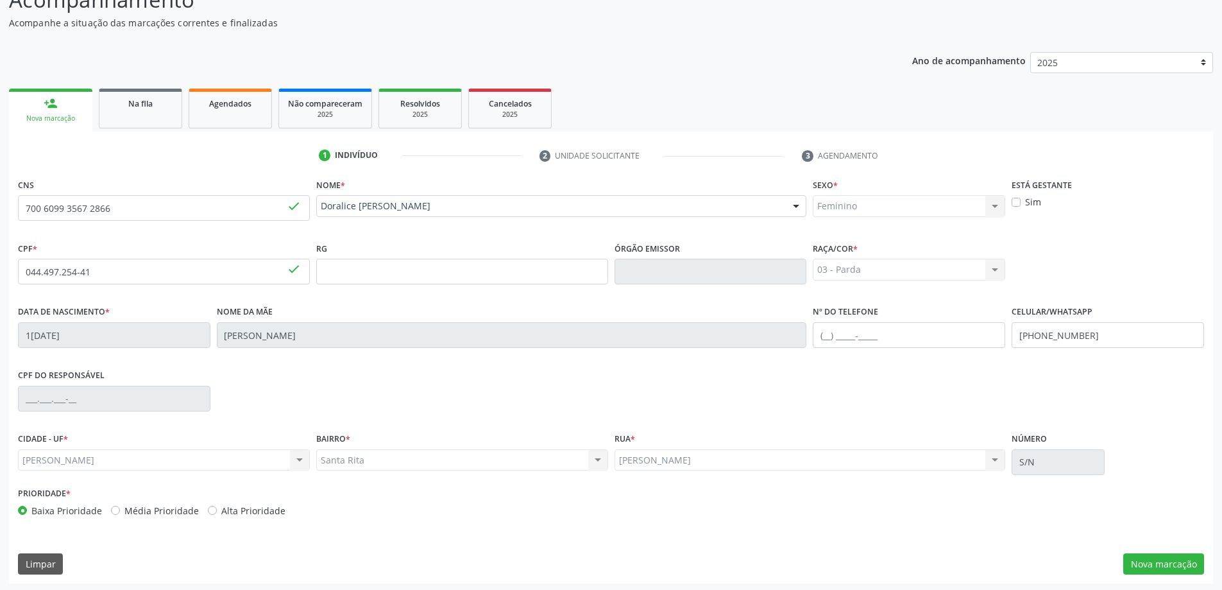
scroll to position [124, 0]
click at [1184, 564] on button "Nova marcação" at bounding box center [1164, 562] width 81 height 22
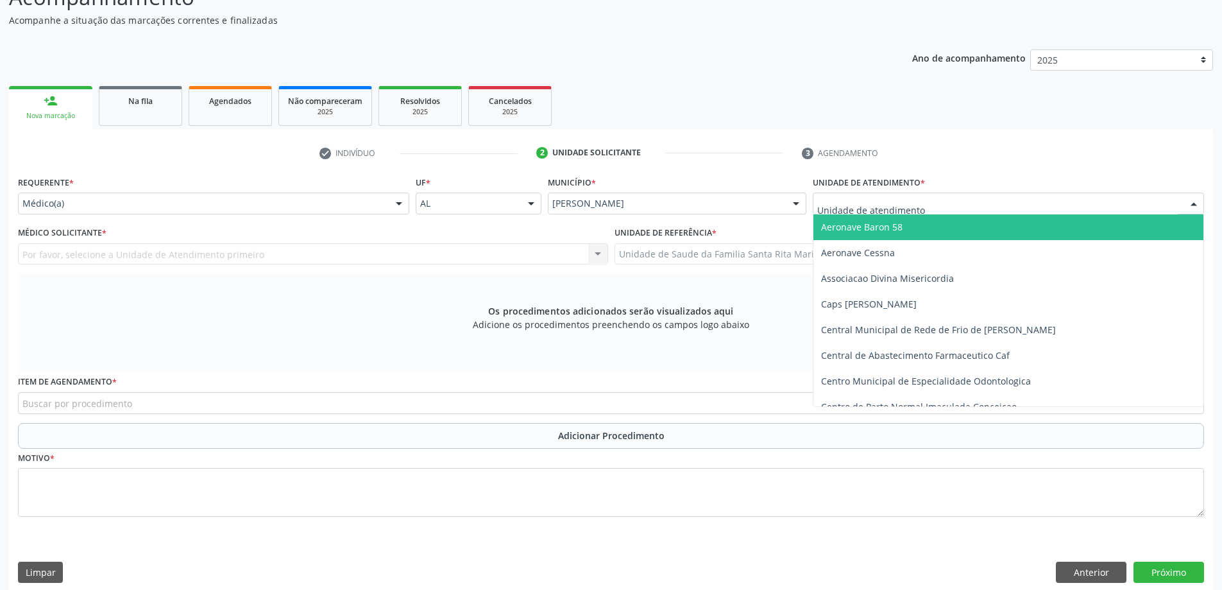
click at [934, 206] on div at bounding box center [1008, 204] width 391 height 22
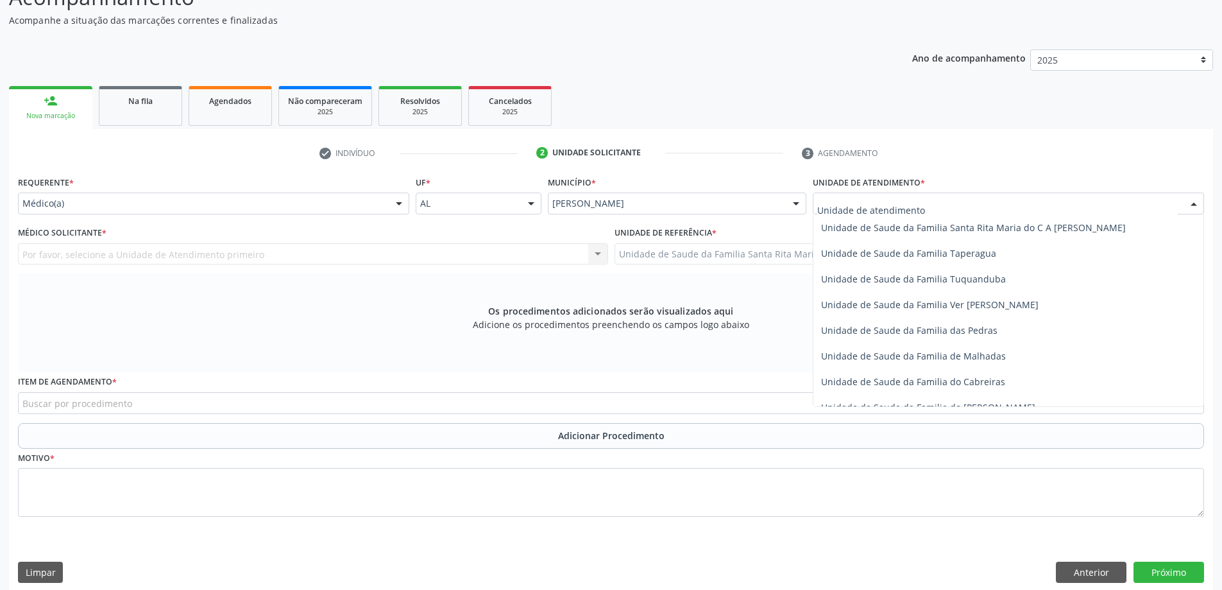
scroll to position [898, 0]
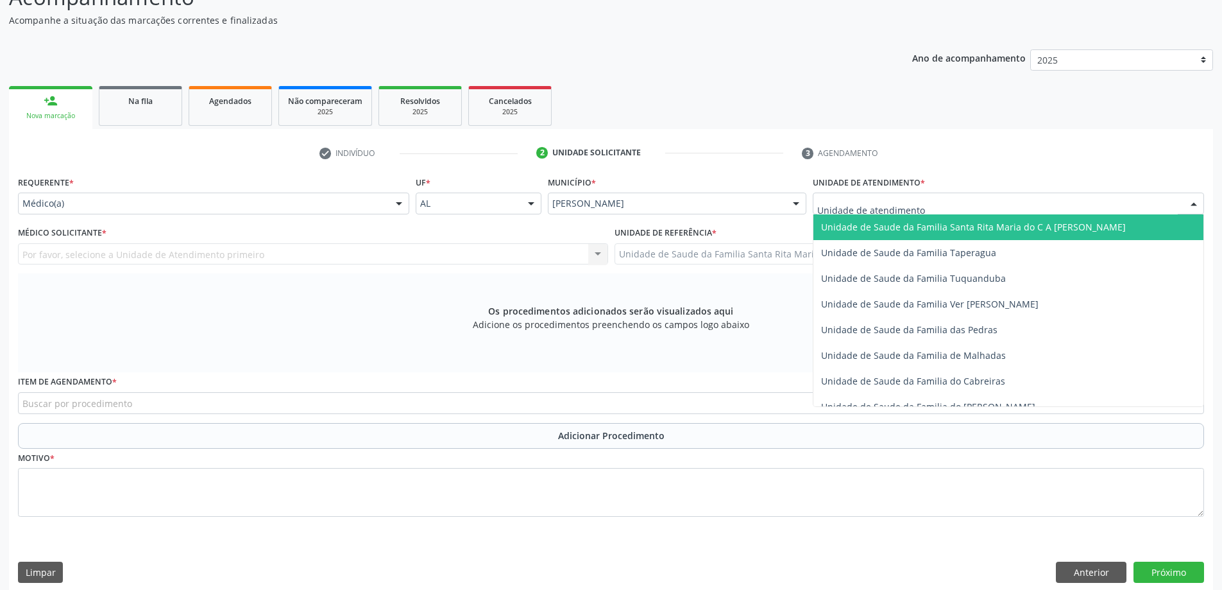
click at [918, 226] on span "Unidade de Saude da Familia Santa Rita Maria do C A [PERSON_NAME]" at bounding box center [973, 227] width 305 height 12
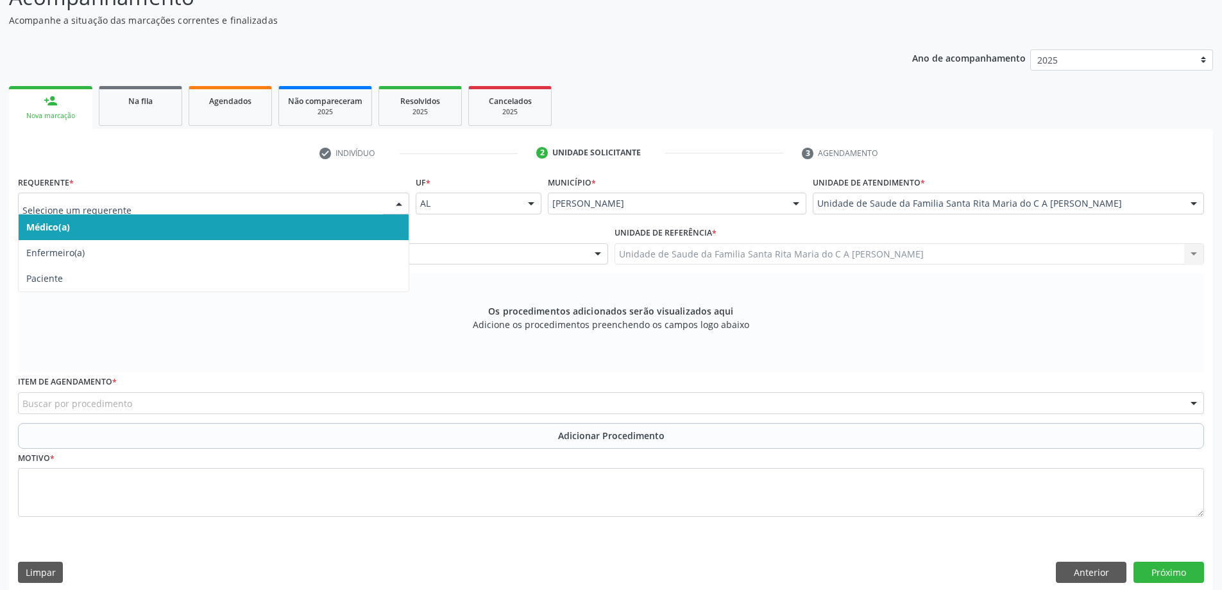
click at [354, 221] on span "Médico(a)" at bounding box center [214, 227] width 390 height 26
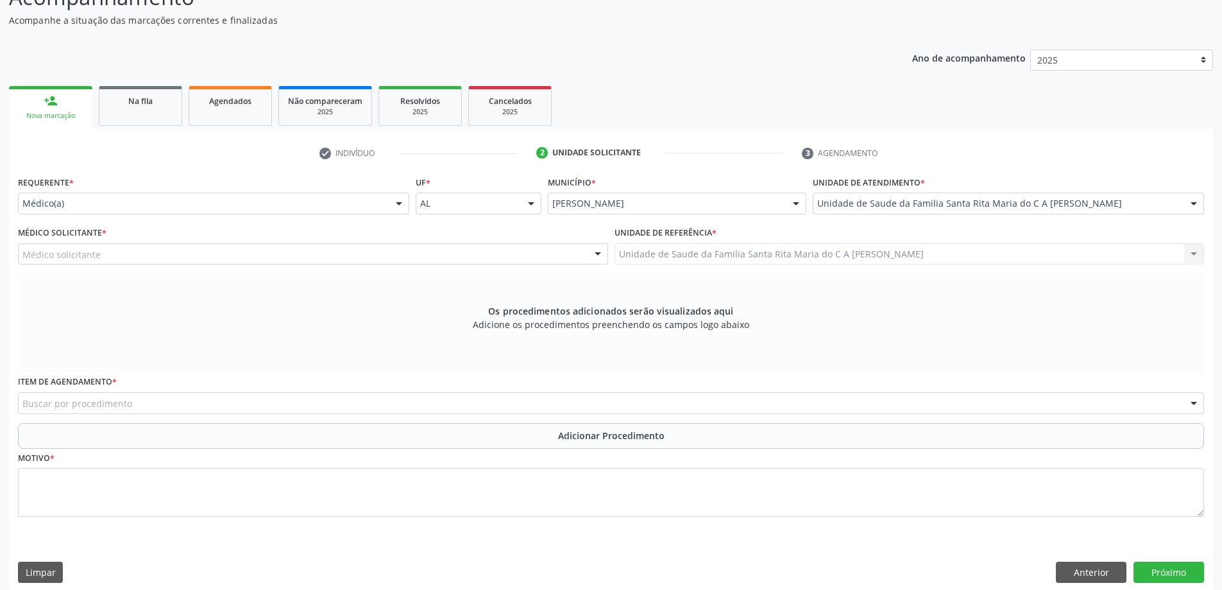
click at [314, 251] on div "Médico solicitante" at bounding box center [313, 254] width 590 height 22
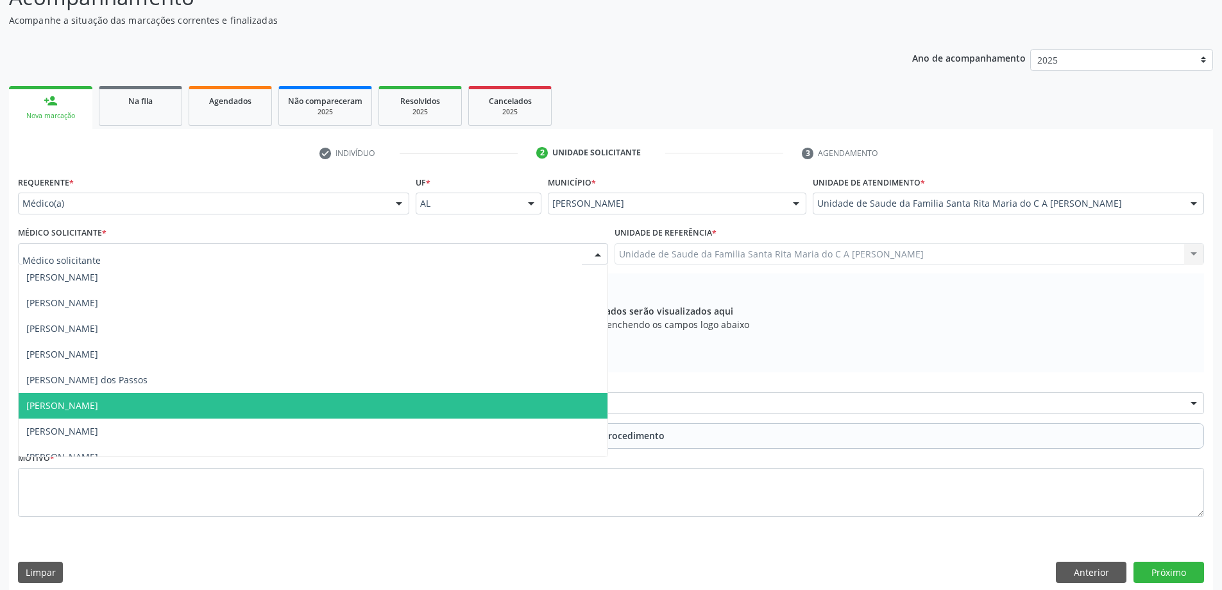
click at [269, 404] on span "[PERSON_NAME]" at bounding box center [313, 406] width 589 height 26
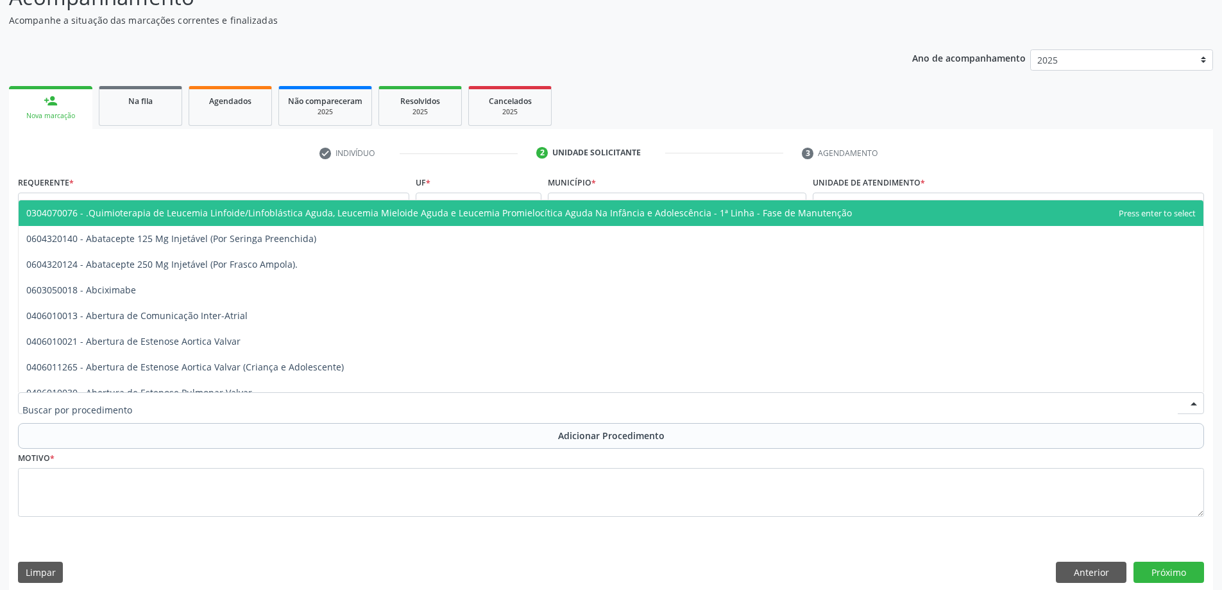
click at [216, 396] on div at bounding box center [611, 403] width 1187 height 22
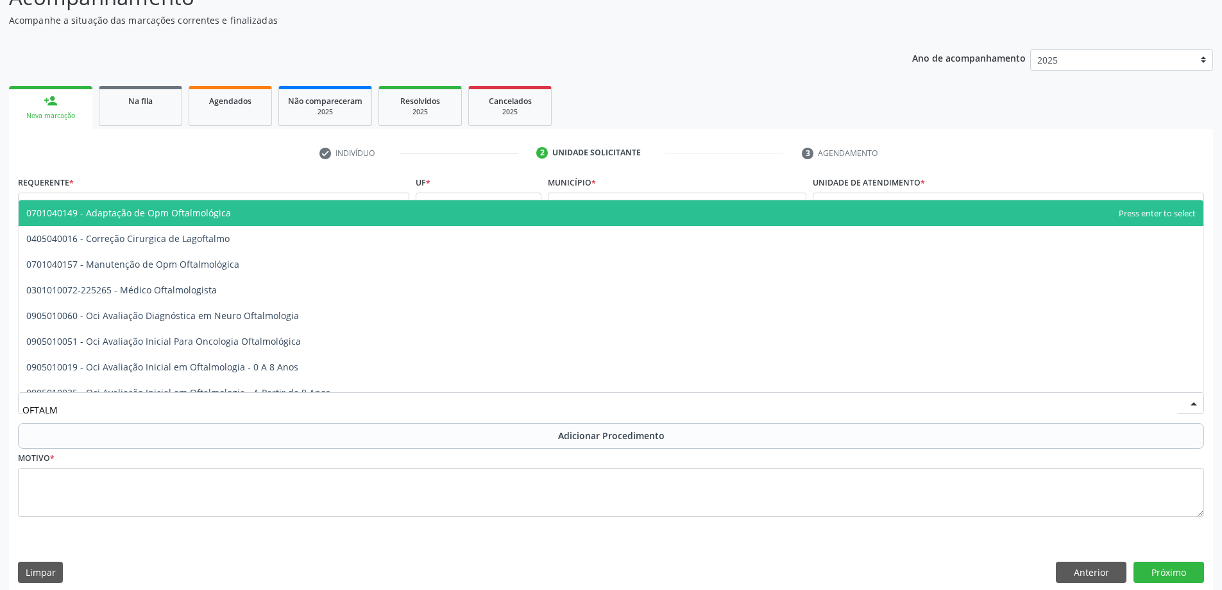
type input "OFTALMO"
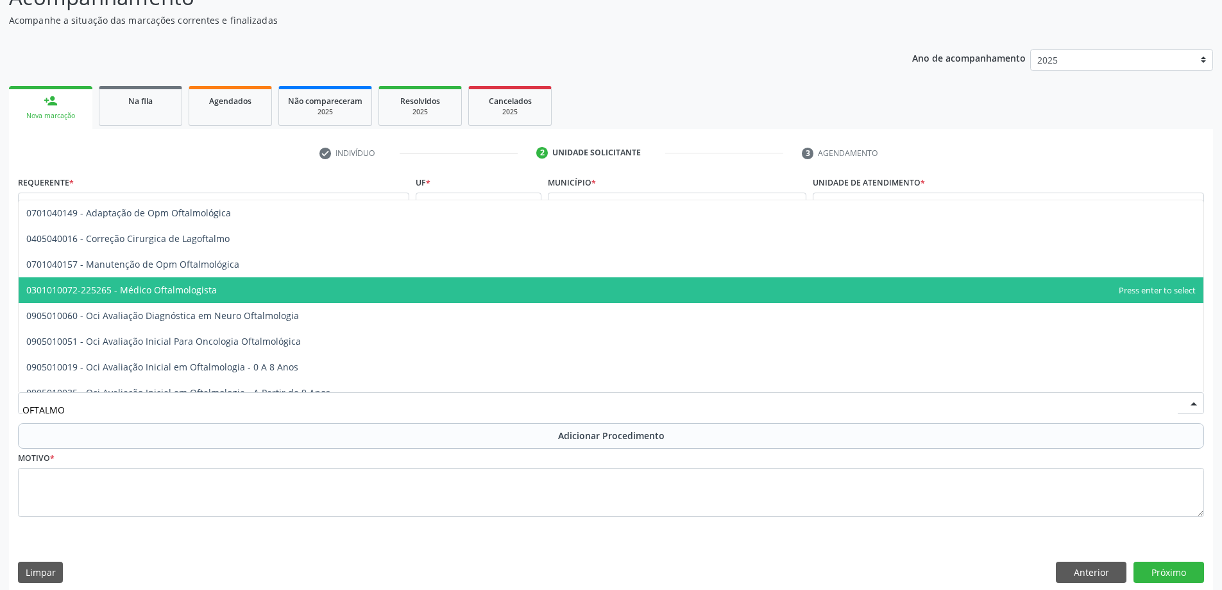
click at [237, 295] on span "0301010072-225265 - Médico Oftalmologista" at bounding box center [611, 290] width 1185 height 26
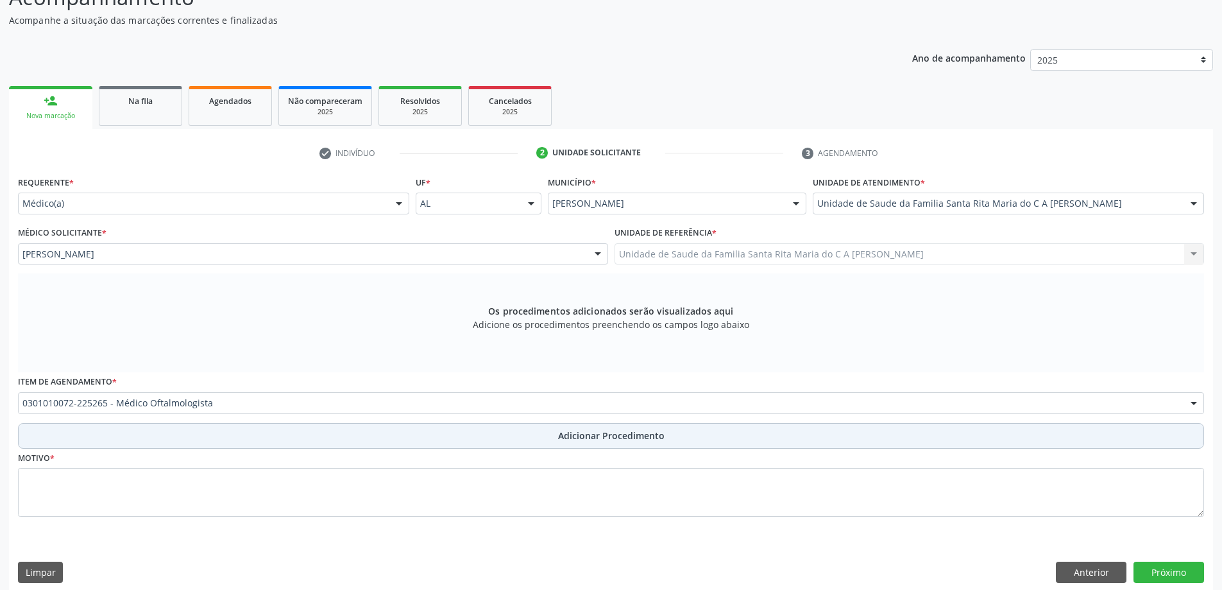
click at [215, 431] on button "Adicionar Procedimento" at bounding box center [611, 436] width 1187 height 26
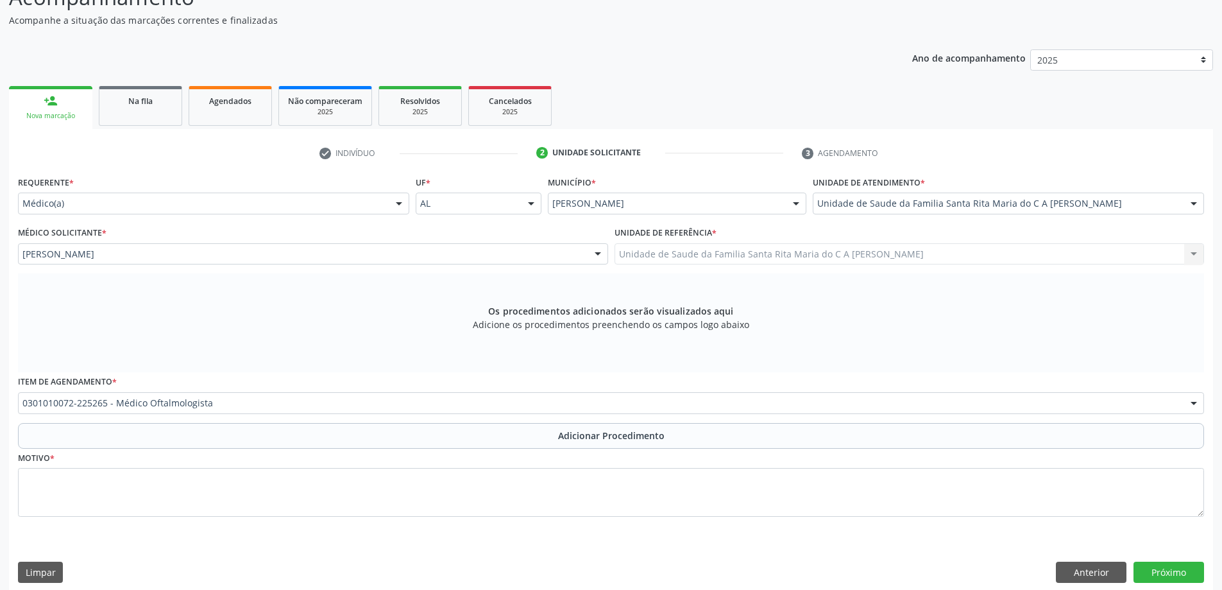
scroll to position [86, 0]
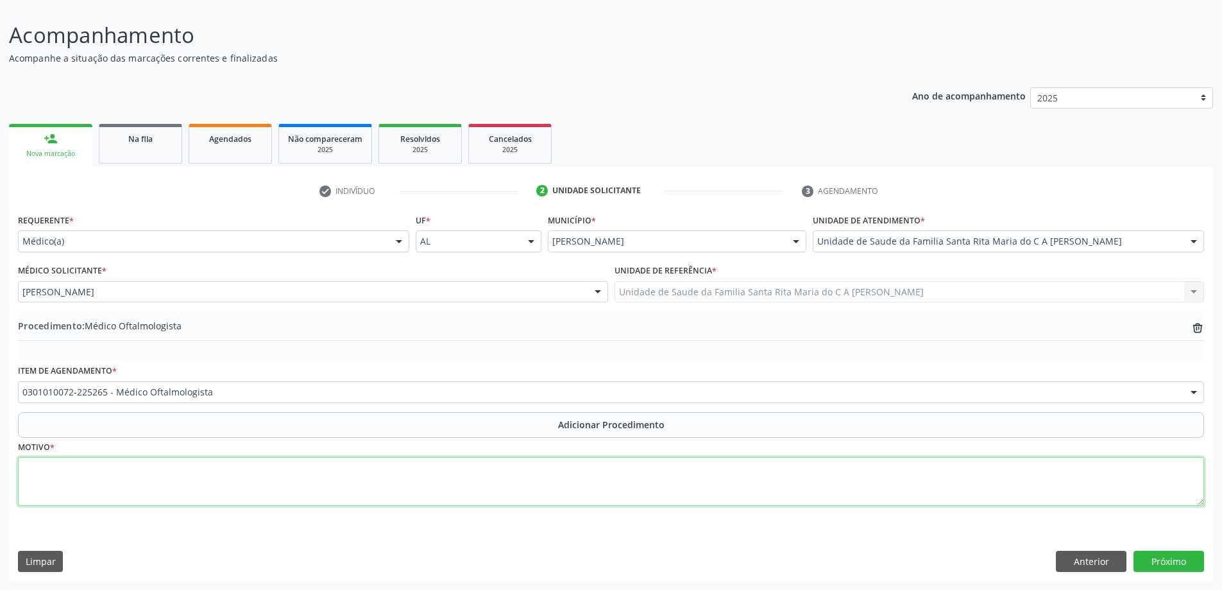
click at [201, 474] on textarea at bounding box center [611, 481] width 1187 height 49
type textarea "AQUIDADE VISUAL"
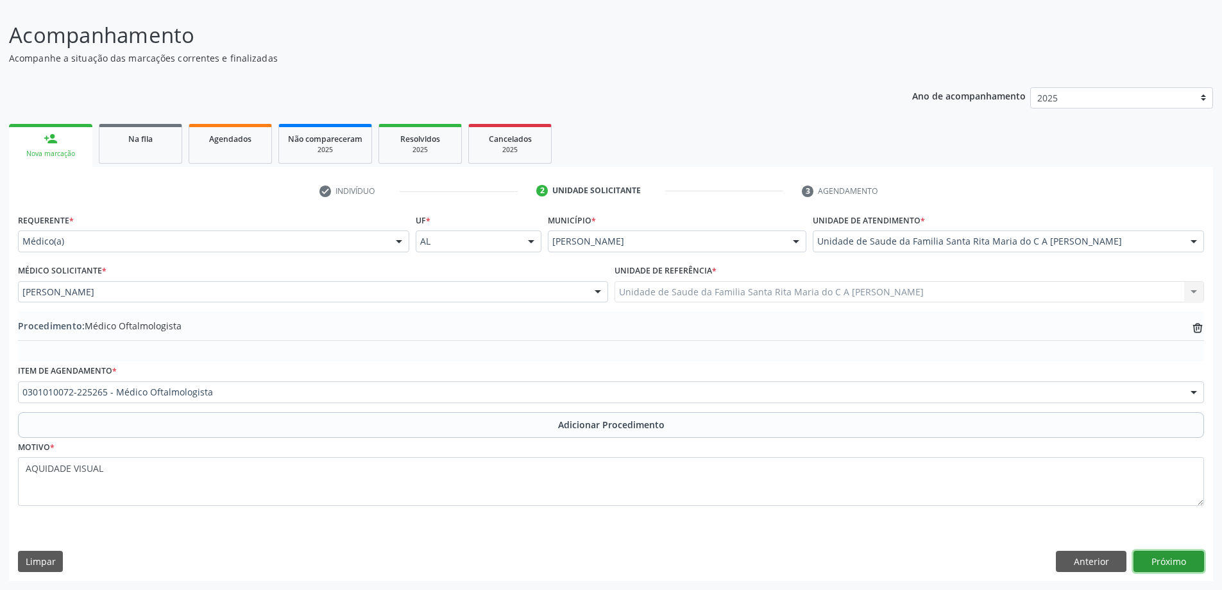
click at [1168, 563] on button "Próximo" at bounding box center [1169, 562] width 71 height 22
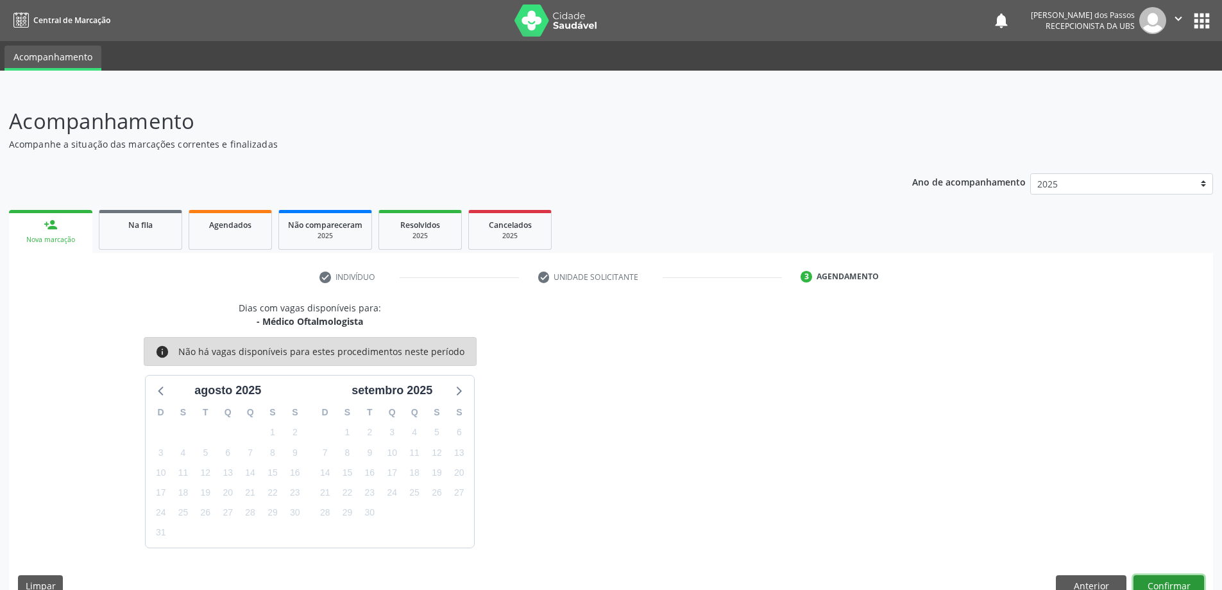
click at [1159, 581] on button "Confirmar" at bounding box center [1169, 586] width 71 height 22
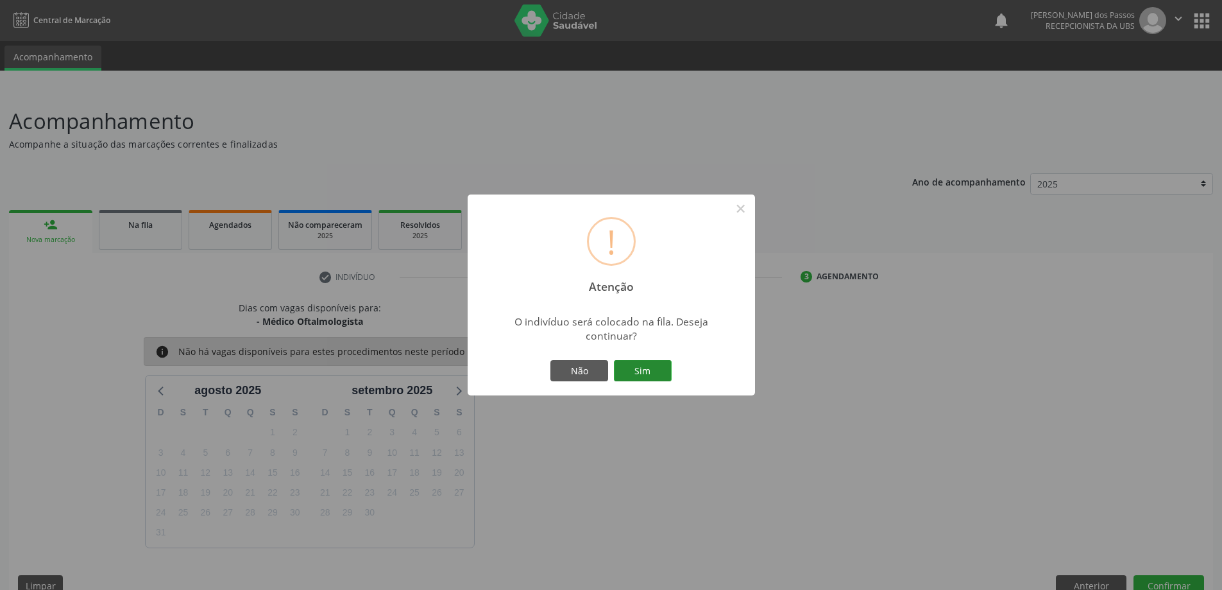
click at [656, 375] on button "Sim" at bounding box center [643, 371] width 58 height 22
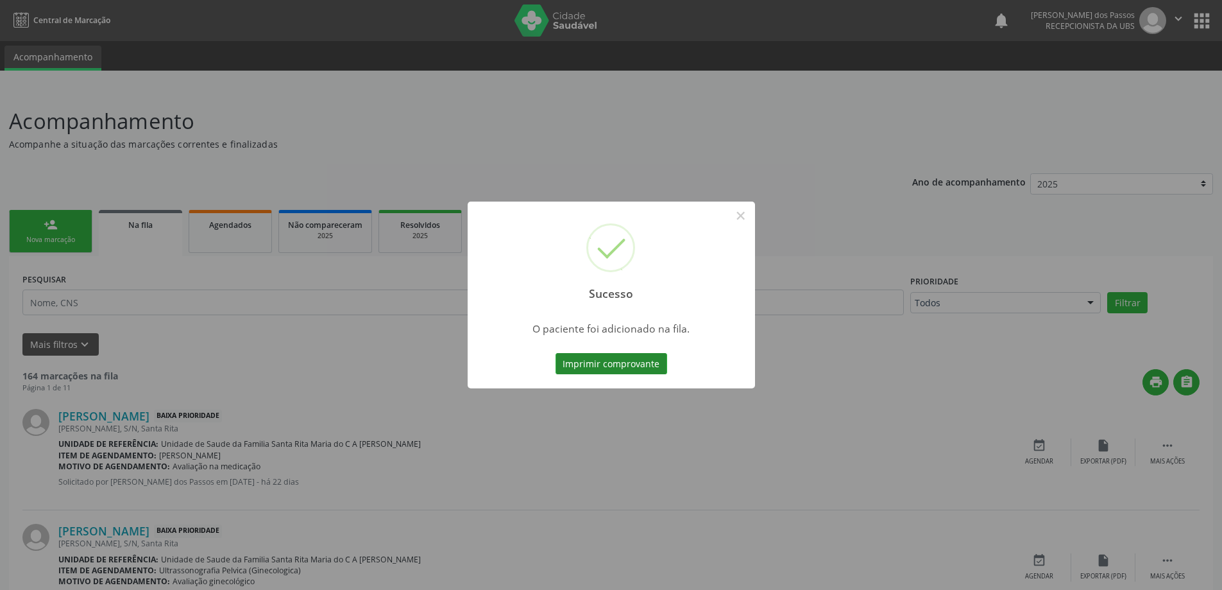
click at [596, 361] on button "Imprimir comprovante" at bounding box center [612, 364] width 112 height 22
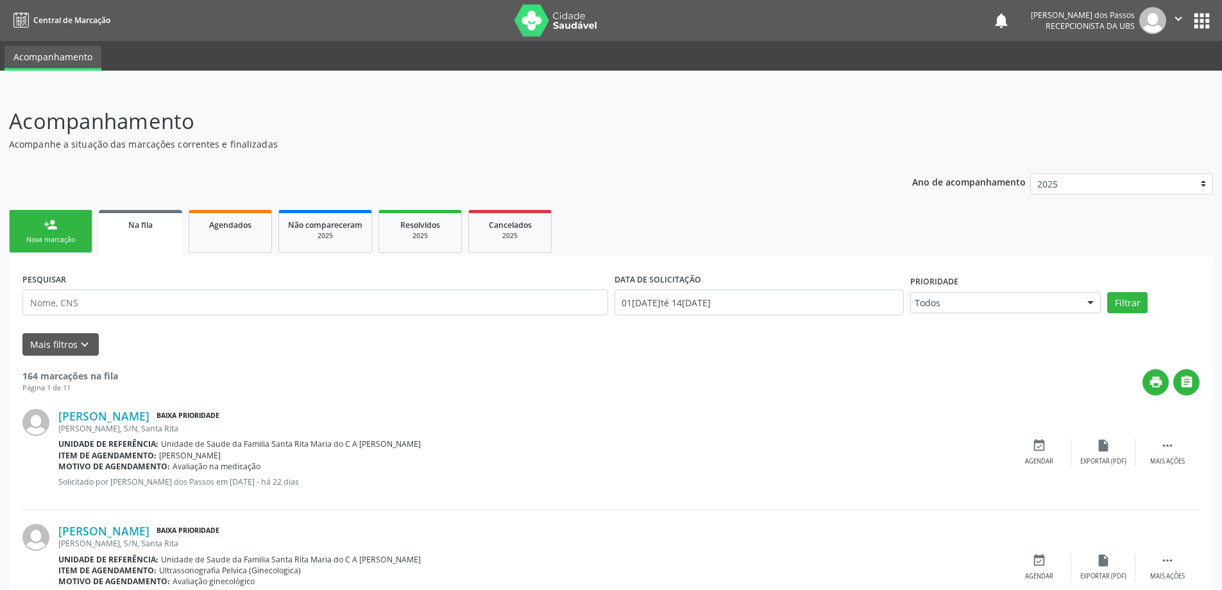
click at [42, 226] on link "person_add Nova marcação" at bounding box center [50, 231] width 83 height 43
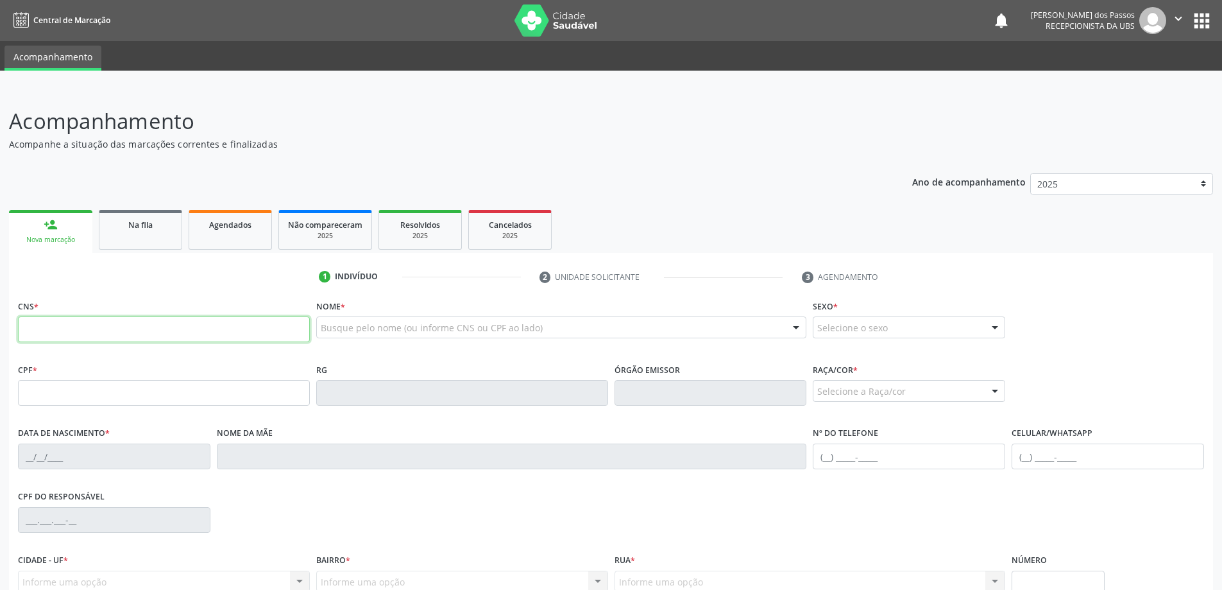
click at [174, 334] on input "text" at bounding box center [164, 329] width 292 height 26
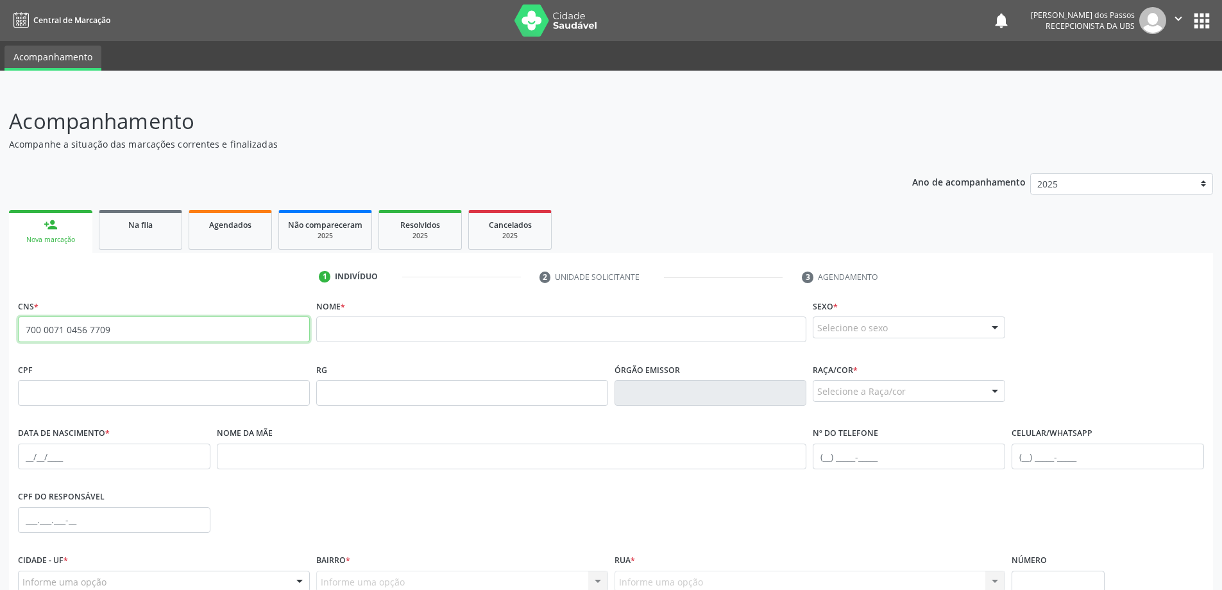
click at [161, 325] on input "700 0071 0456 7709" at bounding box center [164, 329] width 292 height 26
type input "7"
click at [139, 336] on input "text" at bounding box center [164, 329] width 292 height 26
type input "1"
click at [136, 338] on input "text" at bounding box center [164, 329] width 292 height 26
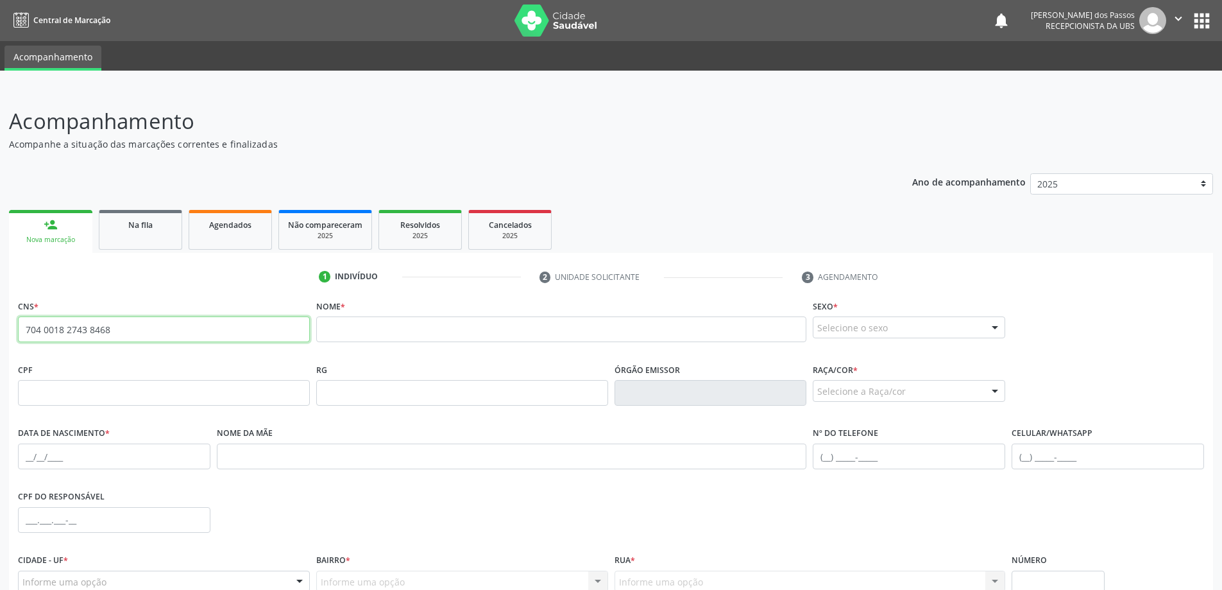
type input "704 0018 2743 8468"
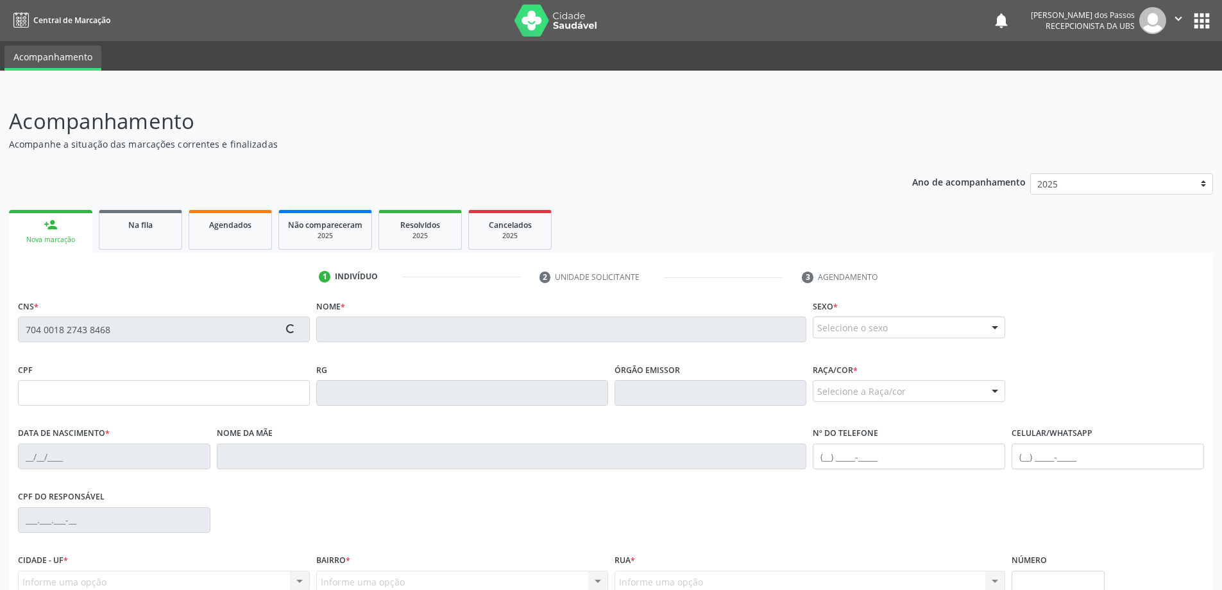
type input "133.816.814-27"
type input "2[DATE]"
type input "[PERSON_NAME]"
type input "[PHONE_NUMBER]"
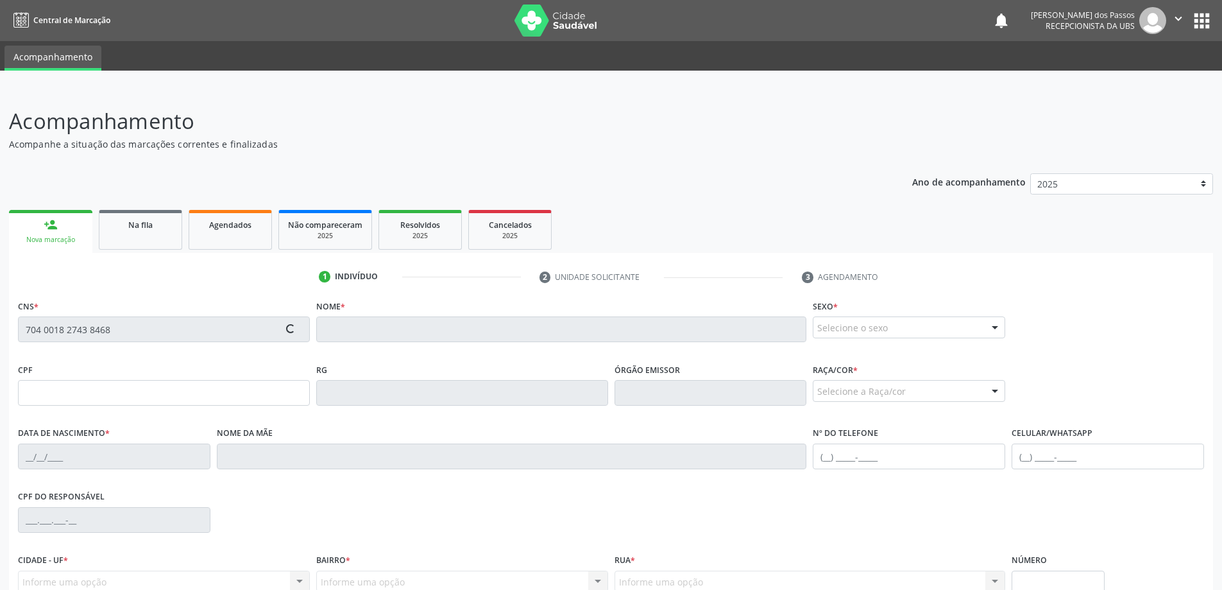
type input "S/N"
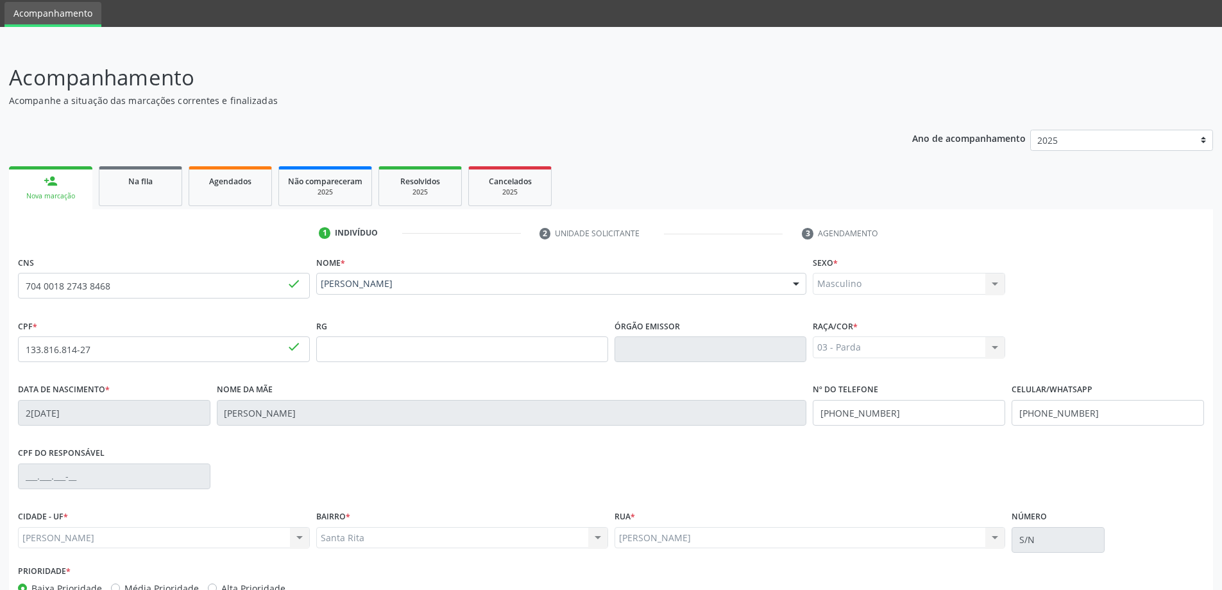
scroll to position [124, 0]
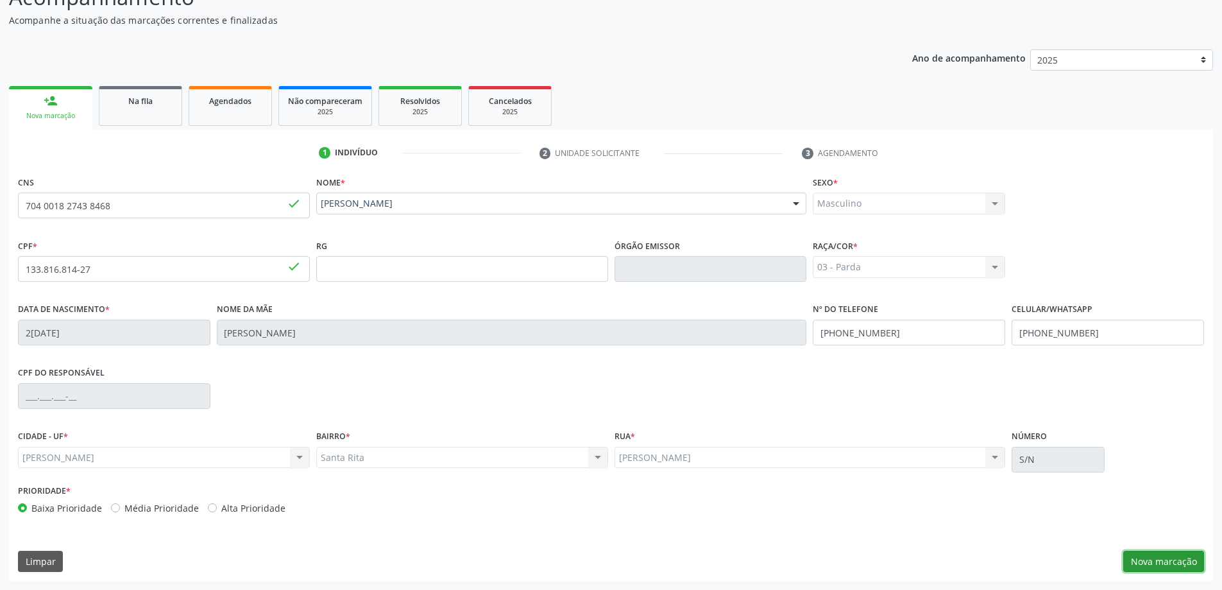
click at [1156, 567] on button "Nova marcação" at bounding box center [1164, 562] width 81 height 22
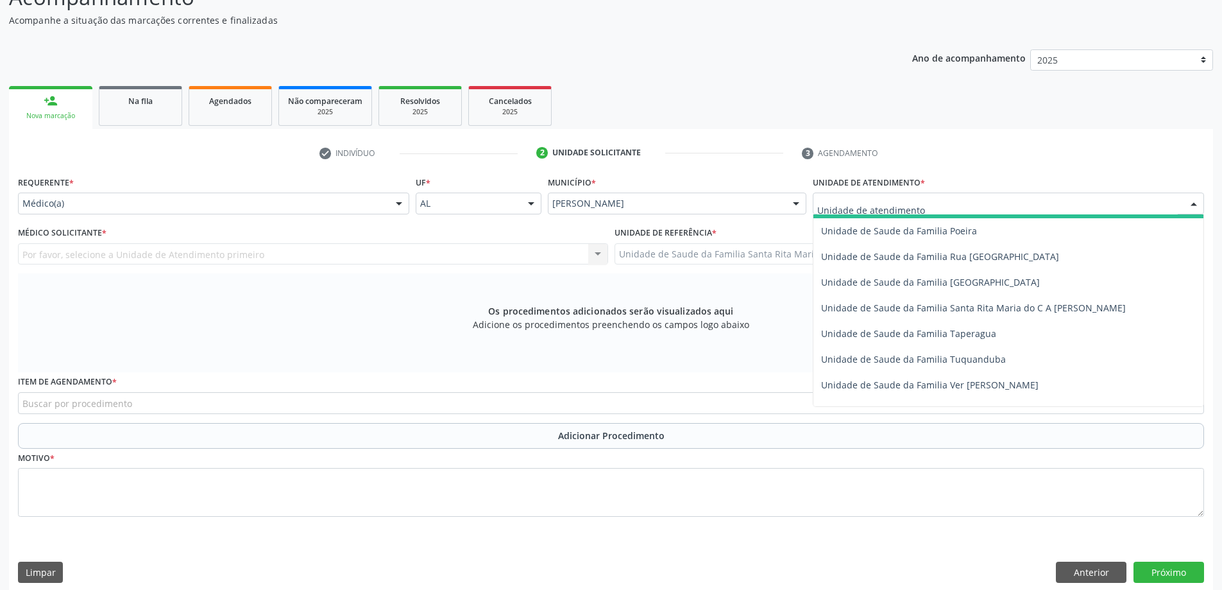
scroll to position [834, 0]
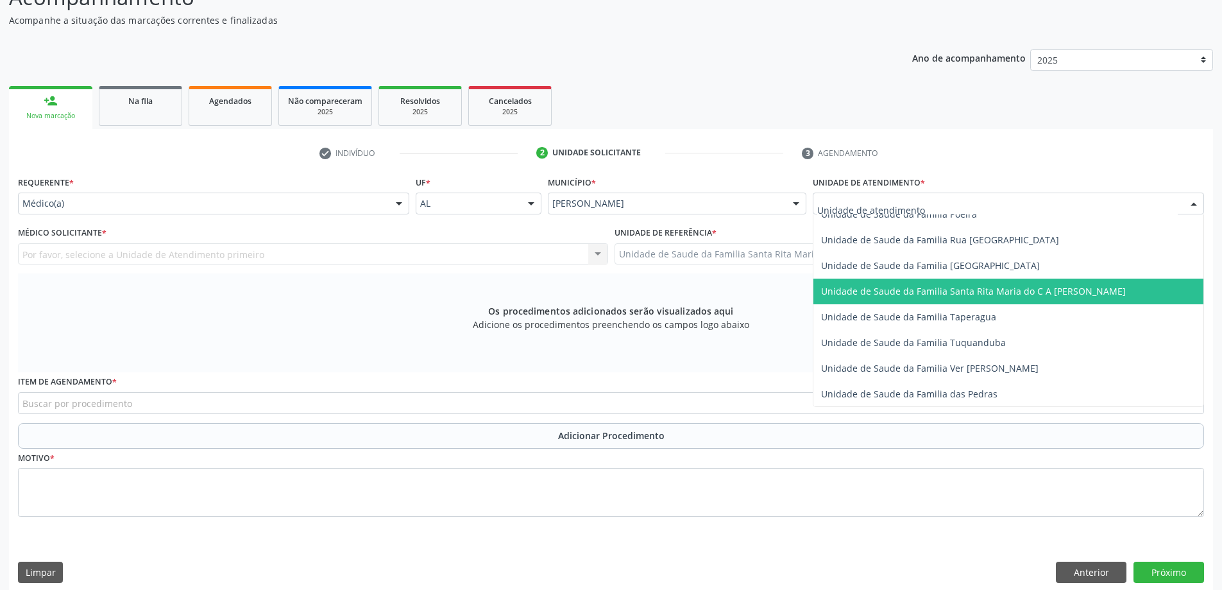
click at [866, 291] on span "Unidade de Saude da Familia Santa Rita Maria do C A [PERSON_NAME]" at bounding box center [973, 291] width 305 height 12
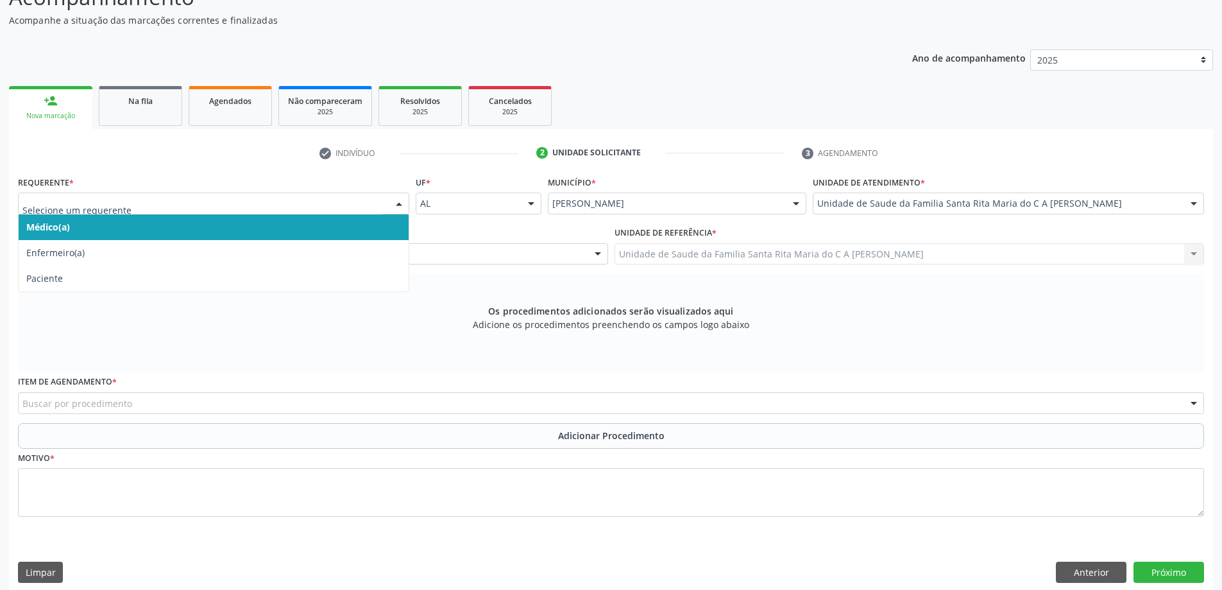
click at [293, 236] on span "Médico(a)" at bounding box center [214, 227] width 390 height 26
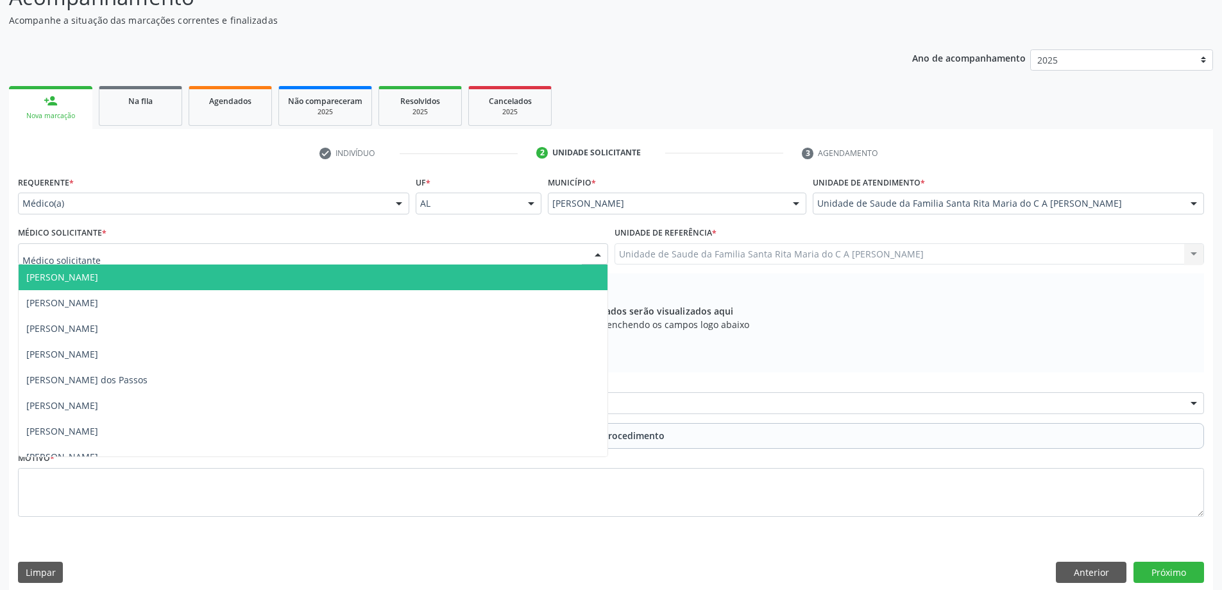
click at [279, 255] on div at bounding box center [313, 254] width 590 height 22
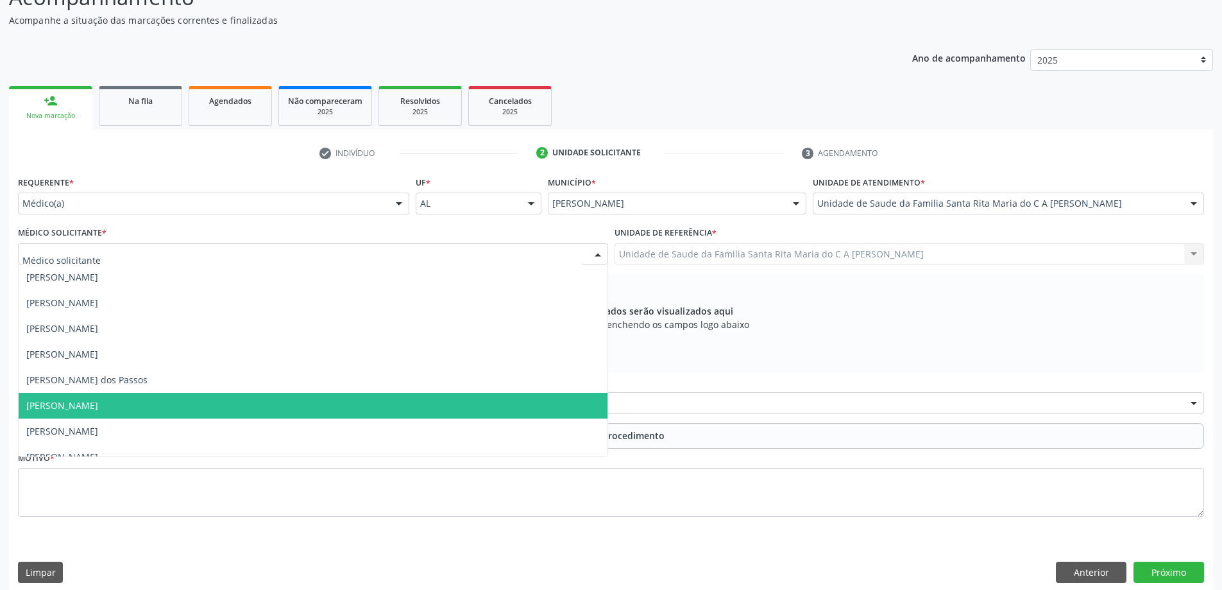
click at [260, 401] on span "[PERSON_NAME]" at bounding box center [313, 406] width 589 height 26
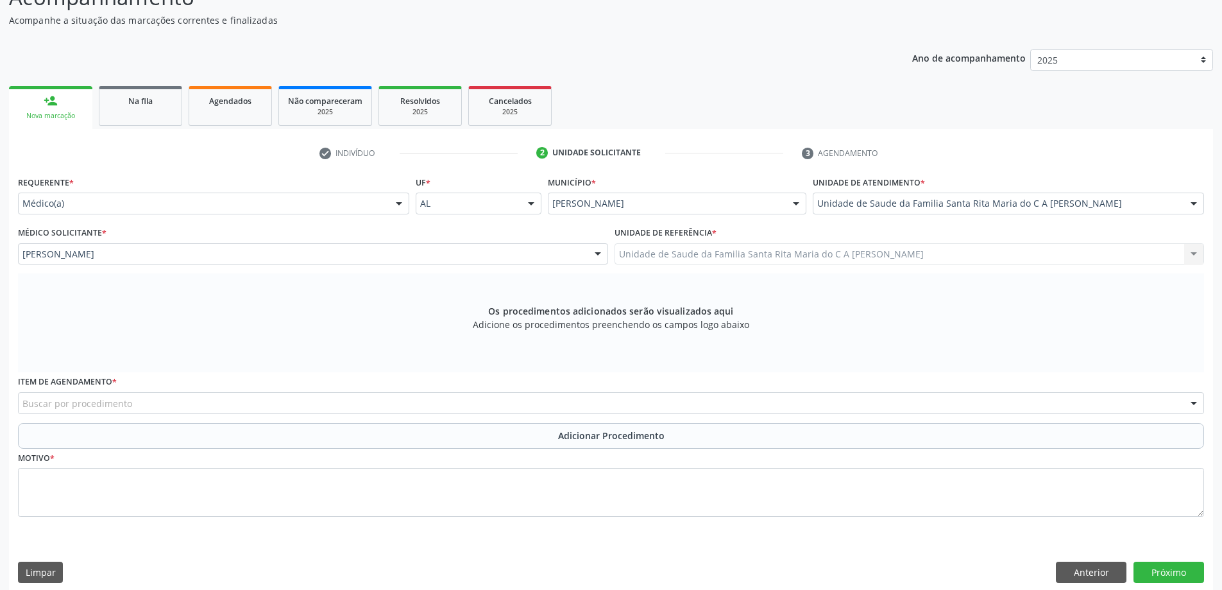
click at [214, 401] on div "Buscar por procedimento" at bounding box center [611, 403] width 1187 height 22
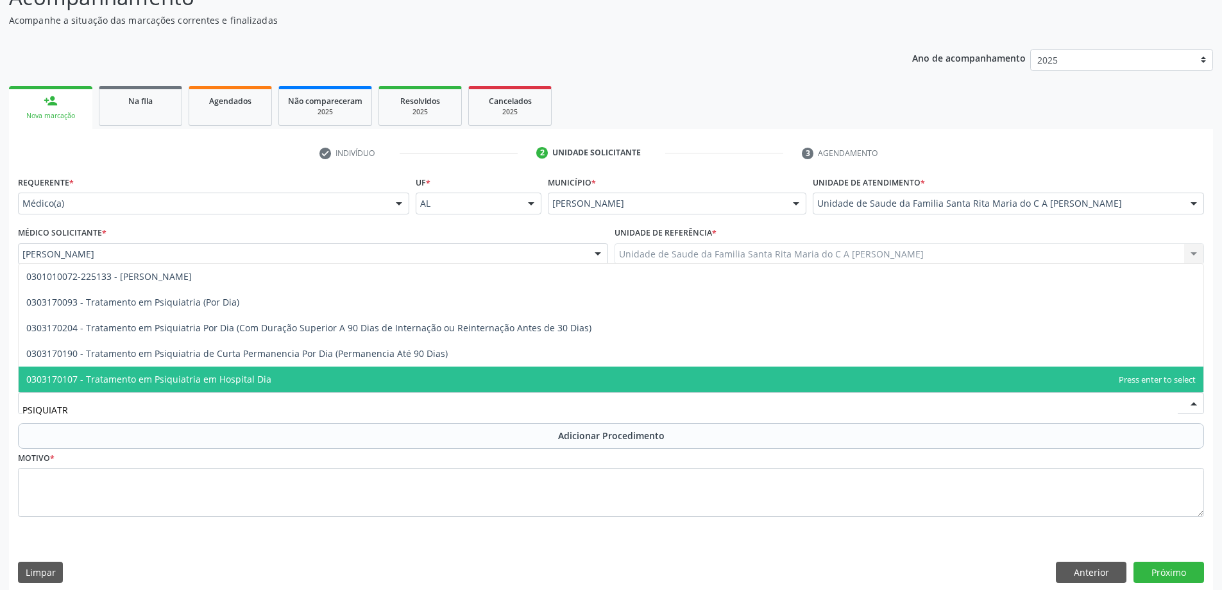
type input "PSIQUIATRA"
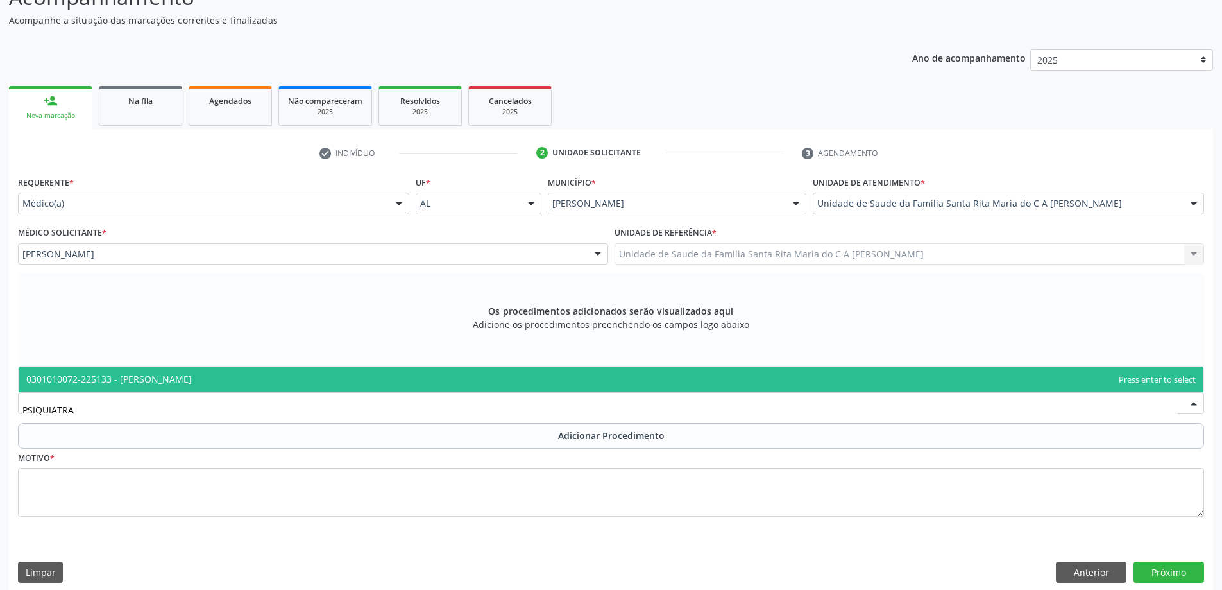
click at [221, 382] on span "0301010072-225133 - [PERSON_NAME]" at bounding box center [611, 379] width 1185 height 26
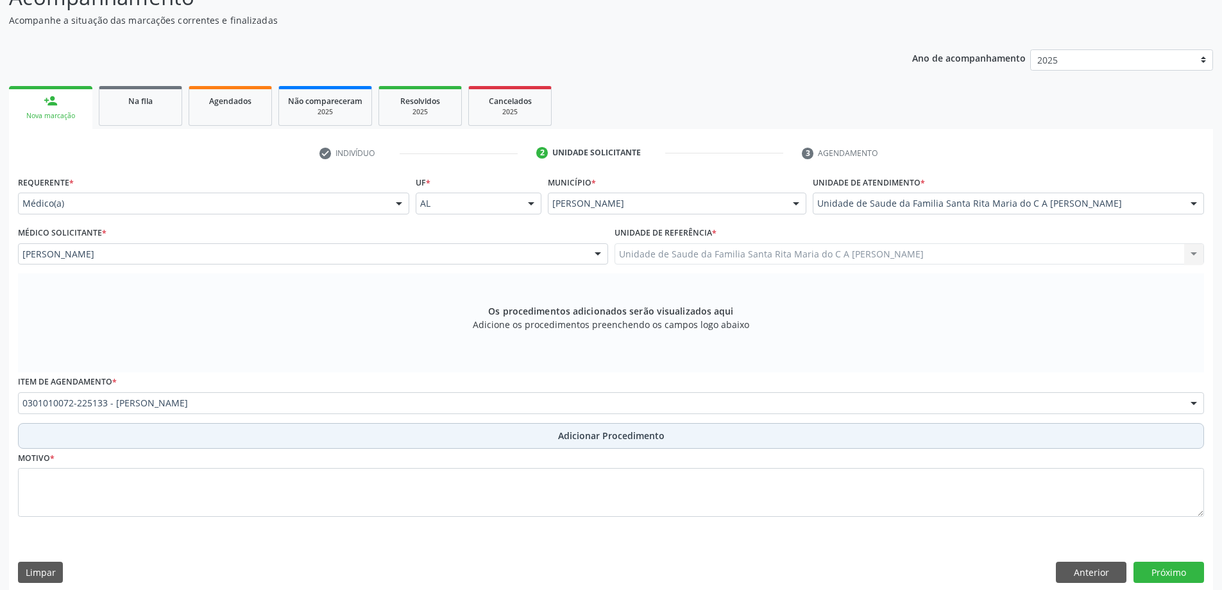
click at [171, 437] on button "Adicionar Procedimento" at bounding box center [611, 436] width 1187 height 26
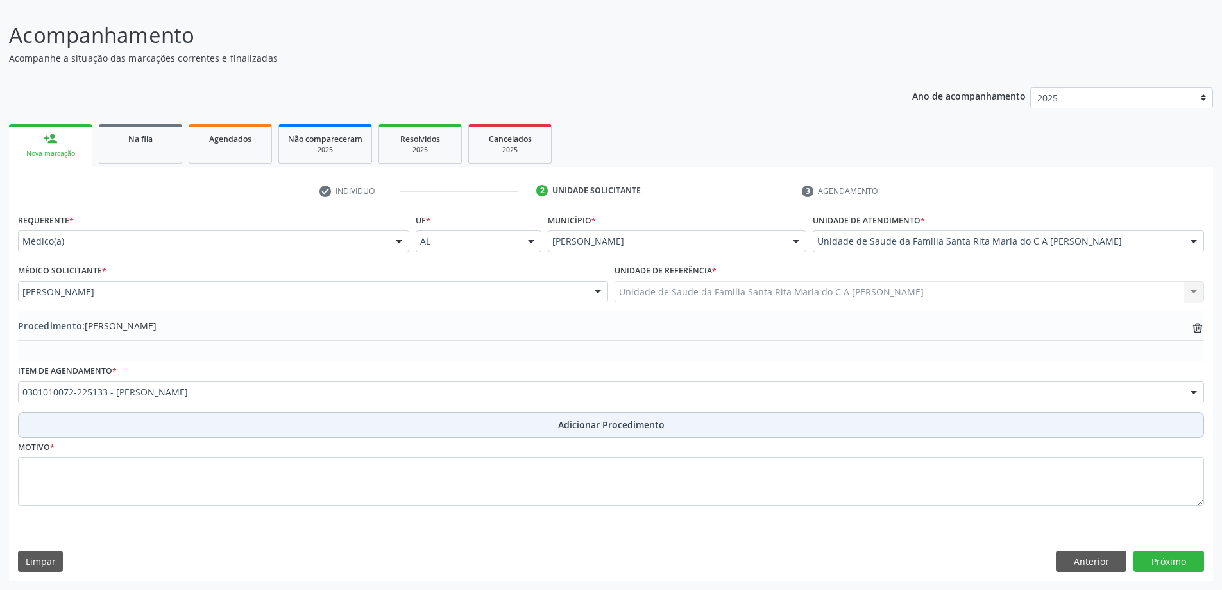
scroll to position [86, 0]
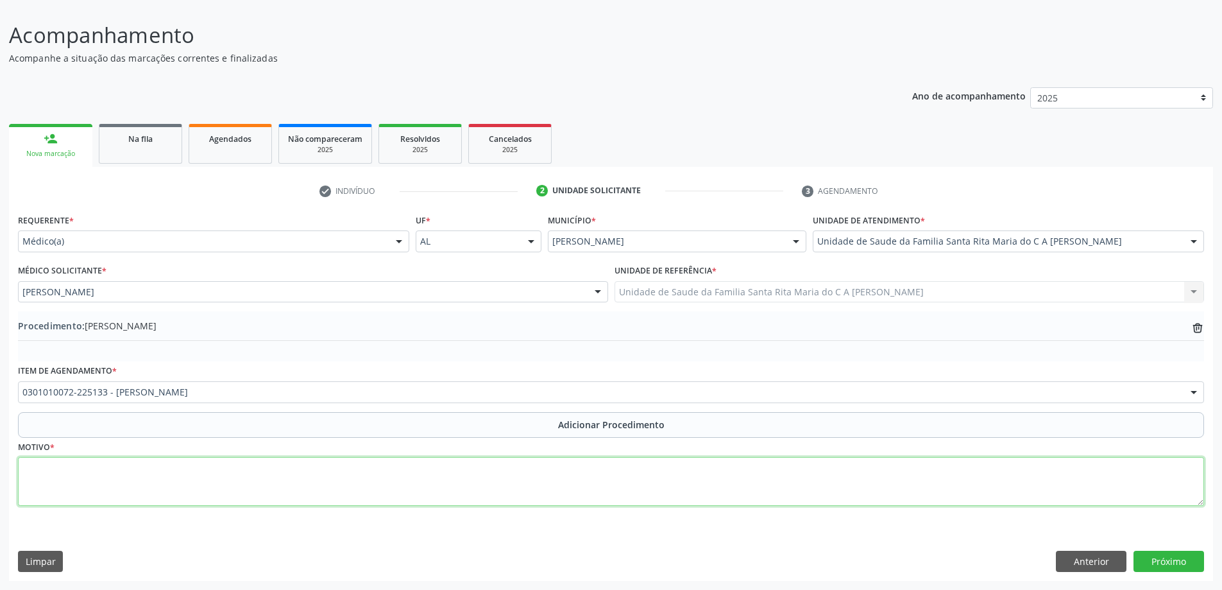
click at [155, 482] on textarea at bounding box center [611, 481] width 1187 height 49
type textarea "RETORNO PARA O DR [PERSON_NAME]"
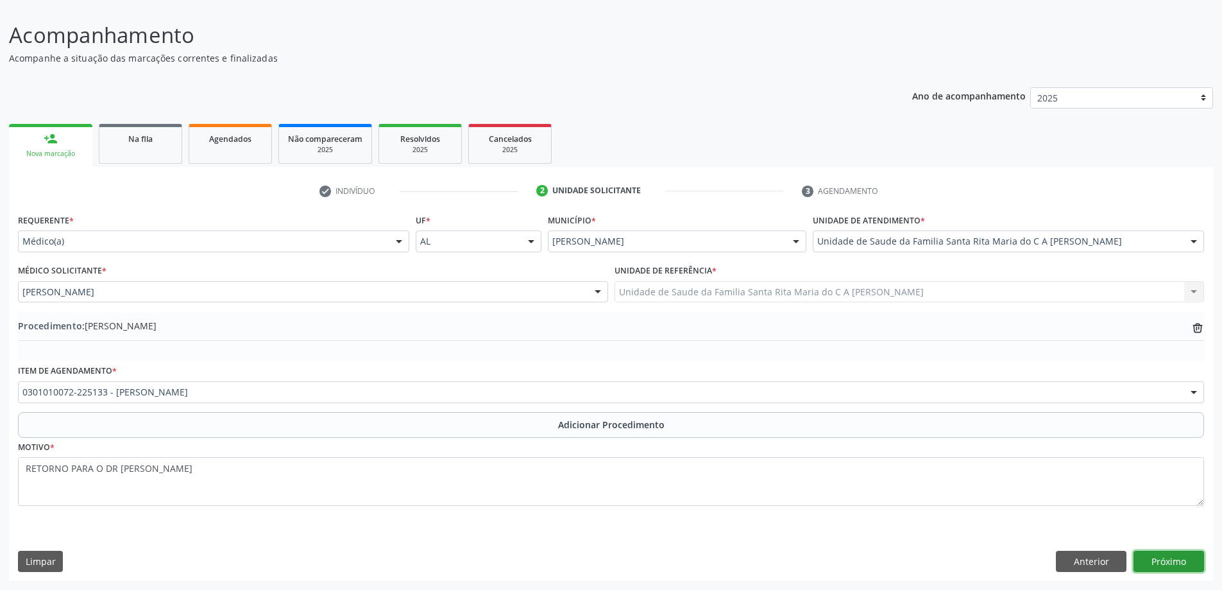
click at [1171, 565] on button "Próximo" at bounding box center [1169, 562] width 71 height 22
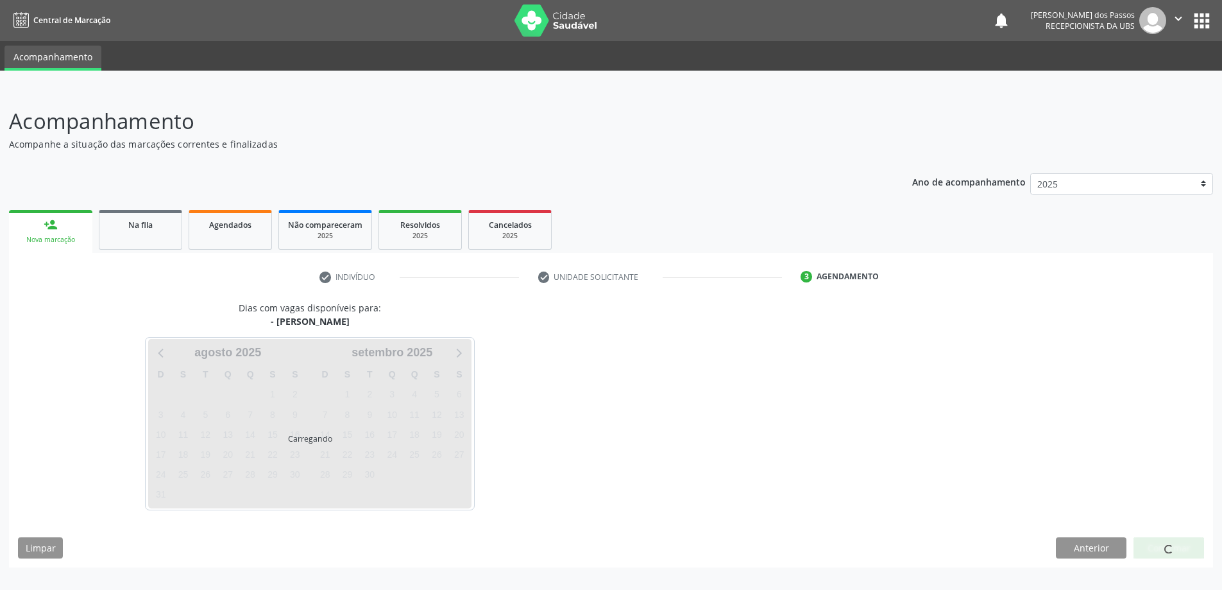
scroll to position [0, 0]
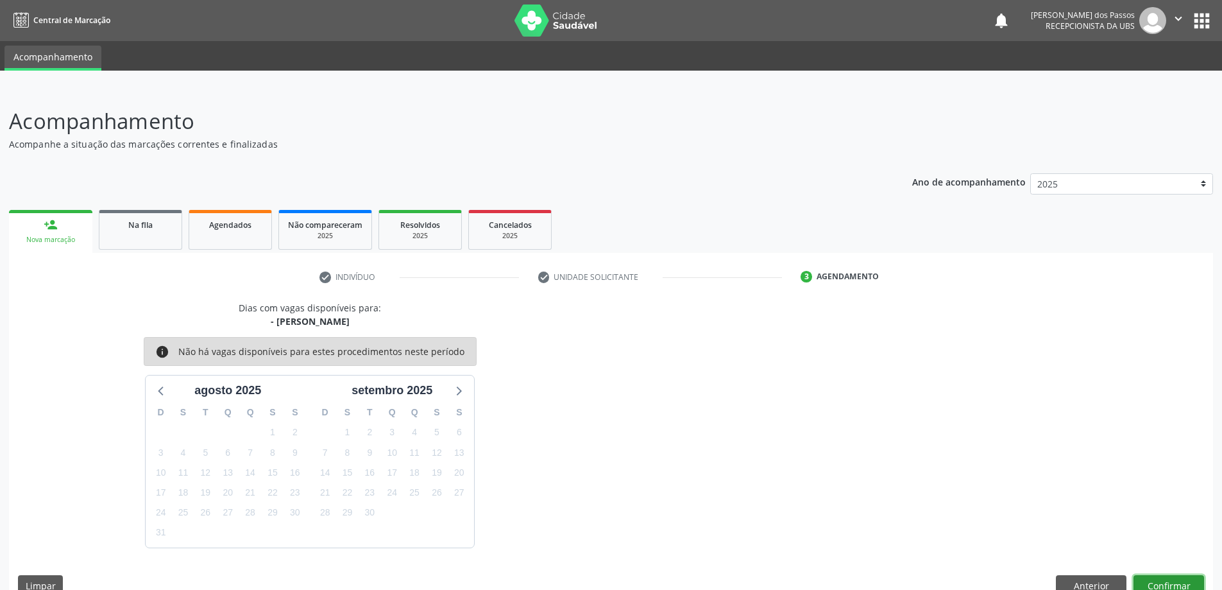
click at [1165, 585] on button "Confirmar" at bounding box center [1169, 586] width 71 height 22
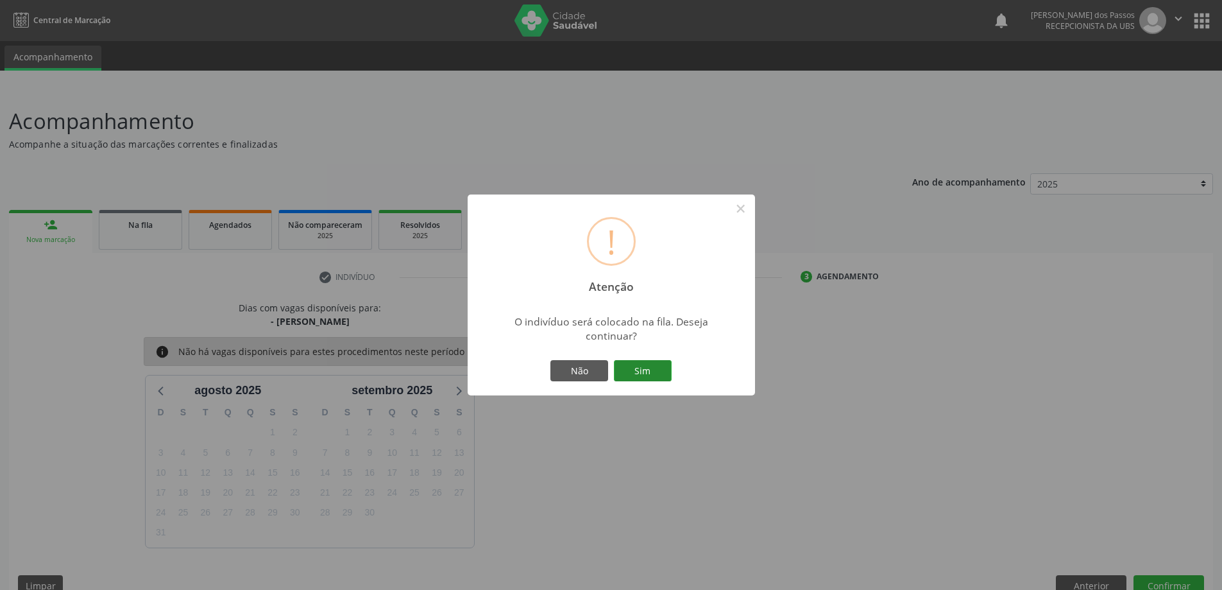
click at [649, 375] on button "Sim" at bounding box center [643, 371] width 58 height 22
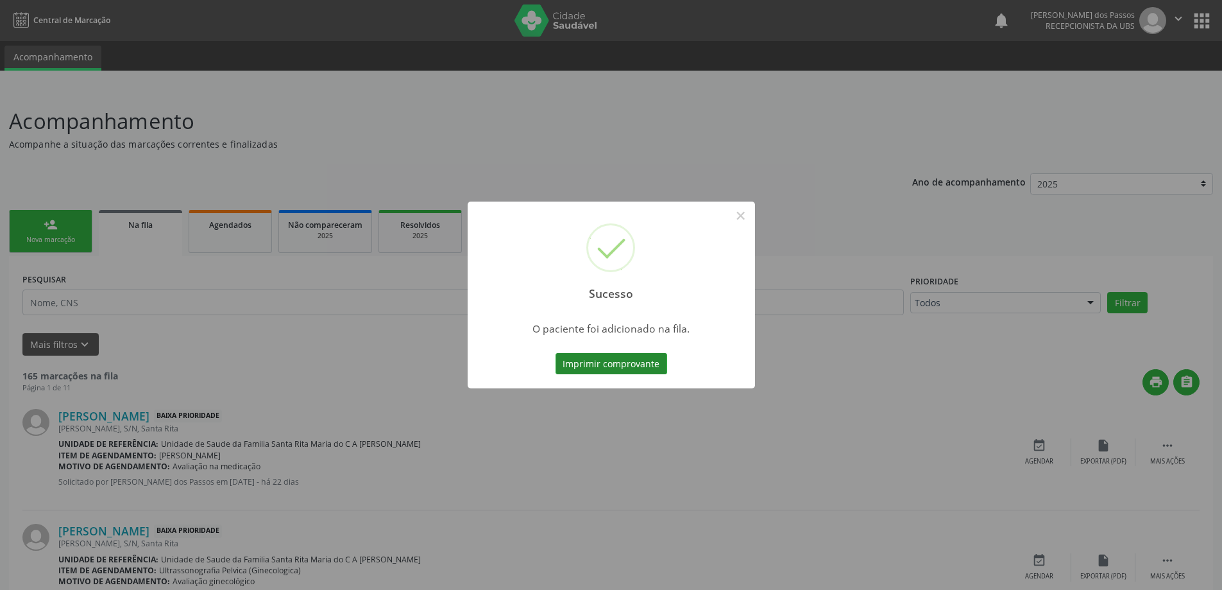
click at [649, 370] on button "Imprimir comprovante" at bounding box center [612, 364] width 112 height 22
